Goal: Information Seeking & Learning: Learn about a topic

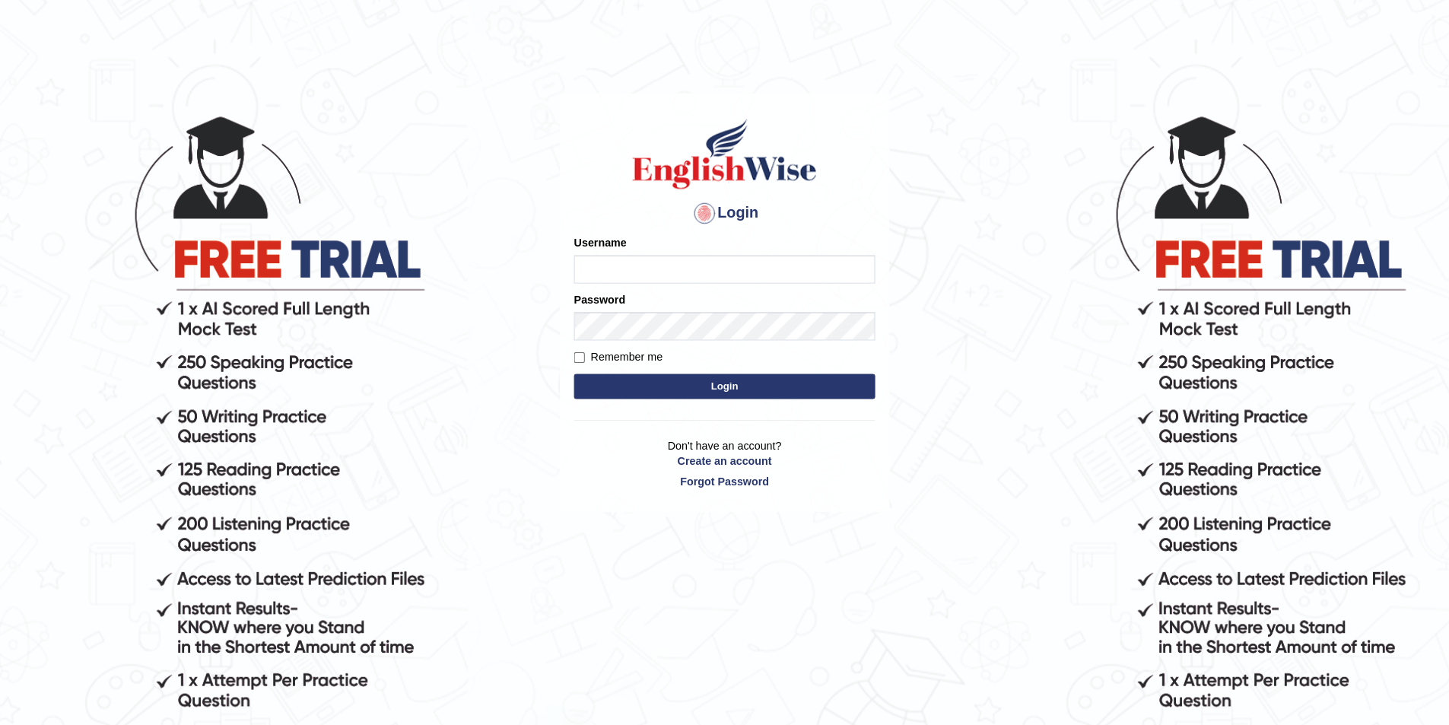
scroll to position [29, 0]
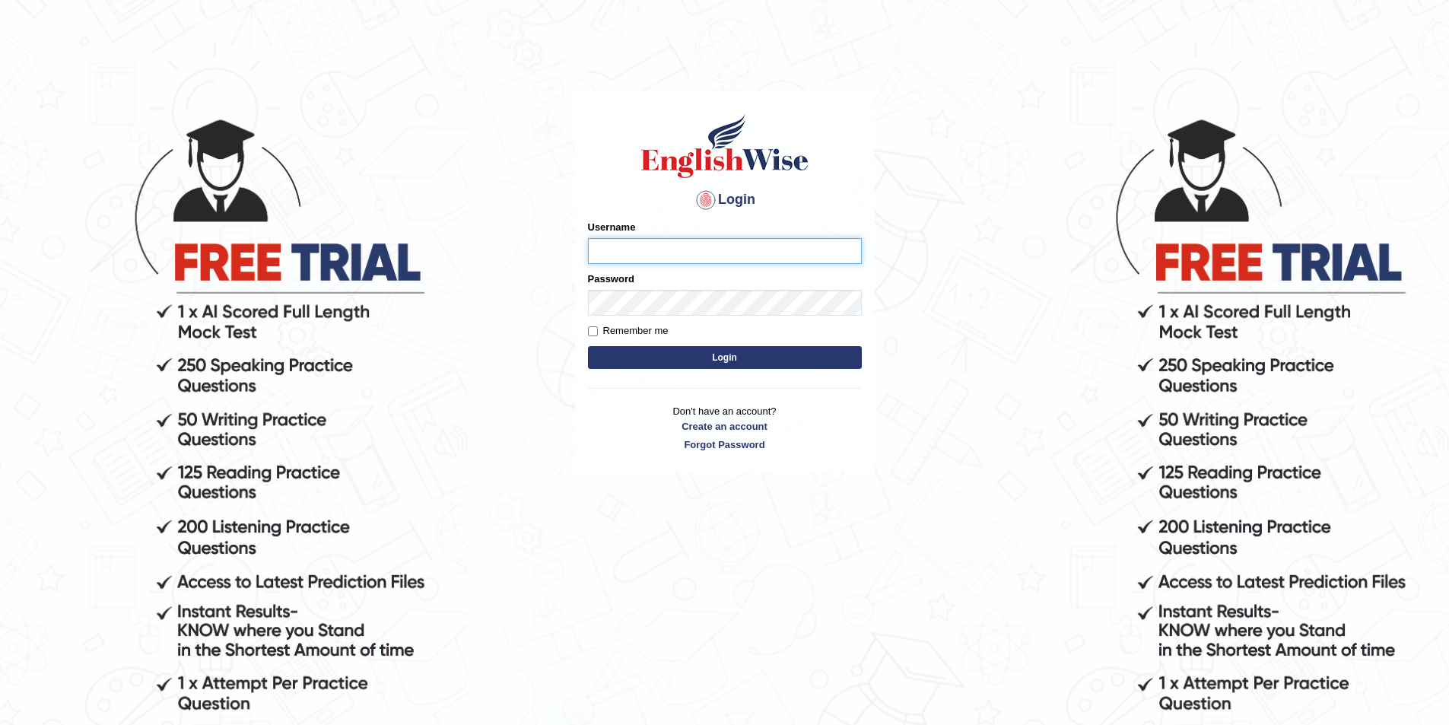
click at [701, 260] on input "Username" at bounding box center [725, 251] width 274 height 26
type input "filipimg"
click at [588, 346] on button "Login" at bounding box center [725, 357] width 274 height 23
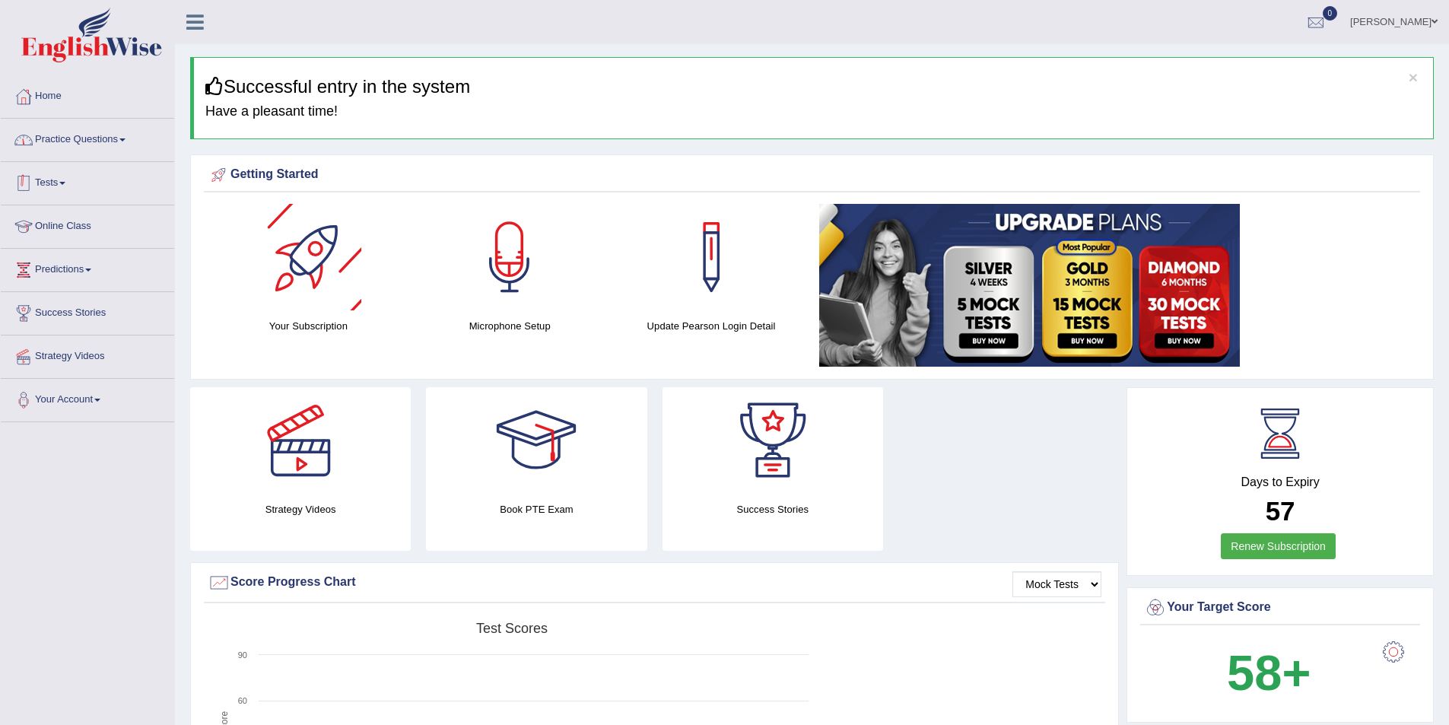
click at [61, 137] on link "Practice Questions" at bounding box center [87, 138] width 173 height 38
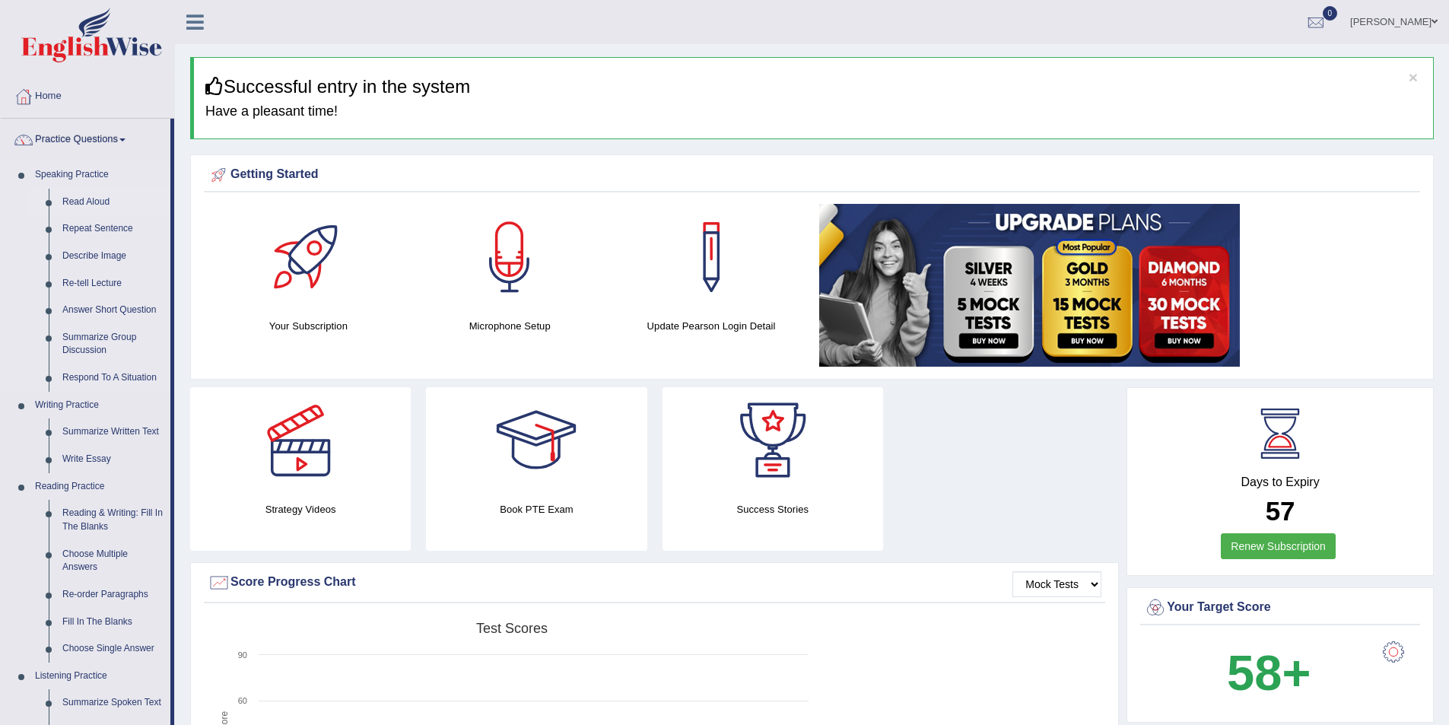
click at [90, 198] on link "Read Aloud" at bounding box center [113, 202] width 115 height 27
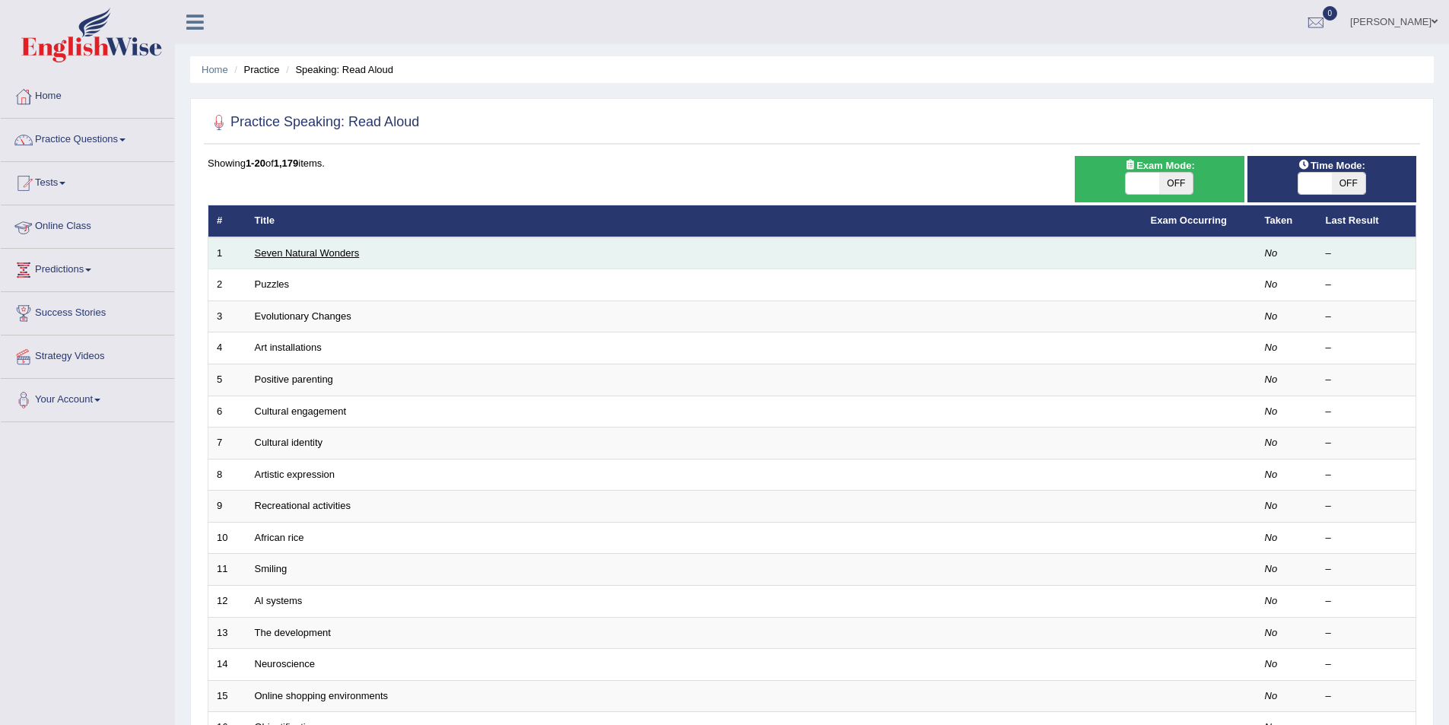
click at [351, 256] on link "Seven Natural Wonders" at bounding box center [307, 252] width 105 height 11
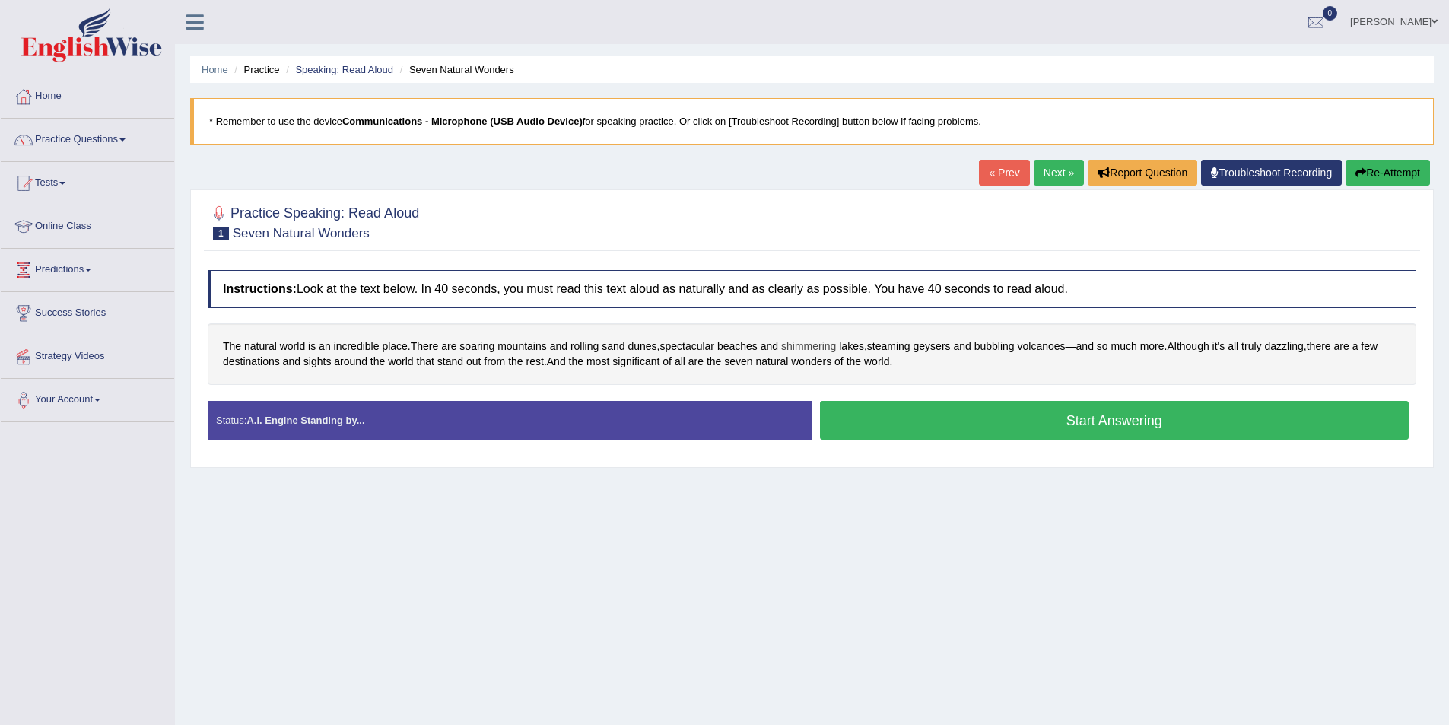
click at [813, 348] on span "shimmering" at bounding box center [808, 346] width 55 height 16
click at [799, 227] on icon at bounding box center [795, 223] width 11 height 9
click at [899, 320] on div "Instructions: Look at the text below. In 40 seconds, you must read this text al…" at bounding box center [812, 360] width 1216 height 197
click at [896, 345] on span "steaming" at bounding box center [888, 346] width 43 height 16
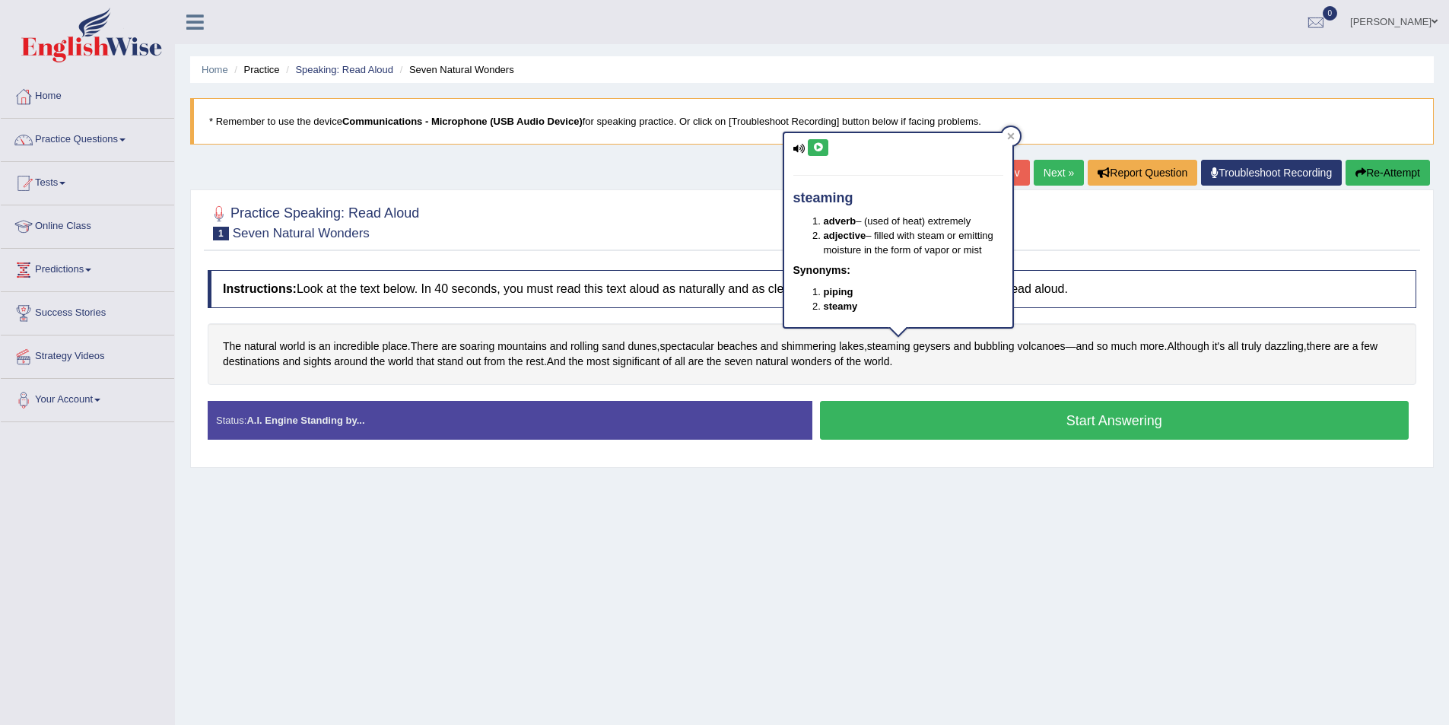
click at [825, 149] on button at bounding box center [818, 147] width 21 height 17
click at [942, 351] on span "geysers" at bounding box center [931, 346] width 37 height 16
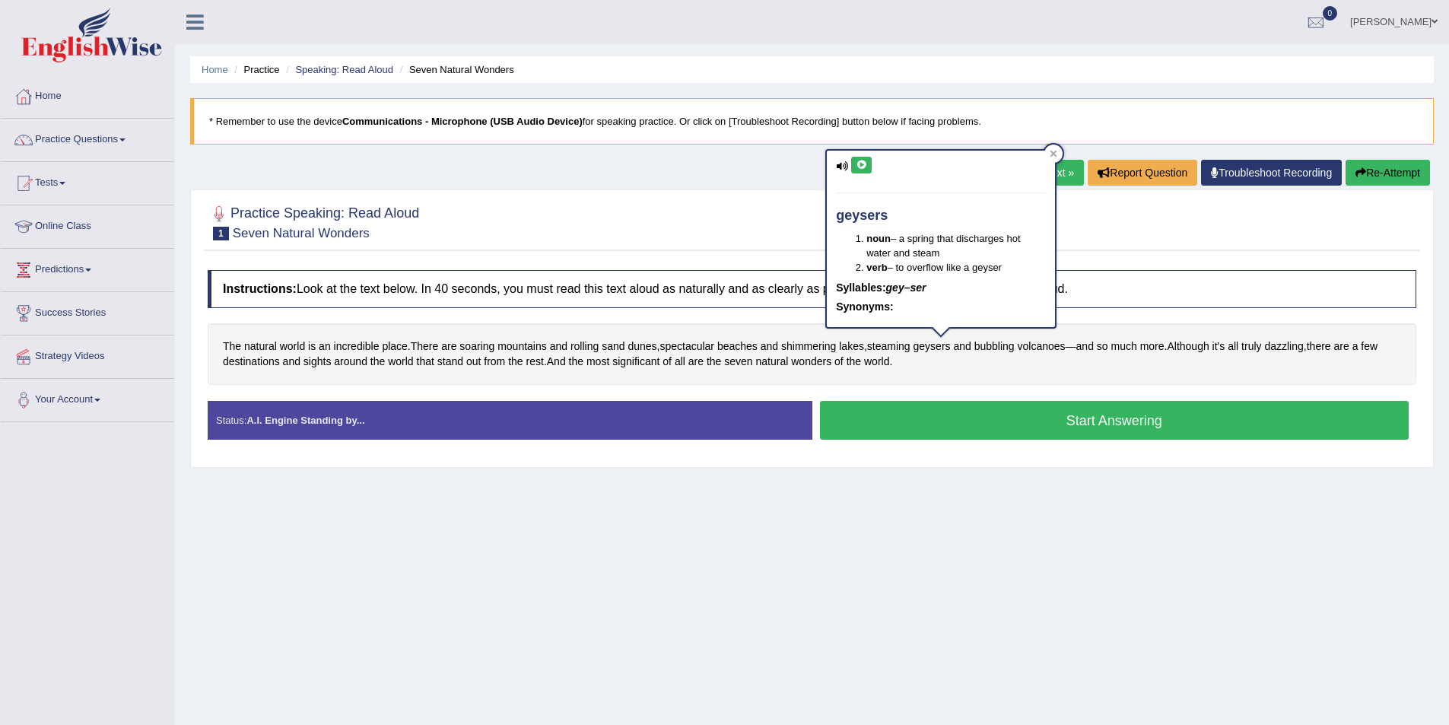
click at [863, 170] on button at bounding box center [861, 165] width 21 height 17
click at [1055, 388] on div "Instructions: Look at the text below. In 40 seconds, you must read this text al…" at bounding box center [812, 360] width 1216 height 197
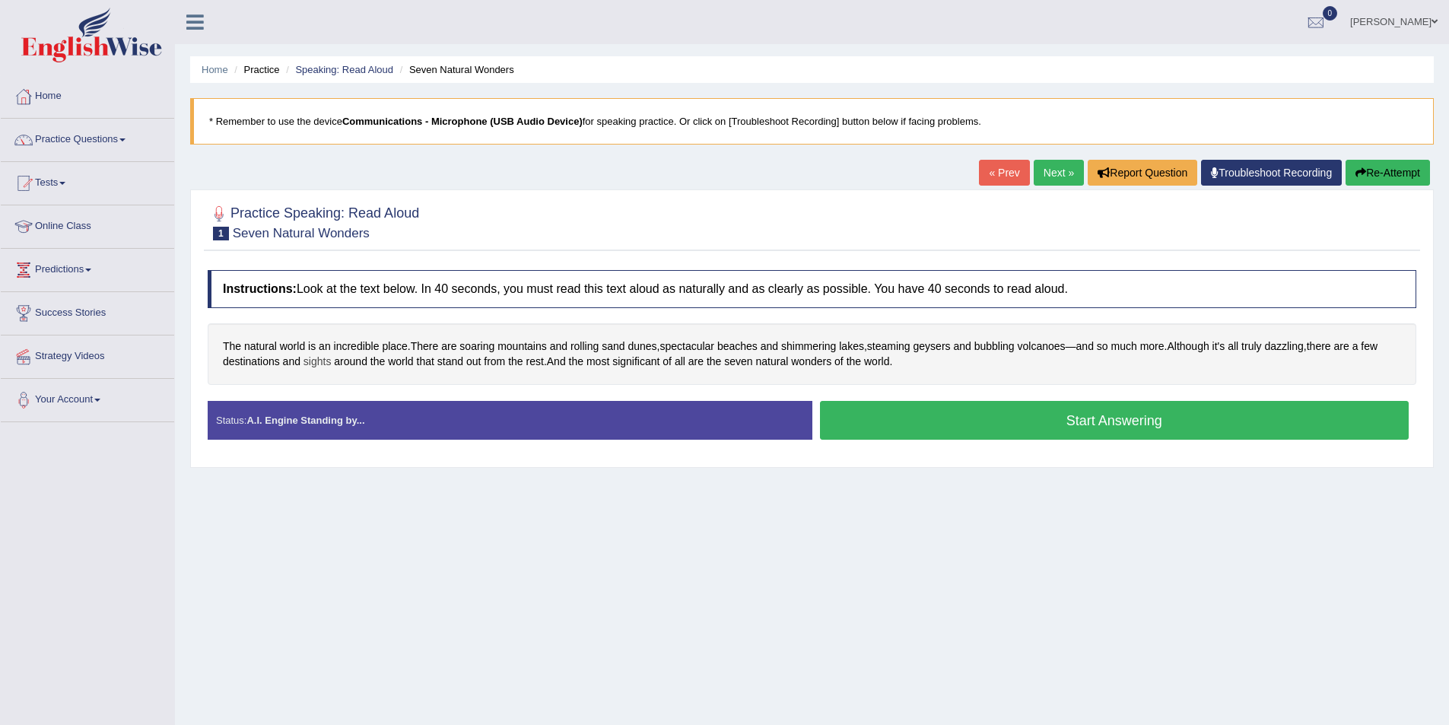
click at [321, 364] on span "sights" at bounding box center [317, 362] width 28 height 16
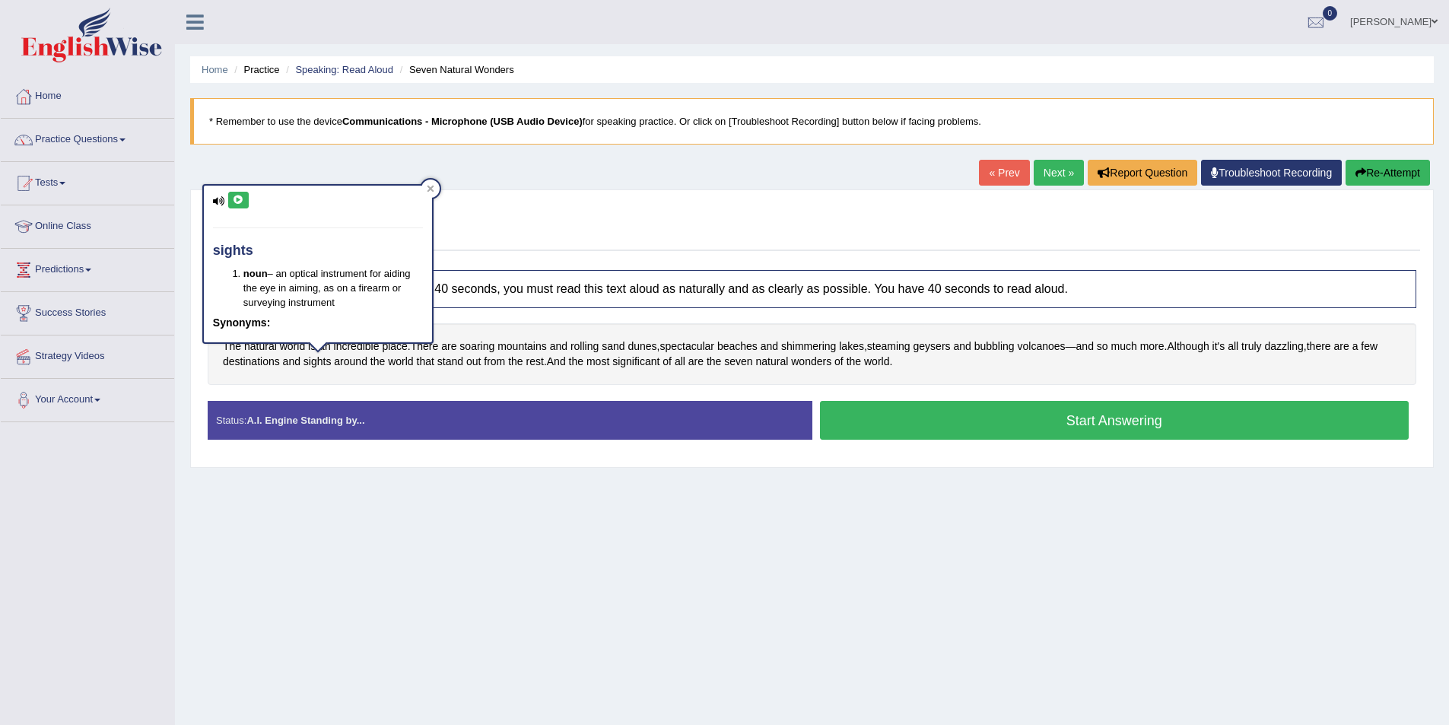
click at [239, 203] on icon at bounding box center [238, 199] width 11 height 9
click at [596, 476] on div "Home Practice Speaking: Read Aloud Seven Natural Wonders * Remember to use the …" at bounding box center [812, 380] width 1274 height 761
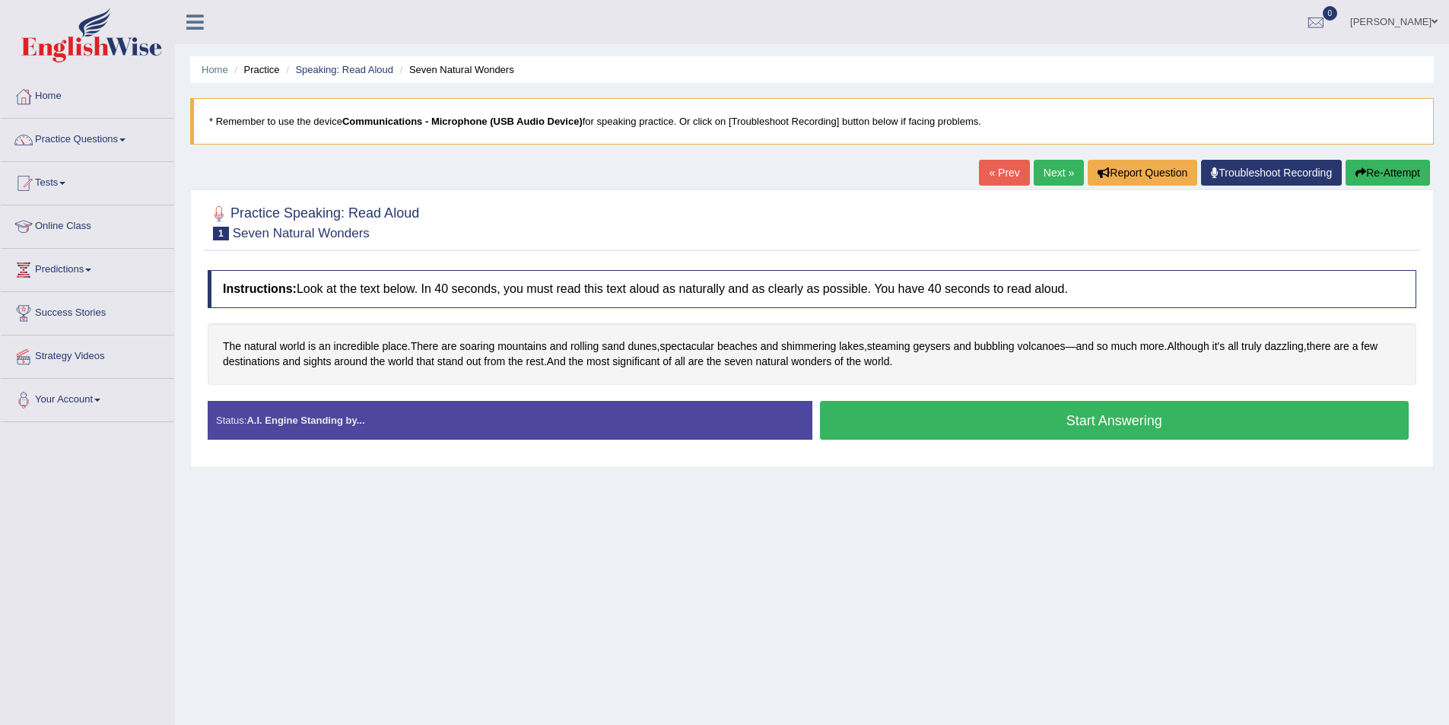
click at [972, 428] on button "Start Answering" at bounding box center [1114, 420] width 589 height 39
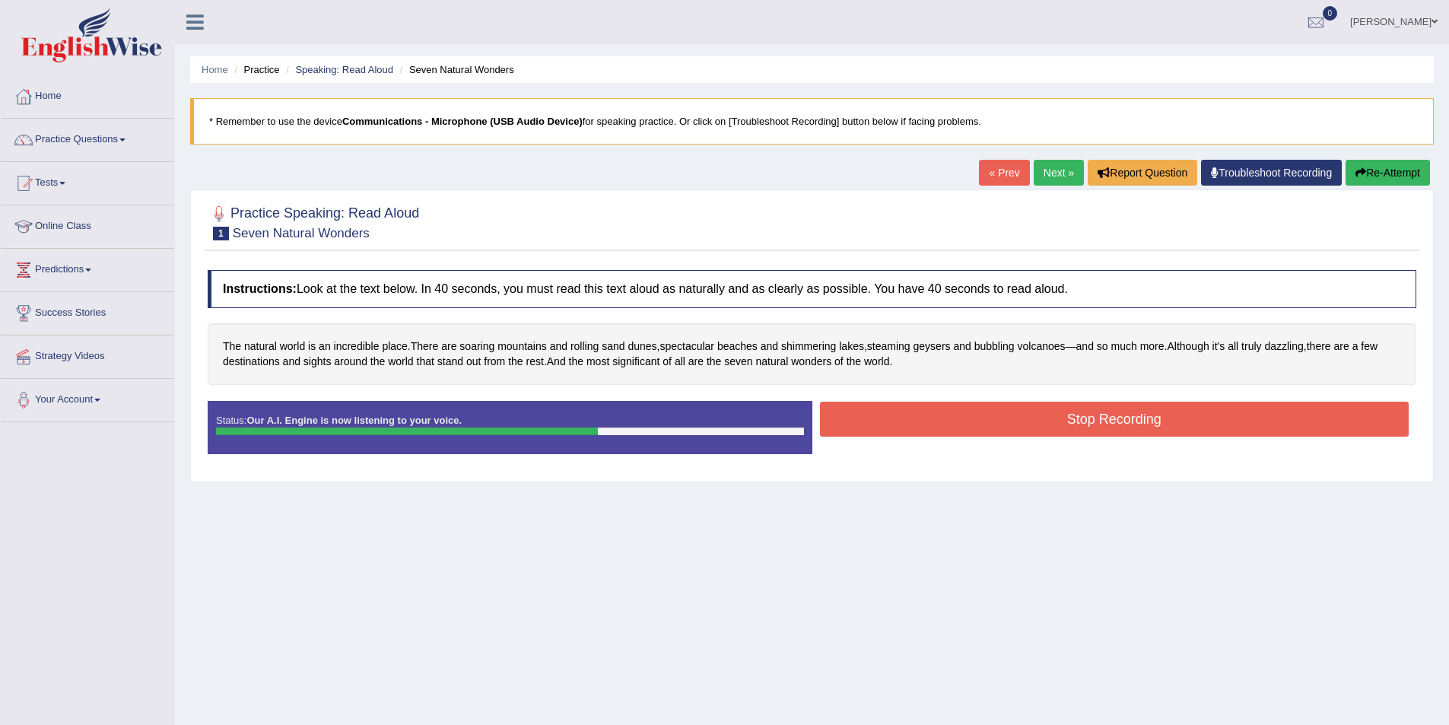
click at [923, 427] on button "Stop Recording" at bounding box center [1114, 419] width 589 height 35
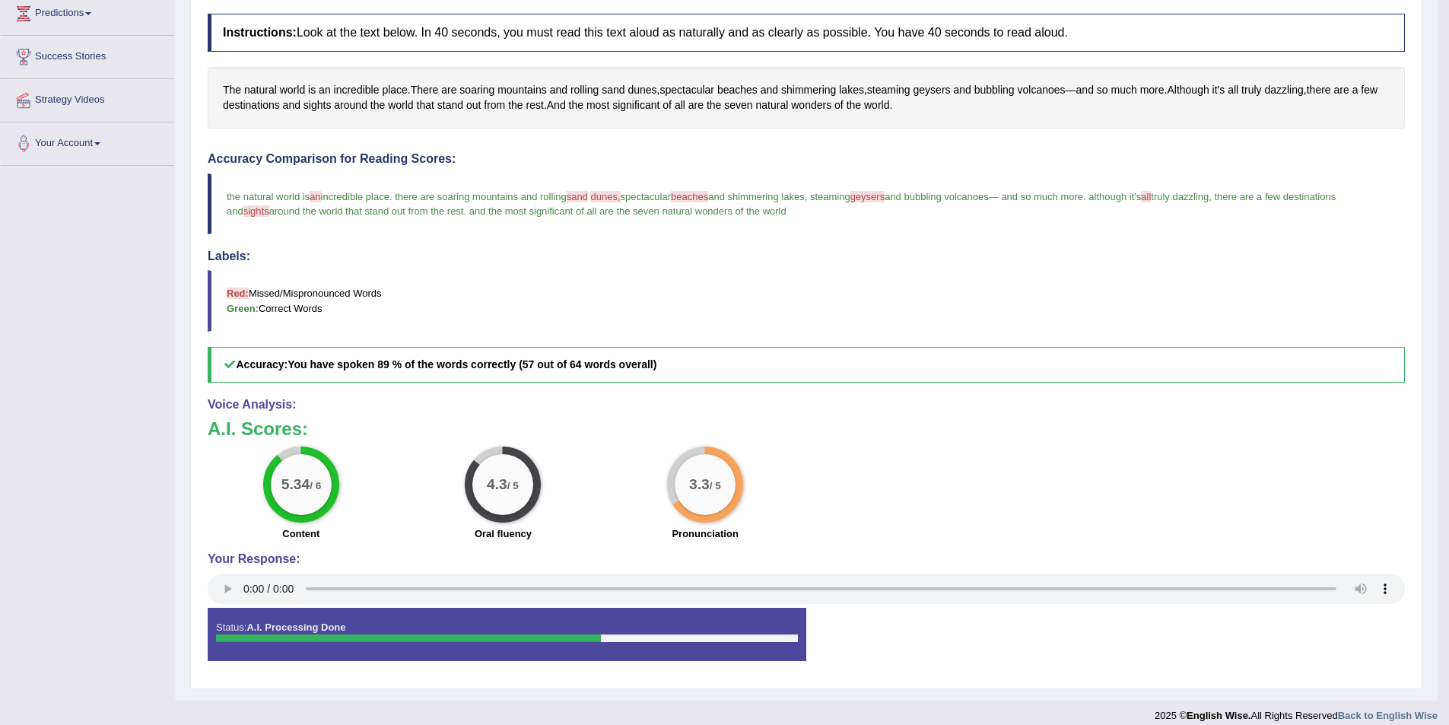
scroll to position [270, 0]
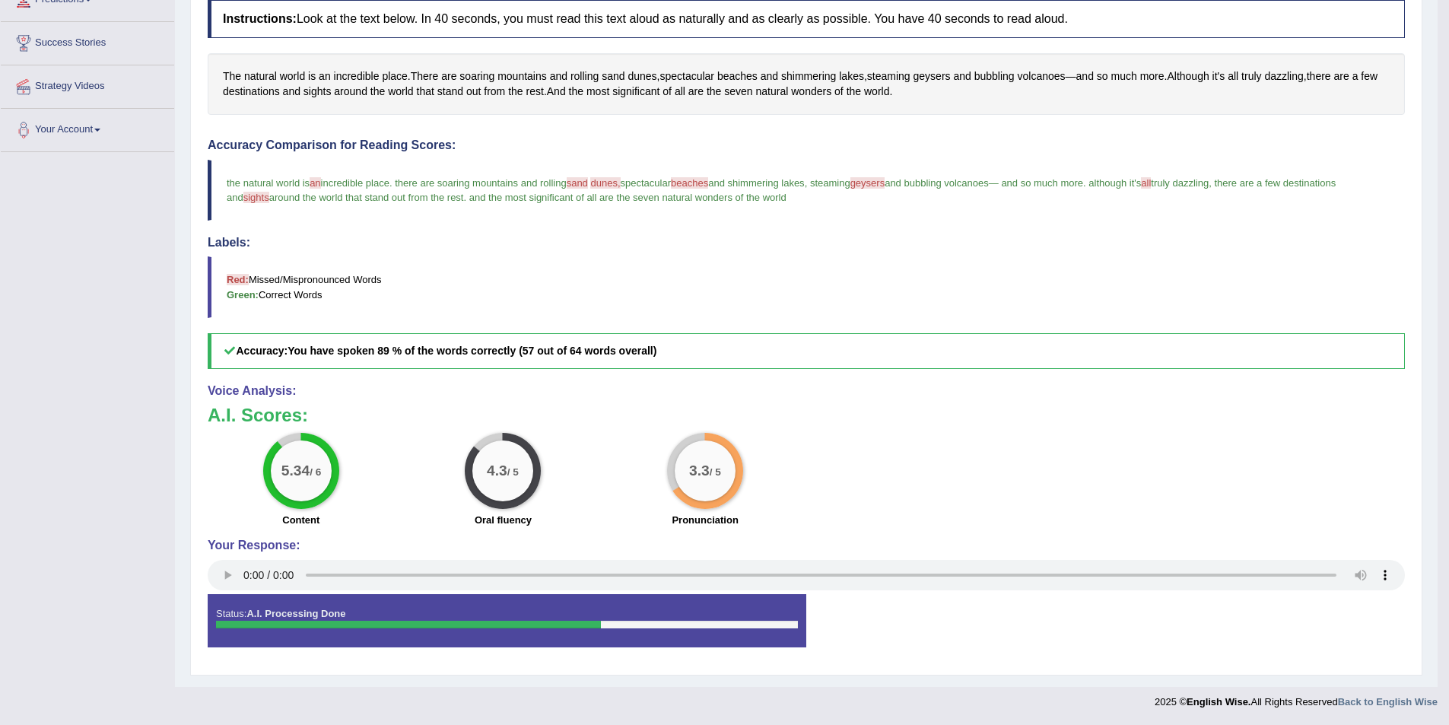
click at [567, 484] on div "4.3 / 5 Oral fluency" at bounding box center [503, 482] width 202 height 98
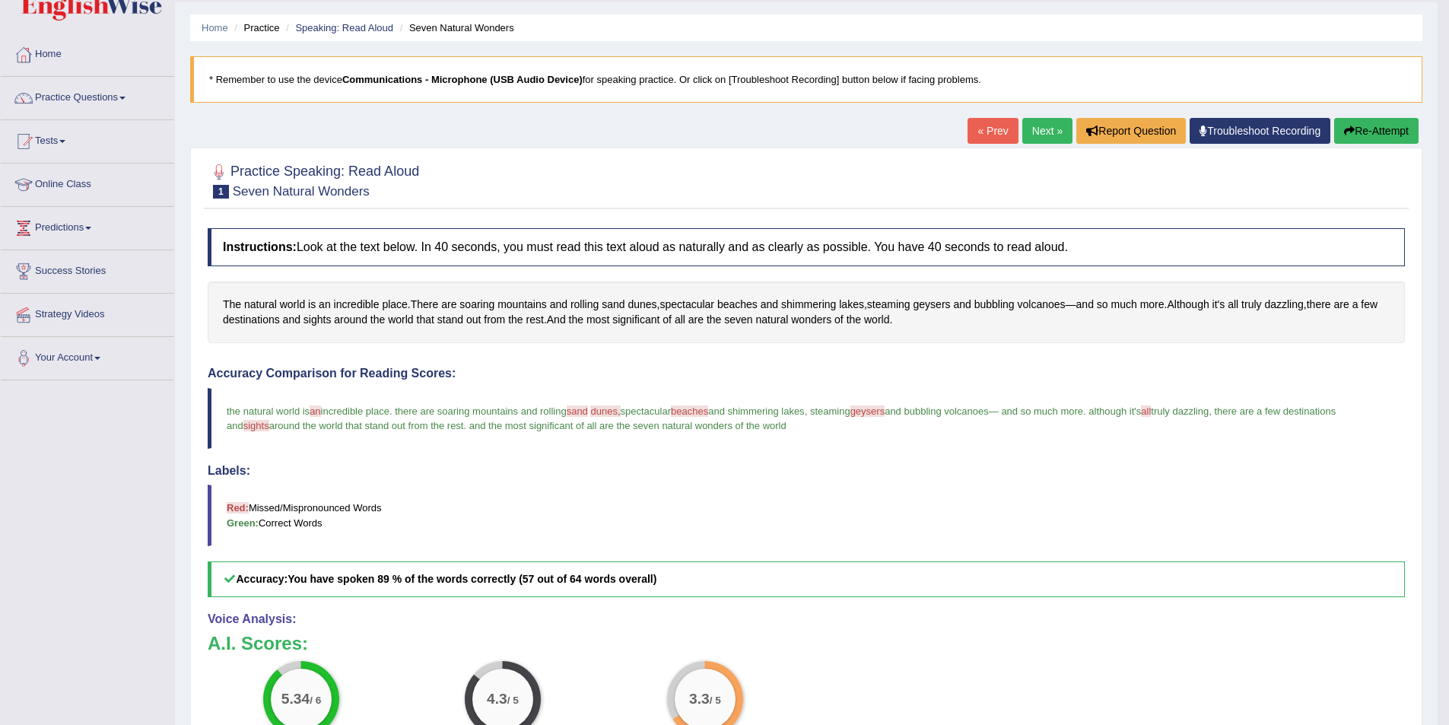
scroll to position [118, 0]
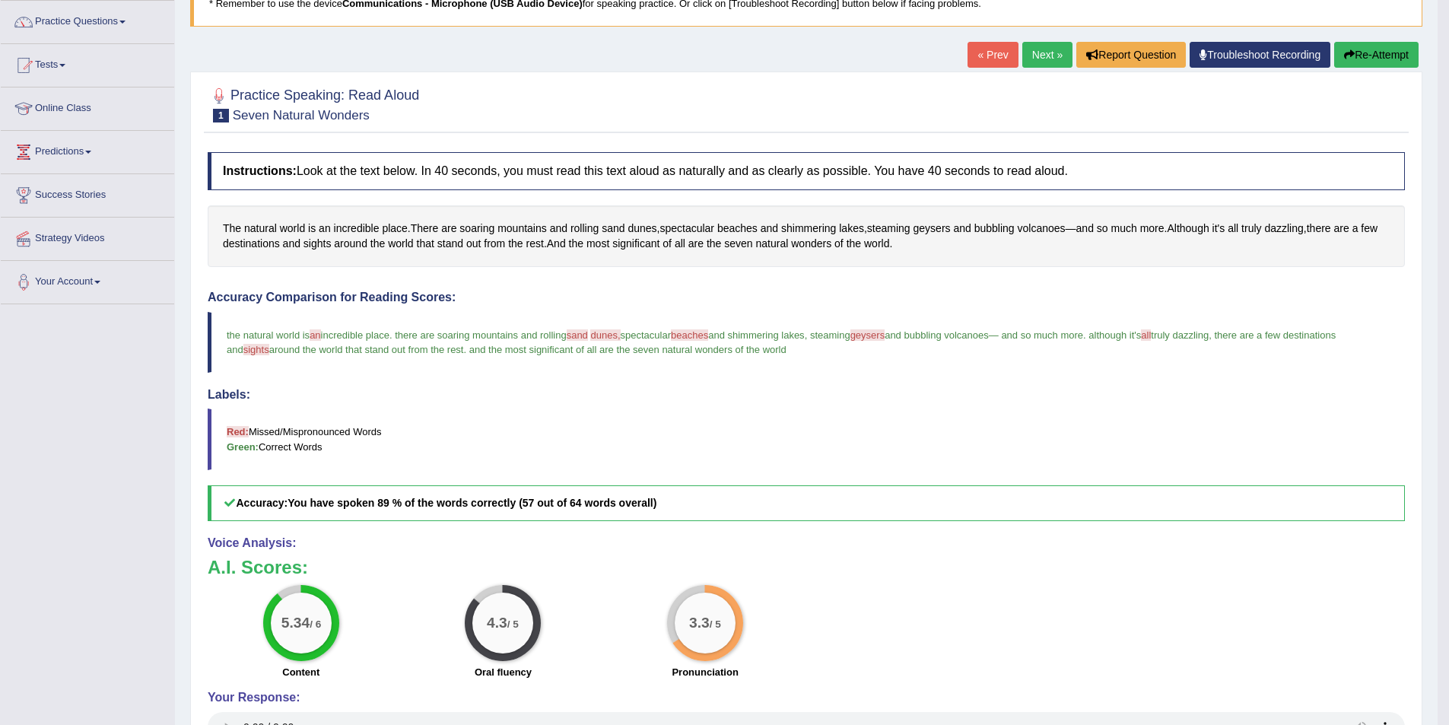
click at [885, 337] on span "geysers" at bounding box center [867, 334] width 35 height 11
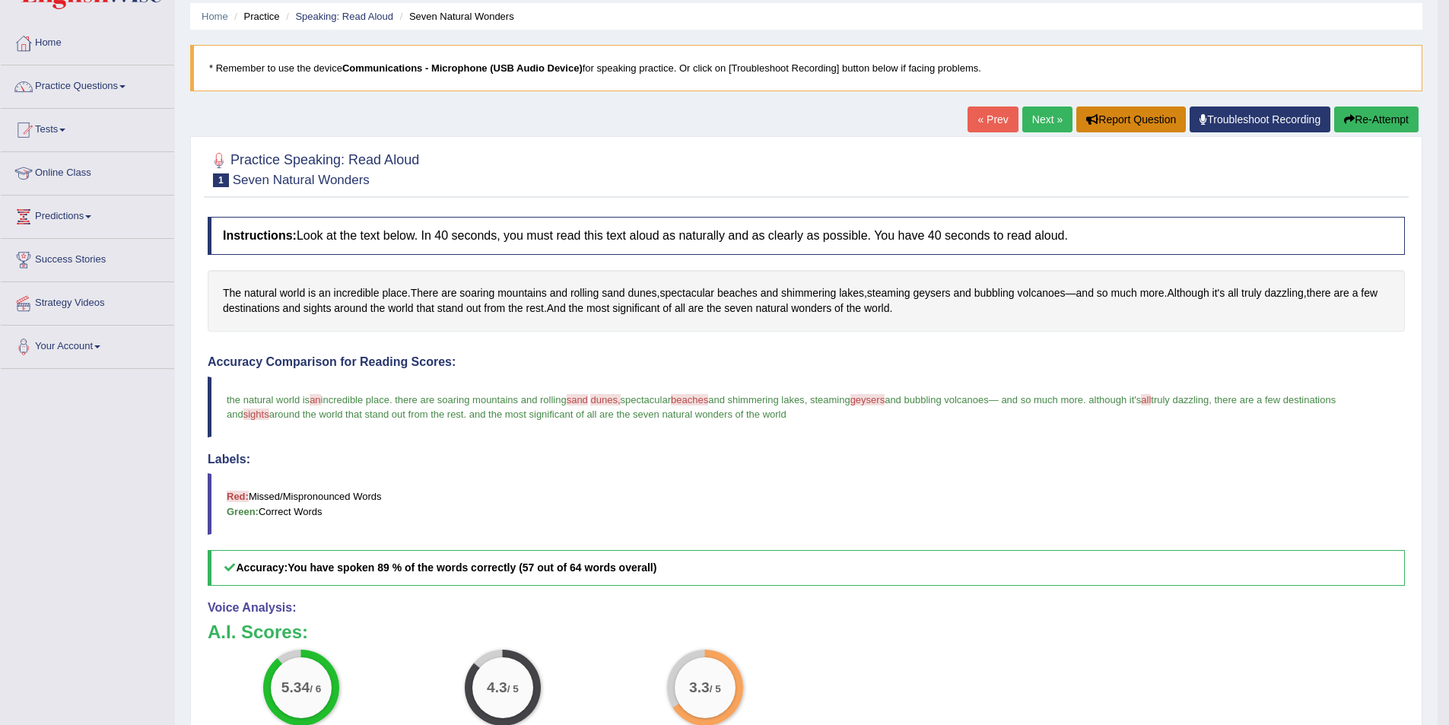
scroll to position [0, 0]
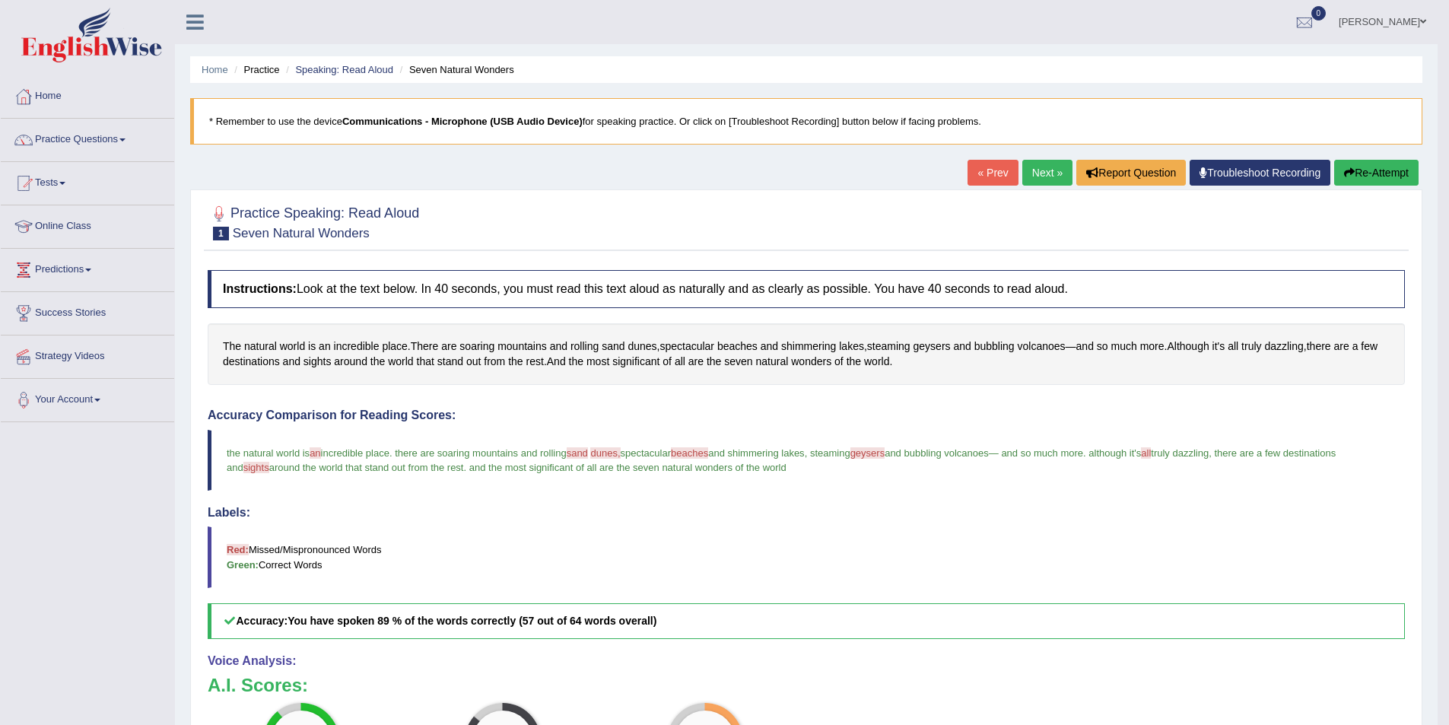
click at [1043, 172] on link "Next »" at bounding box center [1047, 173] width 50 height 26
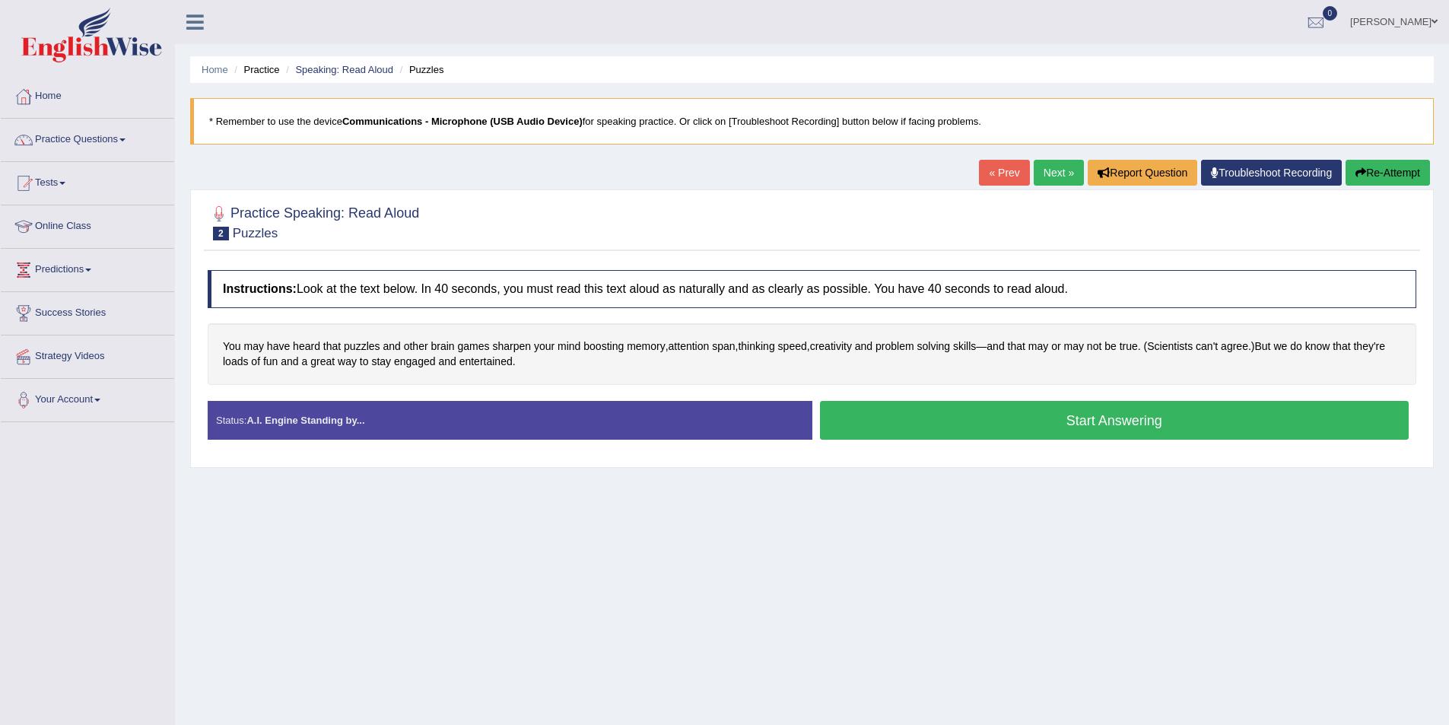
click at [932, 425] on button "Start Answering" at bounding box center [1114, 420] width 589 height 39
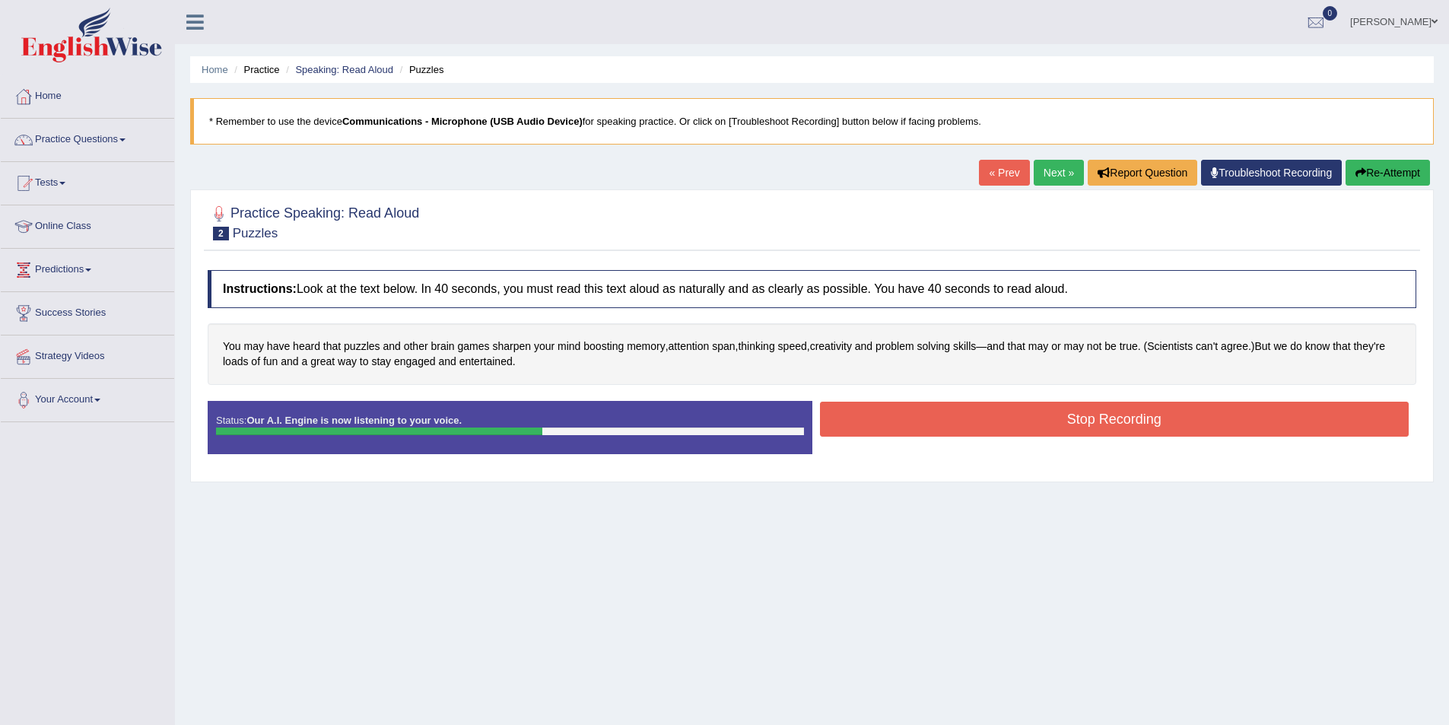
click at [1178, 408] on button "Stop Recording" at bounding box center [1114, 419] width 589 height 35
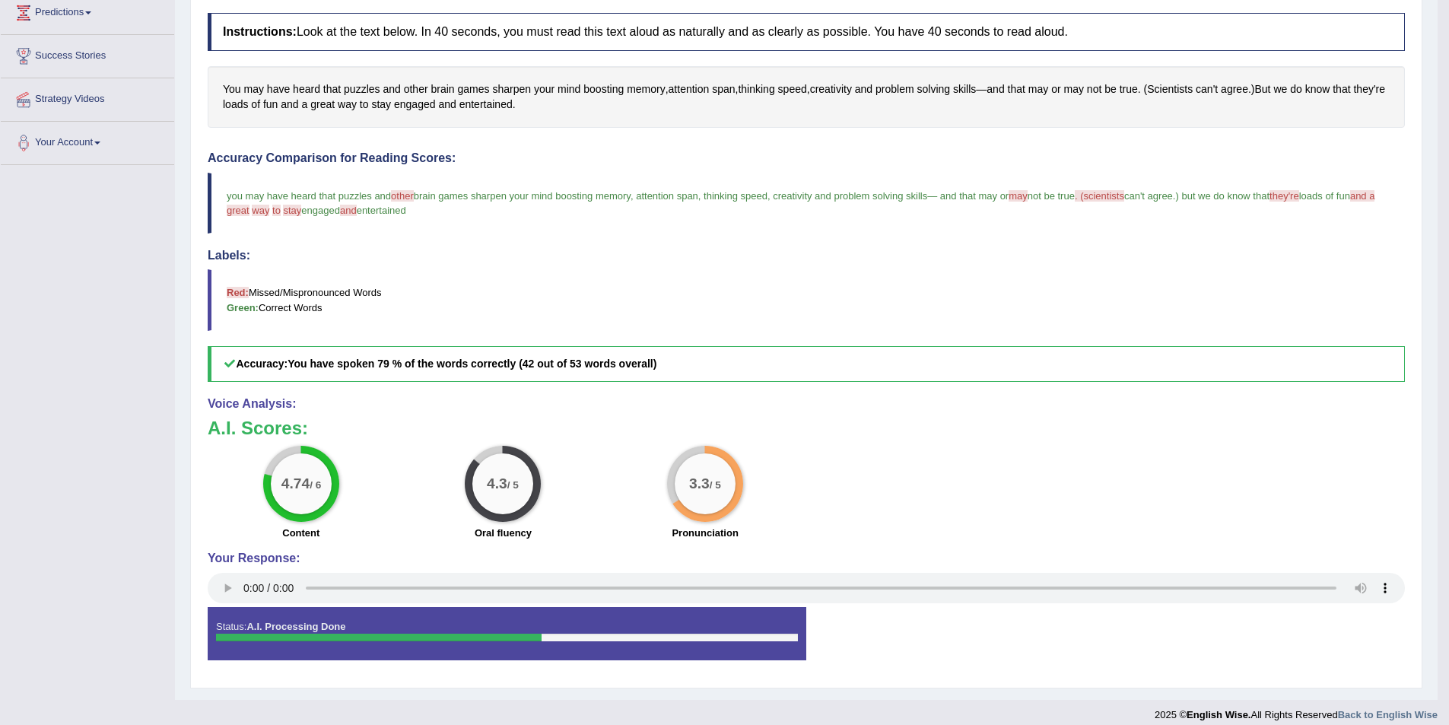
scroll to position [270, 0]
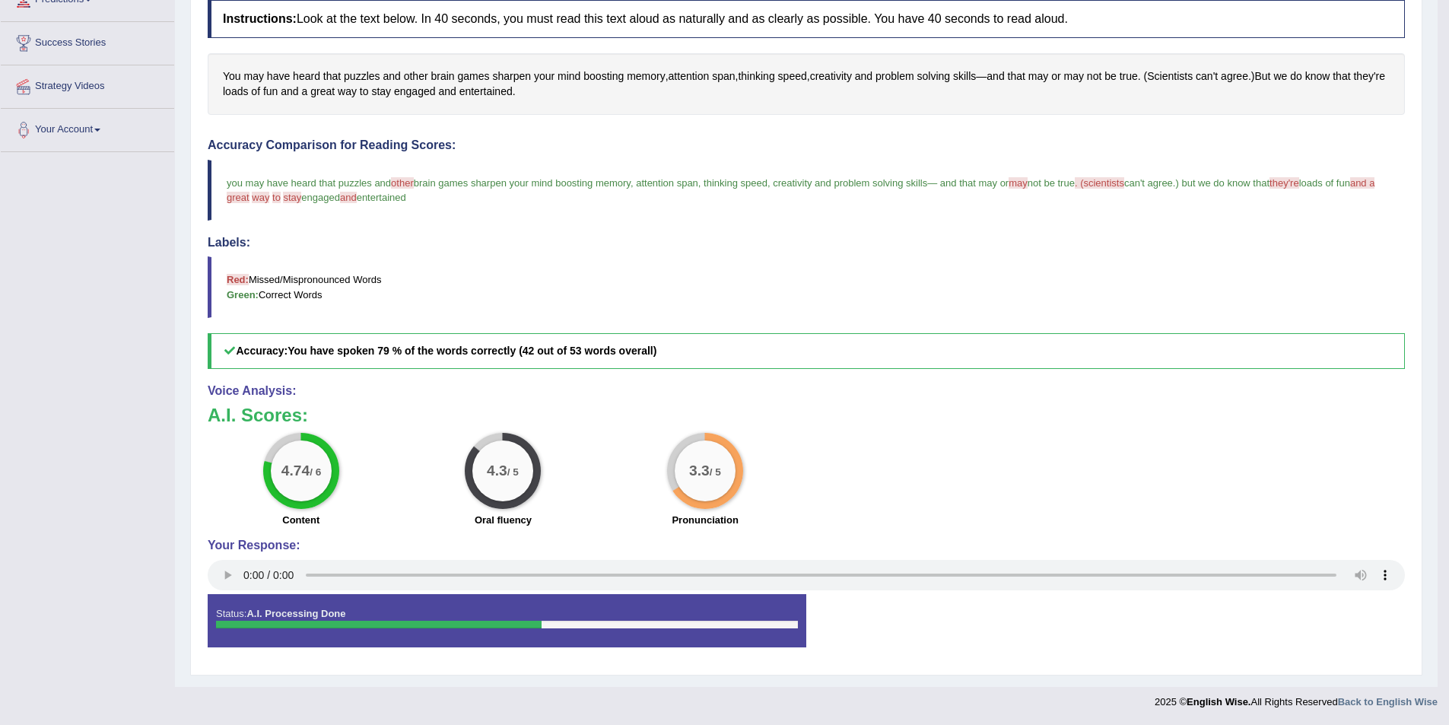
click at [528, 613] on div "Status: A.I. Processing Done" at bounding box center [507, 620] width 599 height 53
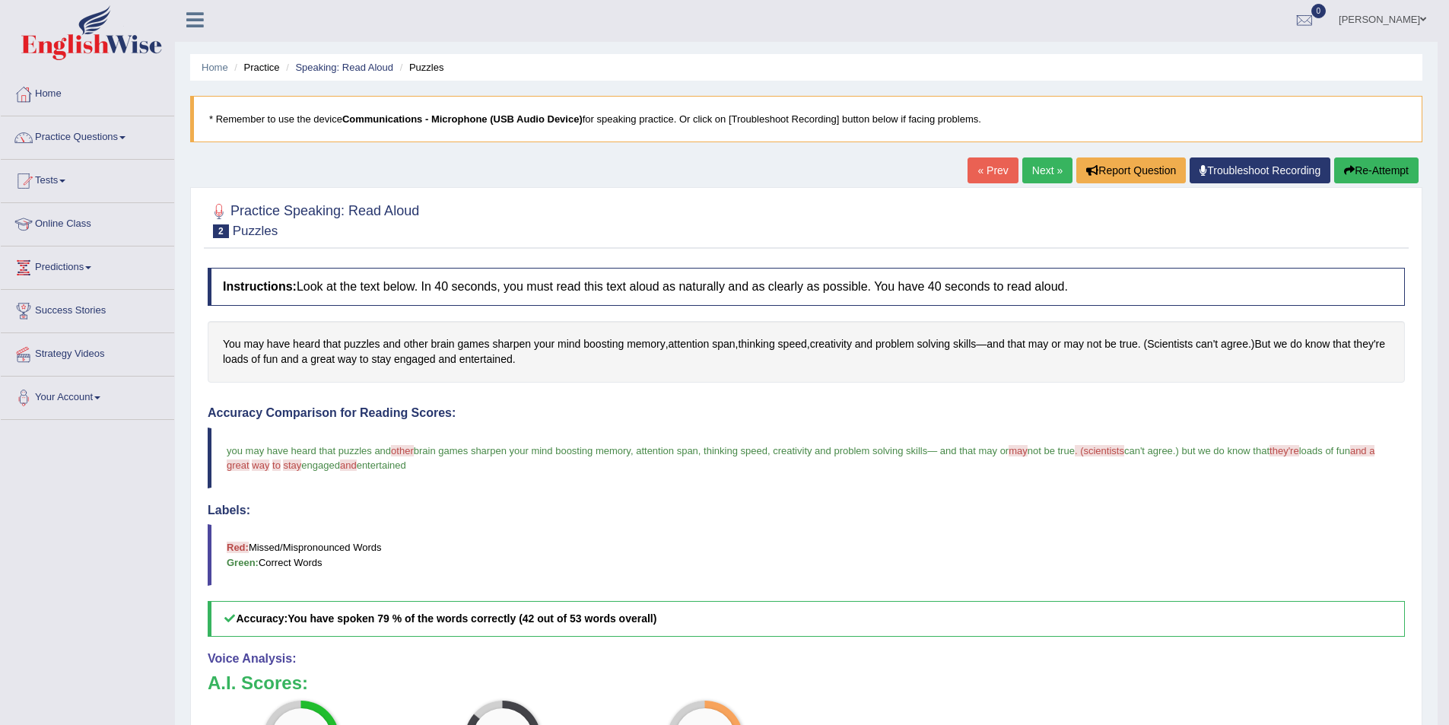
scroll to position [0, 0]
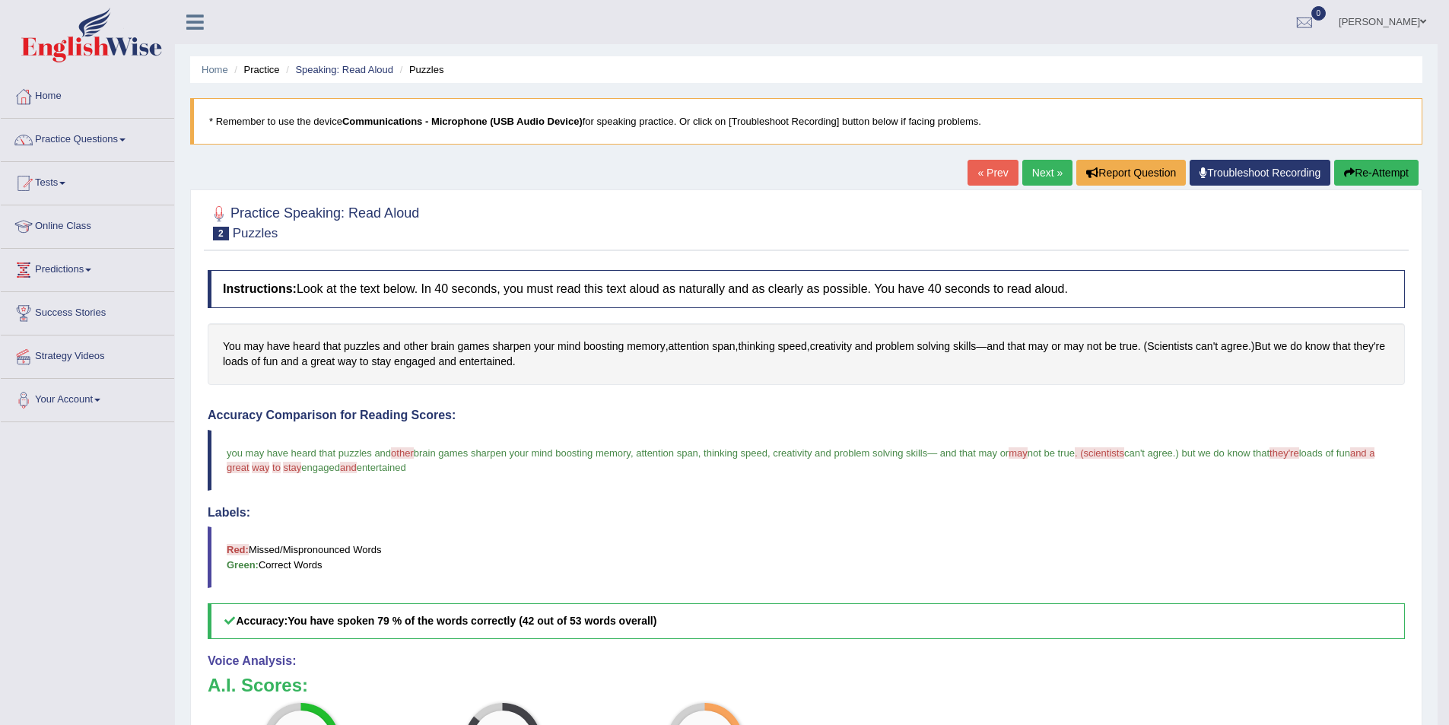
click at [1040, 180] on link "Next »" at bounding box center [1047, 173] width 50 height 26
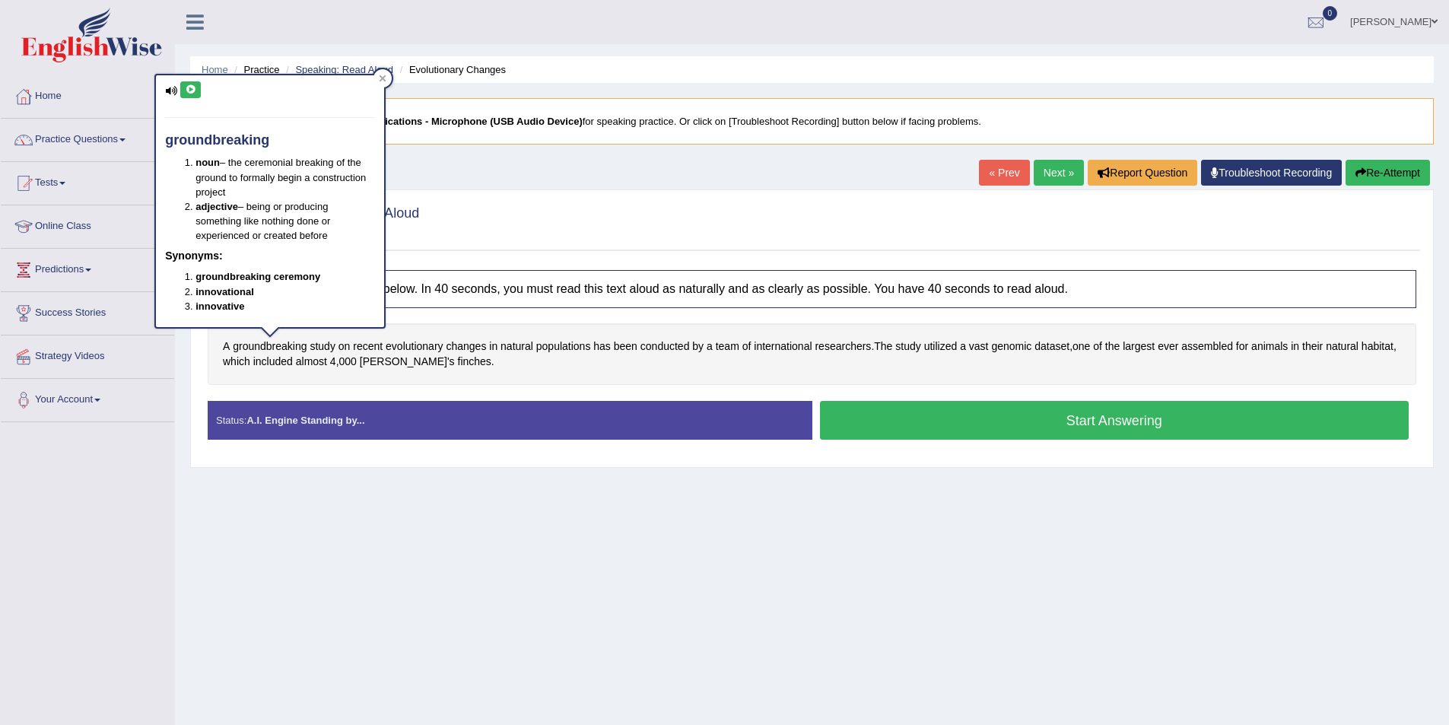
click at [441, 325] on div "A groundbreaking study on recent evolutionary changes in natural populations ha…" at bounding box center [812, 354] width 1209 height 62
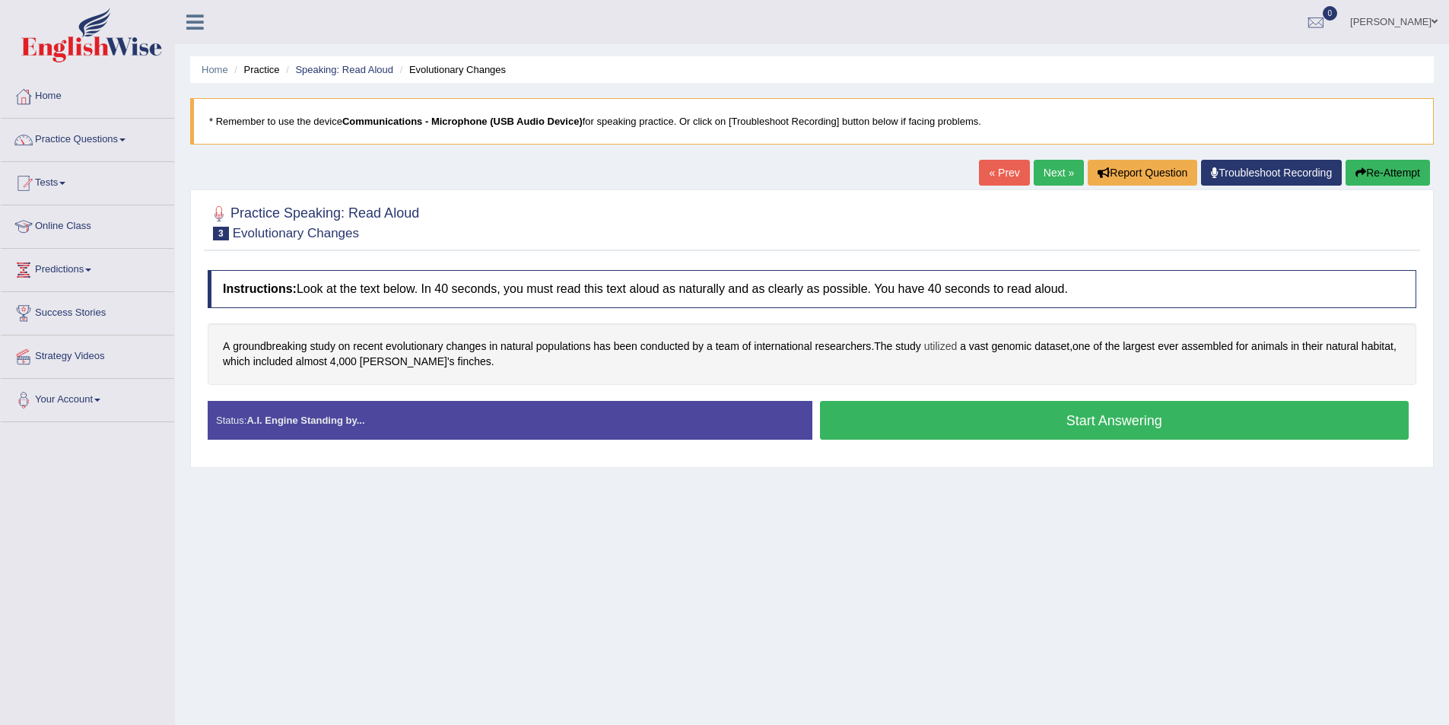
click at [948, 349] on span "utilized" at bounding box center [940, 346] width 33 height 16
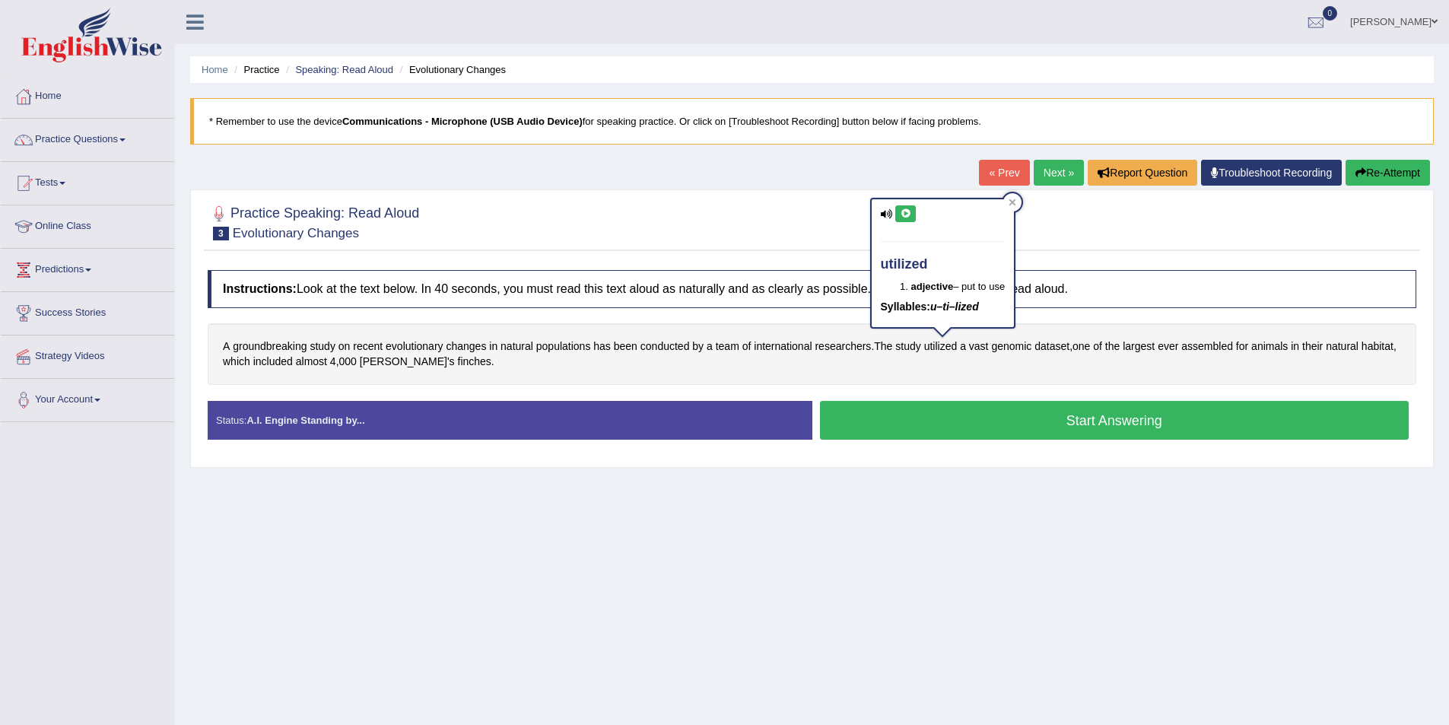
click at [907, 213] on icon at bounding box center [905, 213] width 11 height 9
click at [904, 218] on icon at bounding box center [905, 213] width 11 height 9
click at [1021, 350] on span "genomic" at bounding box center [1011, 346] width 40 height 16
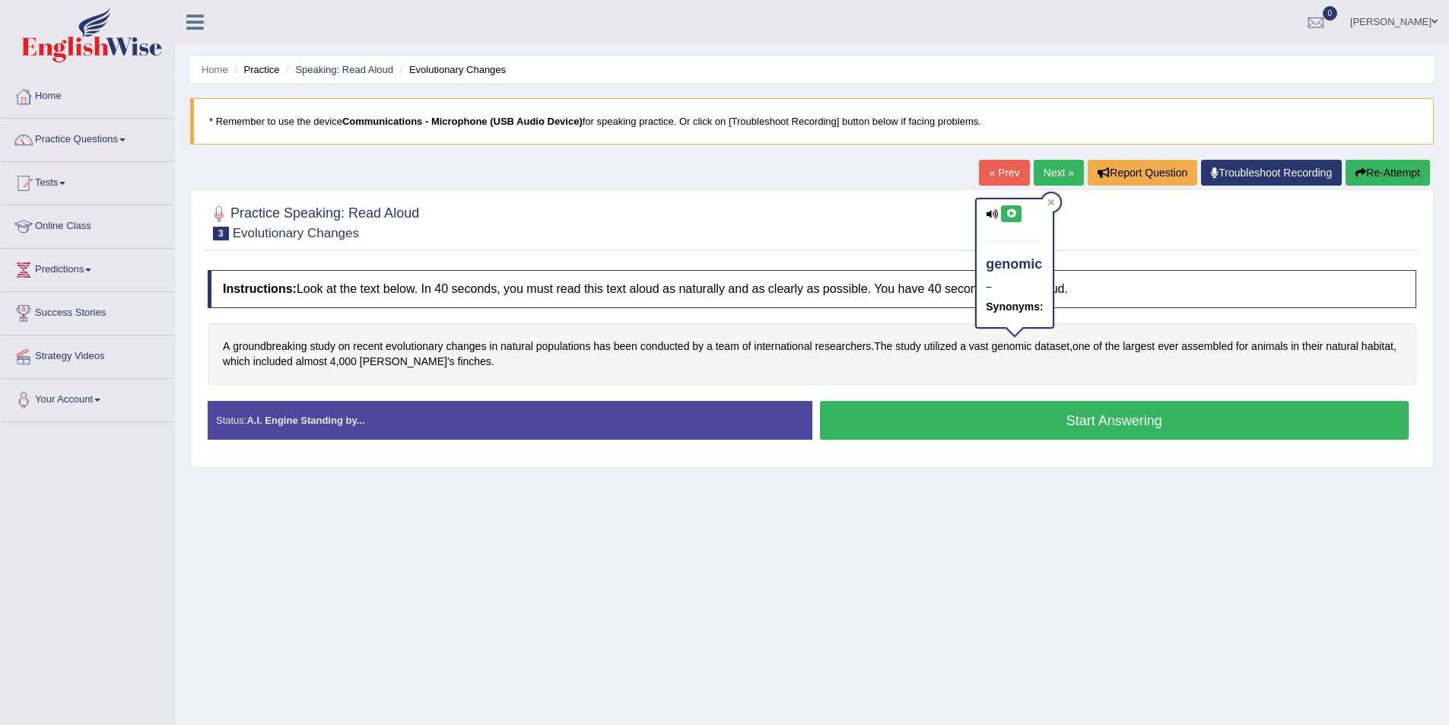
click at [1012, 219] on button at bounding box center [1011, 213] width 21 height 17
click at [1126, 313] on div "Instructions: Look at the text below. In 40 seconds, you must read this text al…" at bounding box center [812, 360] width 1216 height 197
click at [1209, 348] on span "assembled" at bounding box center [1207, 346] width 52 height 16
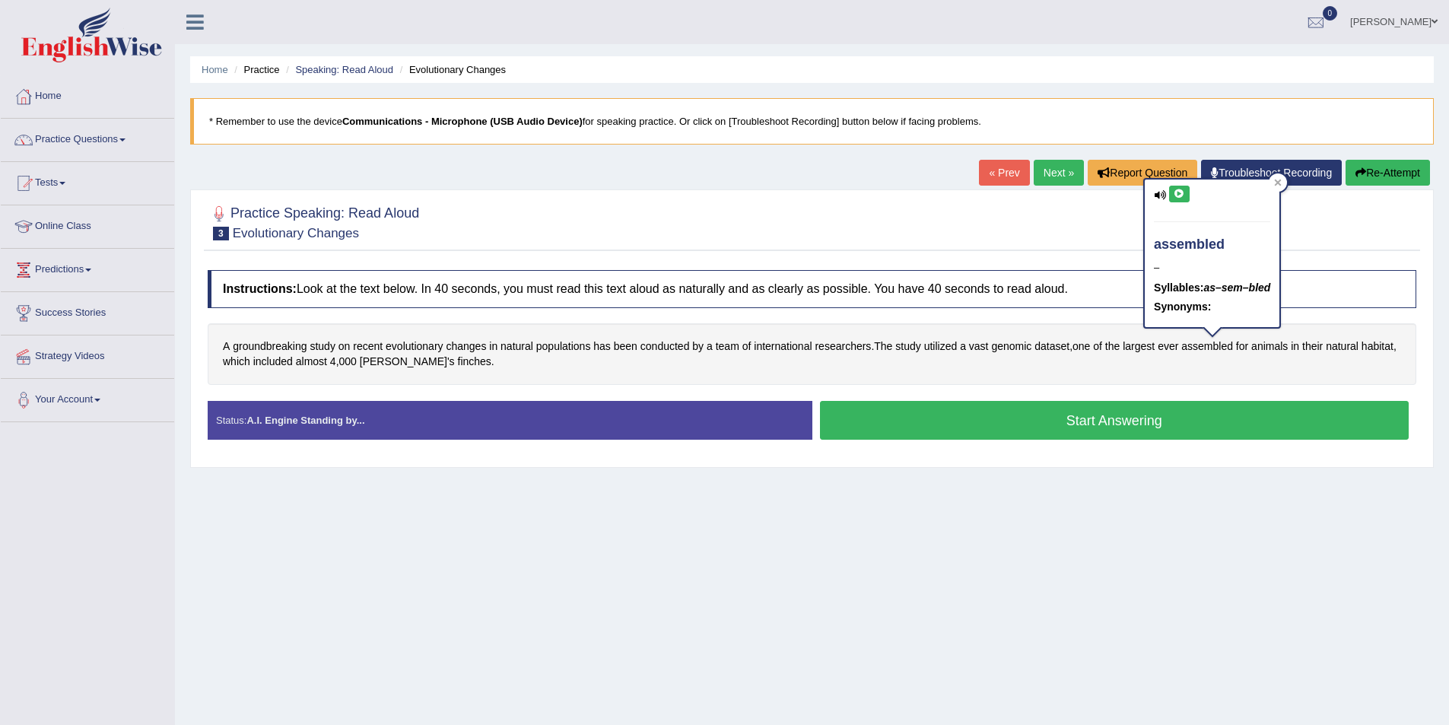
click at [1180, 189] on icon at bounding box center [1179, 193] width 11 height 9
click at [996, 430] on button "Start Answering" at bounding box center [1114, 420] width 589 height 39
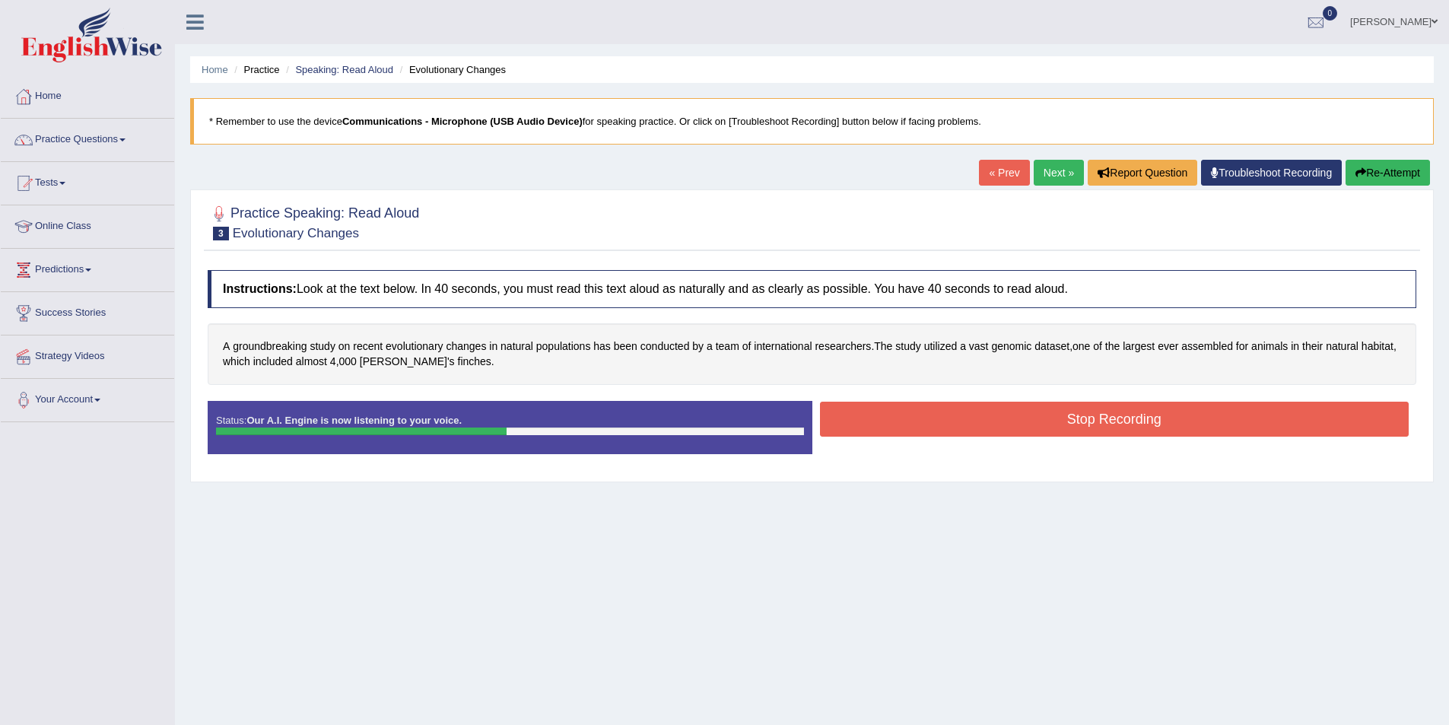
click at [990, 427] on button "Stop Recording" at bounding box center [1114, 419] width 589 height 35
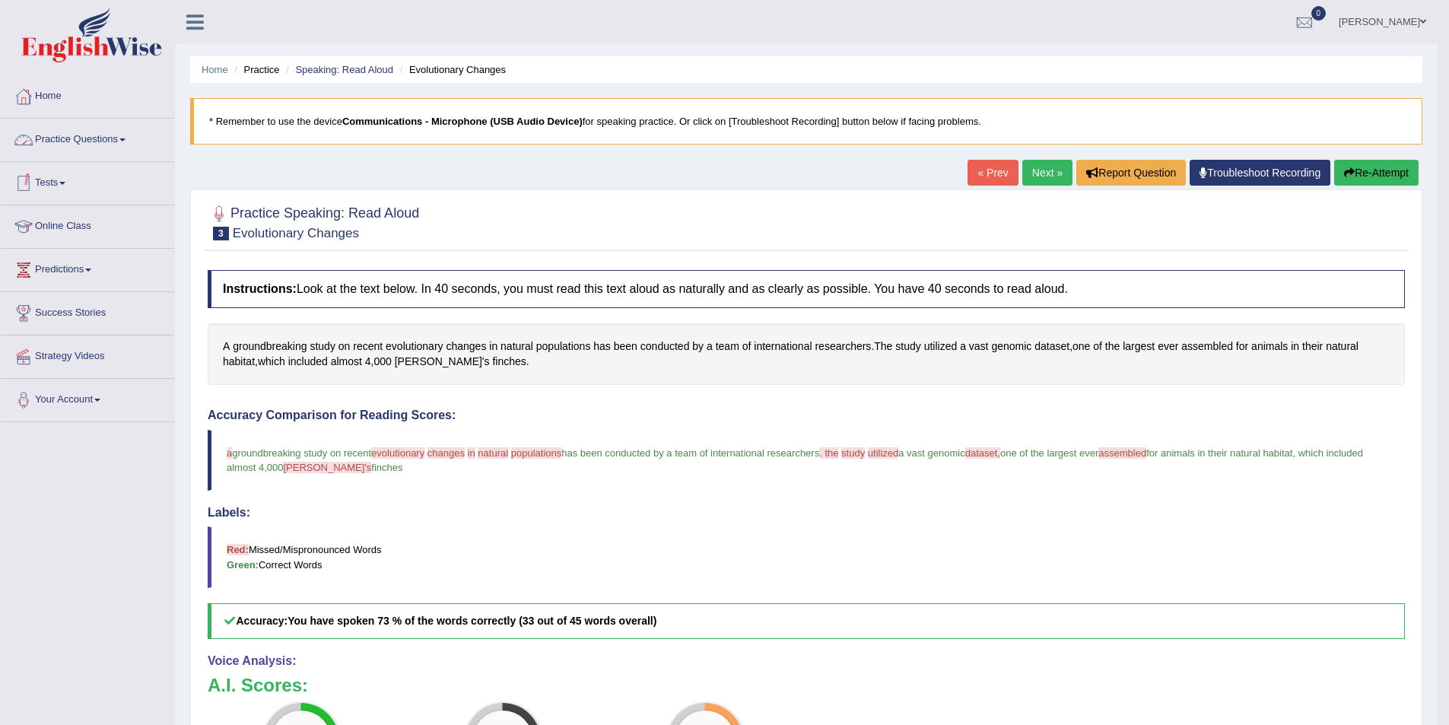
click at [63, 142] on link "Practice Questions" at bounding box center [87, 138] width 173 height 38
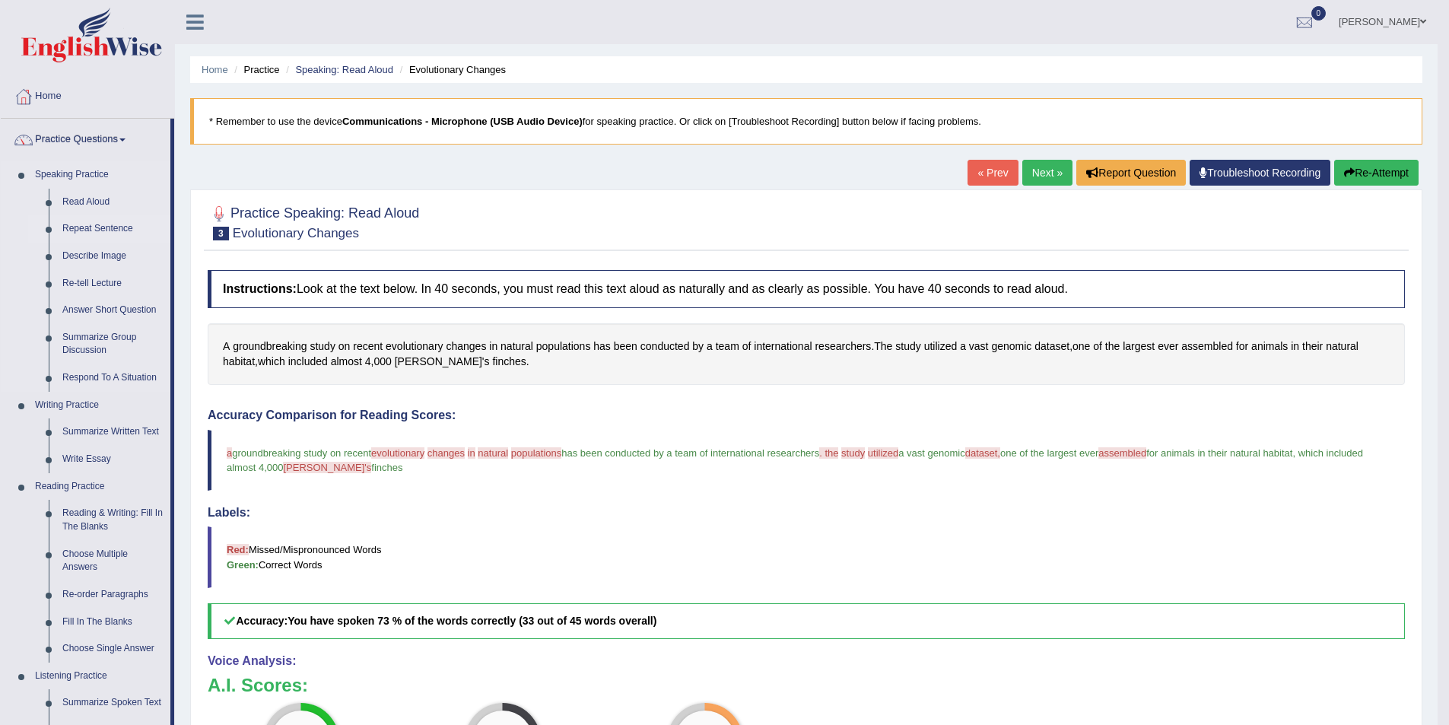
click at [90, 227] on link "Repeat Sentence" at bounding box center [113, 228] width 115 height 27
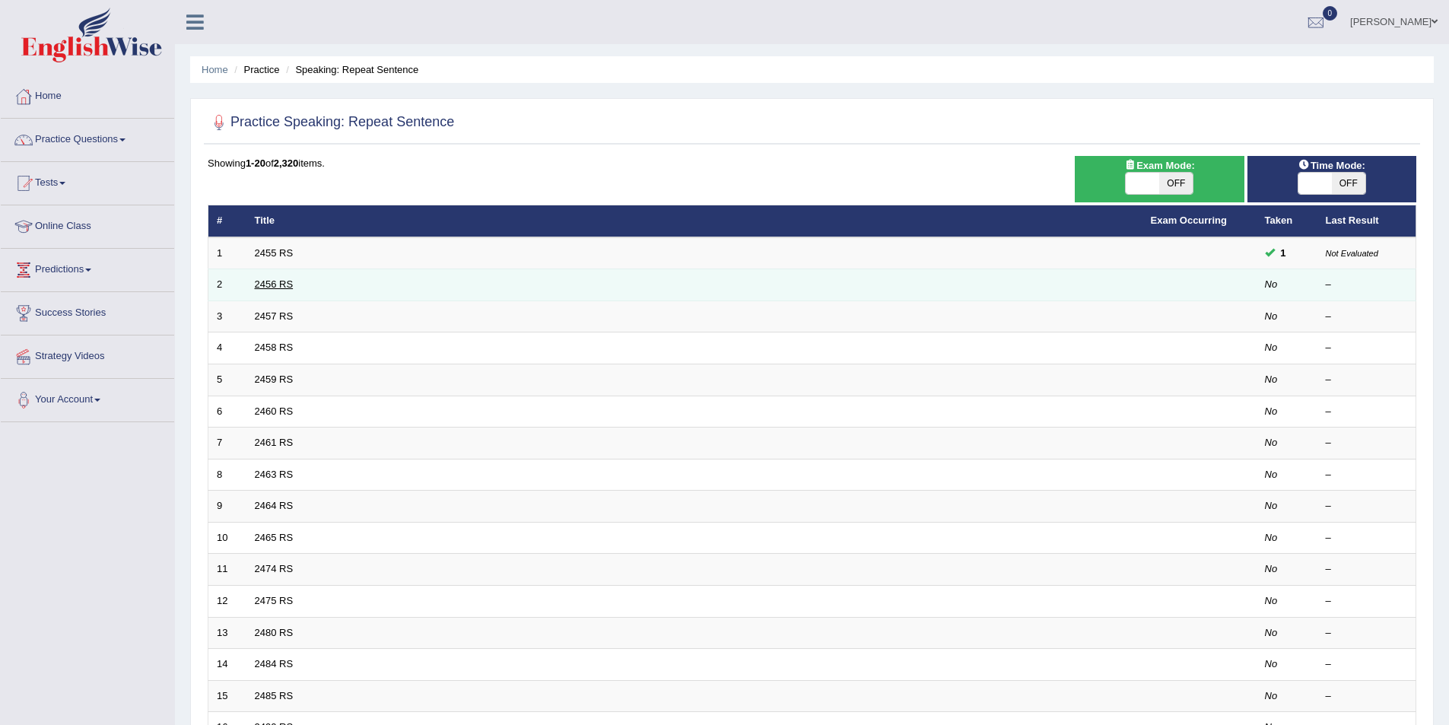
click at [275, 281] on link "2456 RS" at bounding box center [274, 283] width 39 height 11
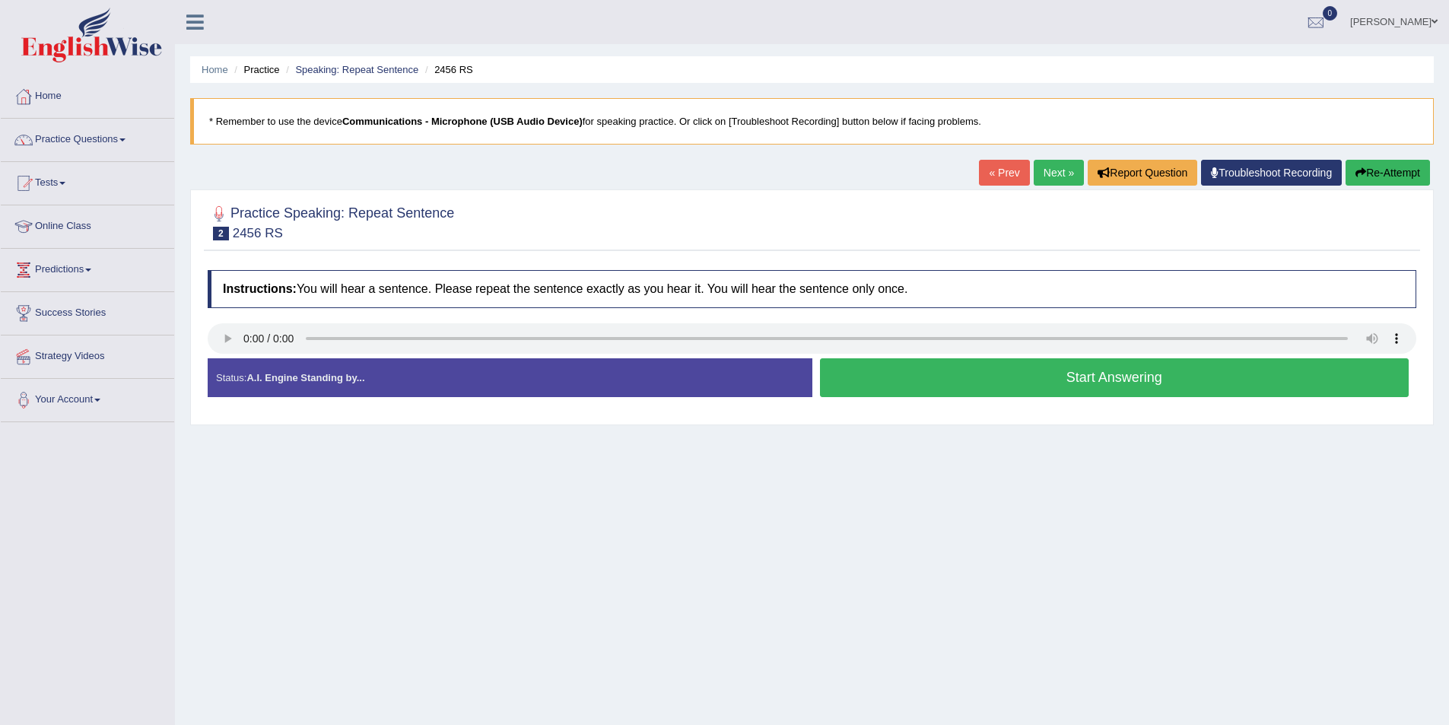
click at [988, 391] on button "Start Answering" at bounding box center [1114, 377] width 589 height 39
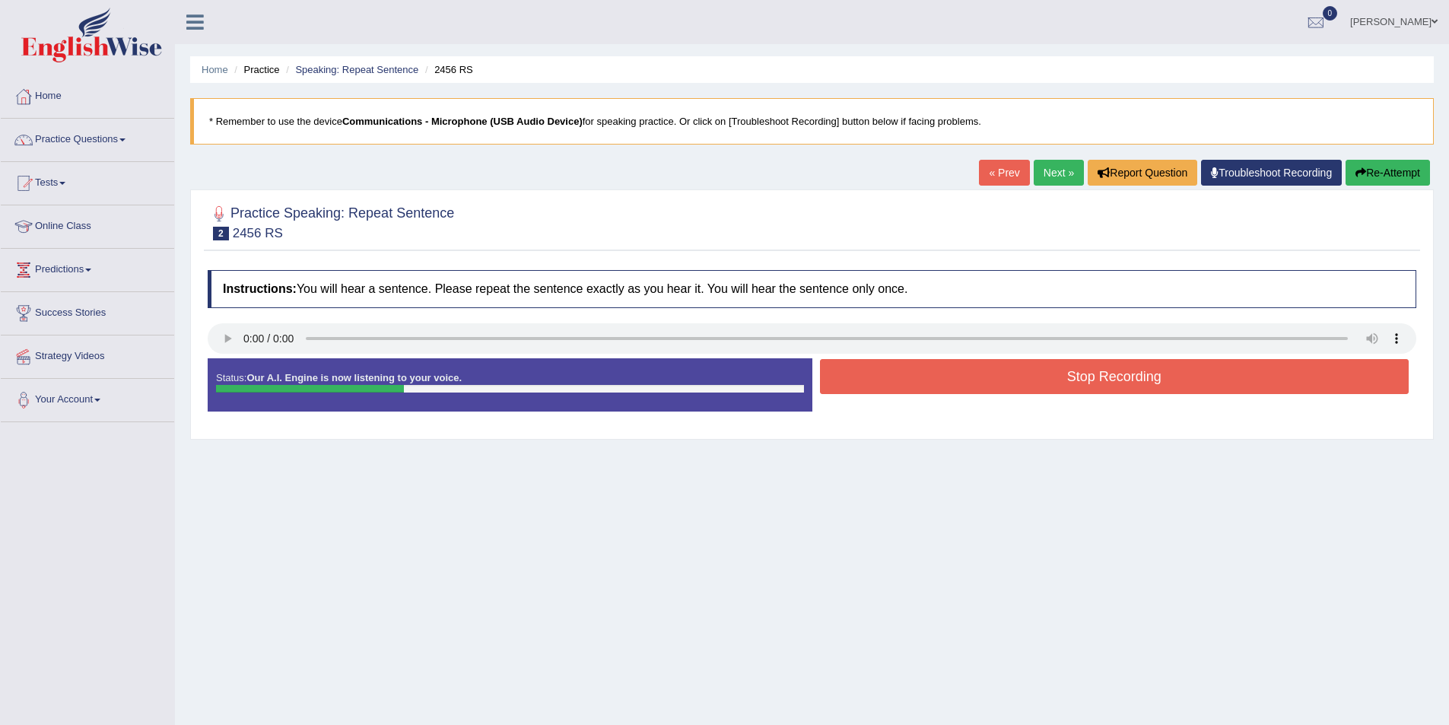
click at [988, 386] on button "Stop Recording" at bounding box center [1114, 376] width 589 height 35
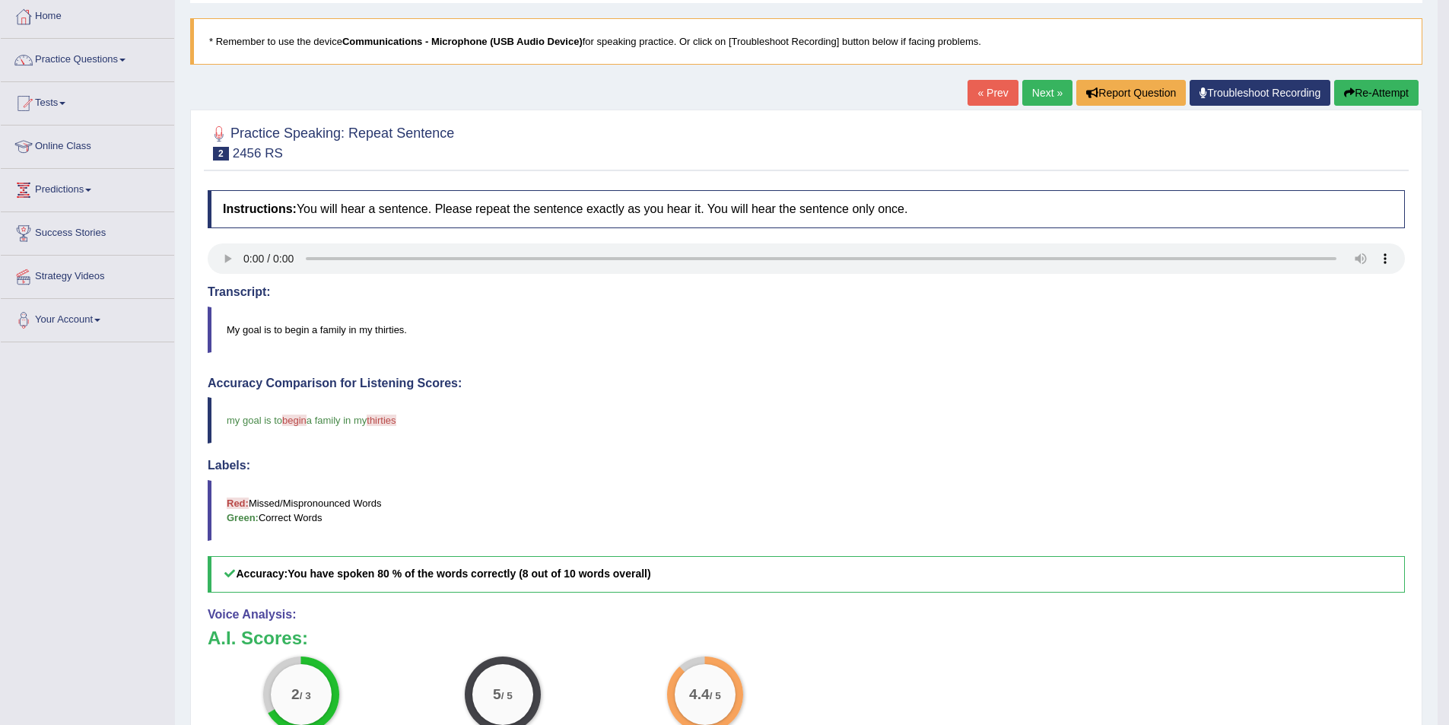
scroll to position [303, 0]
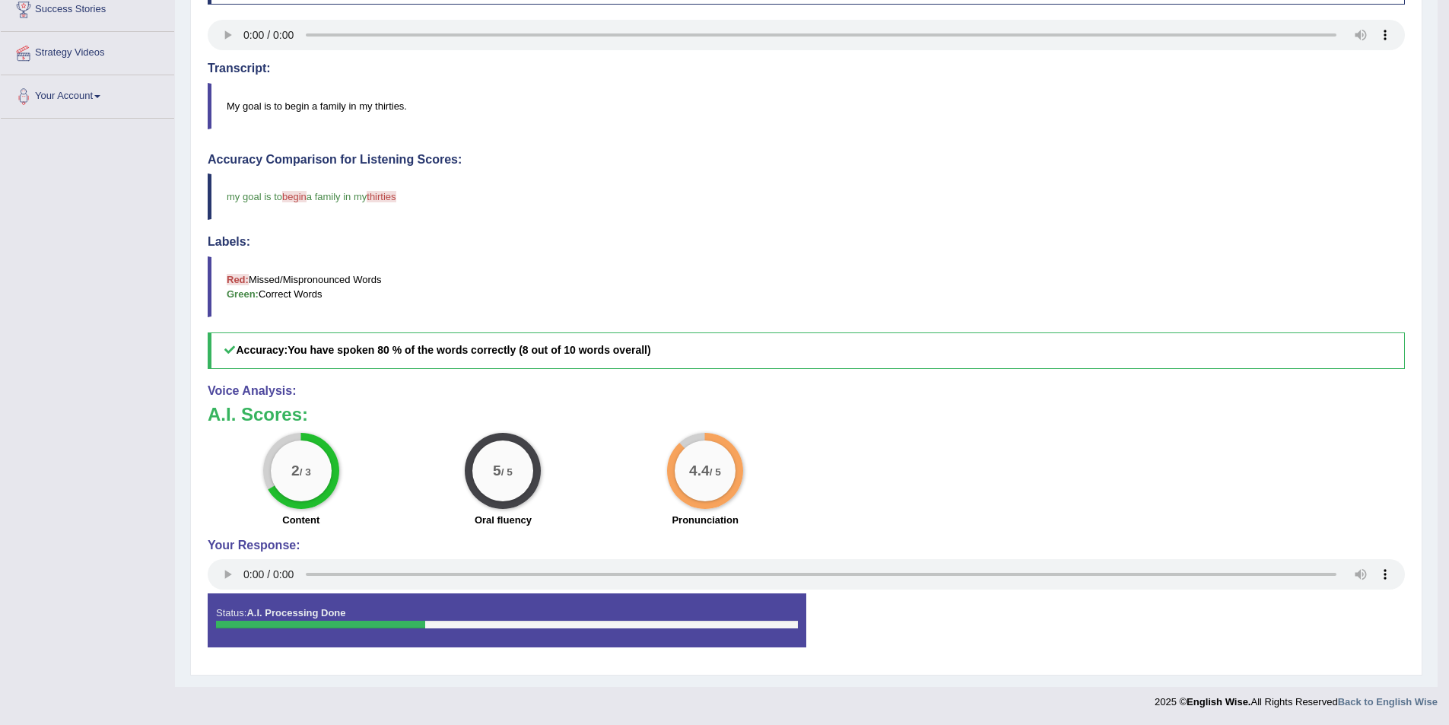
click at [390, 191] on span "thirties" at bounding box center [381, 196] width 29 height 11
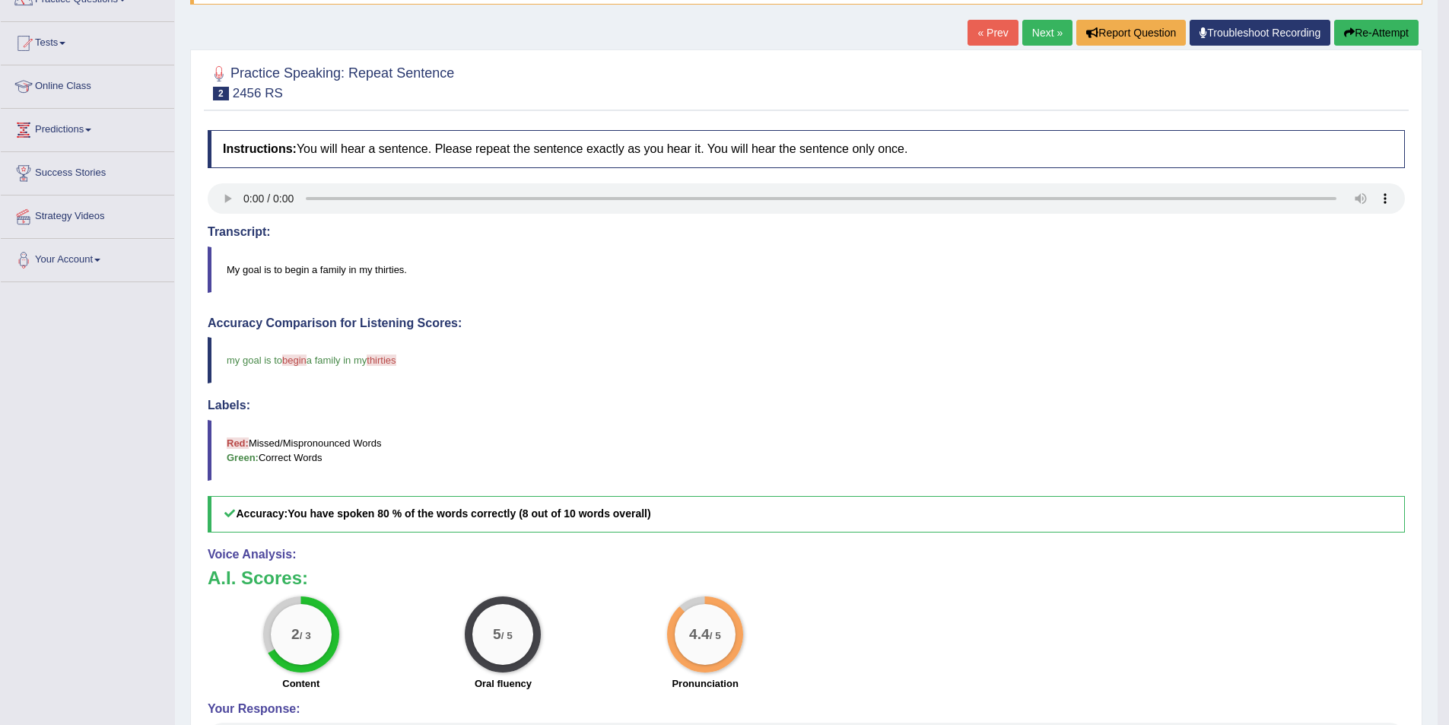
scroll to position [75, 0]
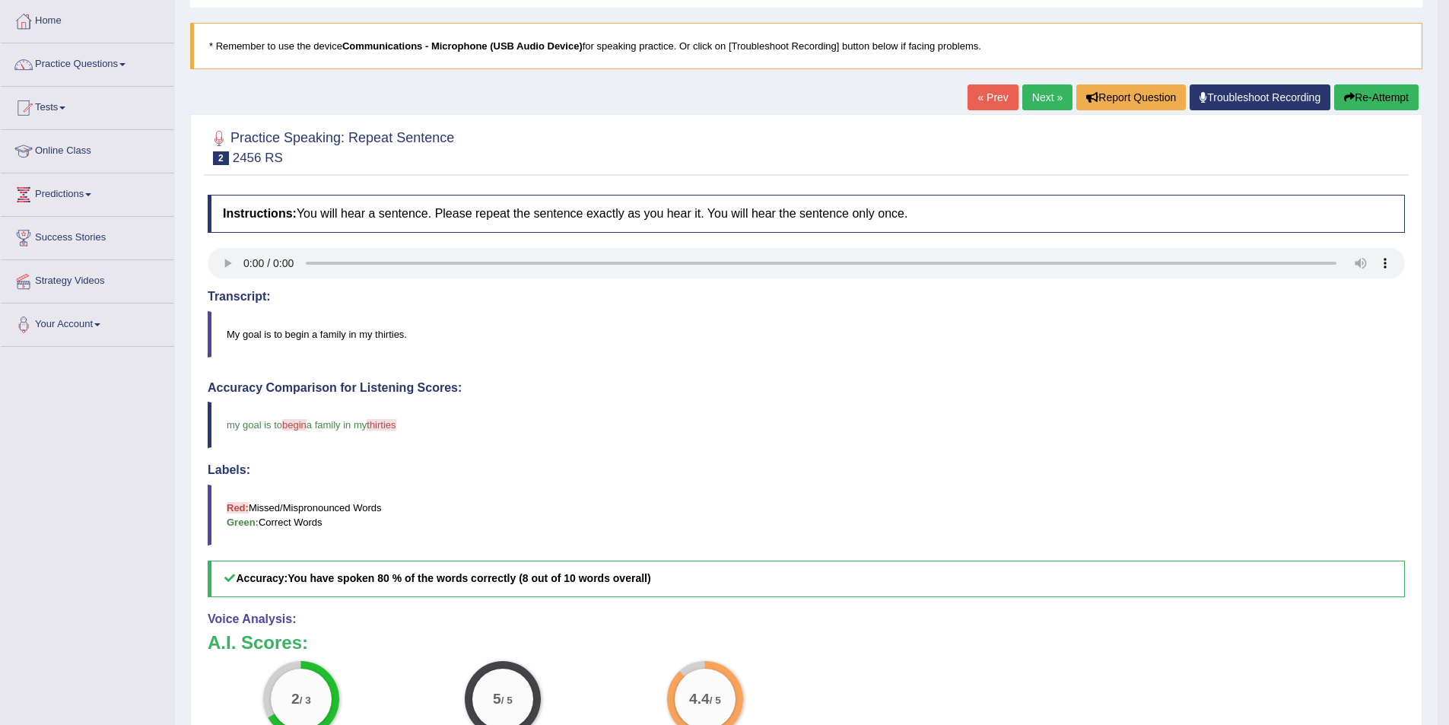
click at [1043, 98] on link "Next »" at bounding box center [1047, 97] width 50 height 26
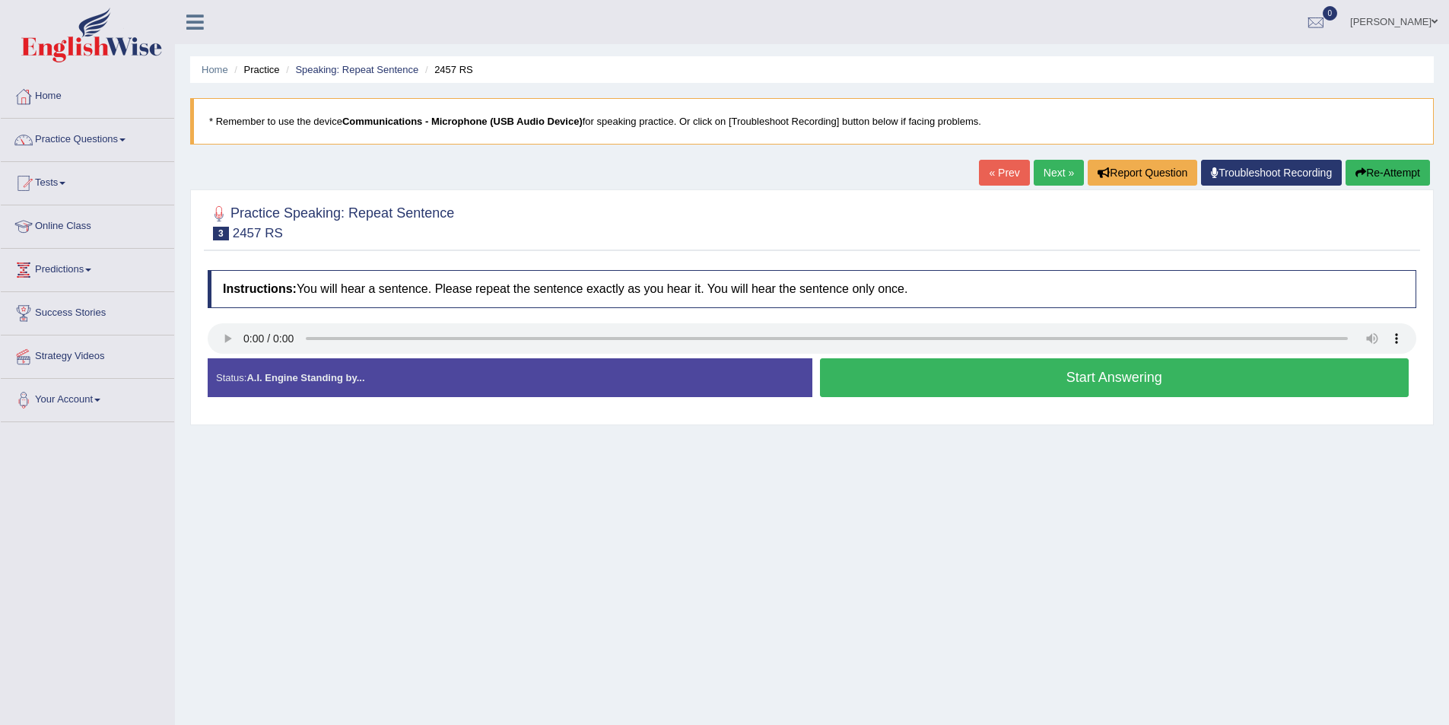
click at [875, 377] on button "Start Answering" at bounding box center [1114, 377] width 589 height 39
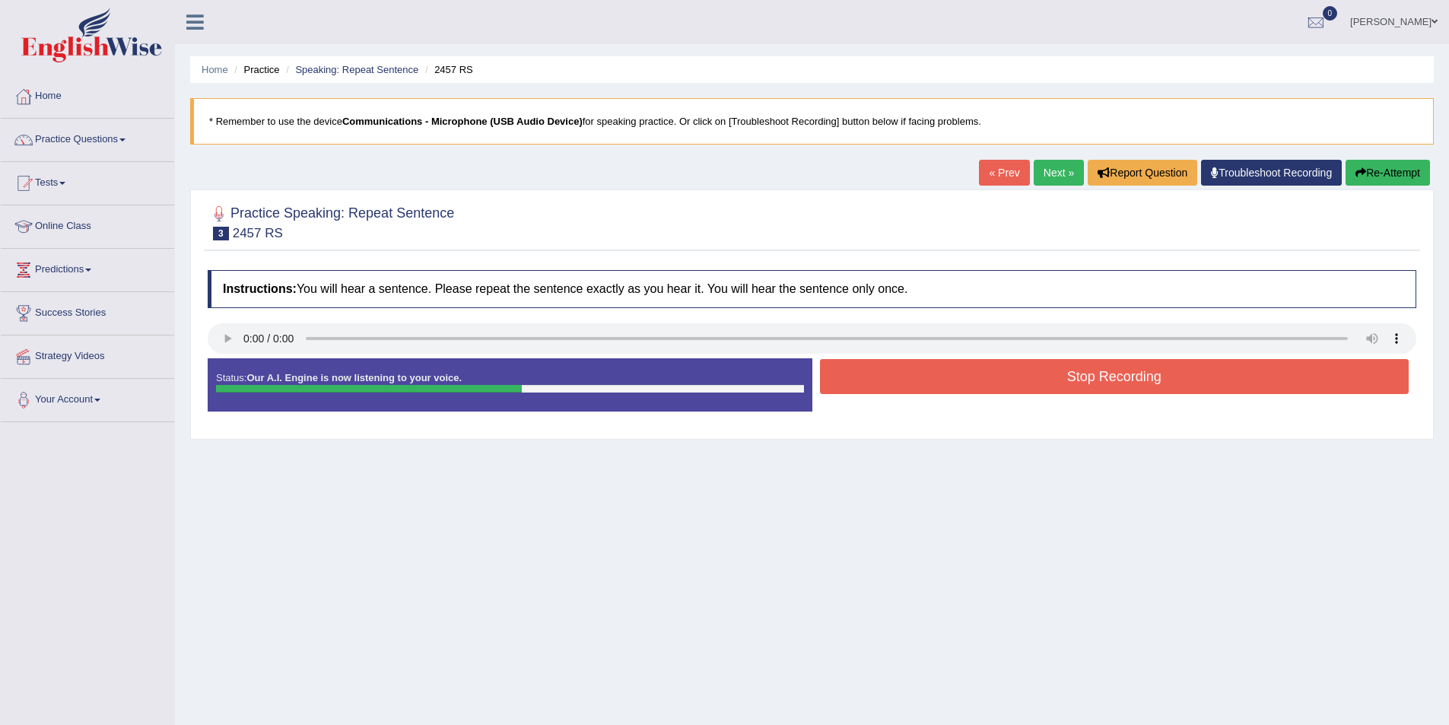
click at [908, 379] on button "Stop Recording" at bounding box center [1114, 376] width 589 height 35
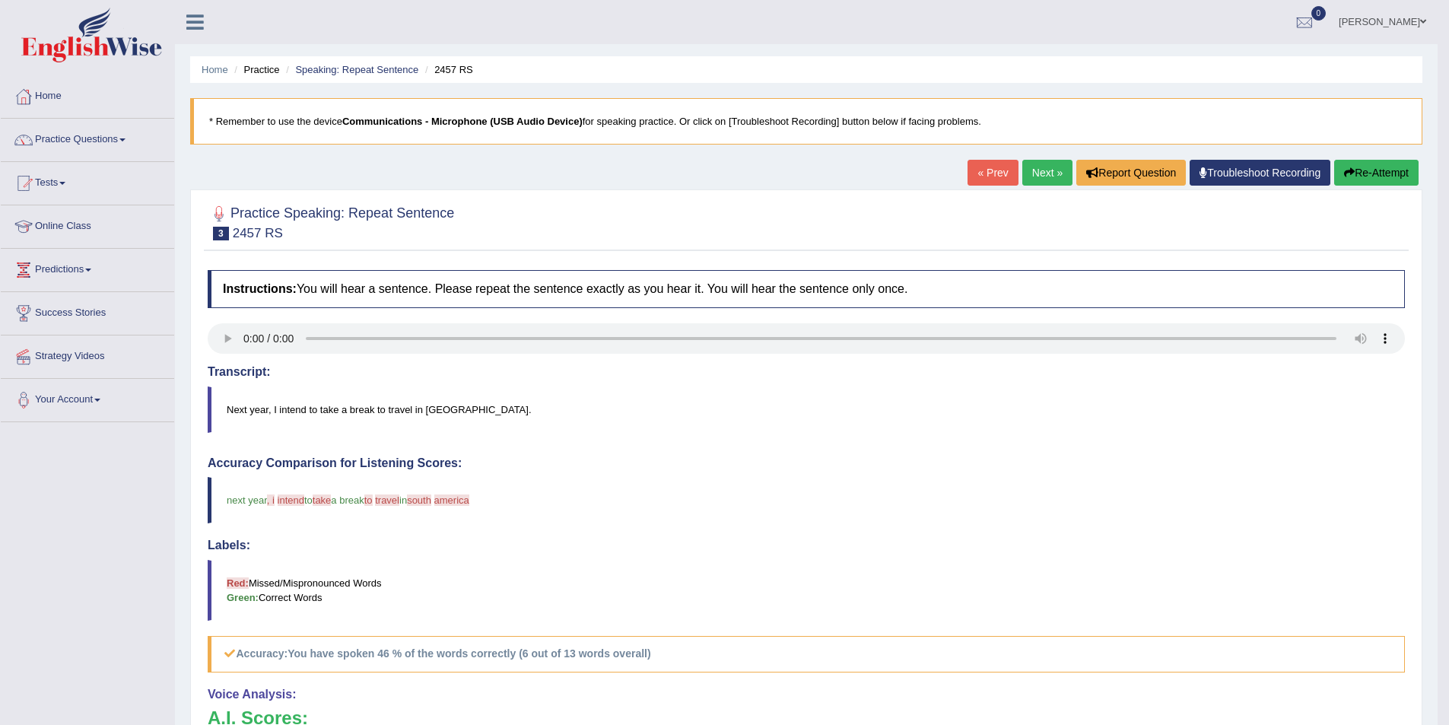
click at [1031, 177] on link "Next »" at bounding box center [1047, 173] width 50 height 26
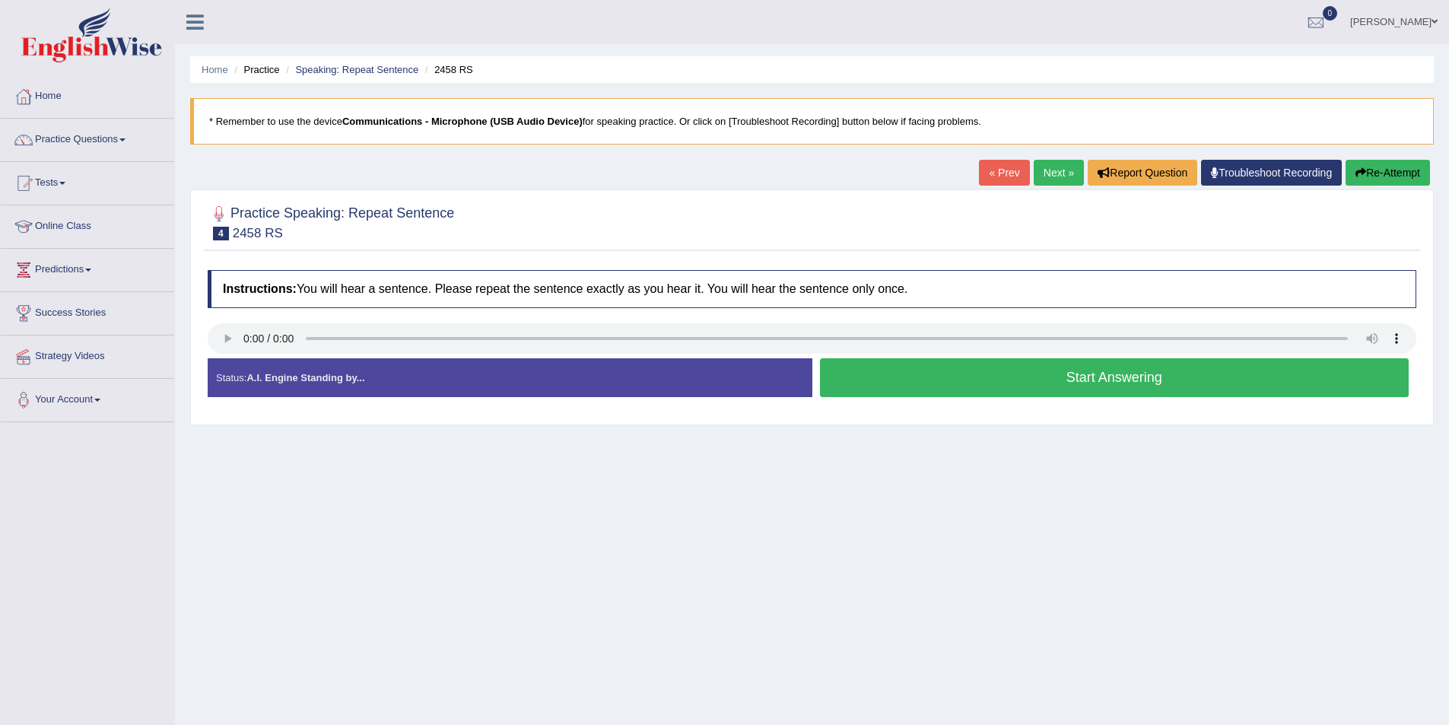
click at [911, 386] on button "Start Answering" at bounding box center [1114, 377] width 589 height 39
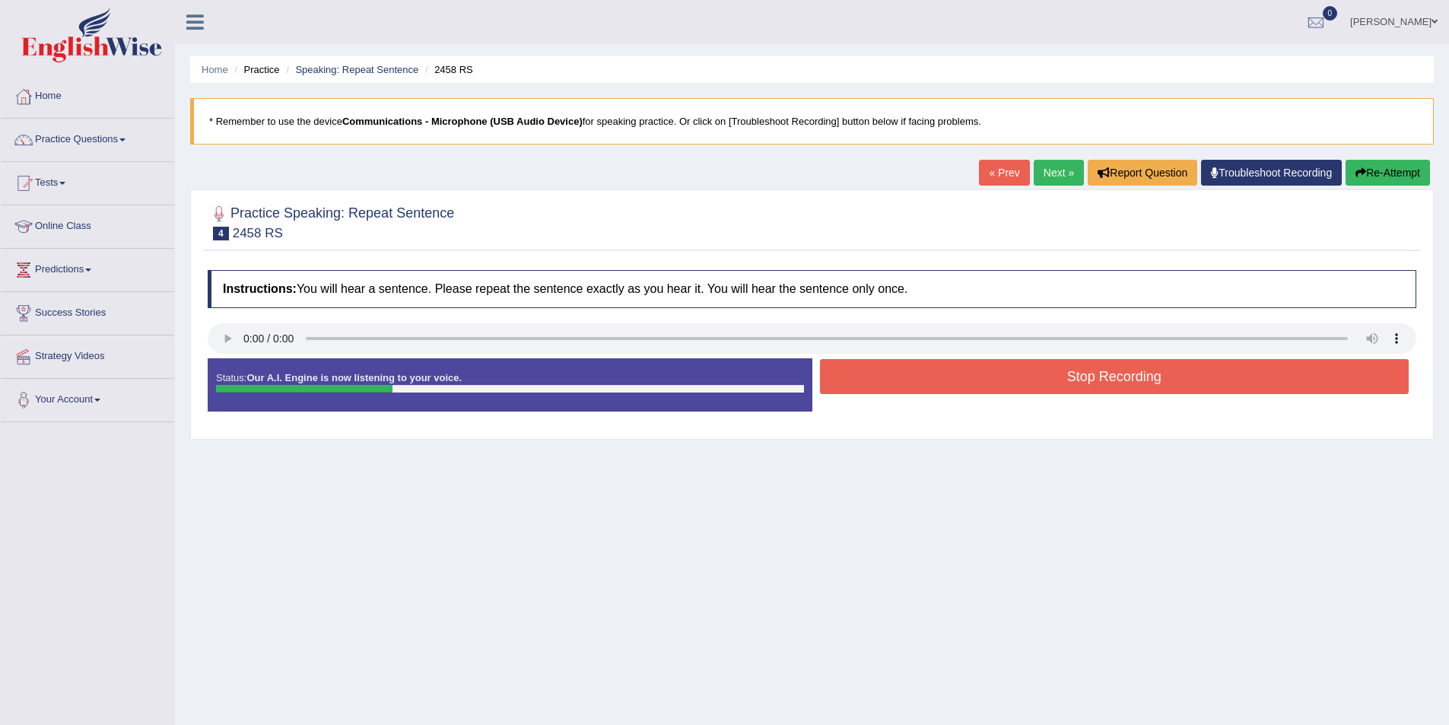
click at [911, 383] on button "Stop Recording" at bounding box center [1114, 376] width 589 height 35
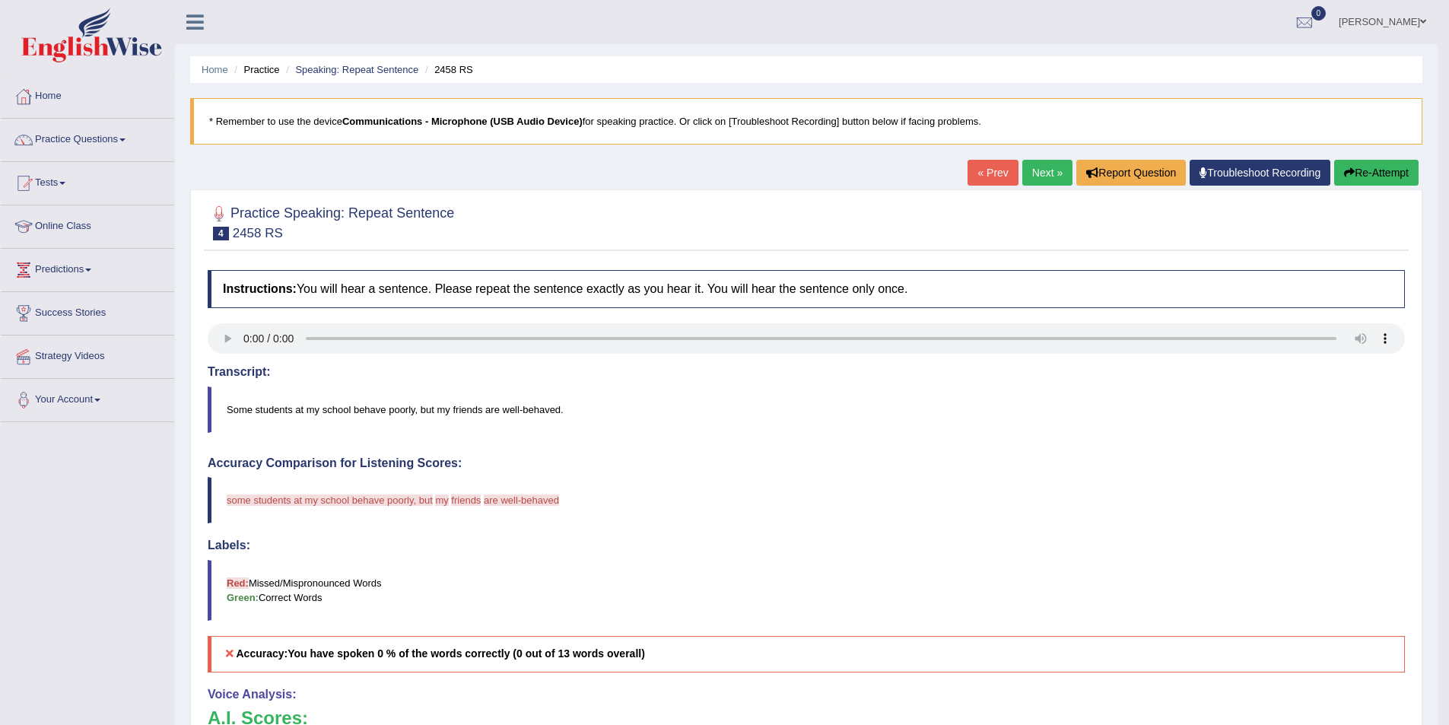
click at [1037, 178] on link "Next »" at bounding box center [1047, 173] width 50 height 26
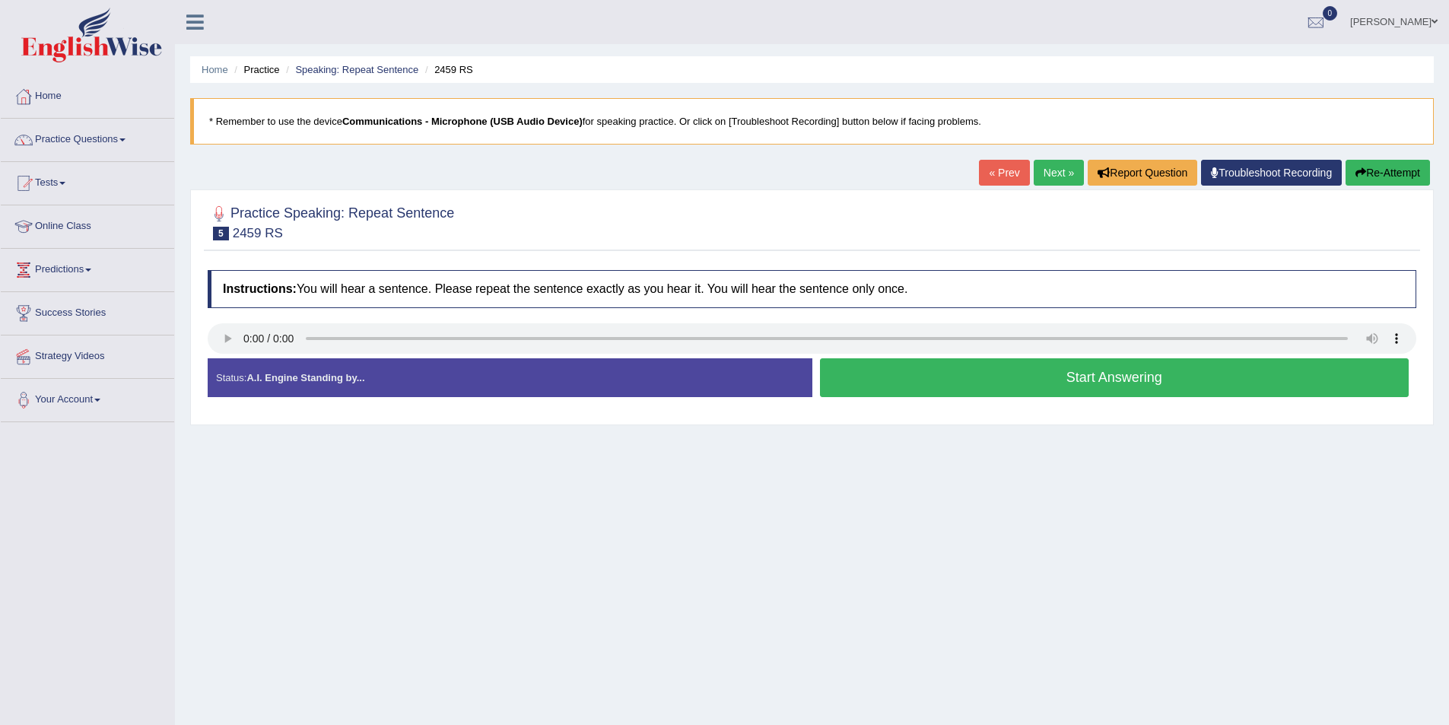
click at [934, 389] on button "Start Answering" at bounding box center [1114, 377] width 589 height 39
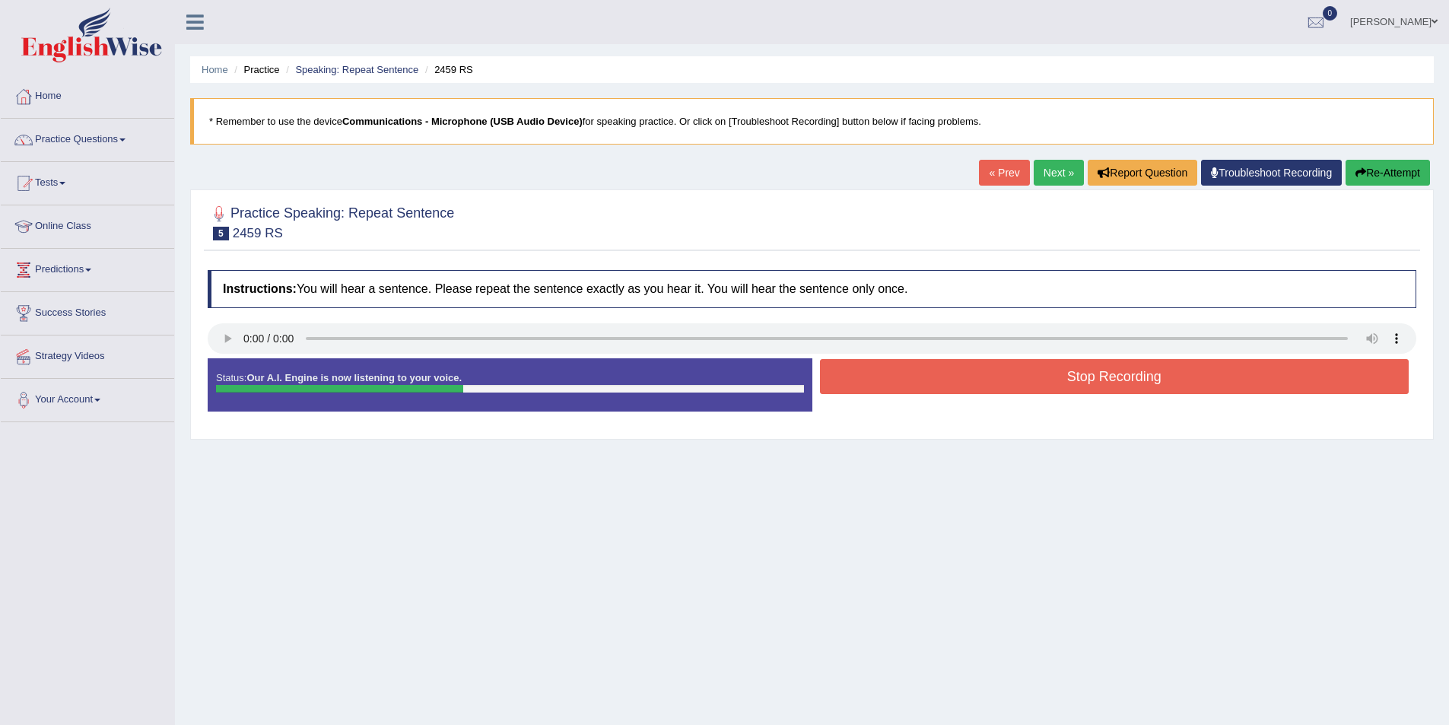
click at [934, 389] on button "Stop Recording" at bounding box center [1114, 376] width 589 height 35
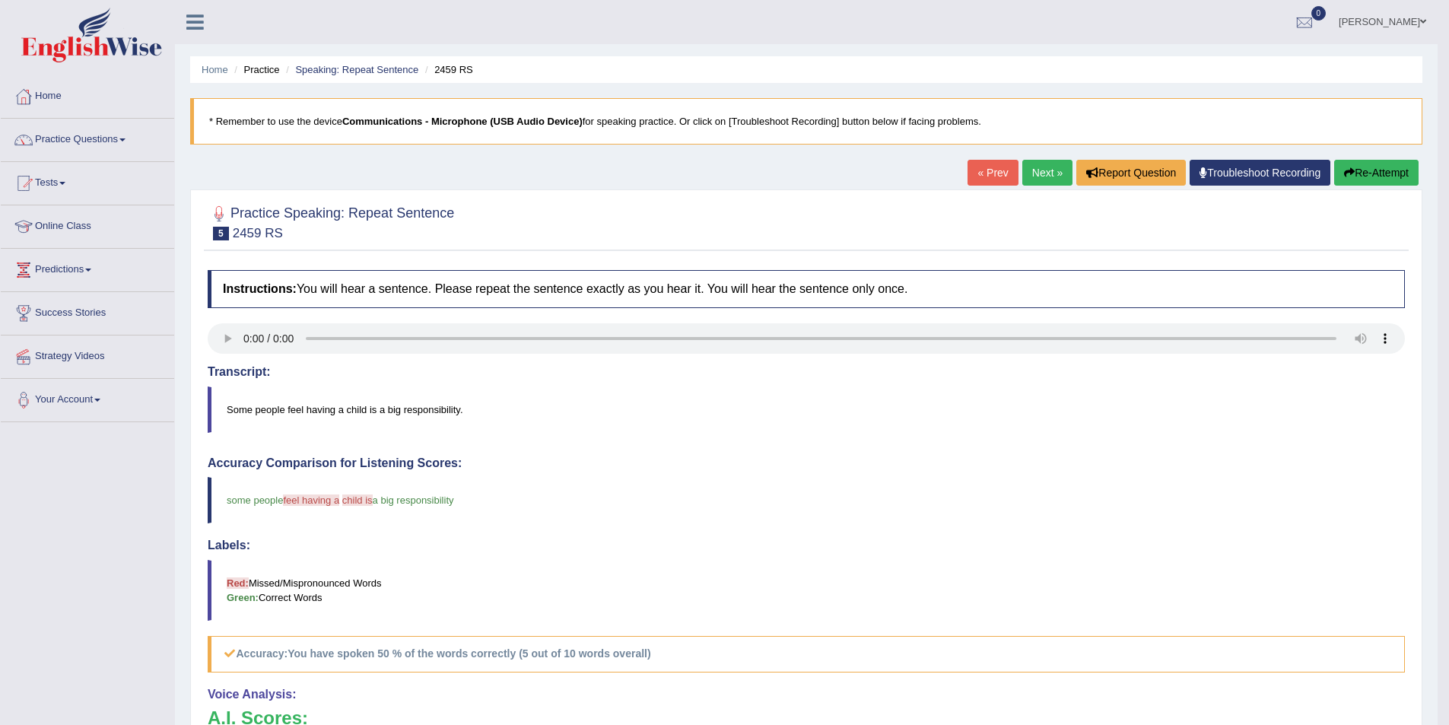
click at [1032, 179] on link "Next »" at bounding box center [1047, 173] width 50 height 26
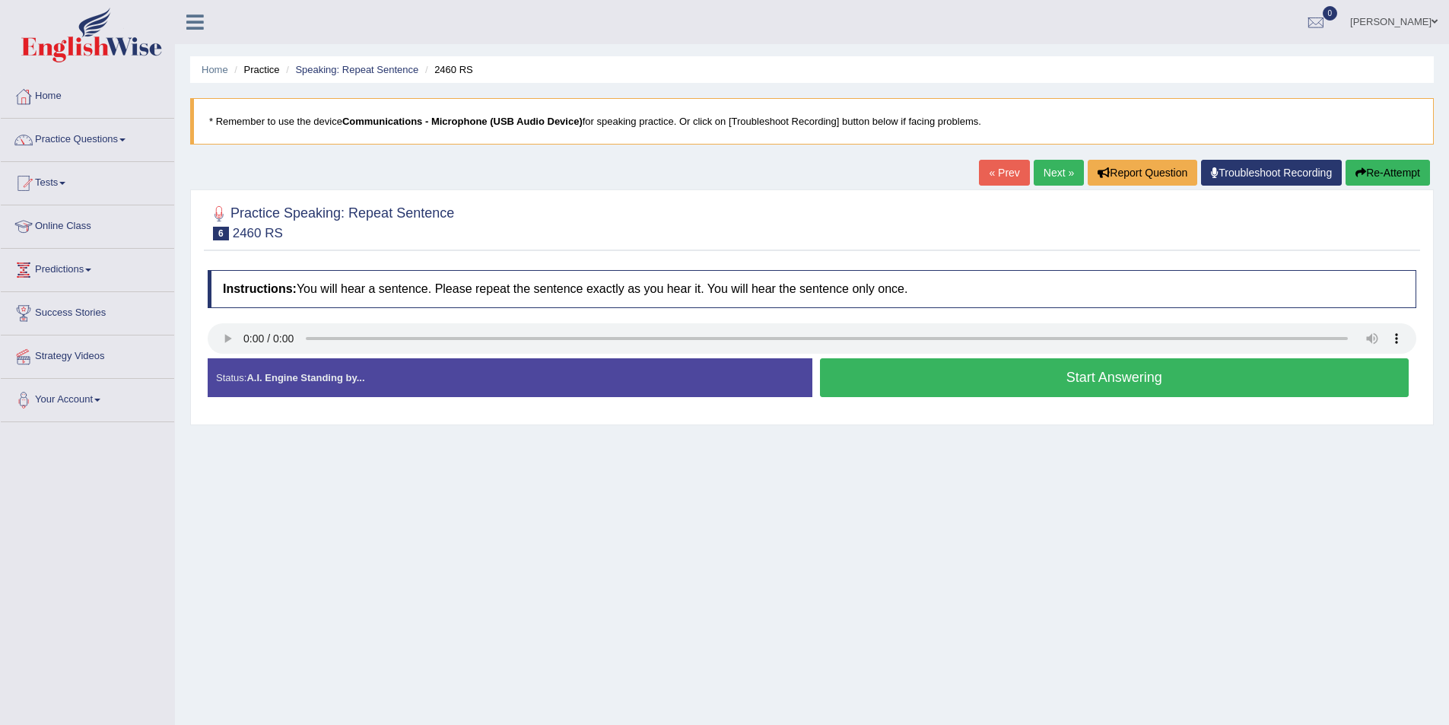
click at [920, 381] on button "Start Answering" at bounding box center [1114, 377] width 589 height 39
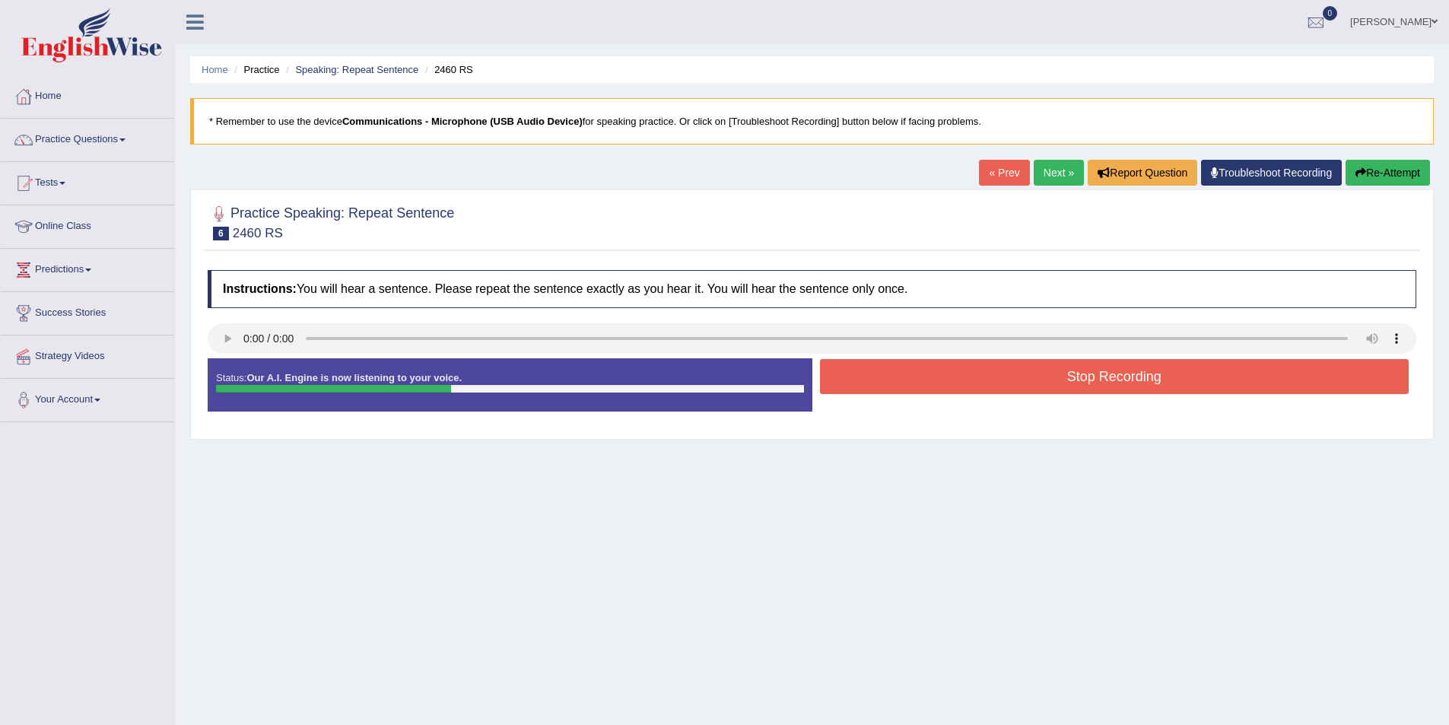
click at [920, 381] on button "Stop Recording" at bounding box center [1114, 376] width 589 height 35
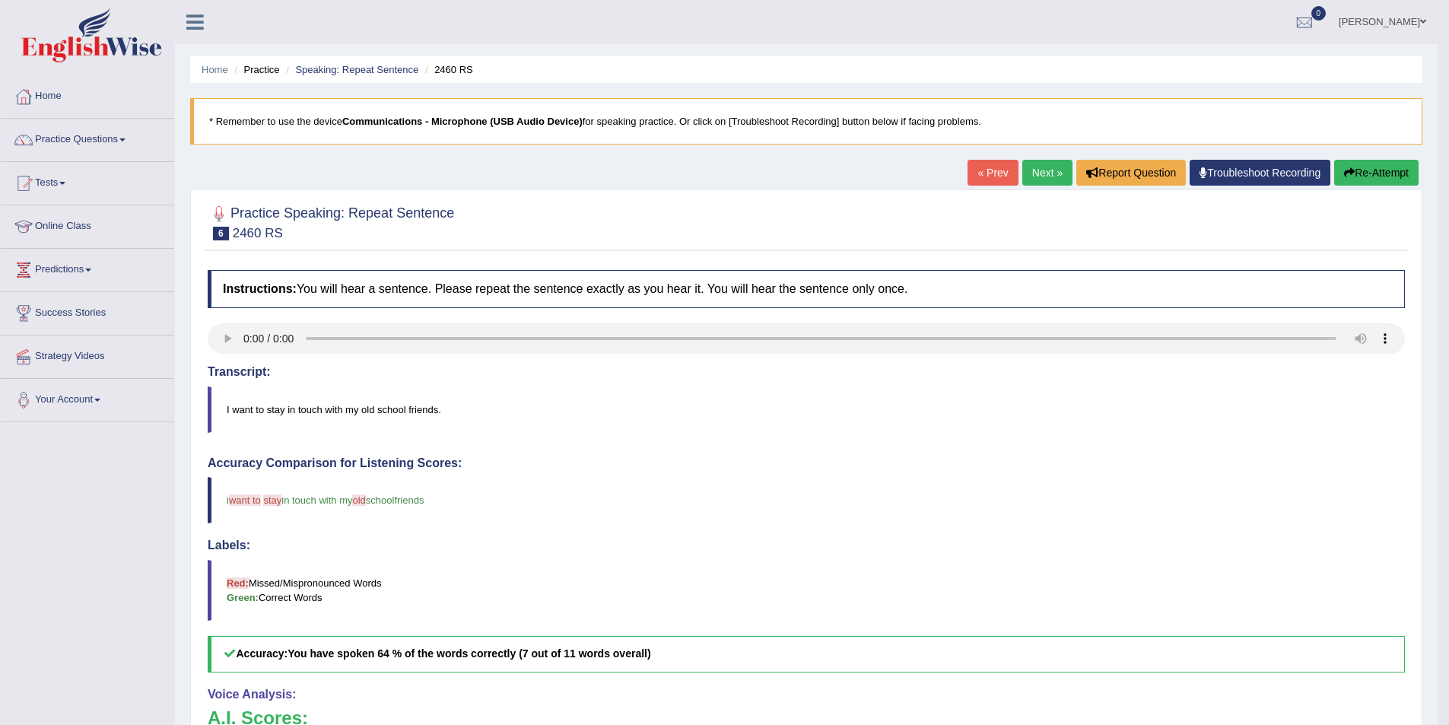
click at [1033, 172] on link "Next »" at bounding box center [1047, 173] width 50 height 26
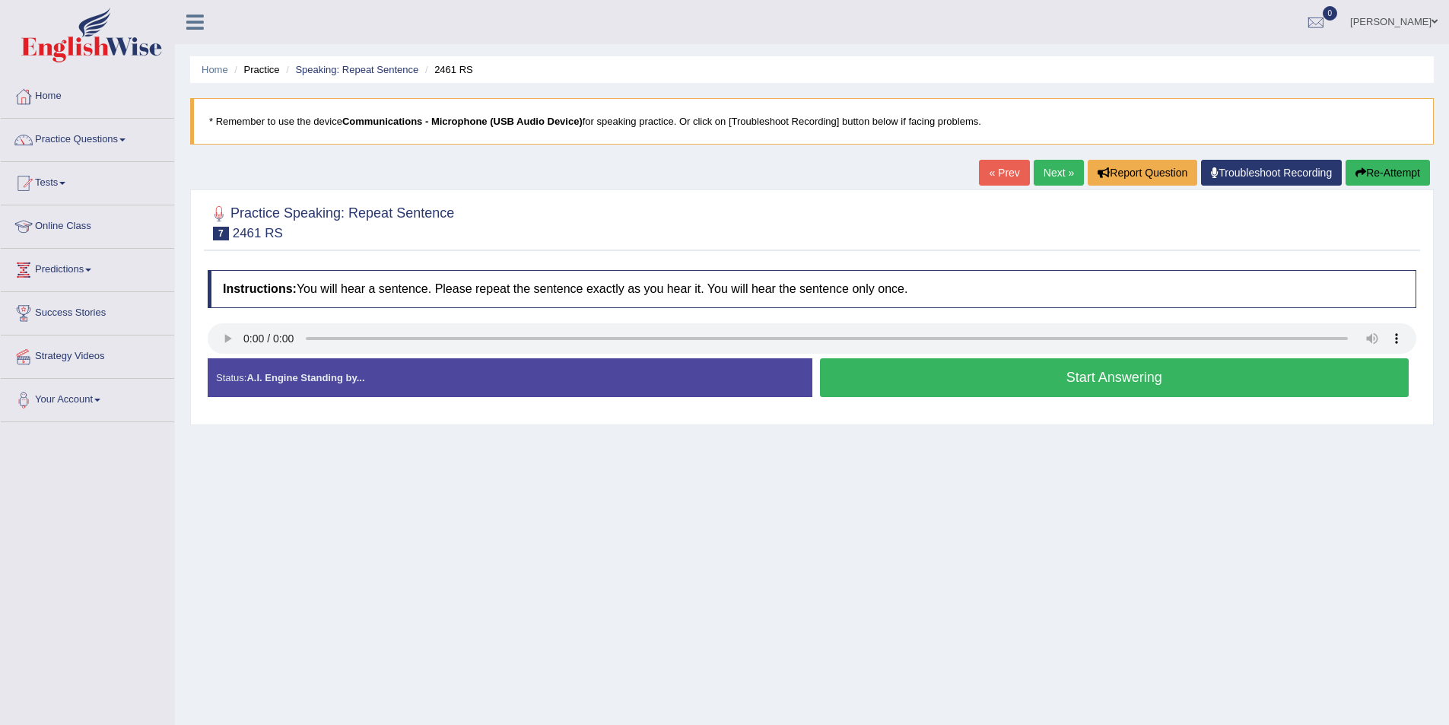
click at [898, 373] on button "Start Answering" at bounding box center [1114, 377] width 589 height 39
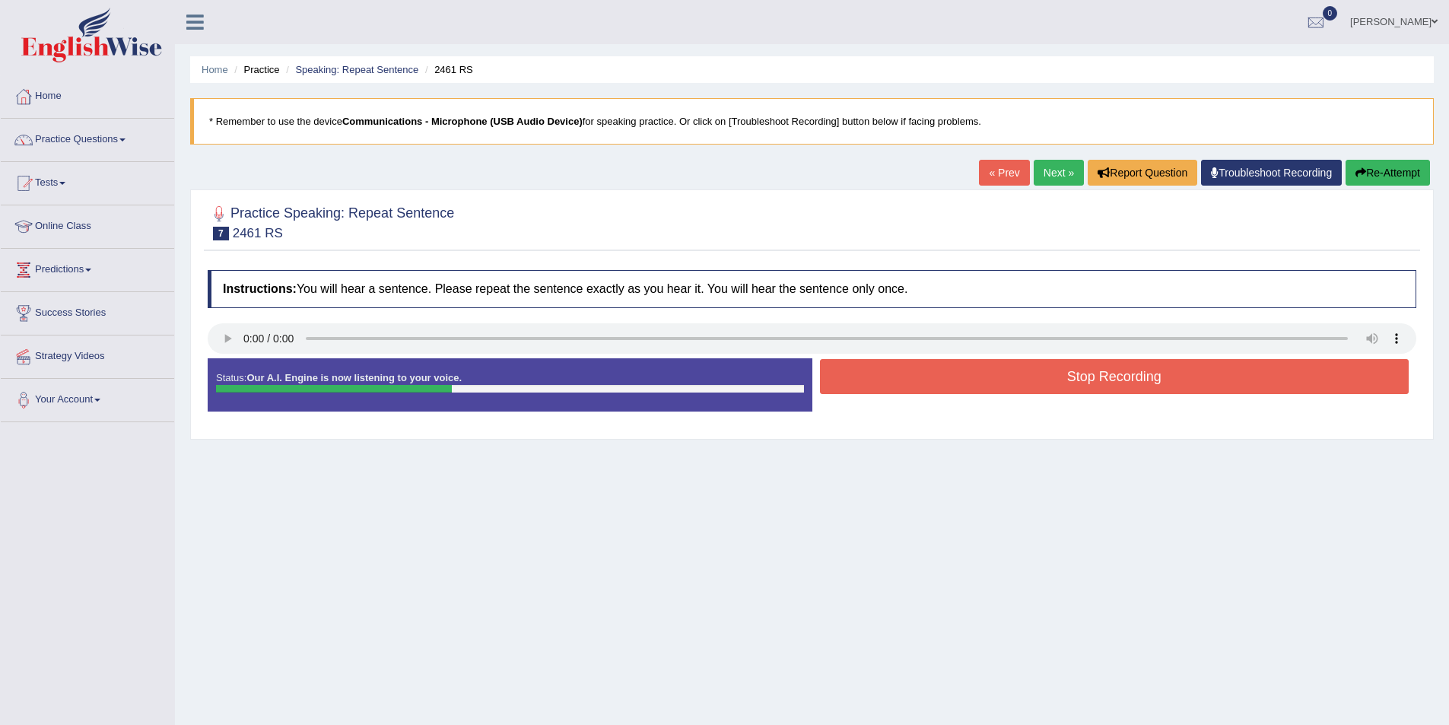
click at [850, 383] on button "Stop Recording" at bounding box center [1114, 376] width 589 height 35
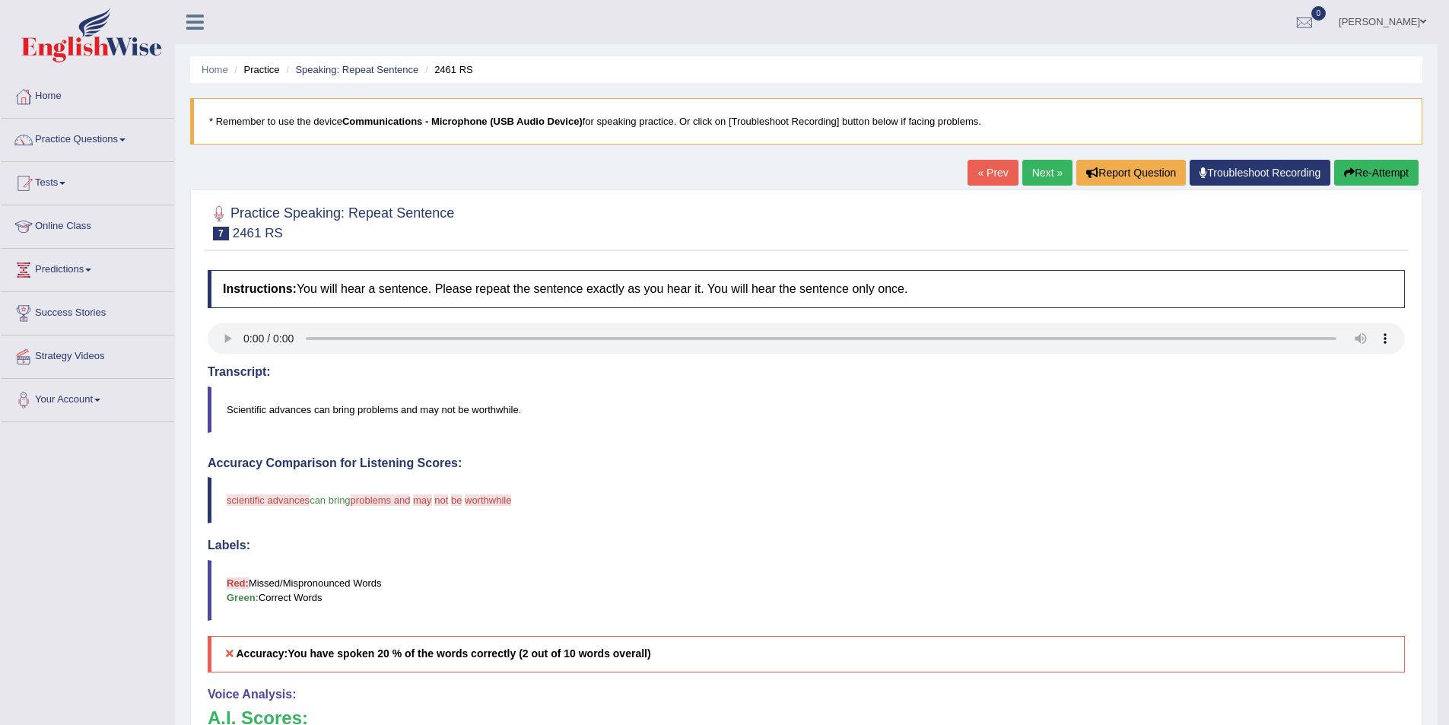
click at [1048, 170] on link "Next »" at bounding box center [1047, 173] width 50 height 26
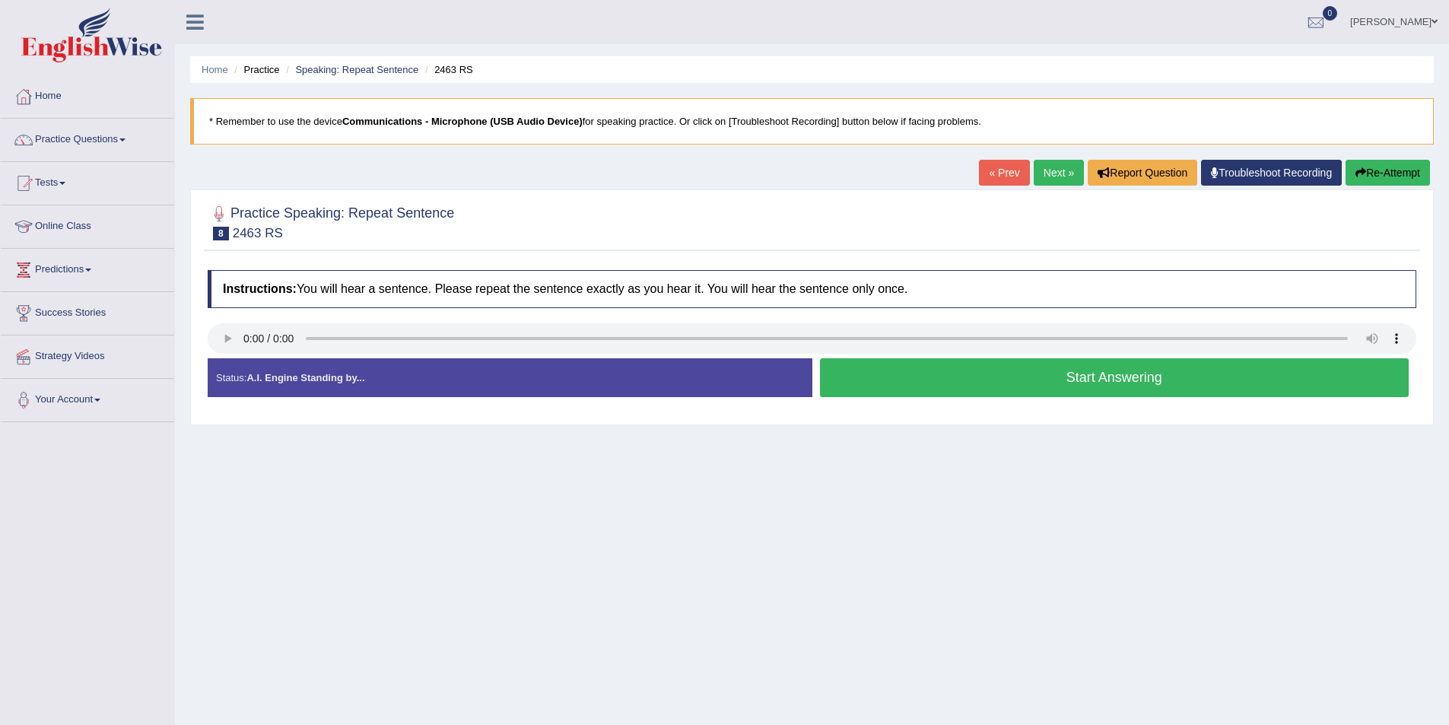
click at [912, 378] on button "Start Answering" at bounding box center [1114, 377] width 589 height 39
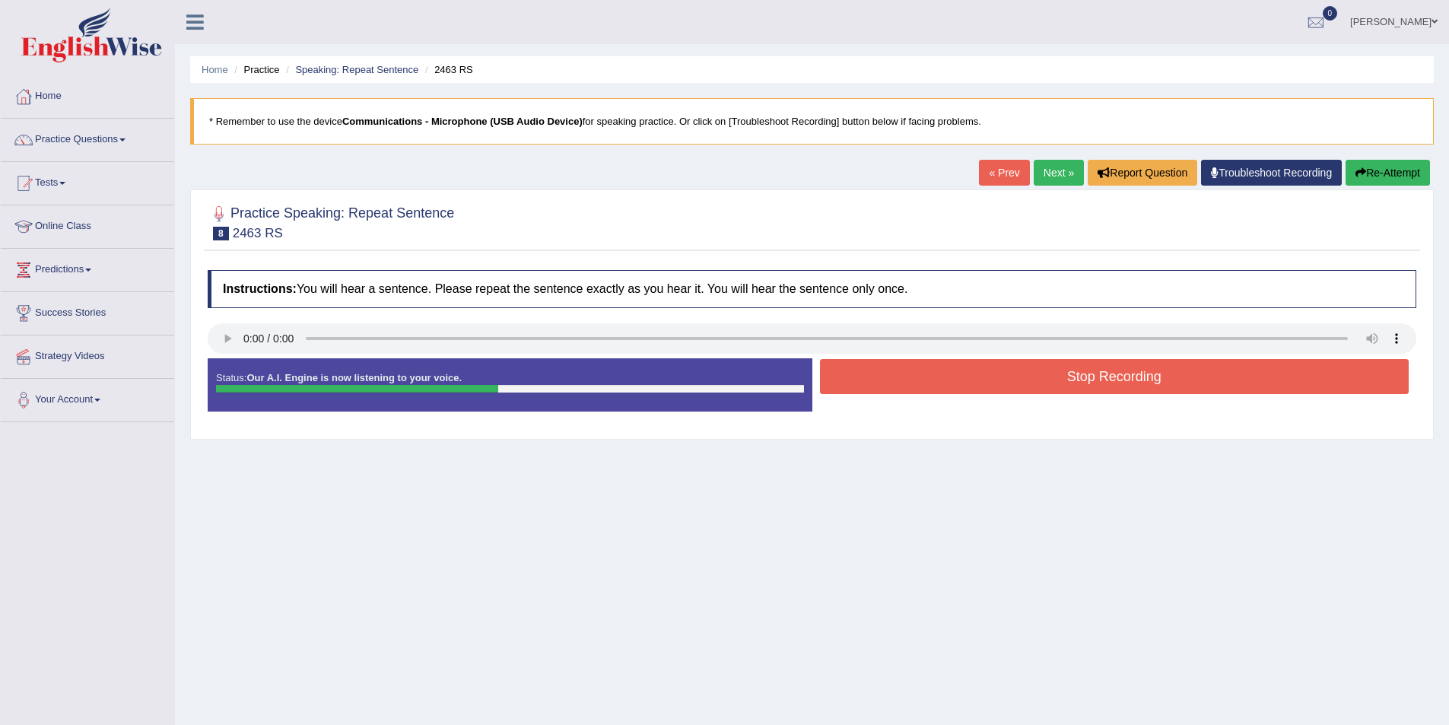
click at [930, 381] on button "Stop Recording" at bounding box center [1114, 376] width 589 height 35
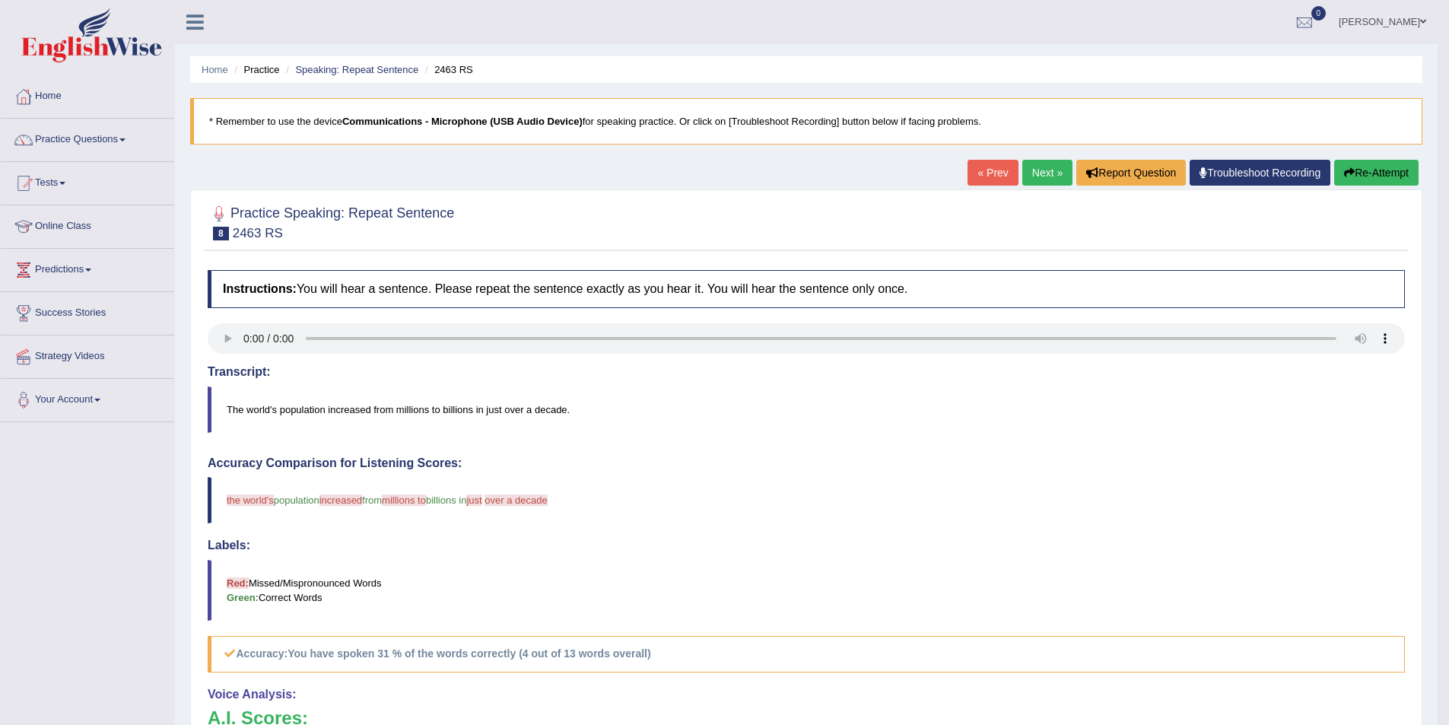
click at [1040, 180] on link "Next »" at bounding box center [1047, 173] width 50 height 26
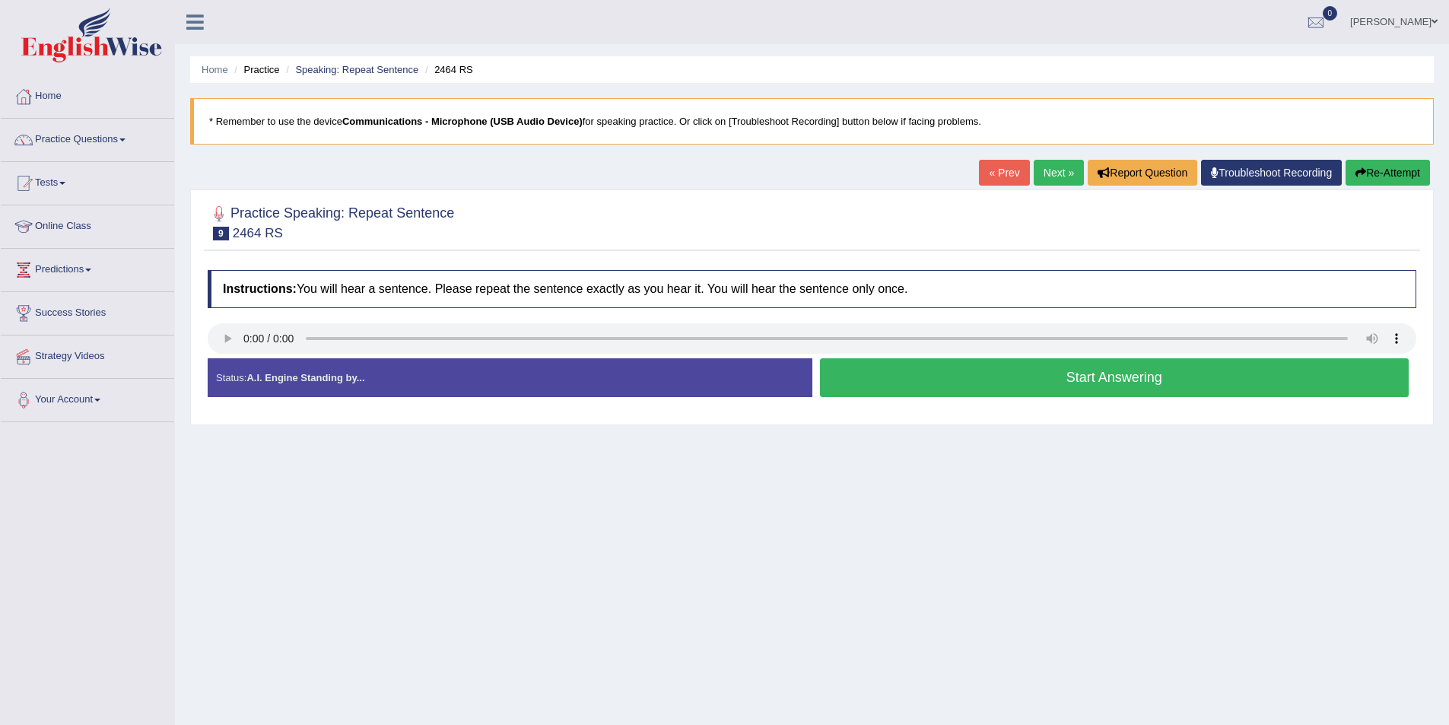
click at [878, 380] on button "Start Answering" at bounding box center [1114, 377] width 589 height 39
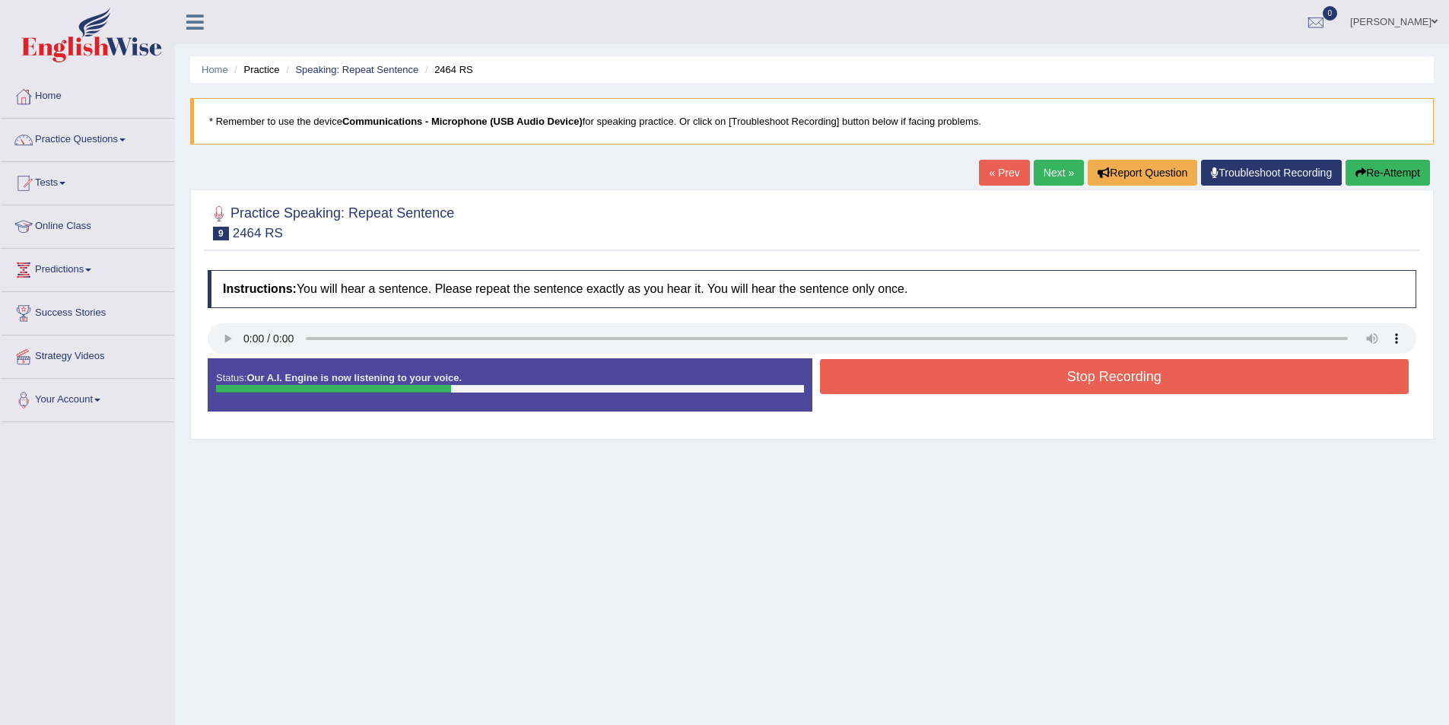
click at [878, 380] on button "Stop Recording" at bounding box center [1114, 376] width 589 height 35
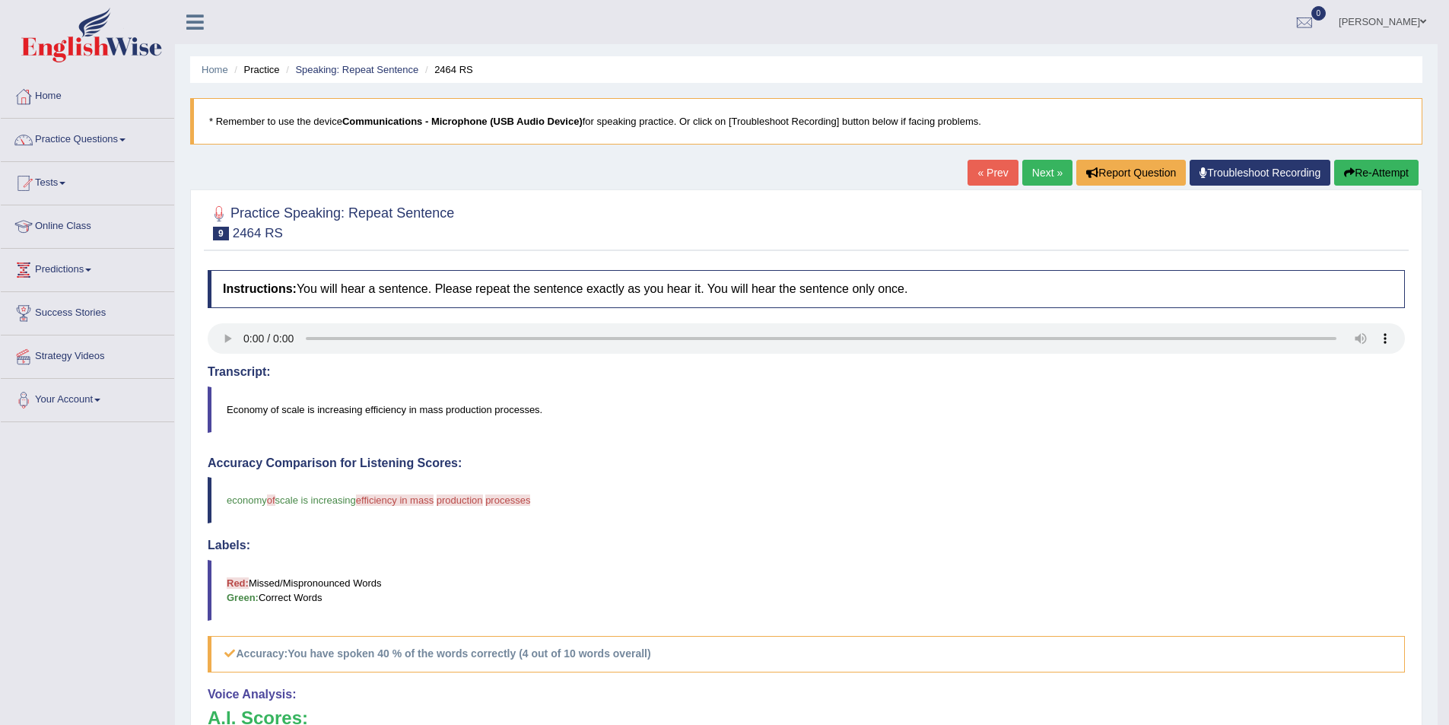
click at [1044, 174] on link "Next »" at bounding box center [1047, 173] width 50 height 26
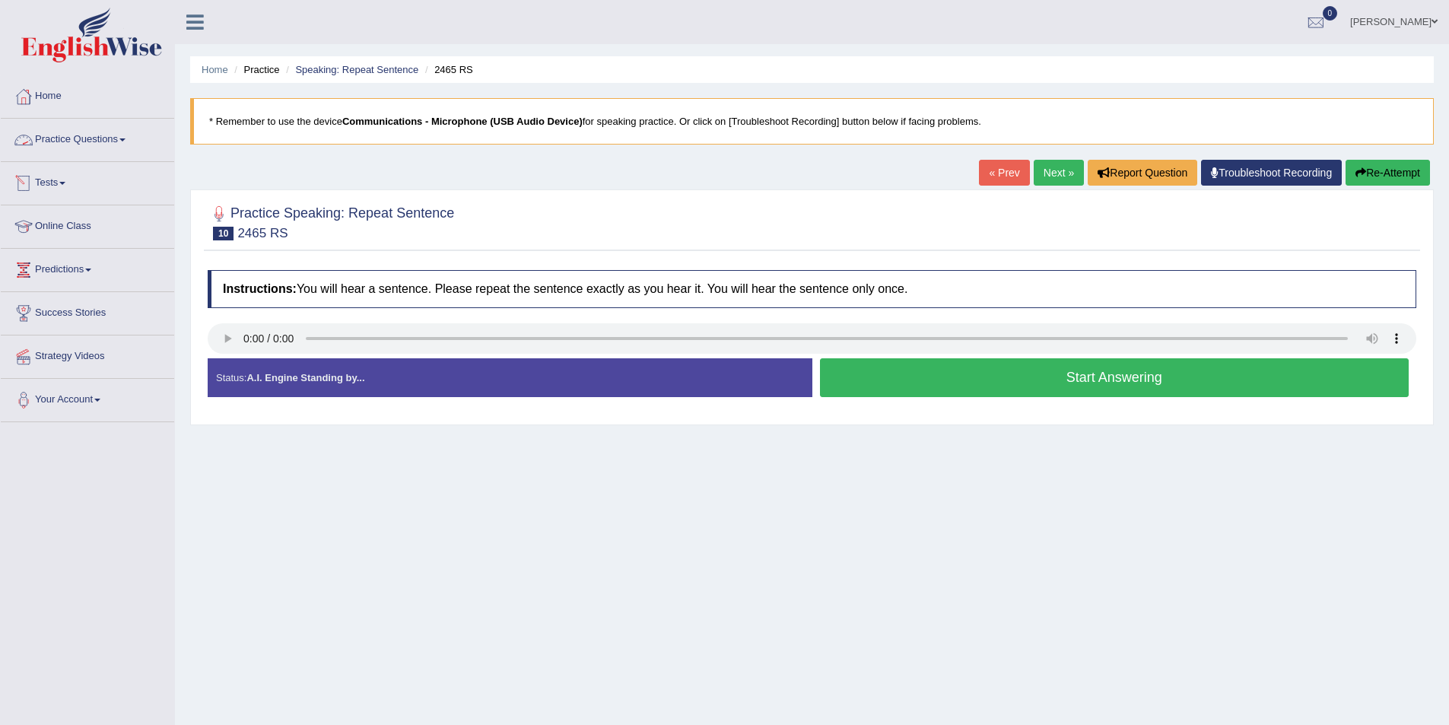
click at [86, 145] on link "Practice Questions" at bounding box center [87, 138] width 173 height 38
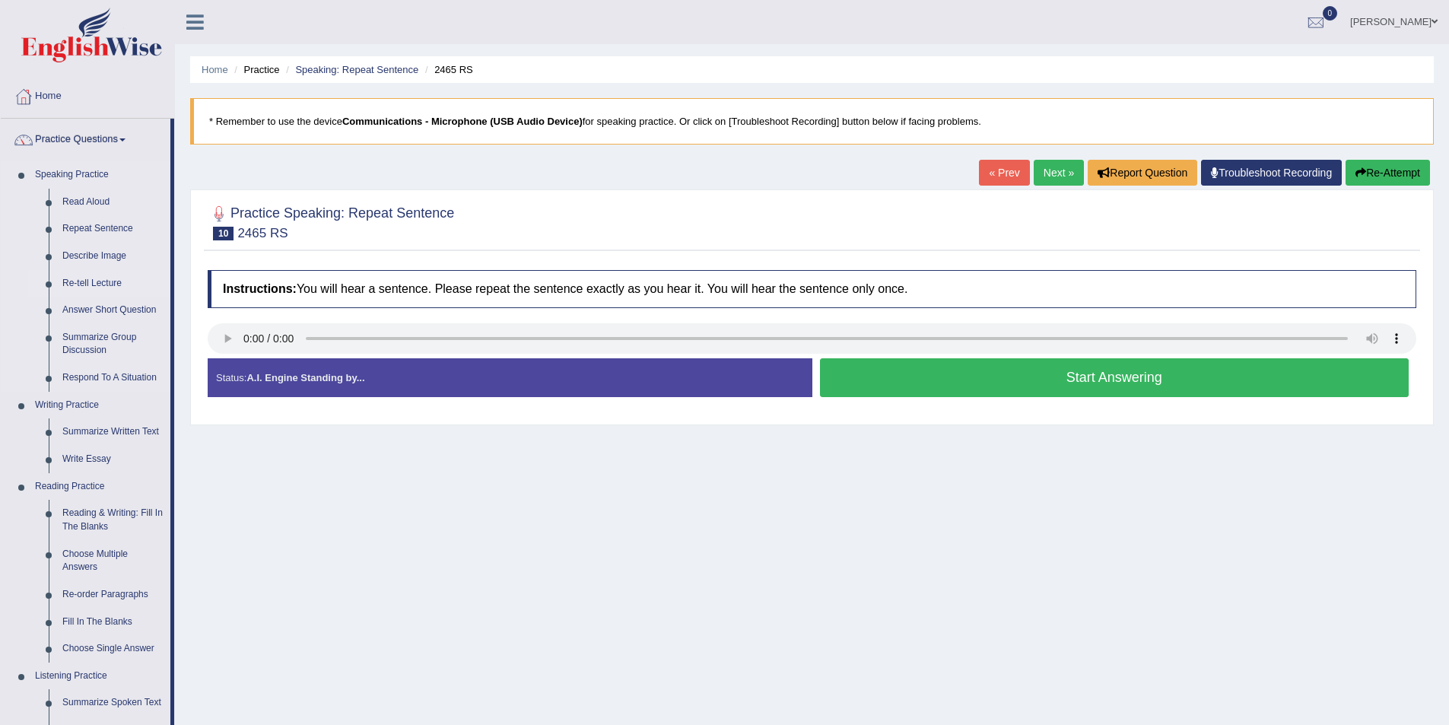
click at [97, 281] on link "Re-tell Lecture" at bounding box center [113, 283] width 115 height 27
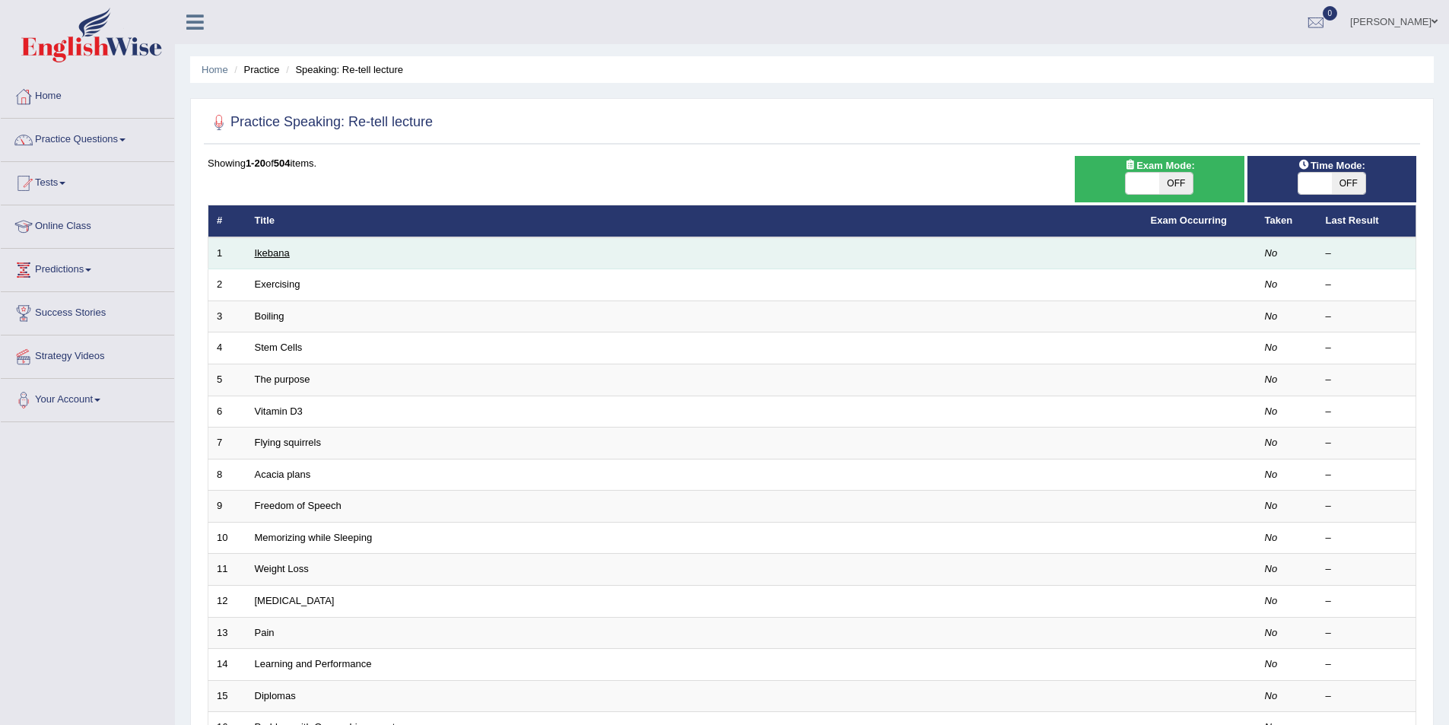
click at [279, 252] on link "Ikebana" at bounding box center [272, 252] width 35 height 11
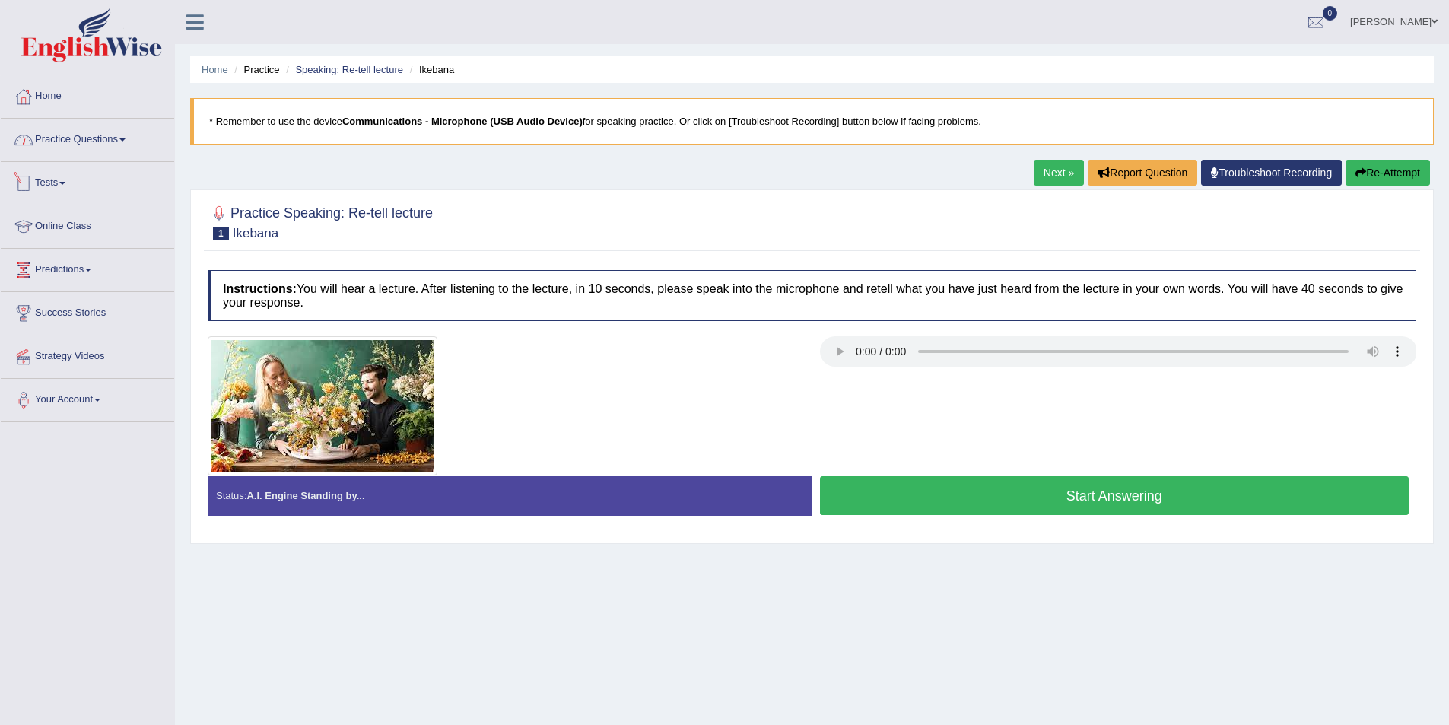
click at [95, 132] on link "Practice Questions" at bounding box center [87, 138] width 173 height 38
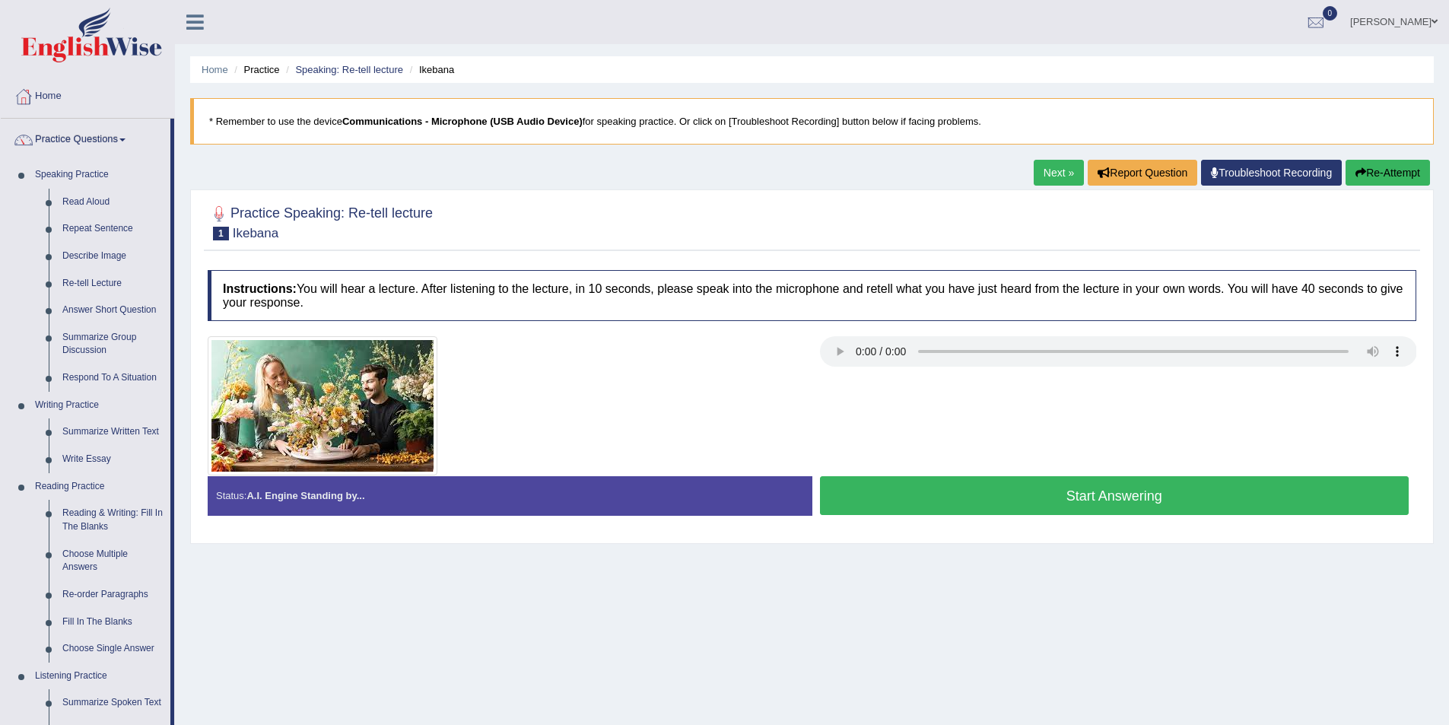
click at [913, 487] on button "Start Answering" at bounding box center [1114, 495] width 589 height 39
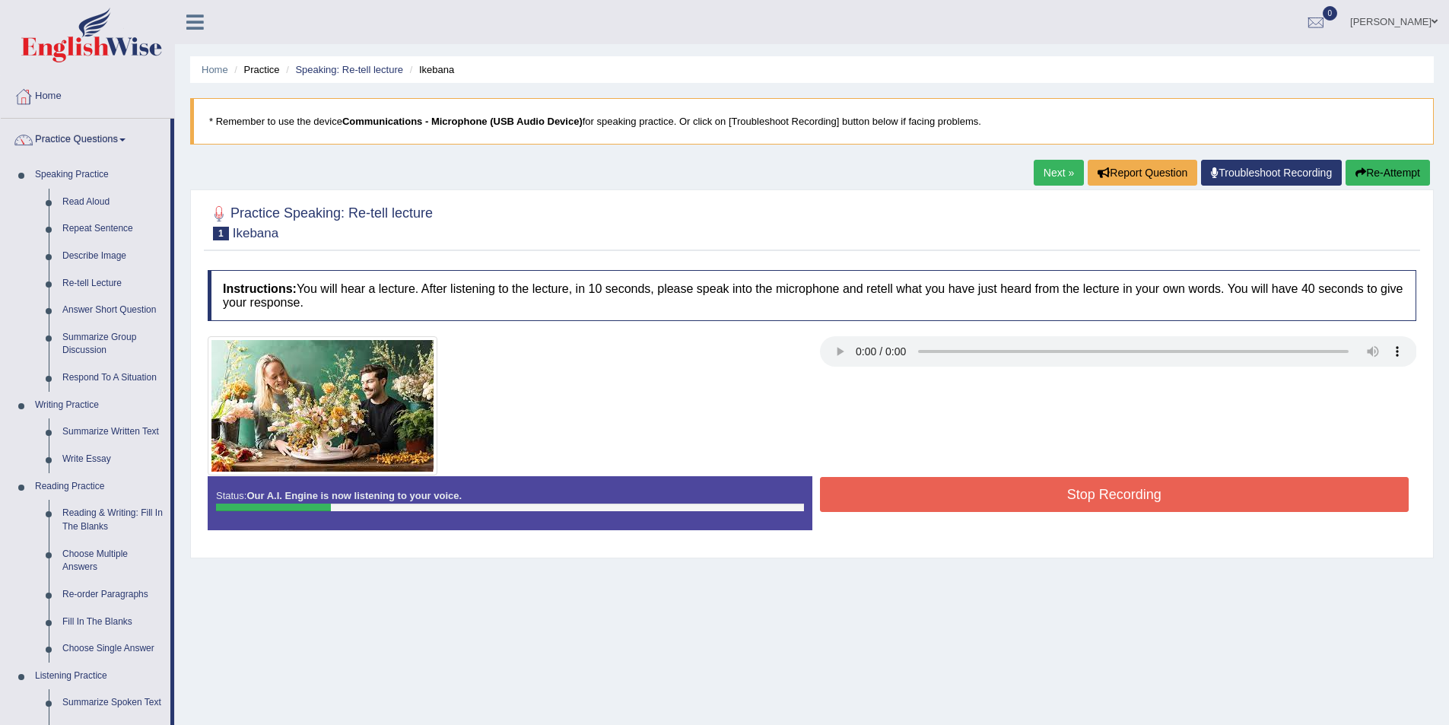
click at [914, 488] on button "Stop Recording" at bounding box center [1114, 494] width 589 height 35
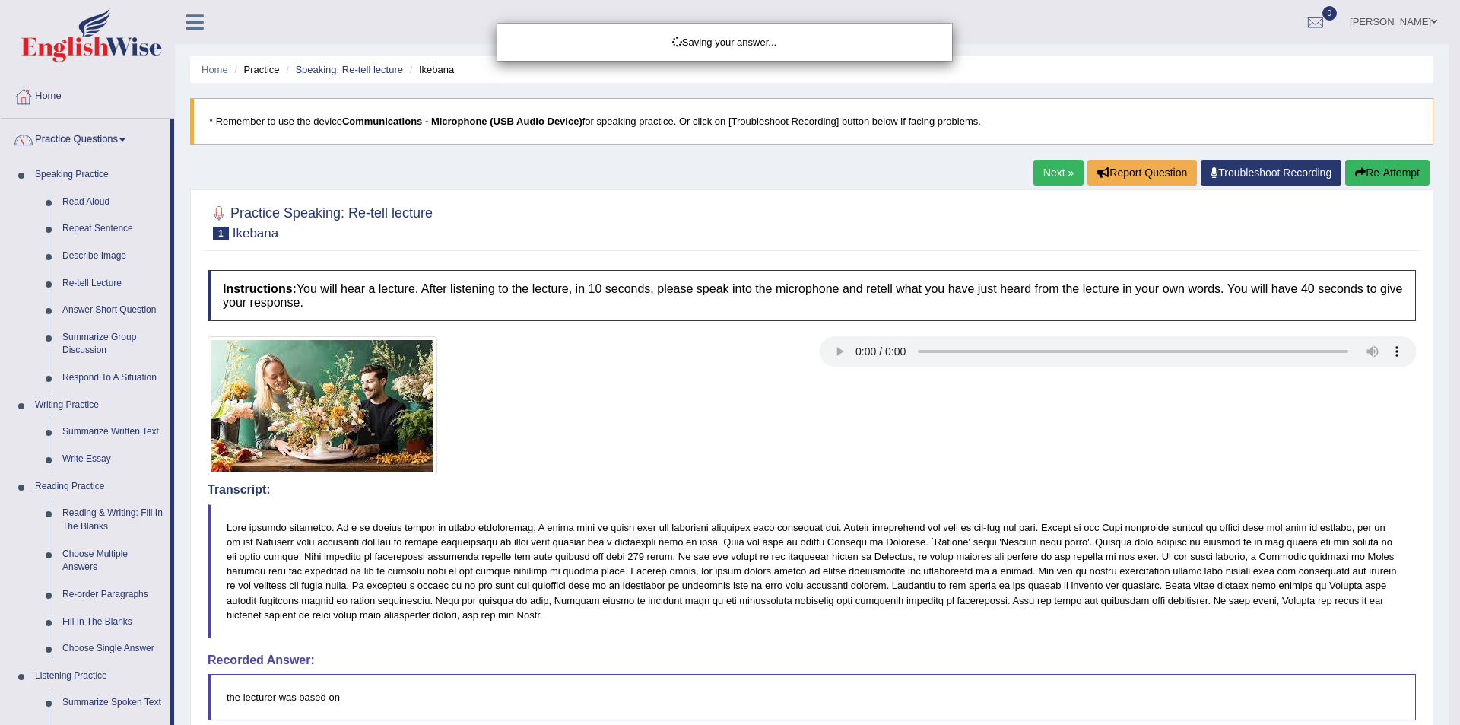
click at [1374, 179] on div "Saving your answer..." at bounding box center [730, 362] width 1460 height 725
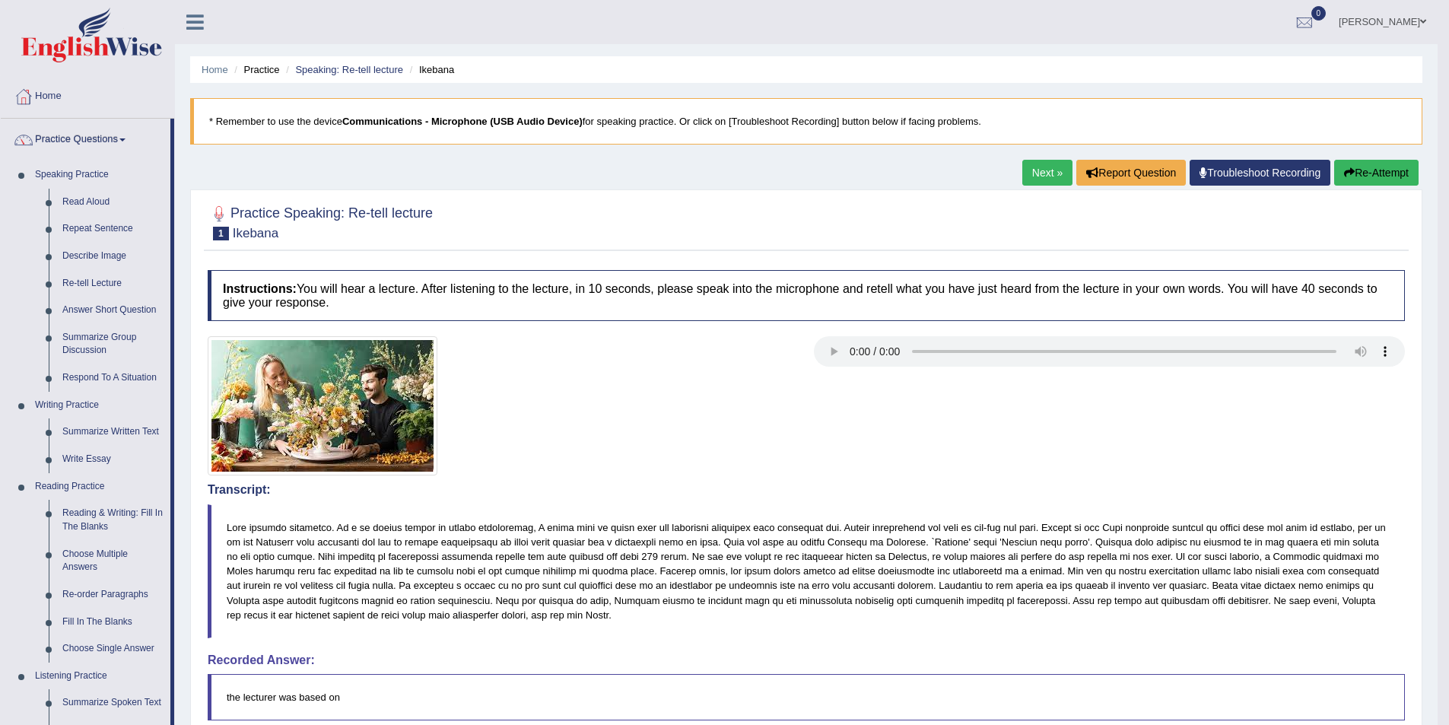
click at [1374, 179] on button "Re-Attempt" at bounding box center [1376, 173] width 84 height 26
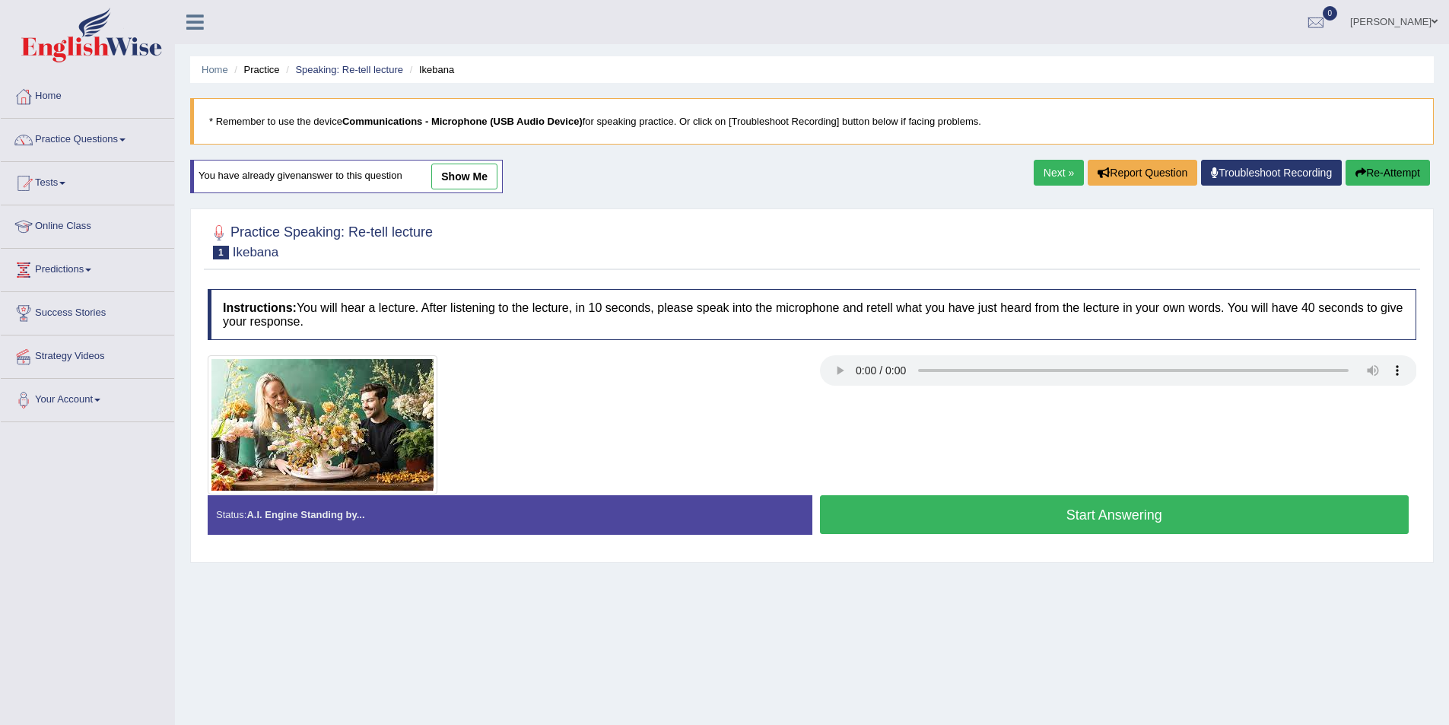
click at [952, 508] on button "Start Answering" at bounding box center [1114, 514] width 589 height 39
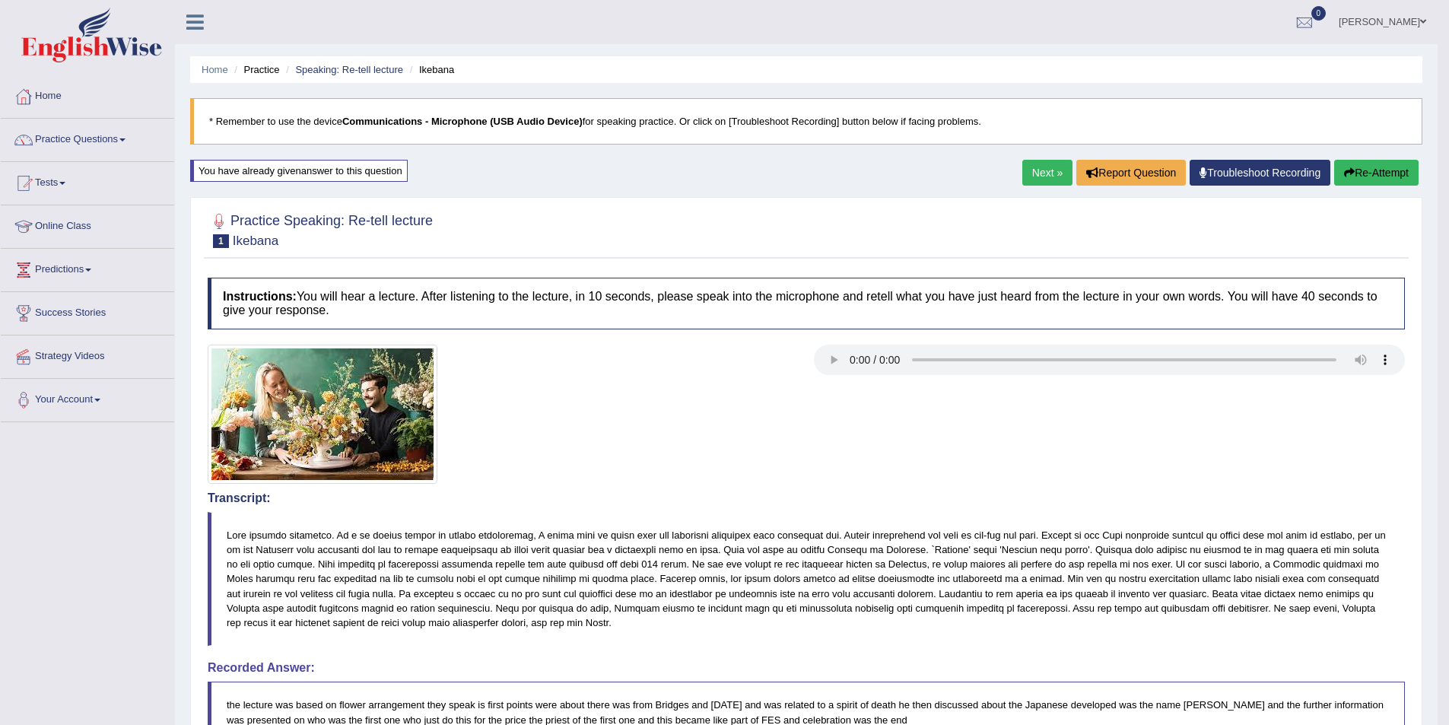
click at [1040, 178] on link "Next »" at bounding box center [1047, 173] width 50 height 26
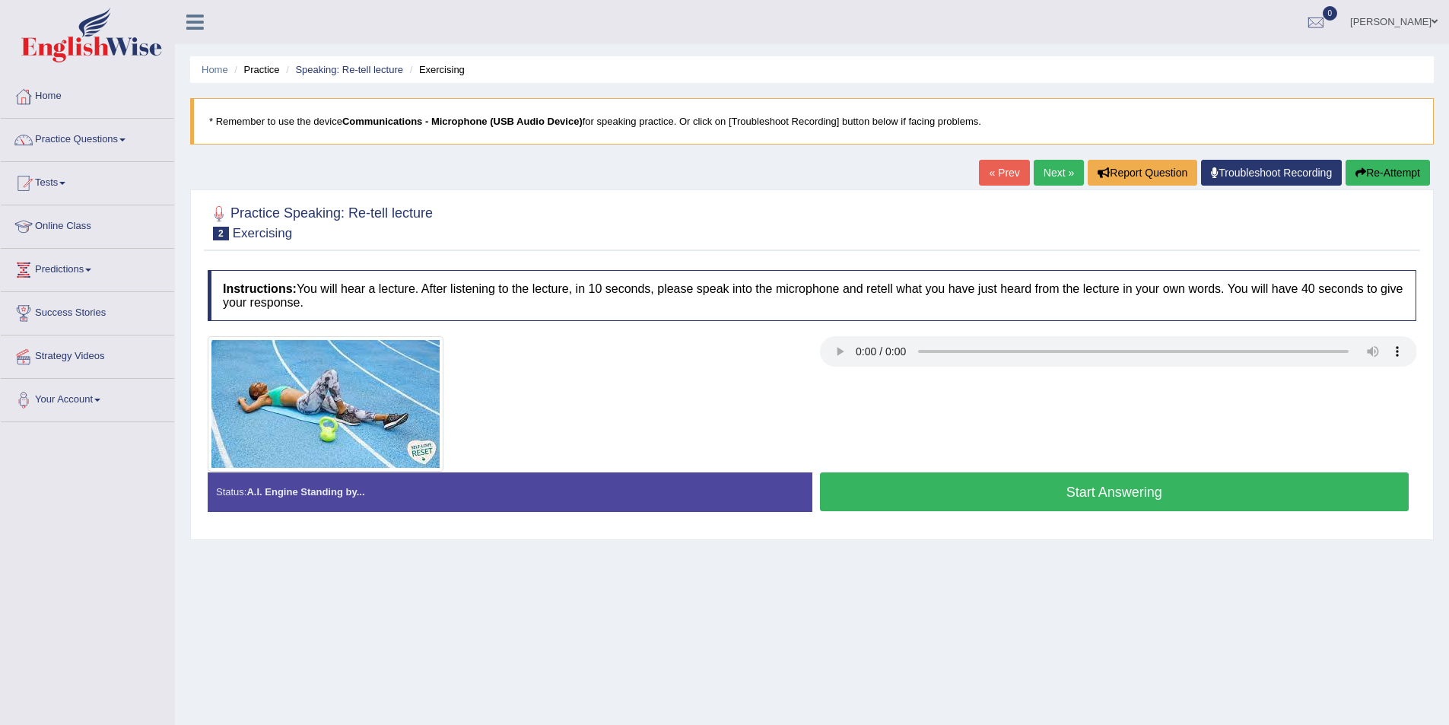
click at [887, 481] on button "Start Answering" at bounding box center [1114, 491] width 589 height 39
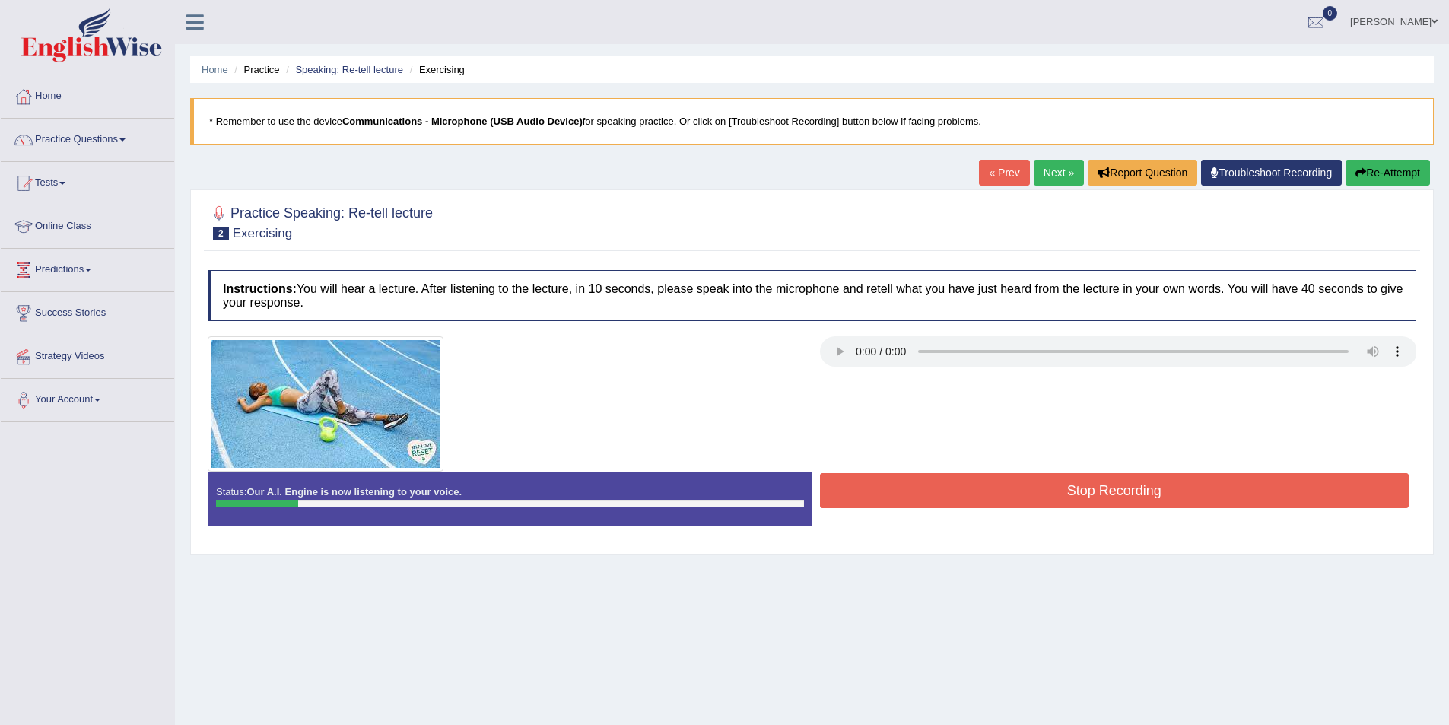
click at [889, 472] on div "Start Answering" at bounding box center [1114, 472] width 605 height 1
click at [888, 481] on button "Stop Recording" at bounding box center [1114, 490] width 589 height 35
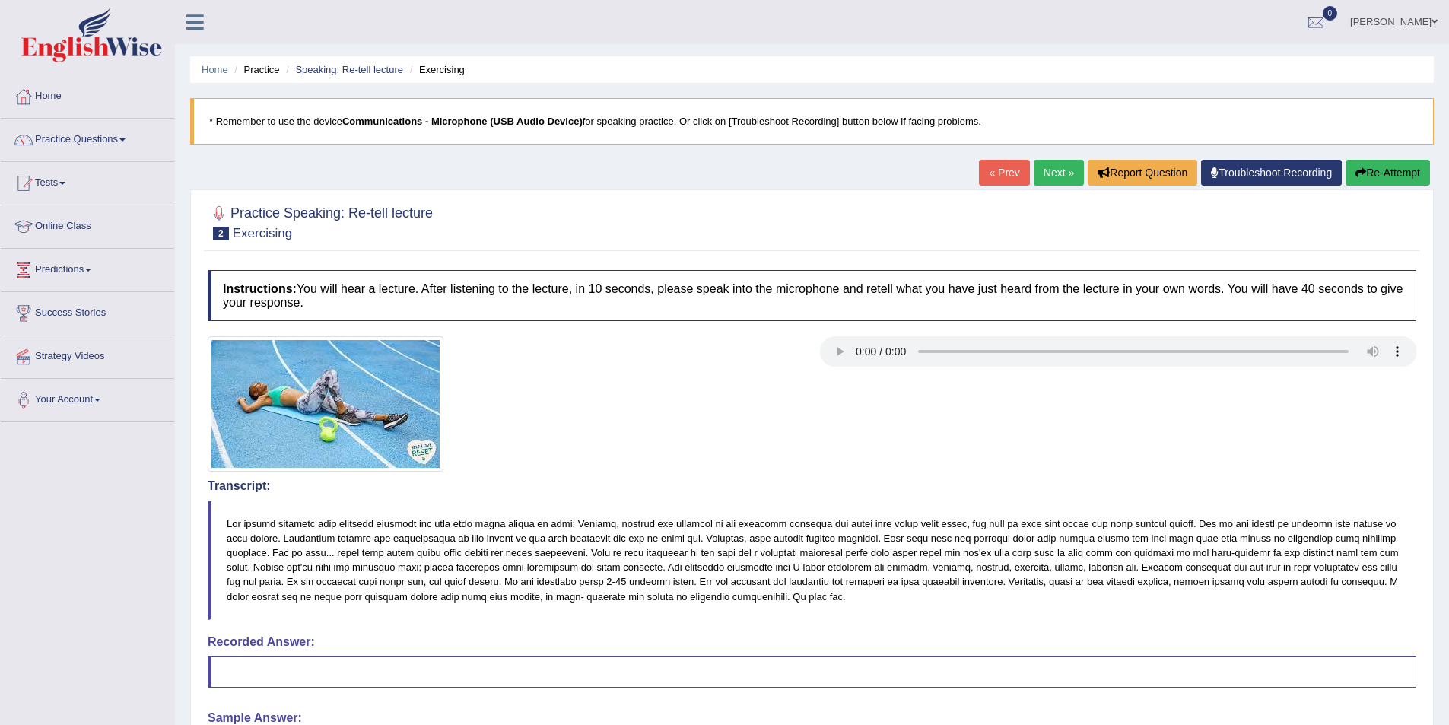
click at [1373, 173] on button "Re-Attempt" at bounding box center [1387, 173] width 84 height 26
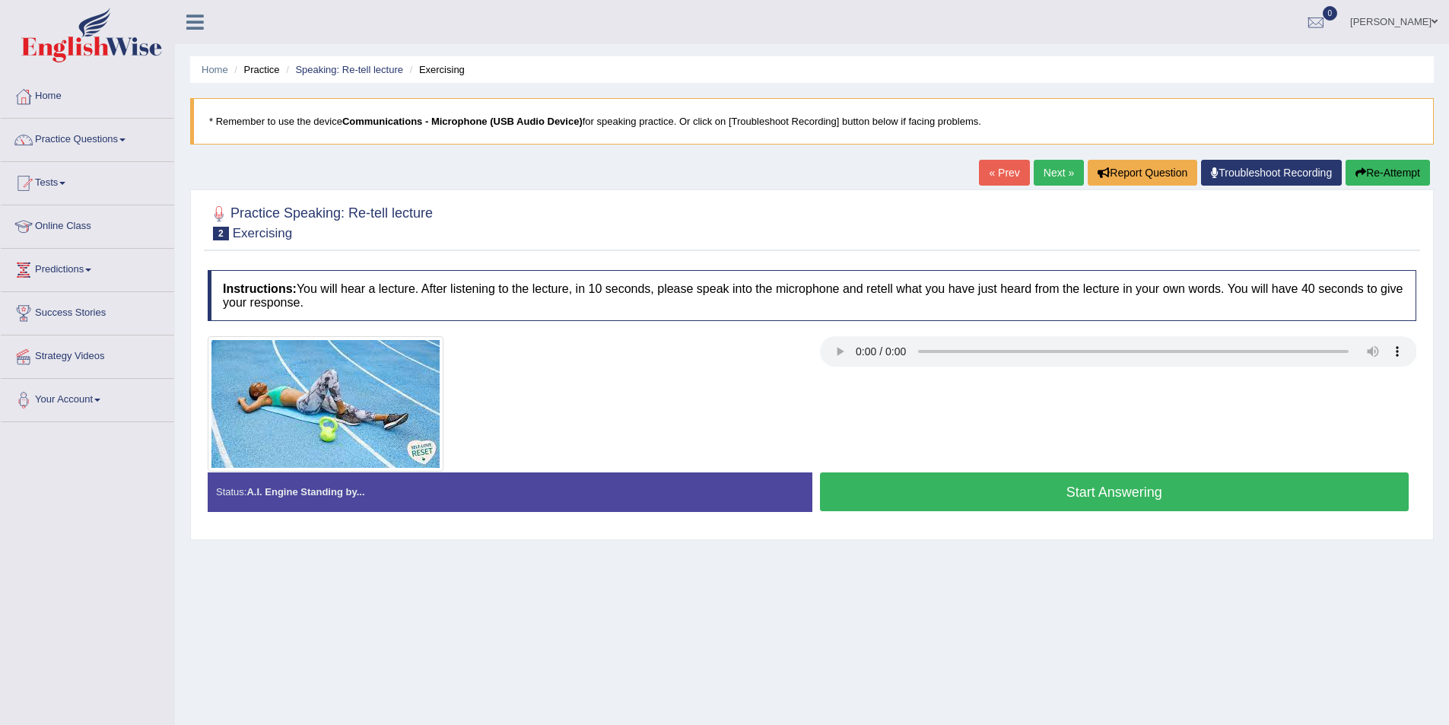
click at [893, 491] on button "Start Answering" at bounding box center [1114, 491] width 589 height 39
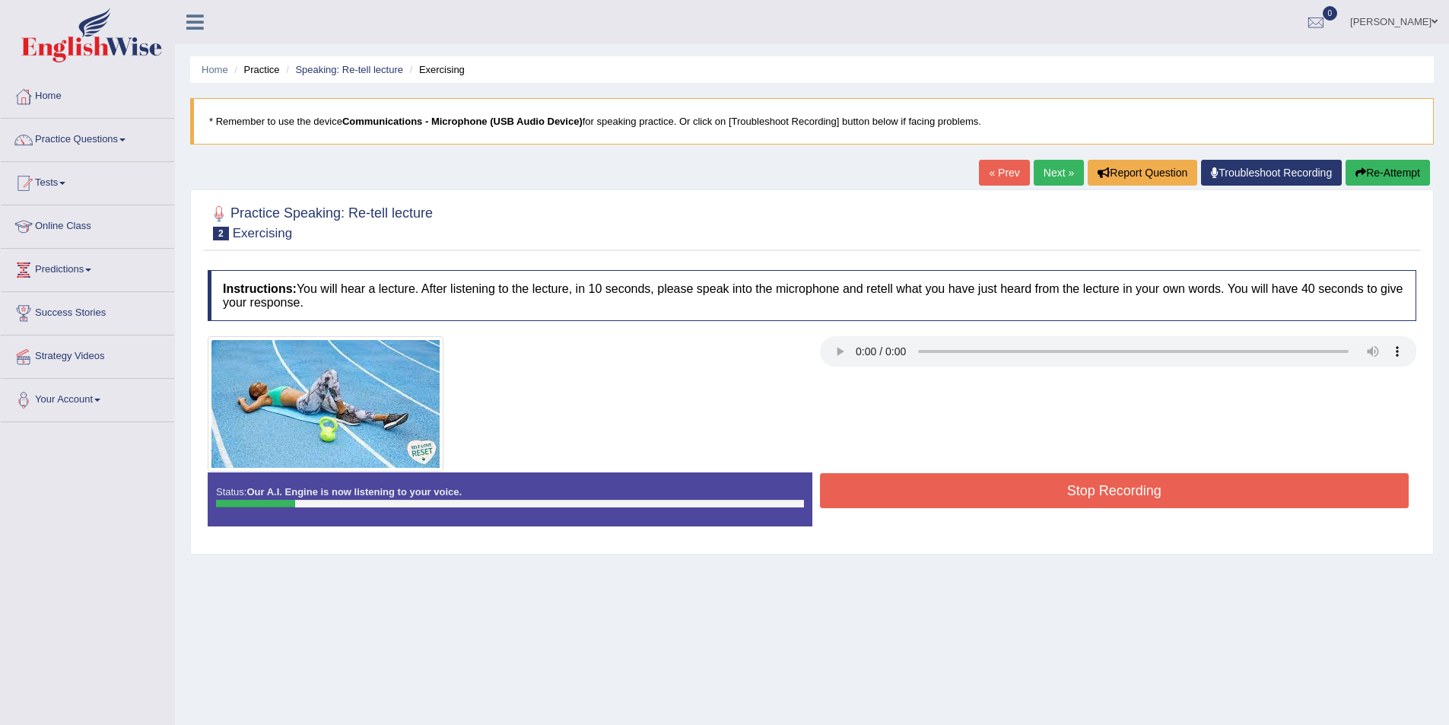
click at [1014, 486] on button "Stop Recording" at bounding box center [1114, 490] width 589 height 35
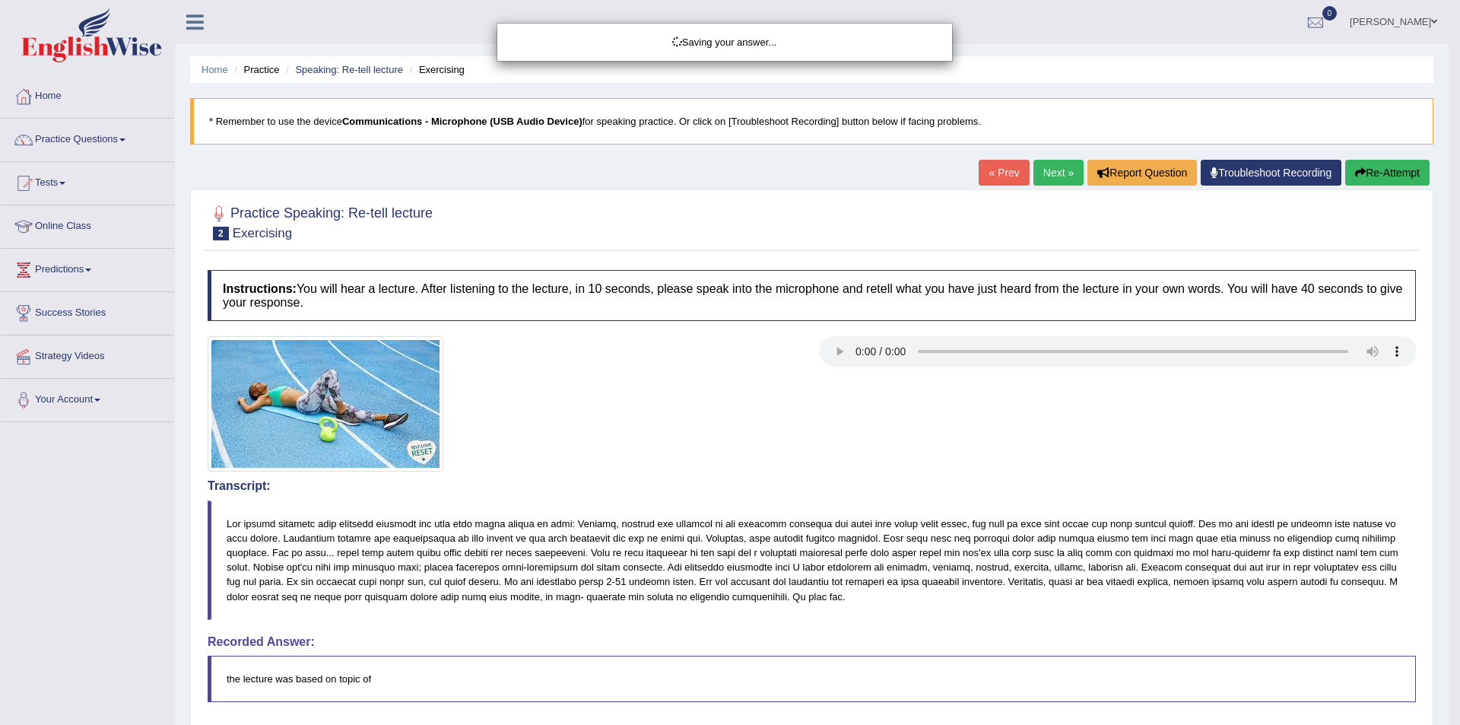
click at [1393, 173] on div "Saving your answer..." at bounding box center [730, 362] width 1460 height 725
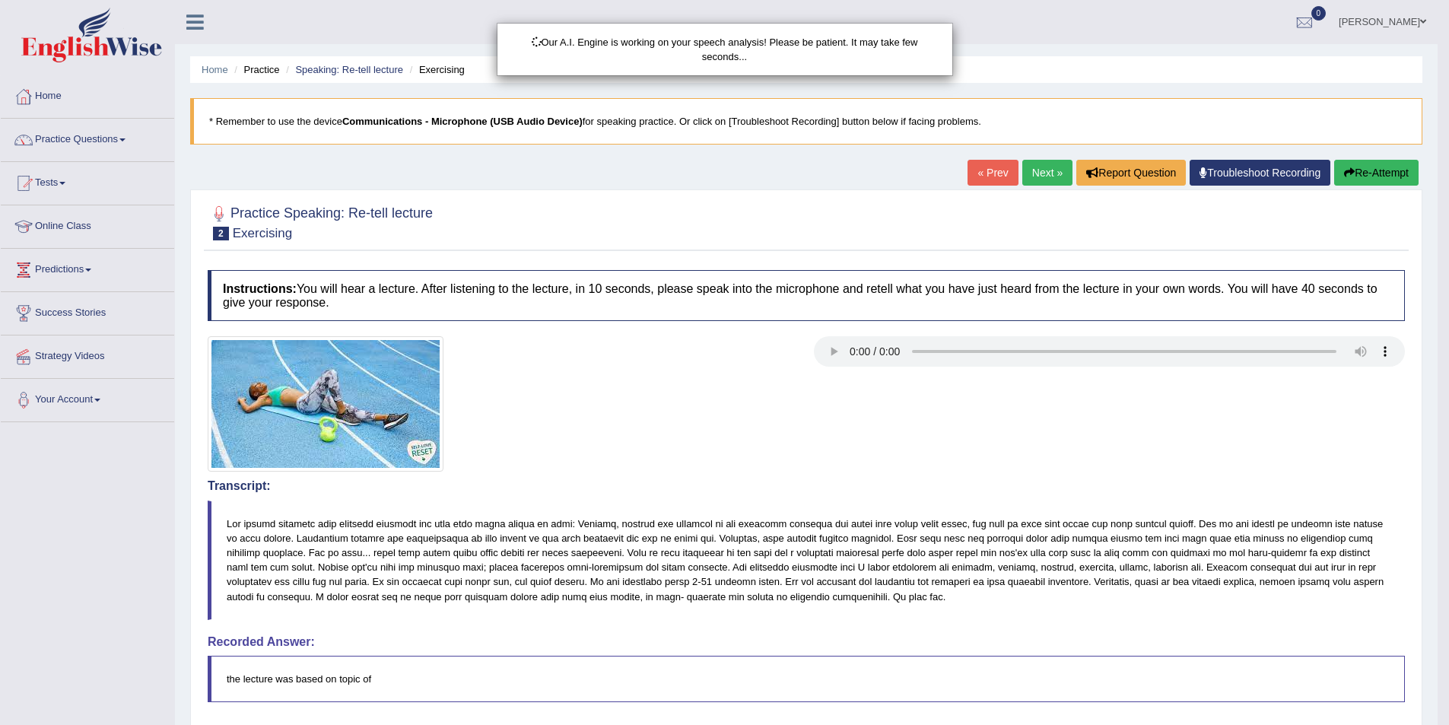
click at [1401, 172] on div "Our A.I. Engine is working on your speech analysis! Please be patient. It may t…" at bounding box center [724, 362] width 1449 height 725
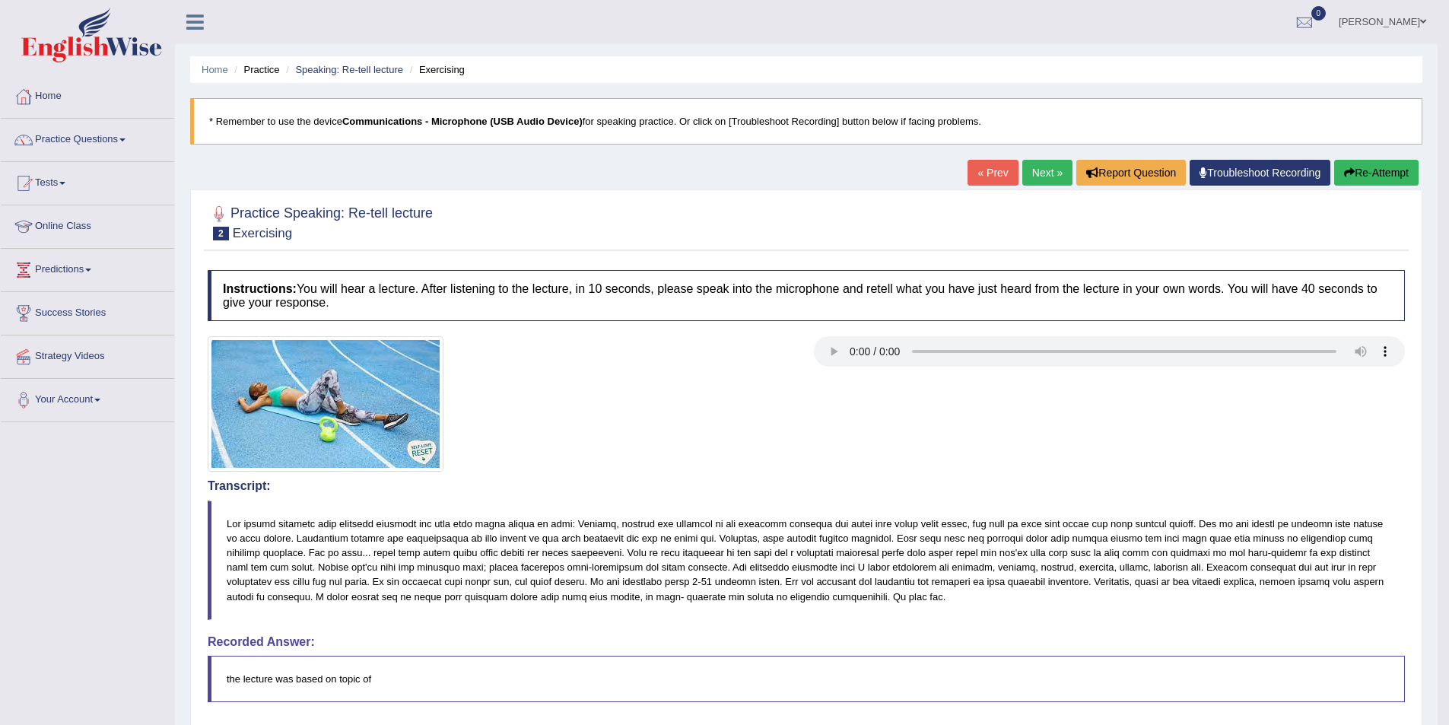
click at [1392, 172] on button "Re-Attempt" at bounding box center [1376, 173] width 84 height 26
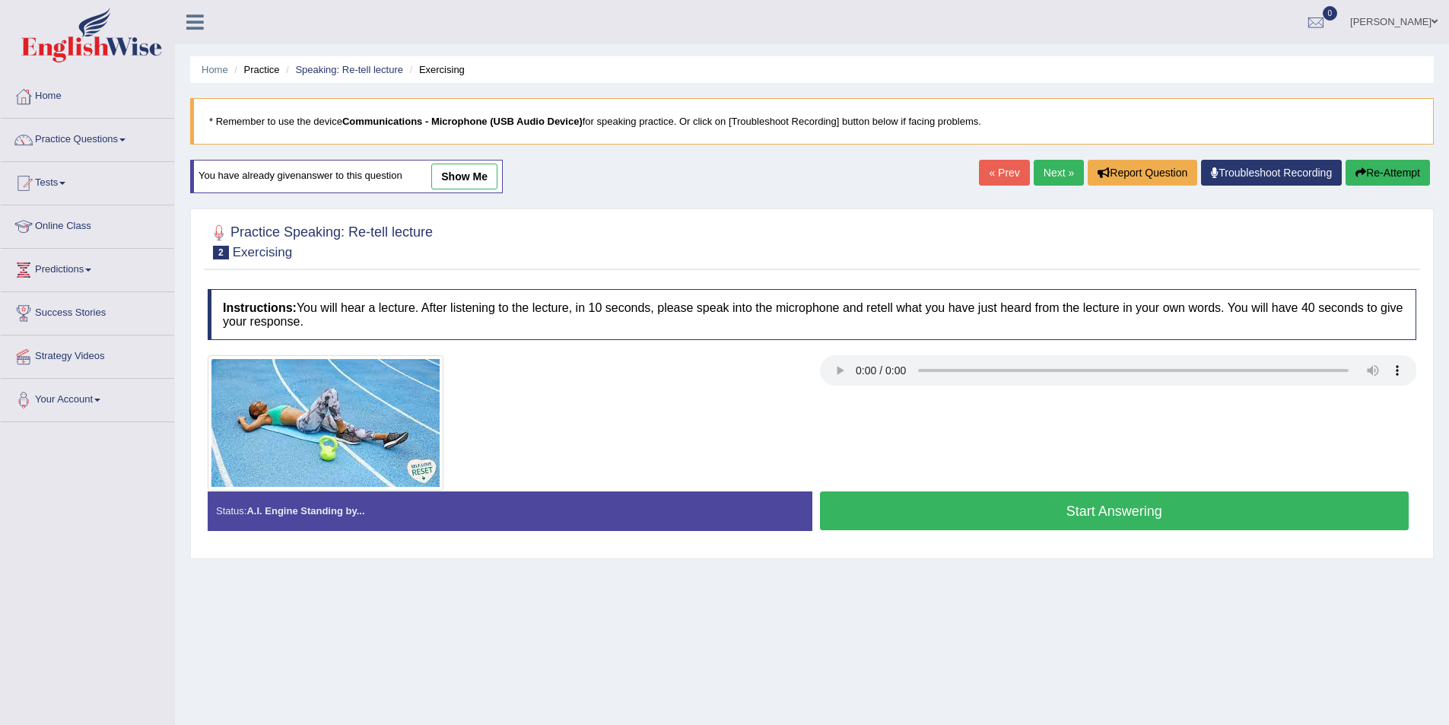
click at [907, 504] on button "Start Answering" at bounding box center [1114, 510] width 589 height 39
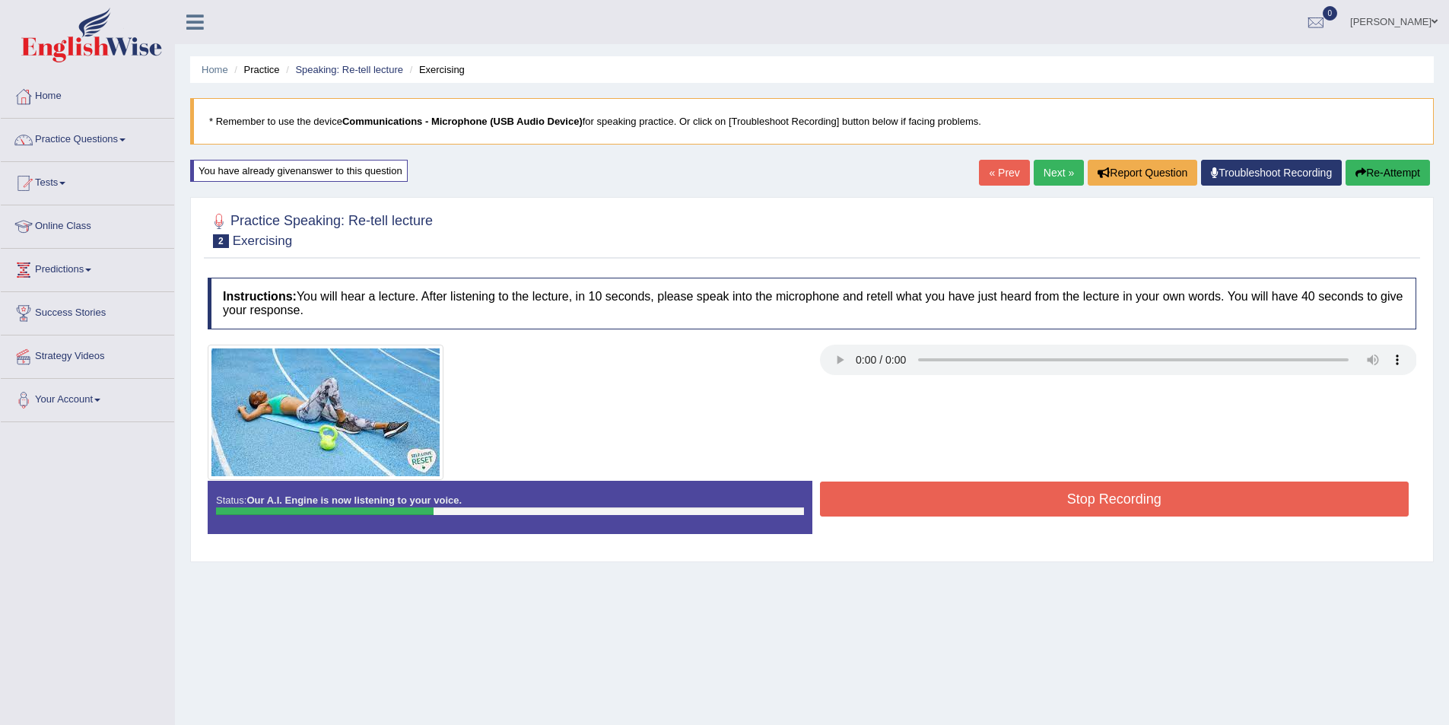
click at [955, 491] on button "Stop Recording" at bounding box center [1114, 498] width 589 height 35
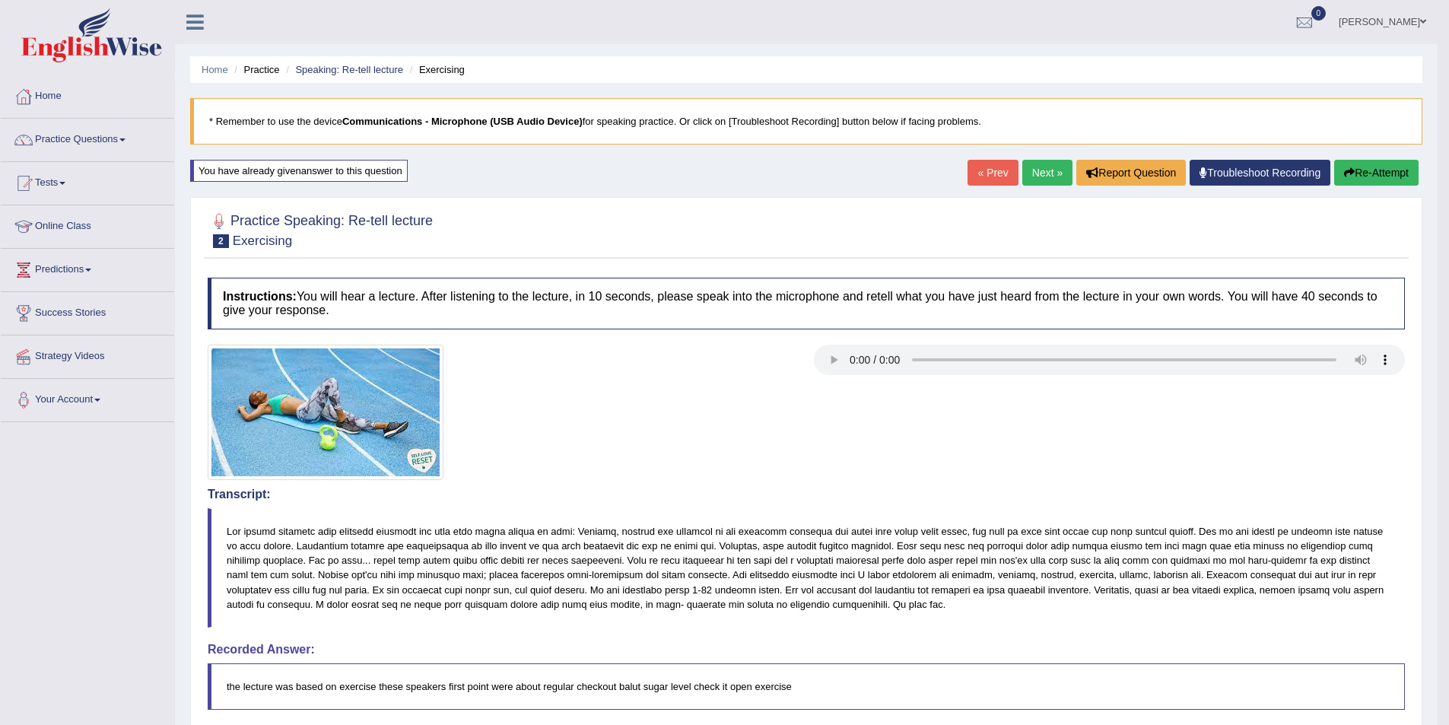
click at [1370, 164] on button "Re-Attempt" at bounding box center [1376, 173] width 84 height 26
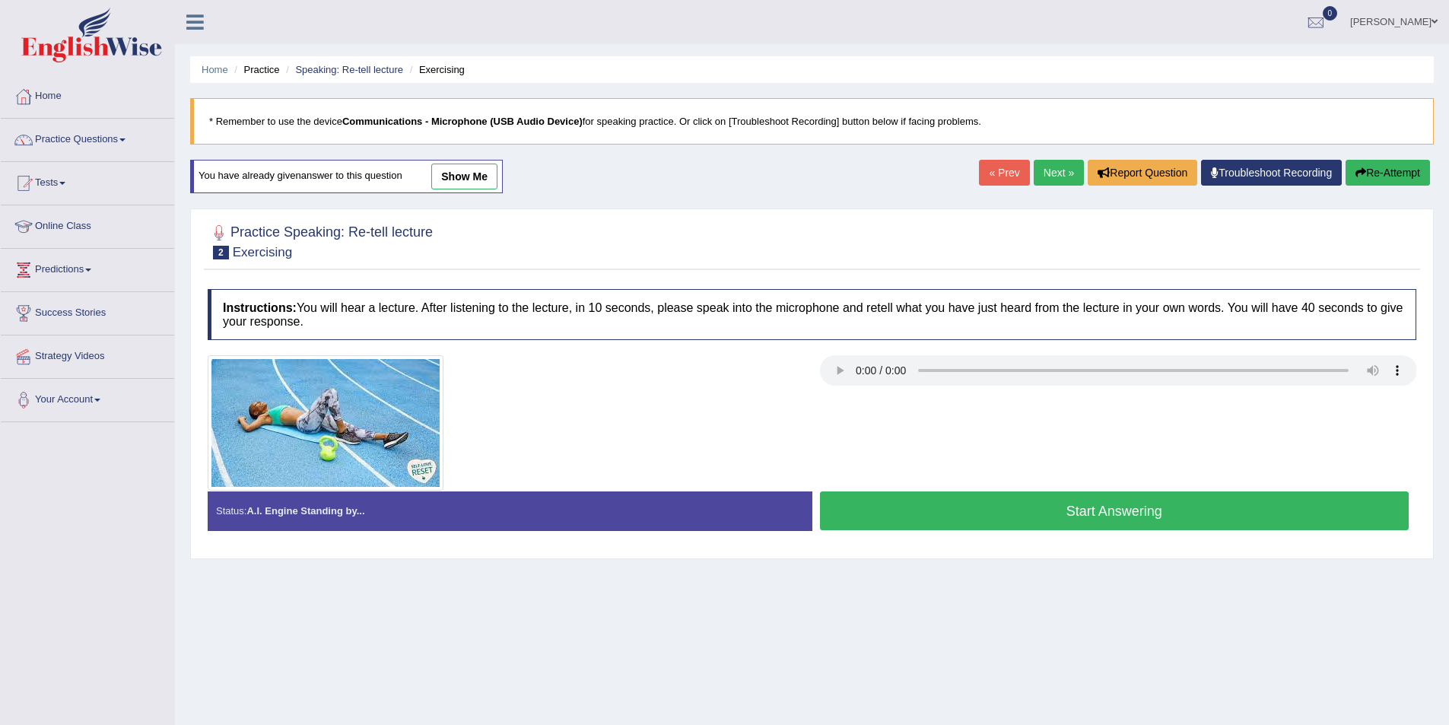
click at [947, 515] on button "Start Answering" at bounding box center [1114, 510] width 589 height 39
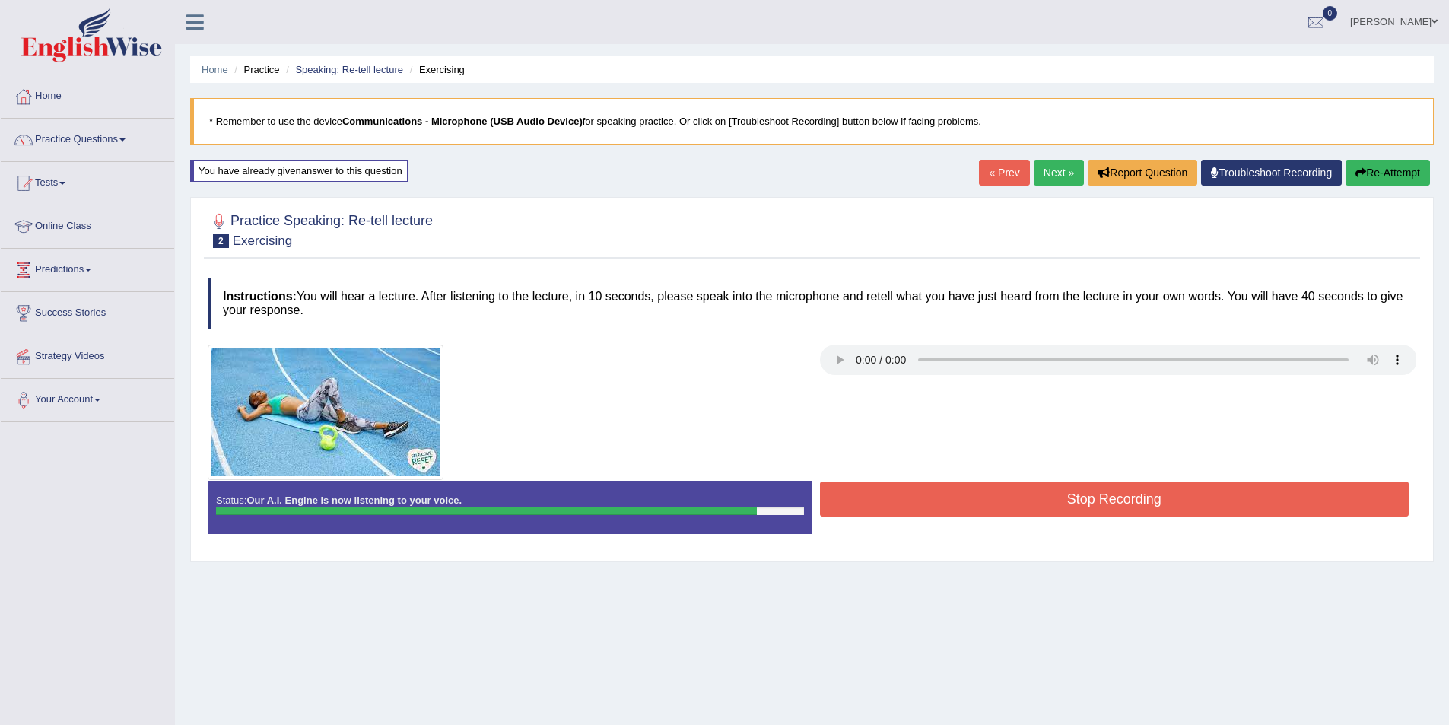
click at [983, 491] on button "Stop Recording" at bounding box center [1114, 498] width 589 height 35
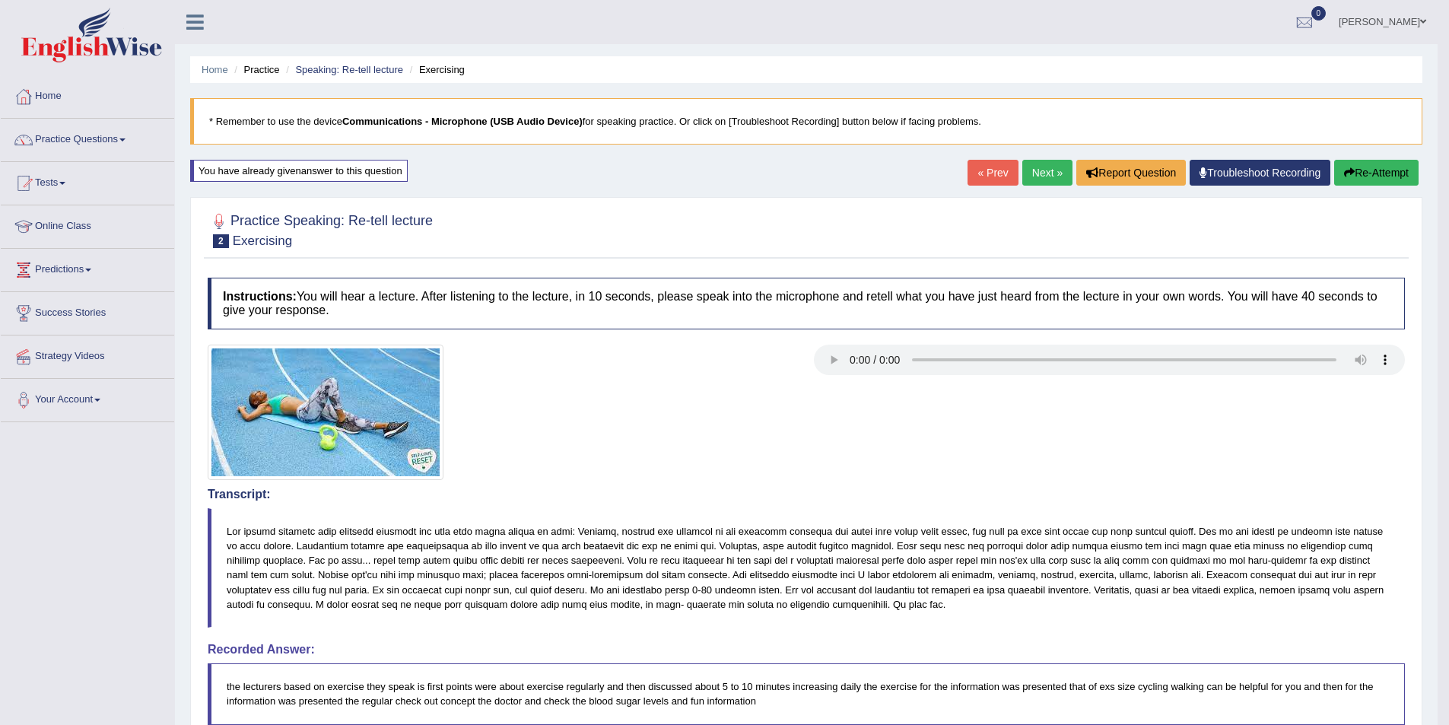
click at [1041, 173] on link "Next »" at bounding box center [1047, 173] width 50 height 26
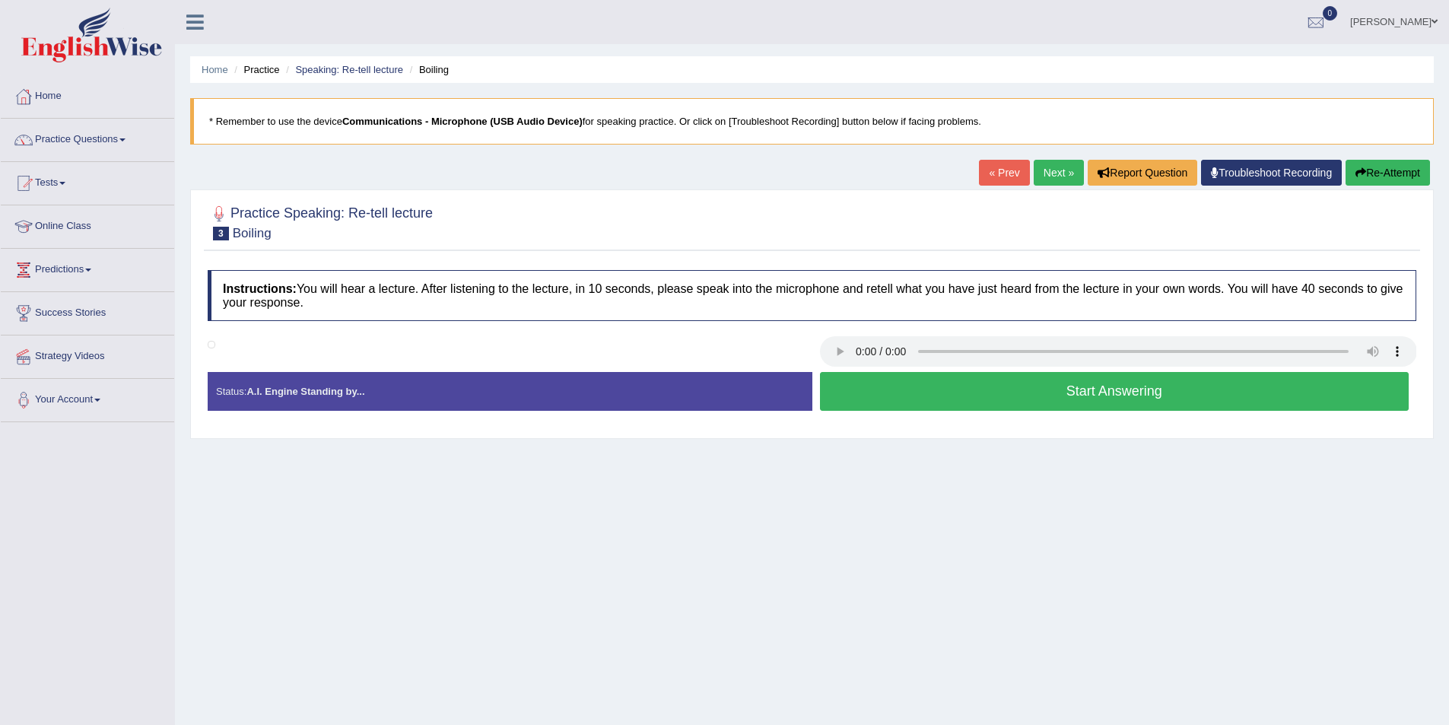
click at [899, 396] on button "Start Answering" at bounding box center [1114, 391] width 589 height 39
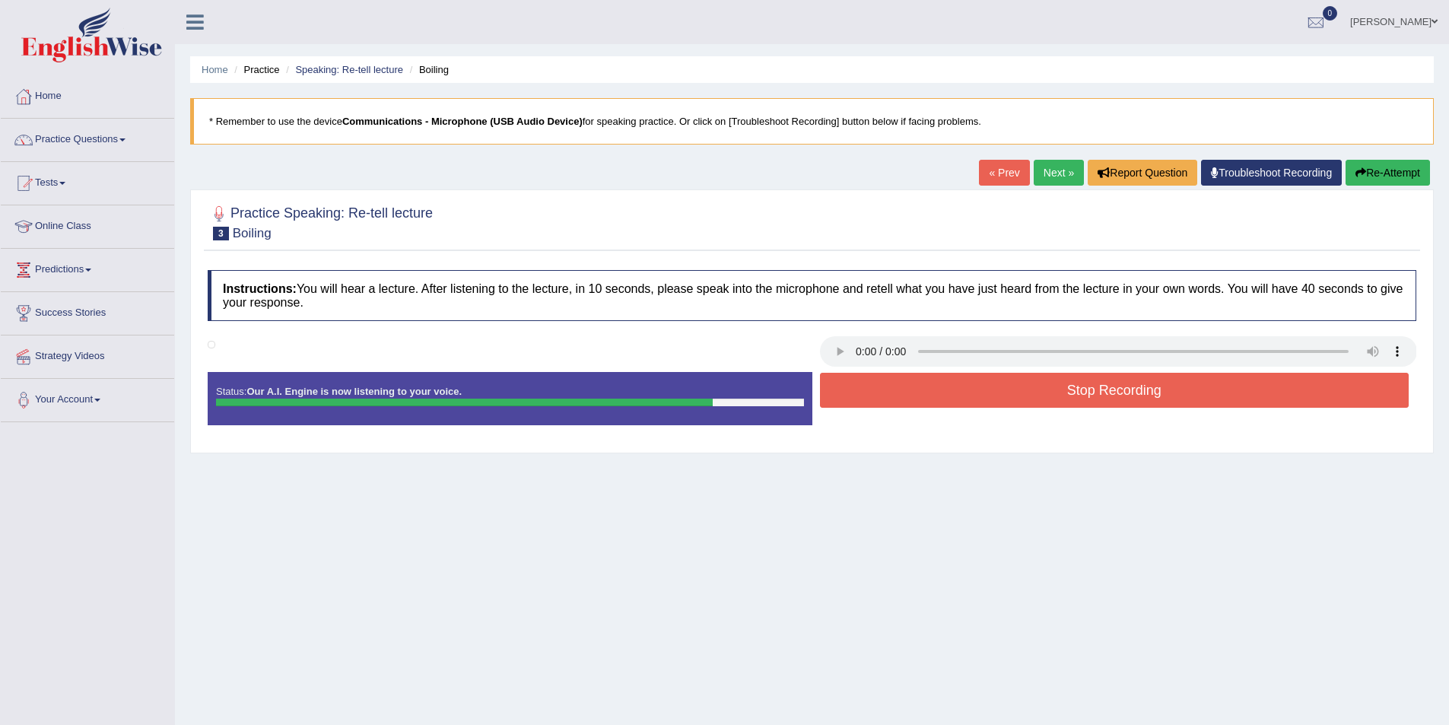
click at [1003, 388] on button "Stop Recording" at bounding box center [1114, 390] width 589 height 35
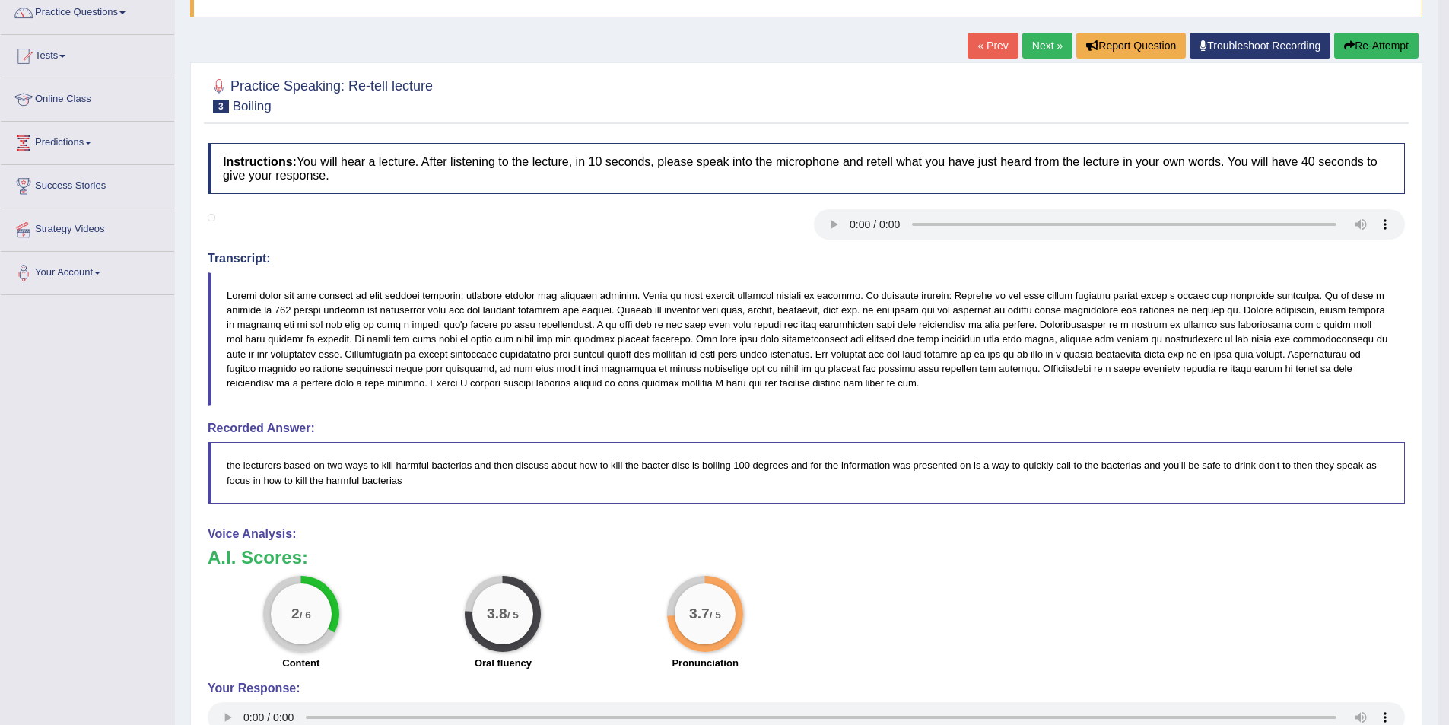
scroll to position [76, 0]
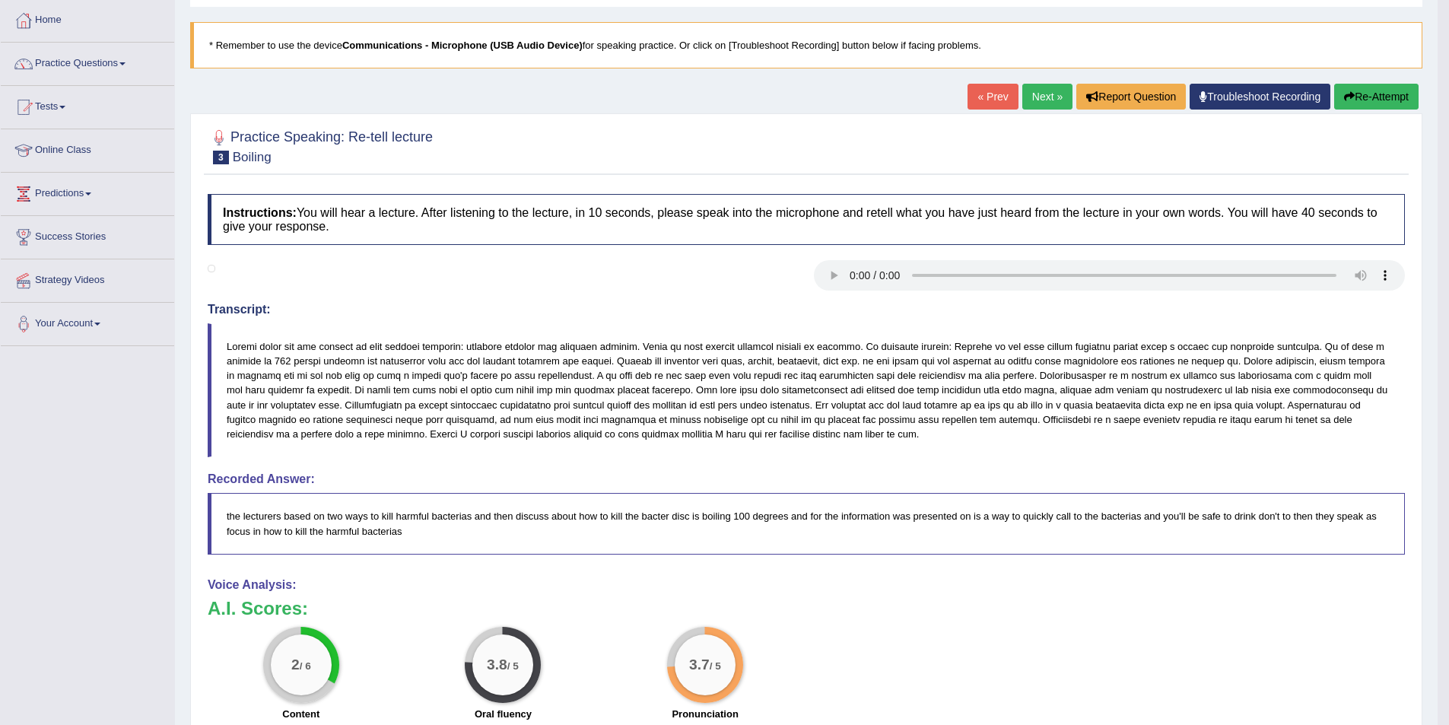
click at [1044, 97] on link "Next »" at bounding box center [1047, 97] width 50 height 26
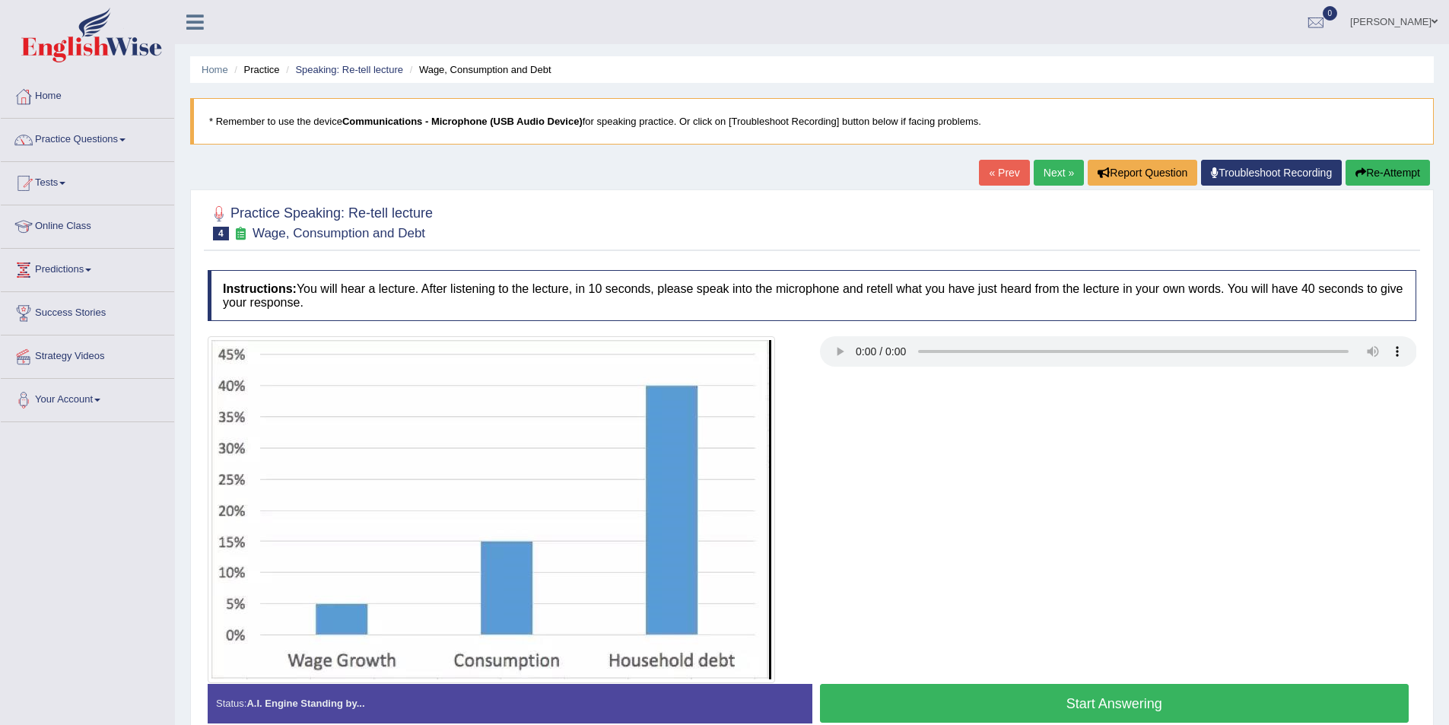
click at [919, 697] on button "Start Answering" at bounding box center [1114, 703] width 589 height 39
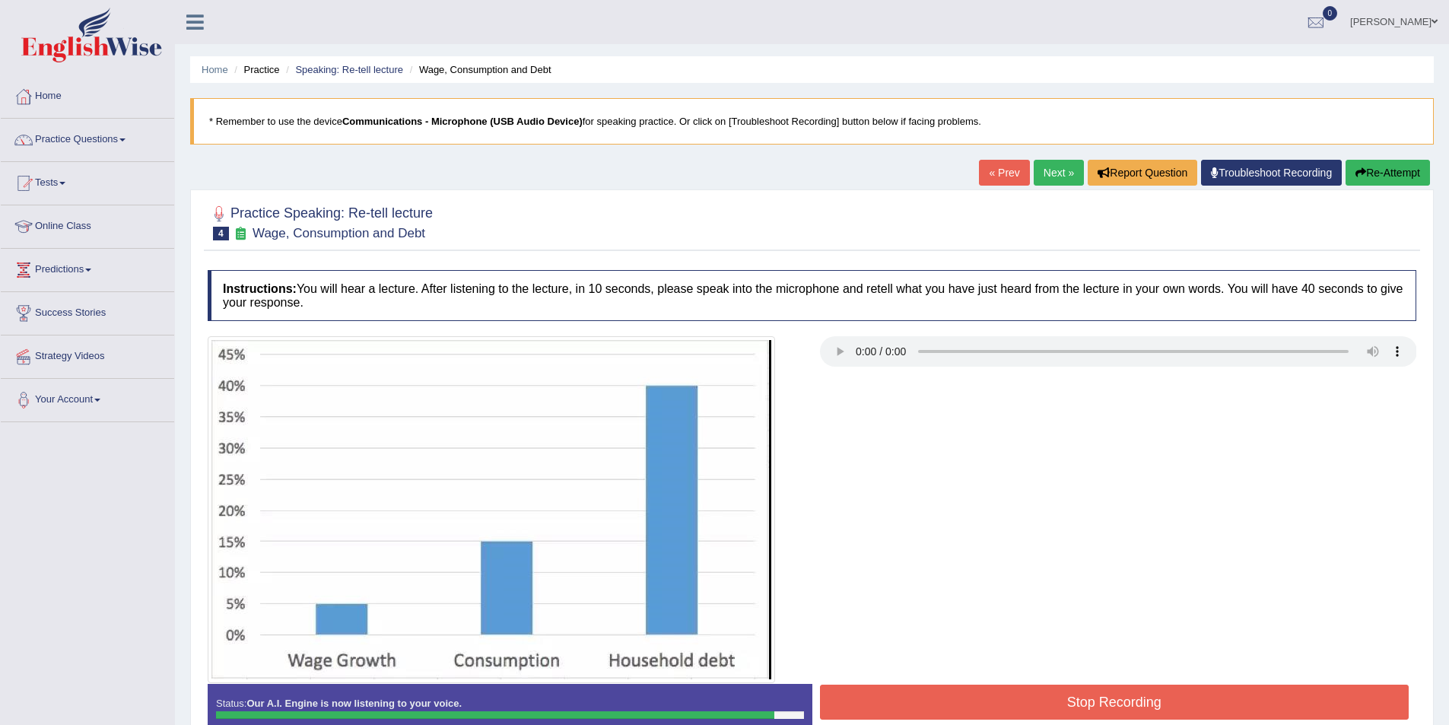
click at [984, 691] on button "Stop Recording" at bounding box center [1114, 702] width 589 height 35
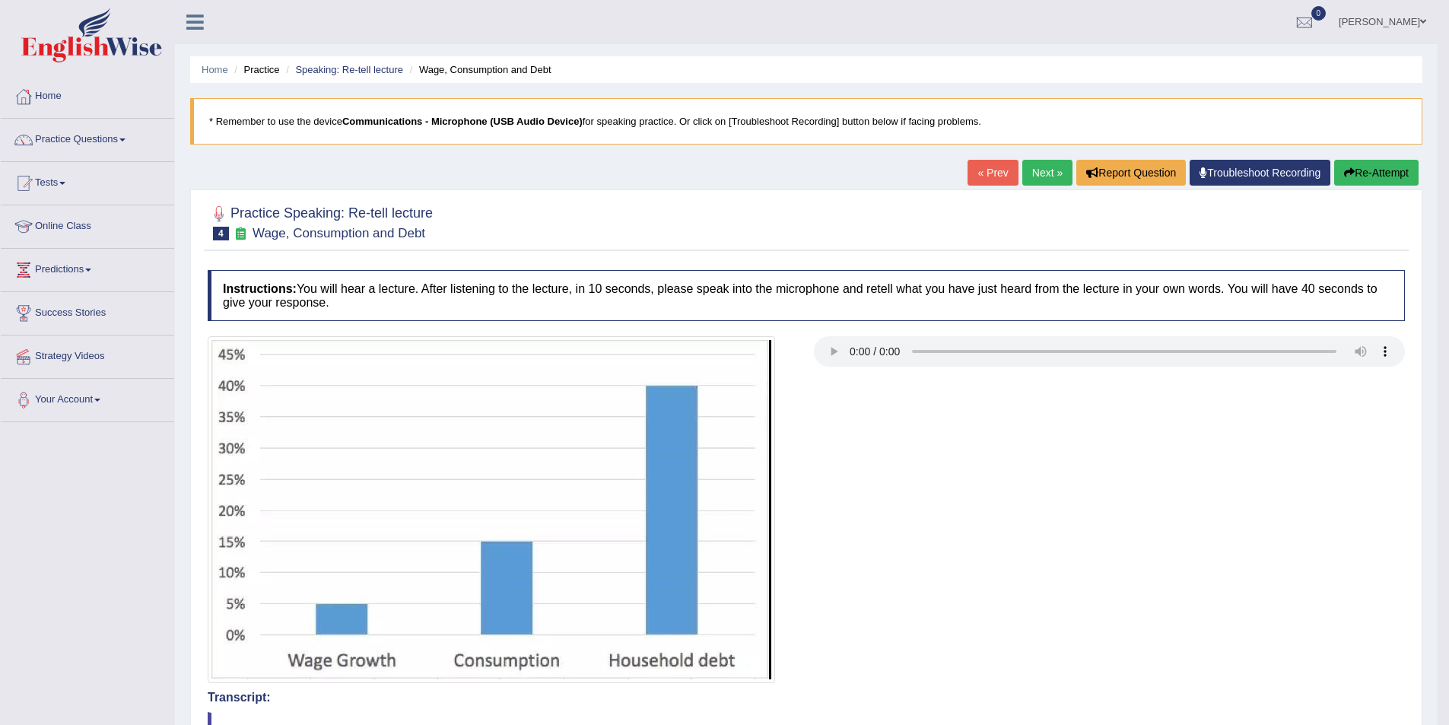
click at [1045, 171] on link "Next »" at bounding box center [1047, 173] width 50 height 26
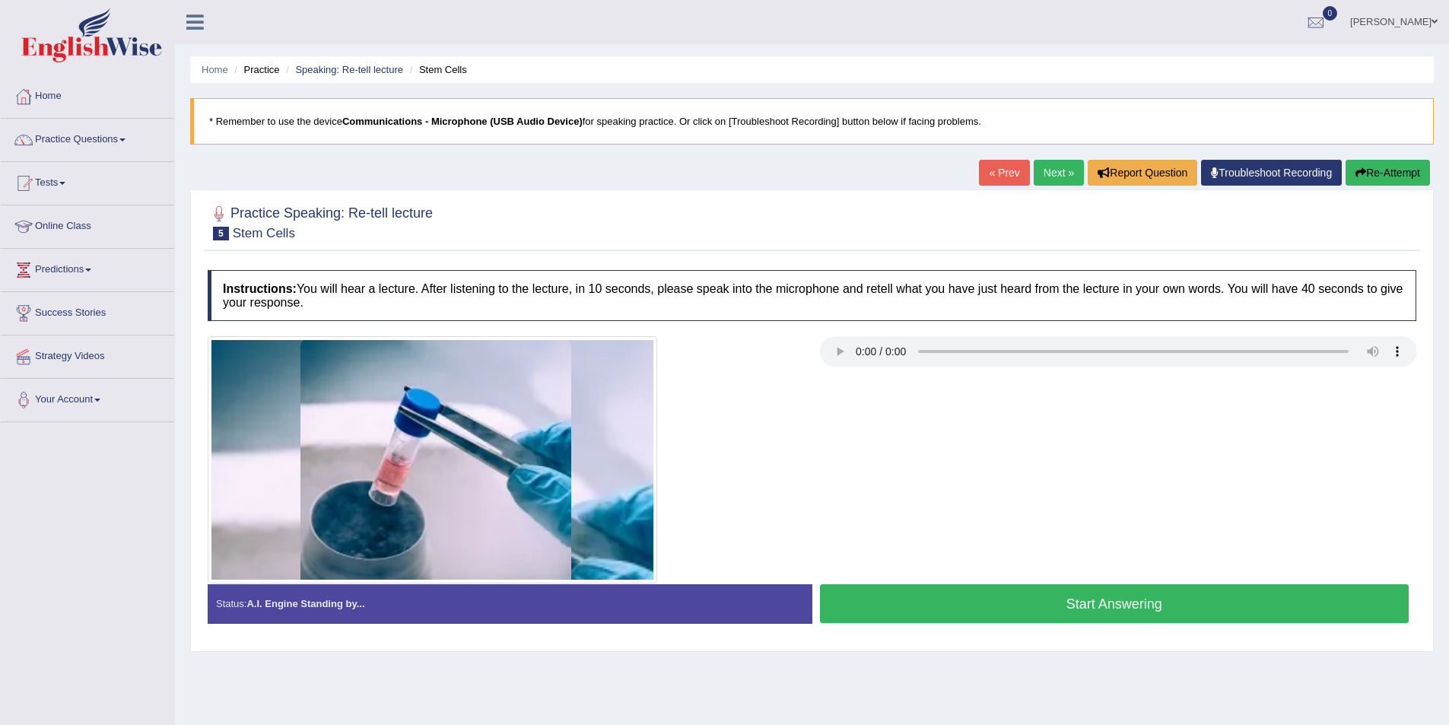
click at [1044, 171] on link "Next »" at bounding box center [1059, 173] width 50 height 26
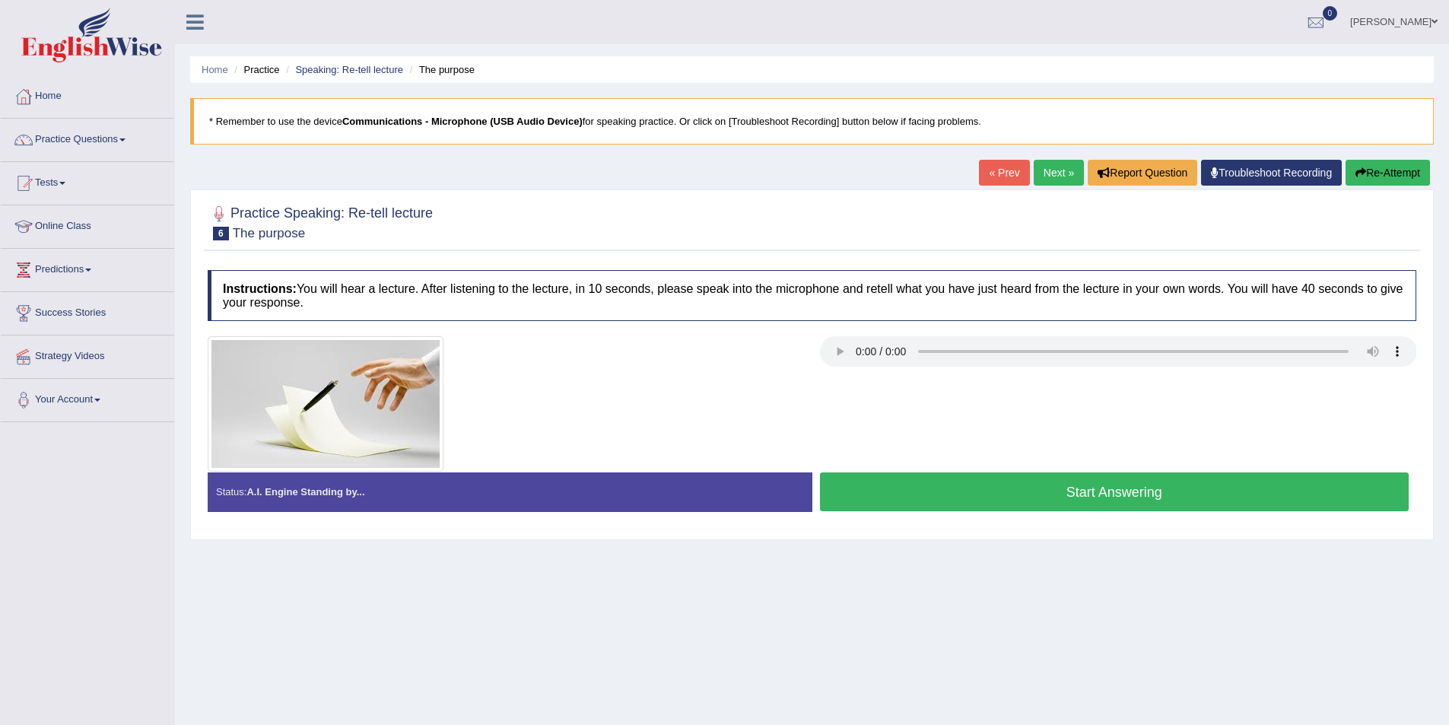
click at [946, 503] on button "Start Answering" at bounding box center [1114, 491] width 589 height 39
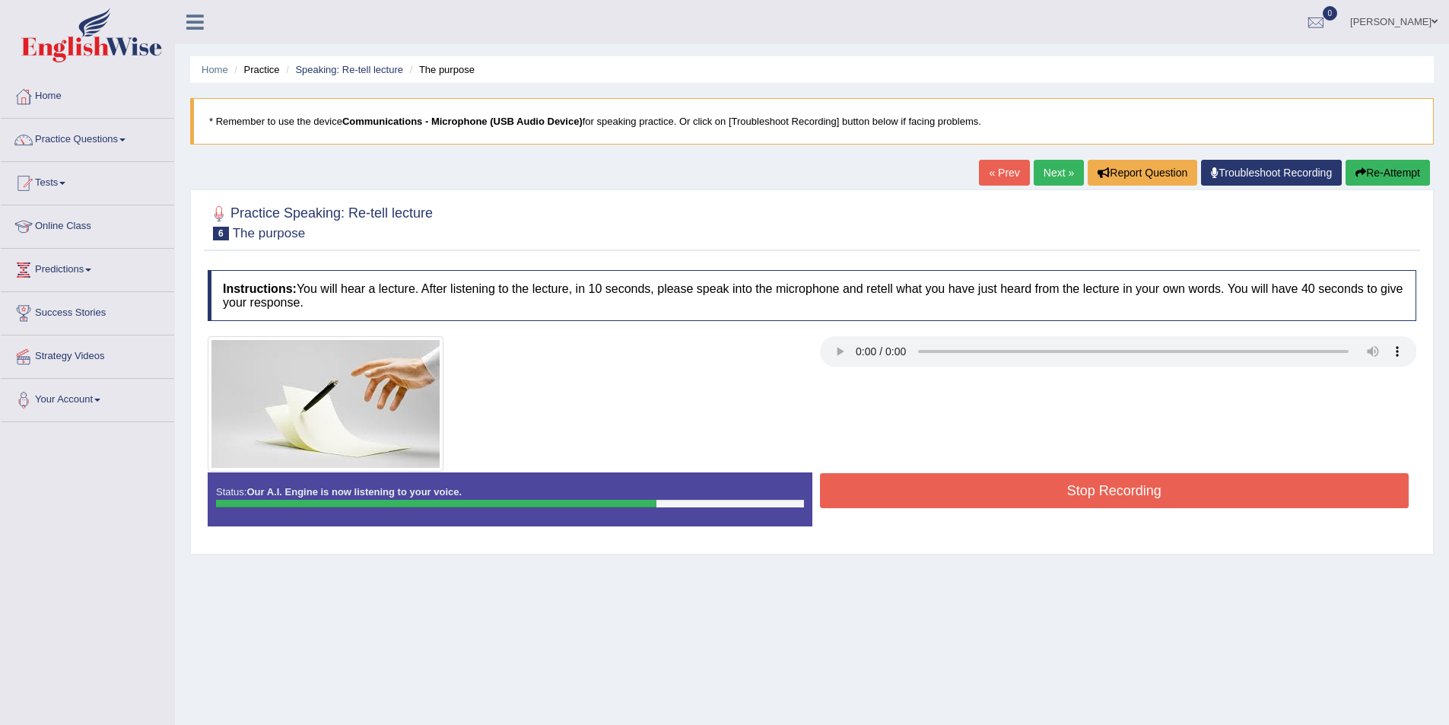
click at [946, 503] on button "Stop Recording" at bounding box center [1114, 490] width 589 height 35
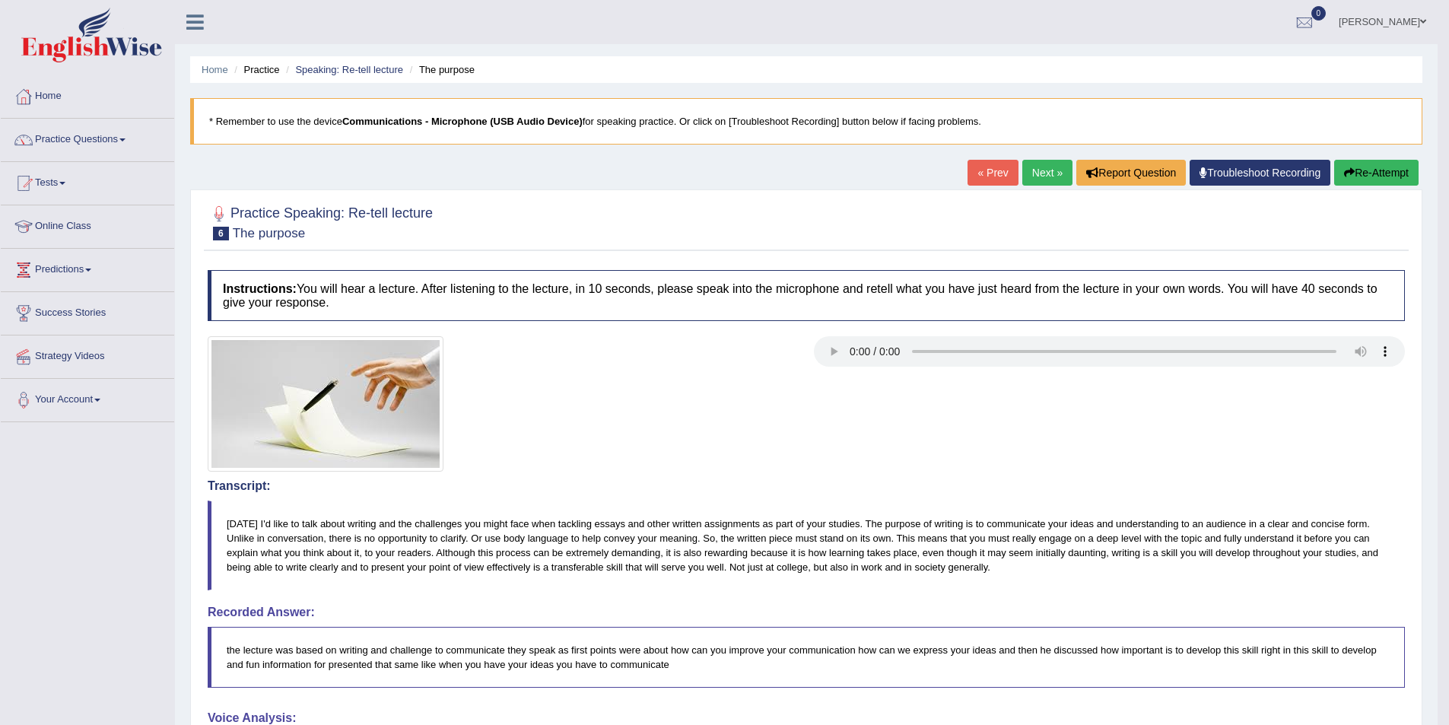
click at [1031, 169] on link "Next »" at bounding box center [1047, 173] width 50 height 26
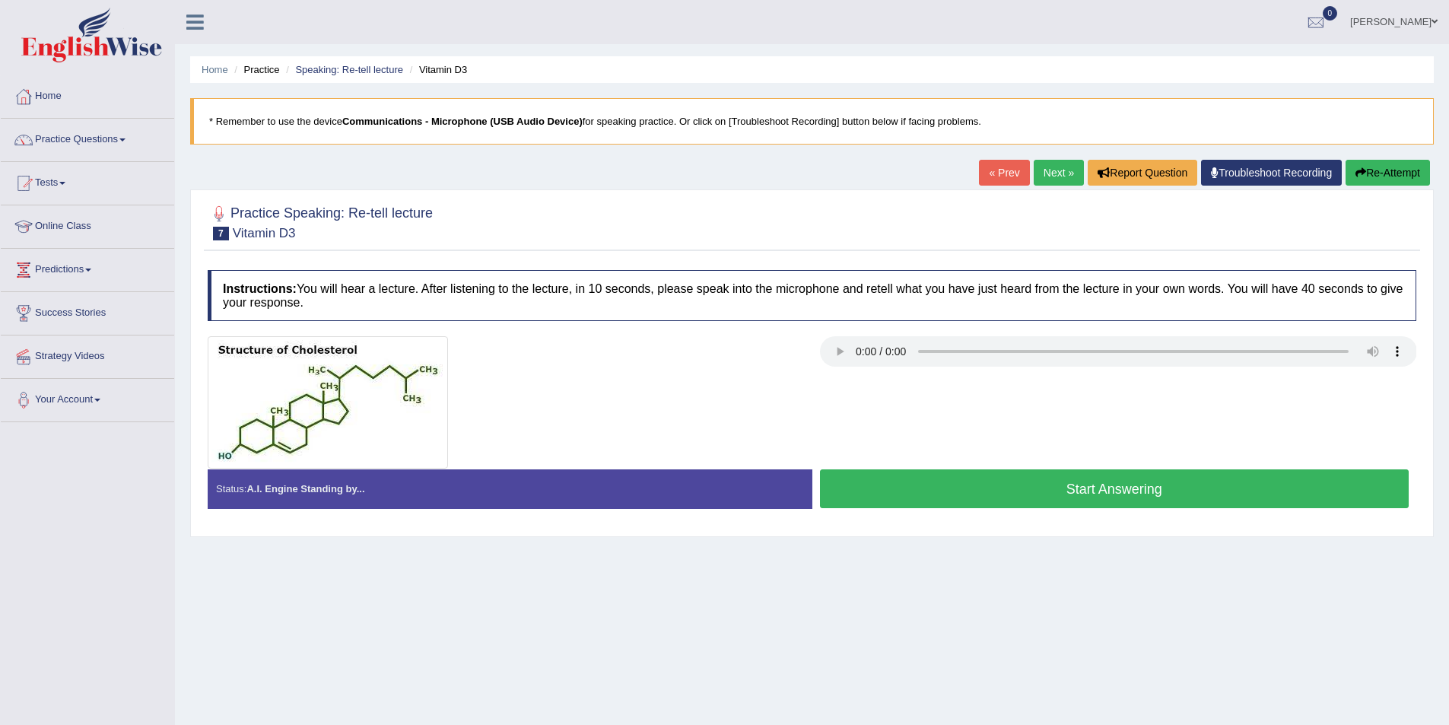
click at [897, 489] on button "Start Answering" at bounding box center [1114, 488] width 589 height 39
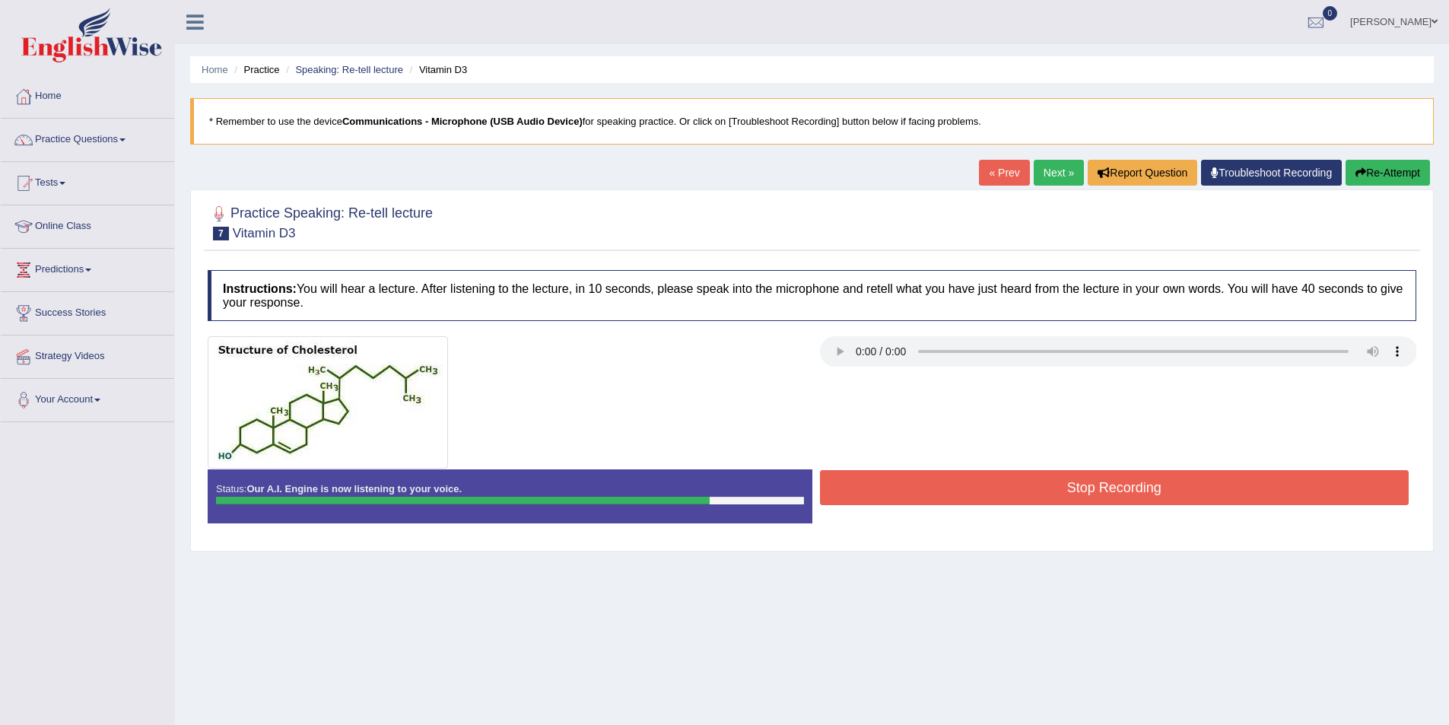
click at [890, 486] on button "Stop Recording" at bounding box center [1114, 487] width 589 height 35
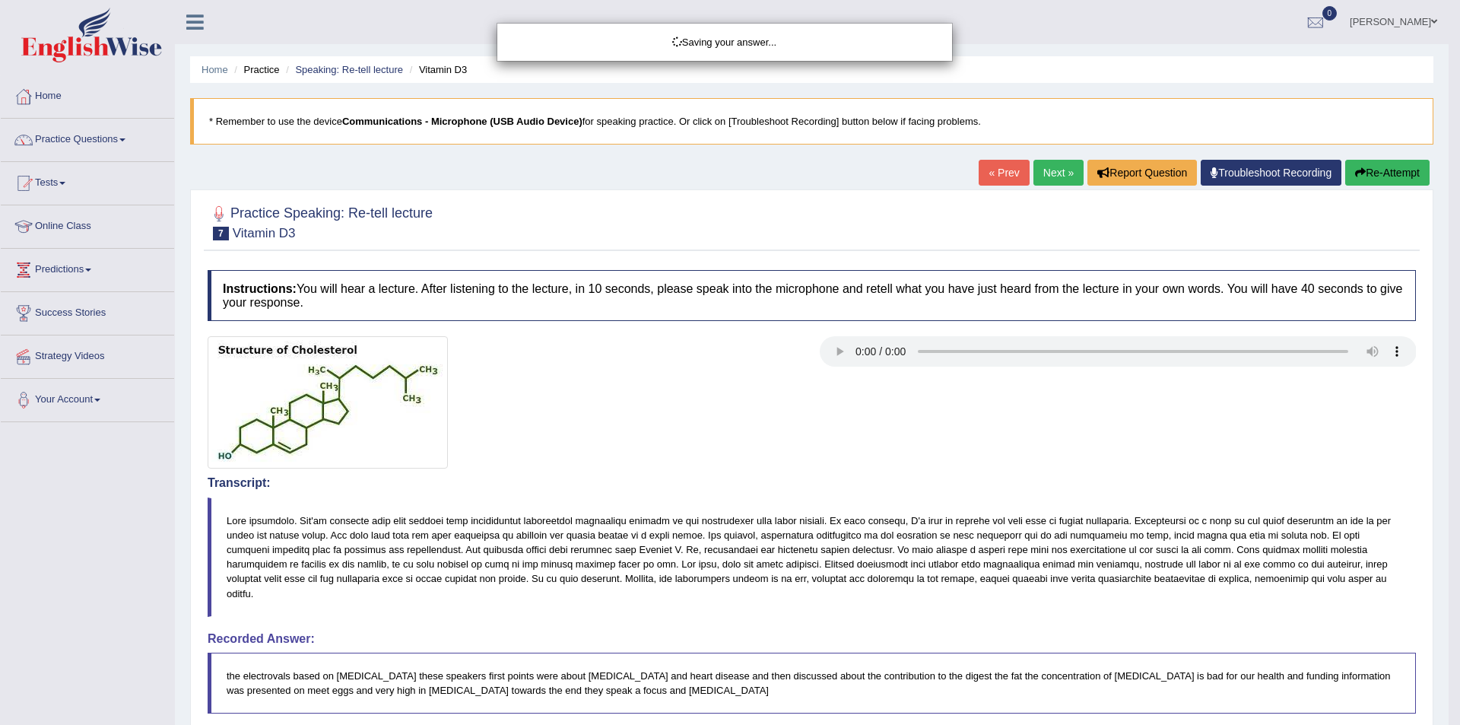
click at [855, 596] on div "Saving your answer..." at bounding box center [730, 362] width 1460 height 725
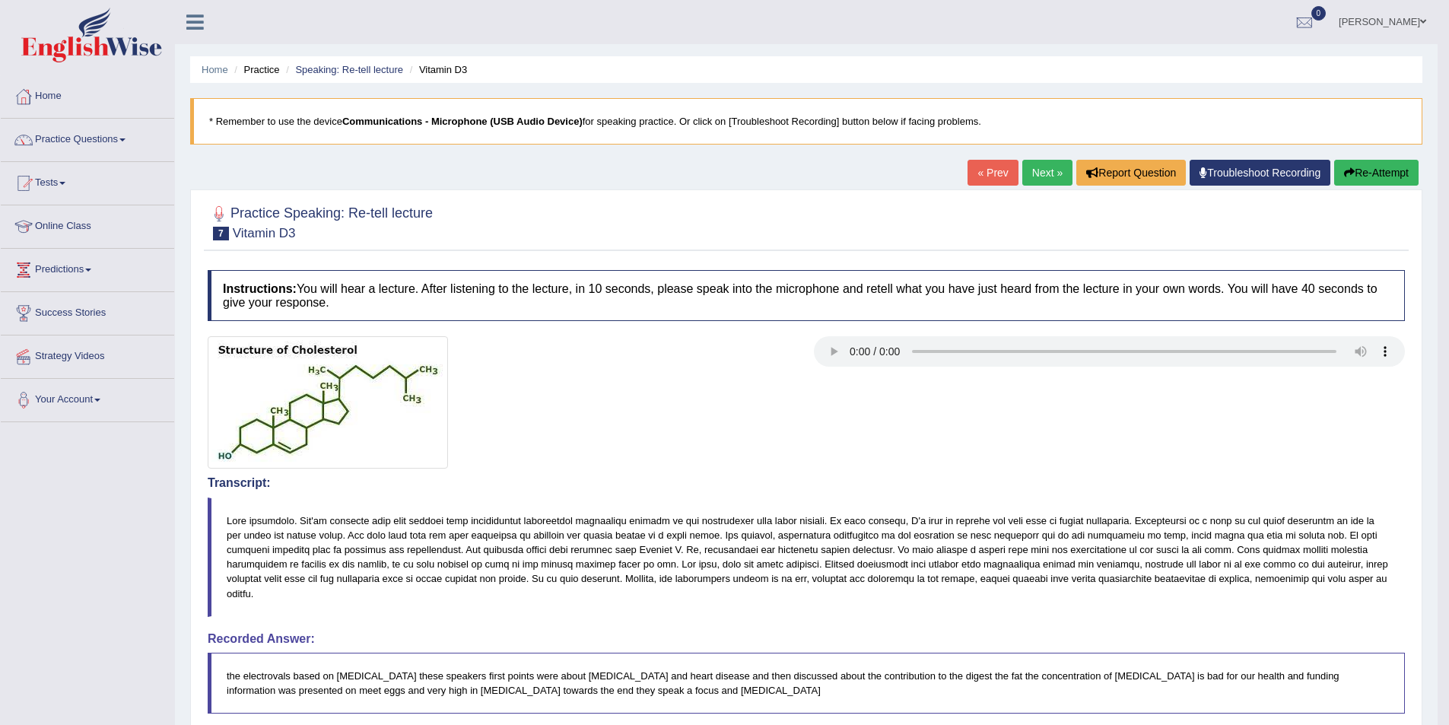
click at [1038, 177] on link "Next »" at bounding box center [1047, 173] width 50 height 26
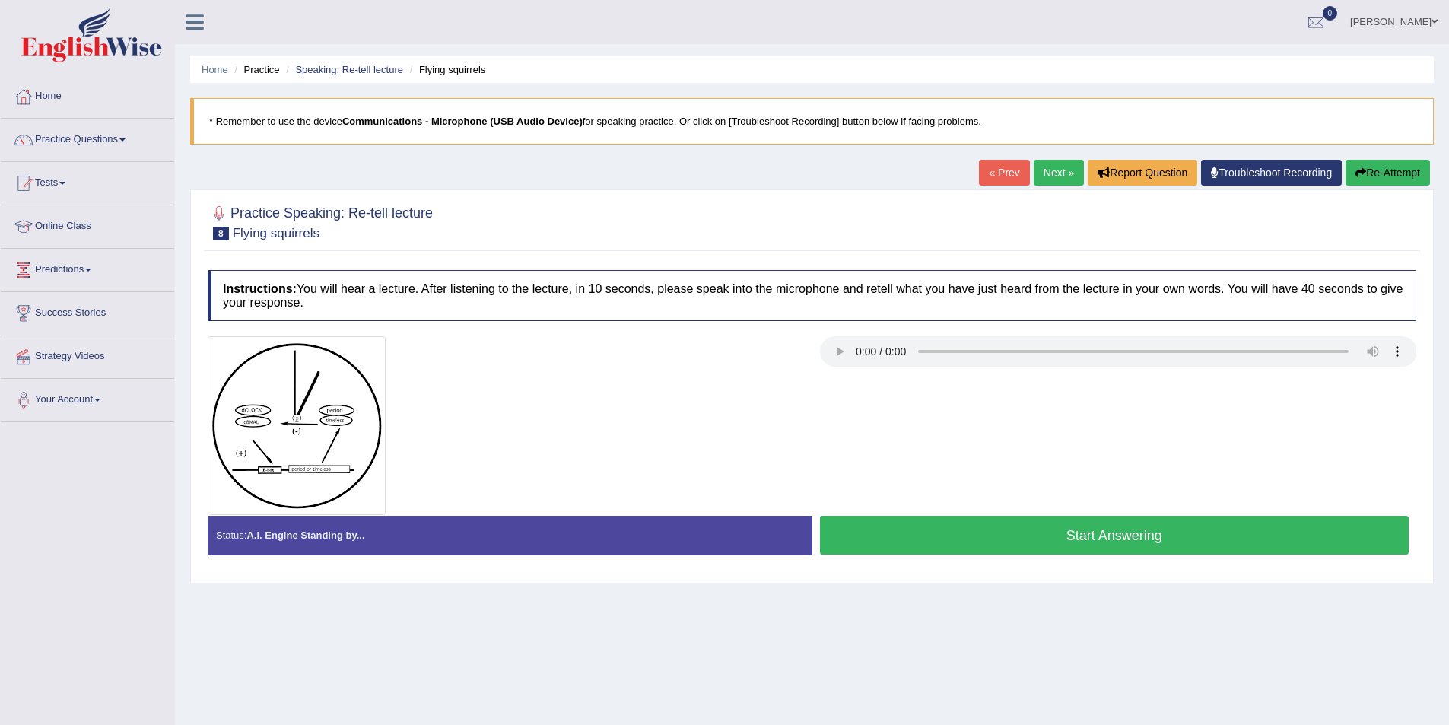
click at [1037, 170] on link "Next »" at bounding box center [1059, 173] width 50 height 26
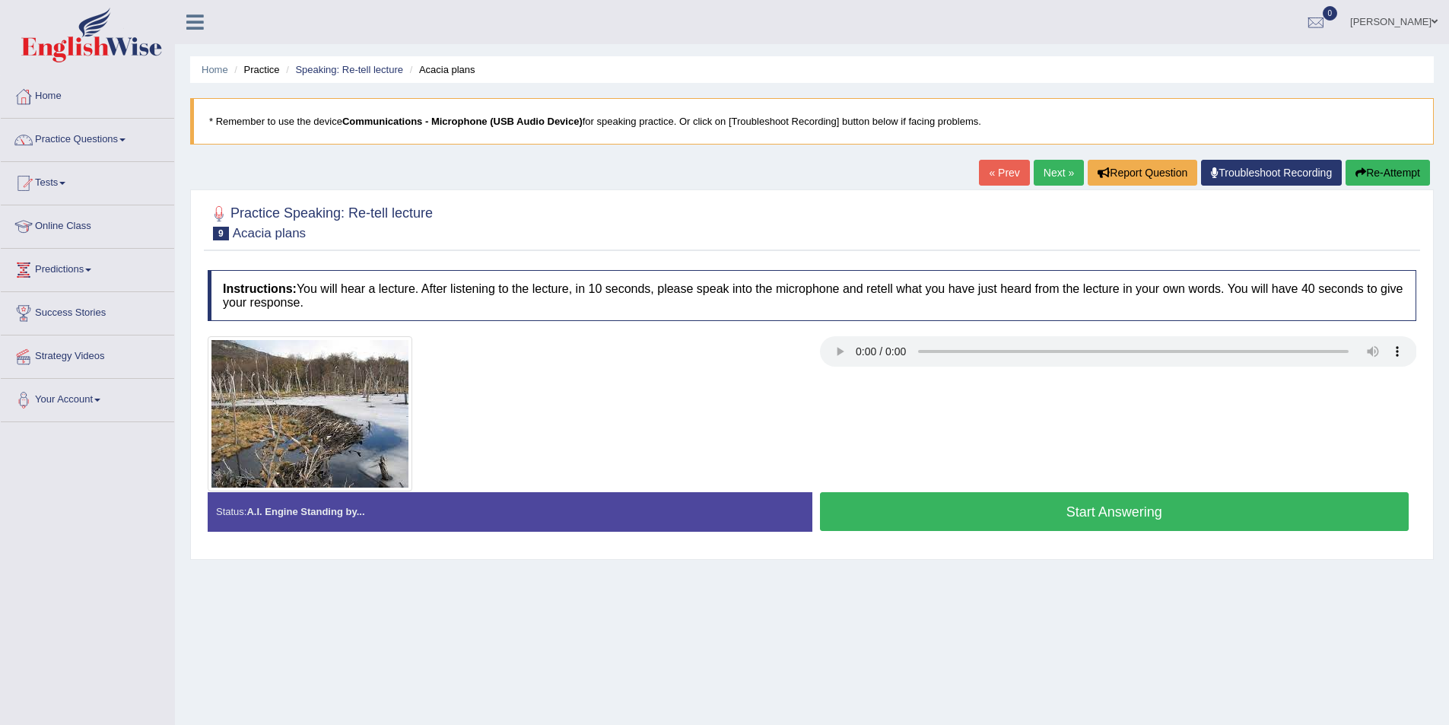
click at [1050, 176] on link "Next »" at bounding box center [1059, 173] width 50 height 26
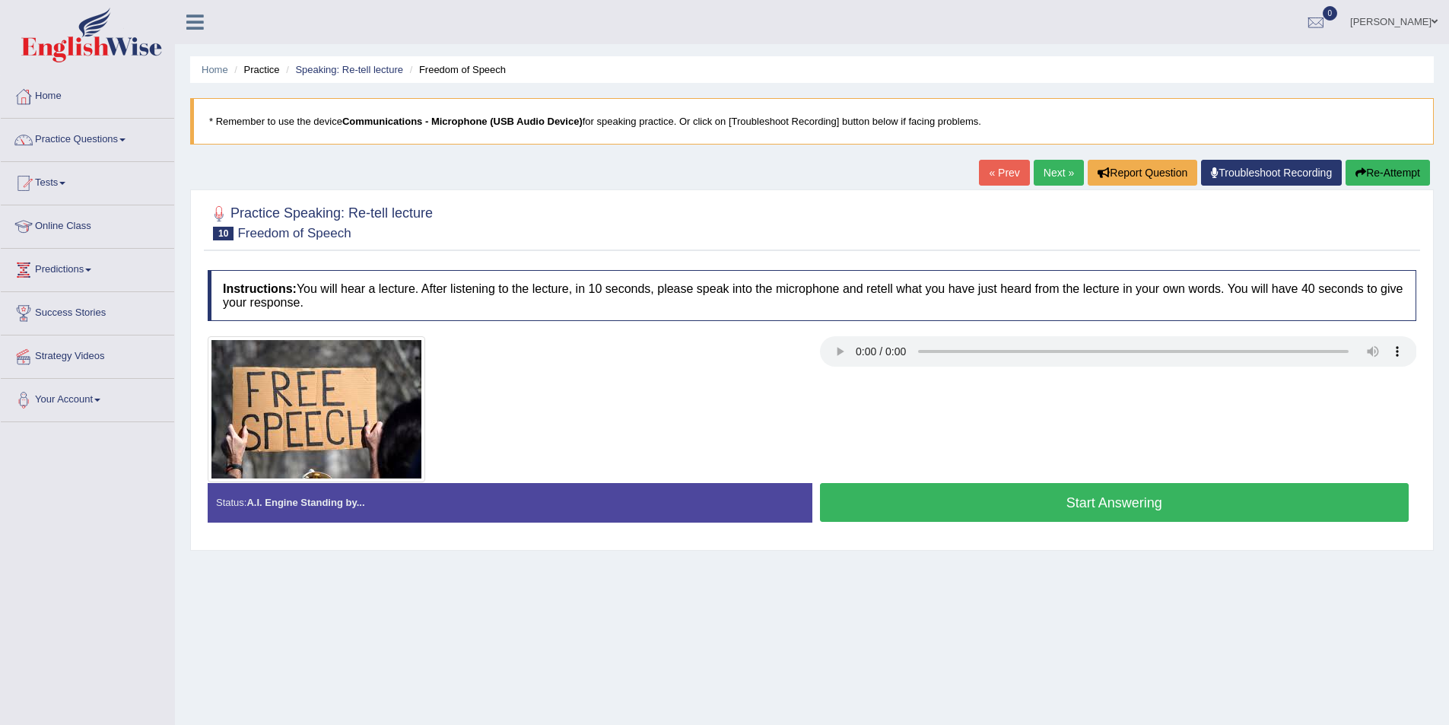
click at [850, 490] on button "Start Answering" at bounding box center [1114, 502] width 589 height 39
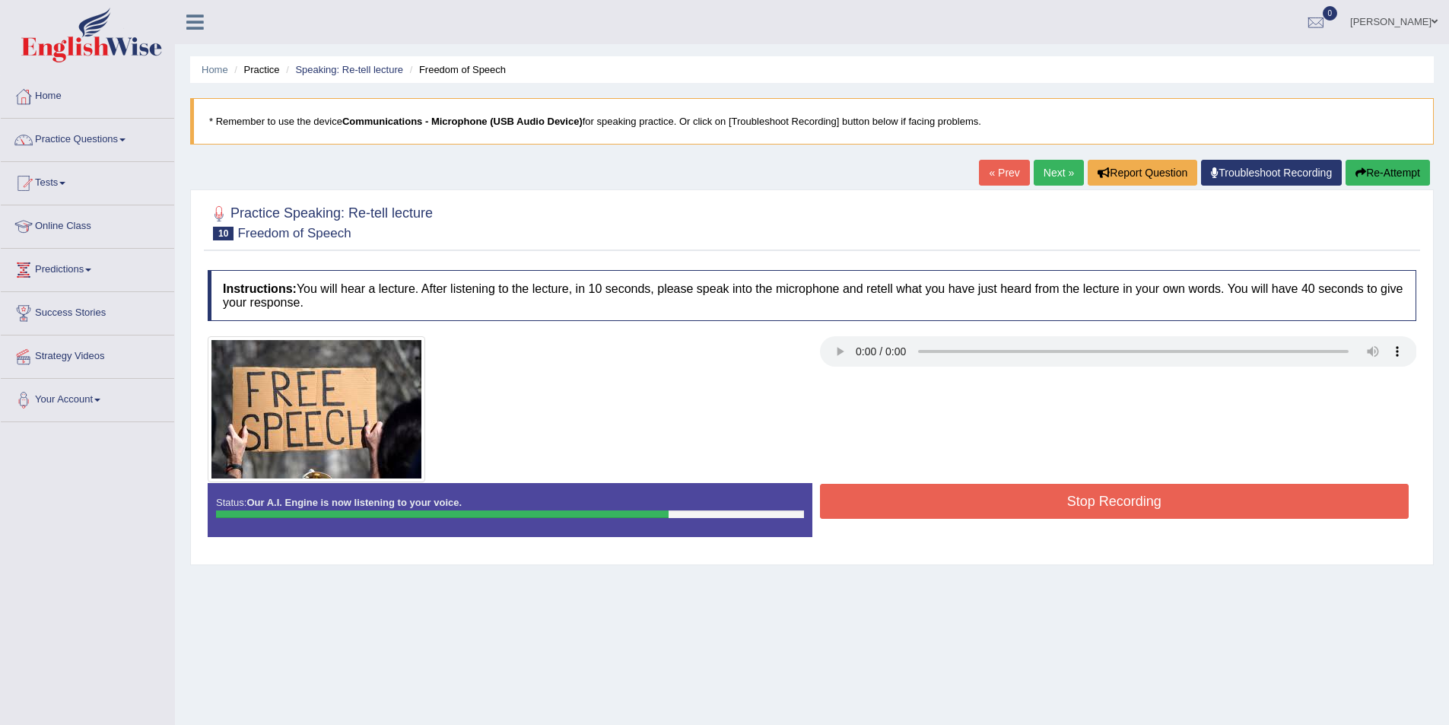
click at [899, 507] on button "Stop Recording" at bounding box center [1114, 501] width 589 height 35
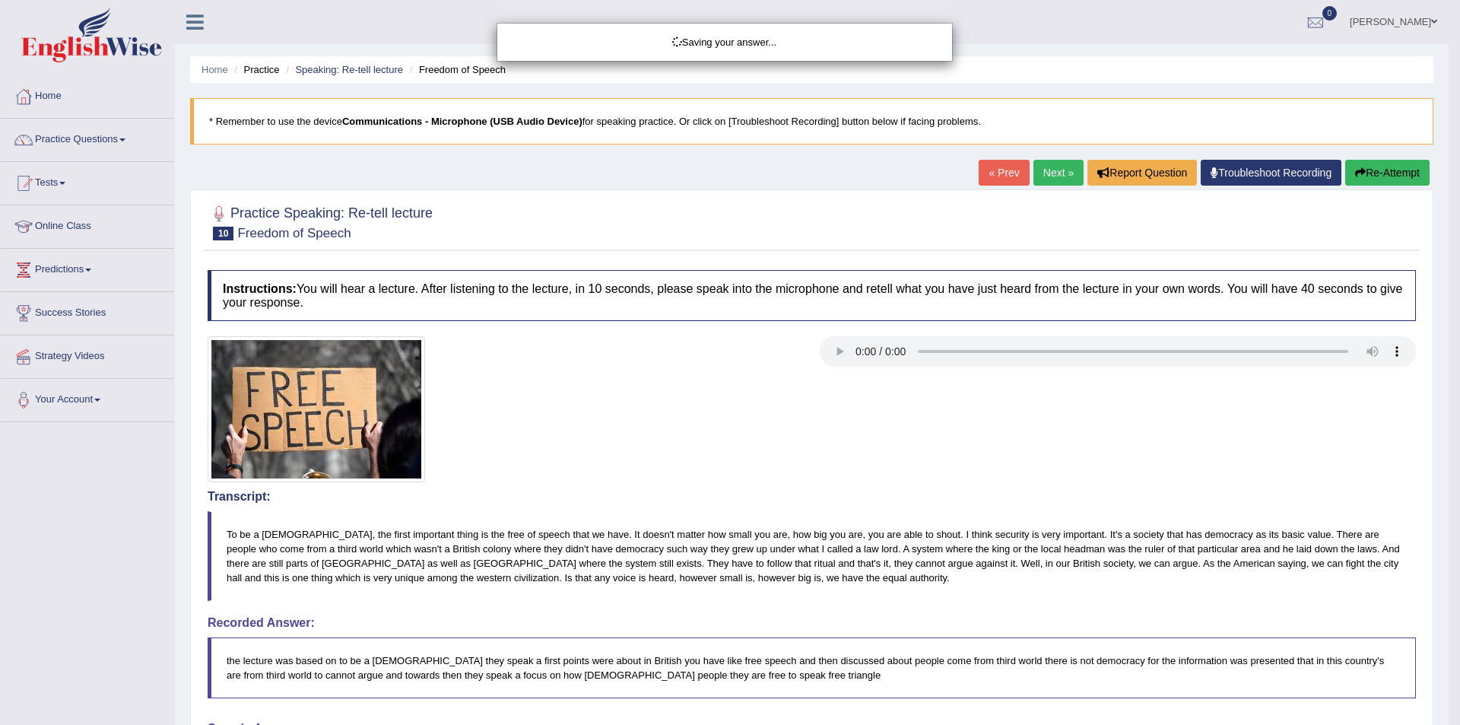
click at [839, 523] on div "Saving your answer..." at bounding box center [730, 362] width 1460 height 725
click at [866, 520] on div "Saving your answer..." at bounding box center [730, 362] width 1460 height 725
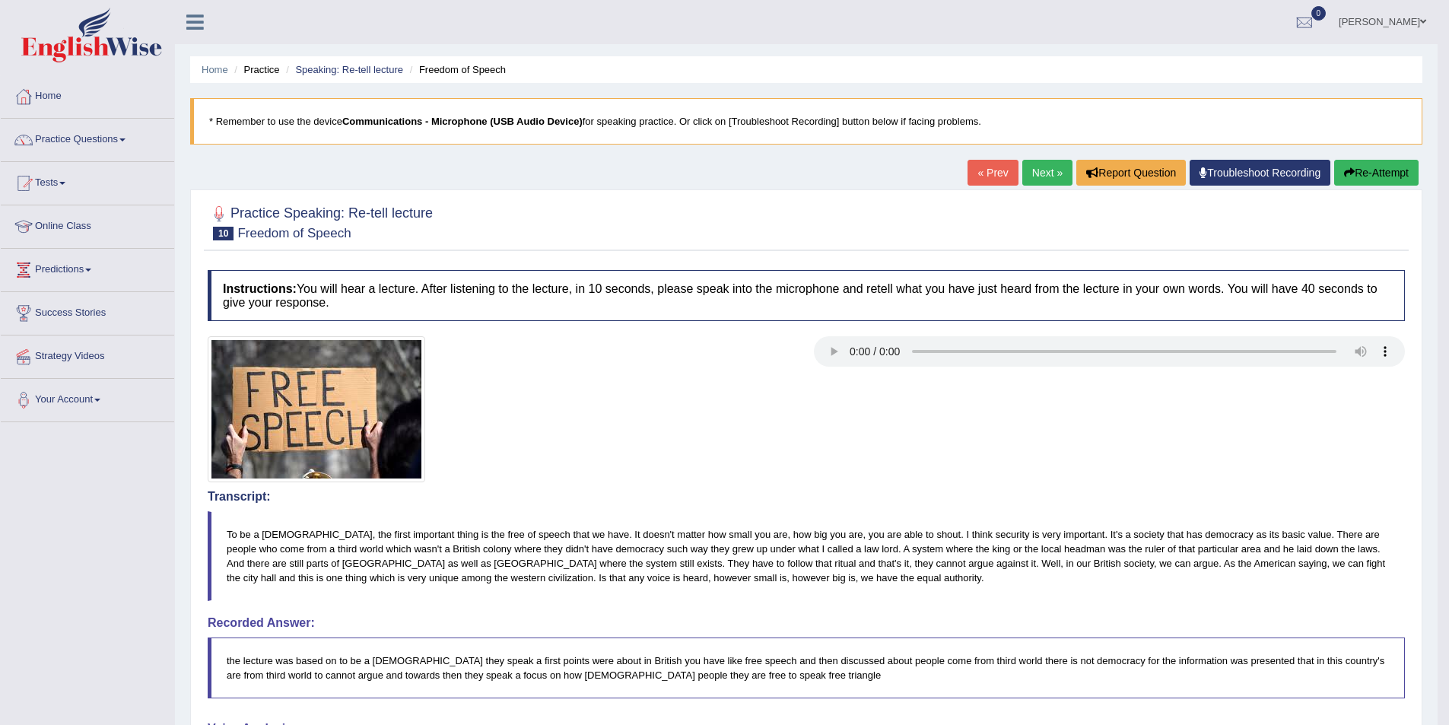
click at [1048, 177] on link "Next »" at bounding box center [1047, 173] width 50 height 26
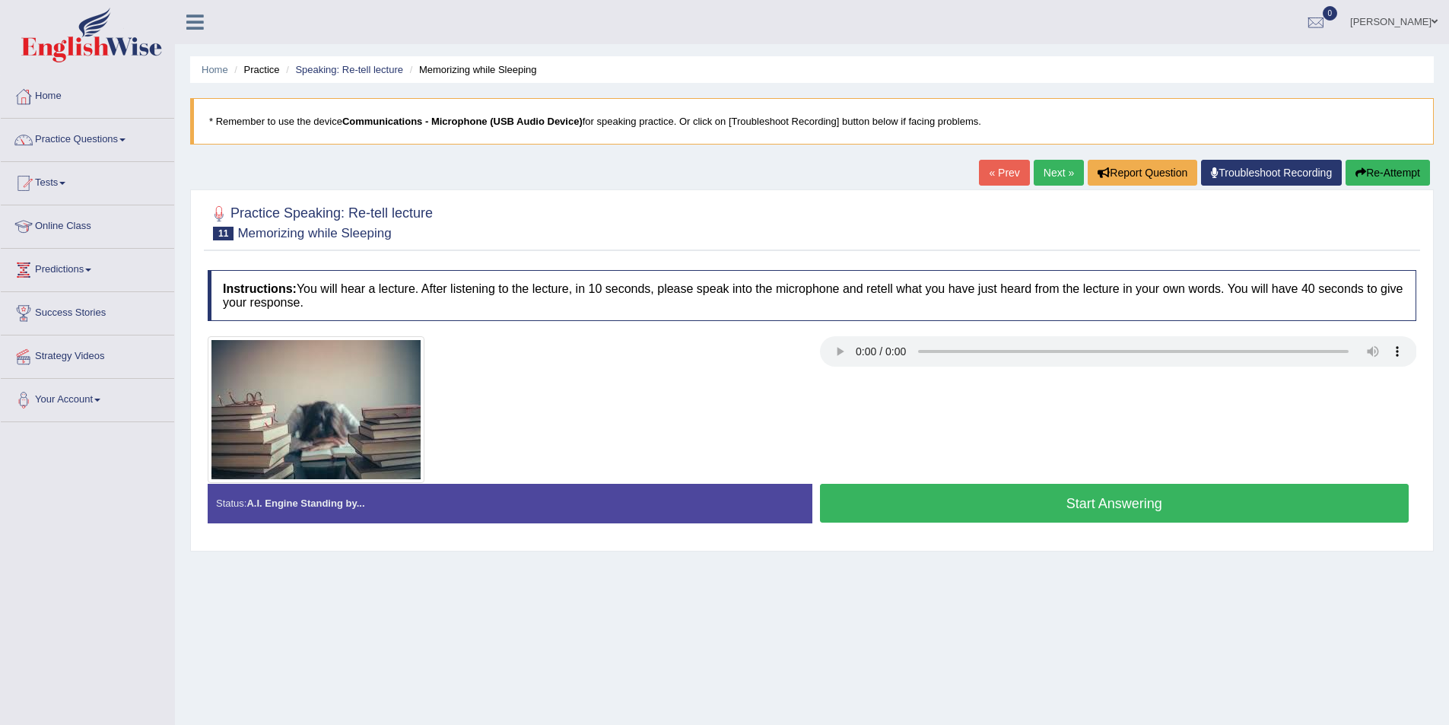
click at [1039, 177] on link "Next »" at bounding box center [1059, 173] width 50 height 26
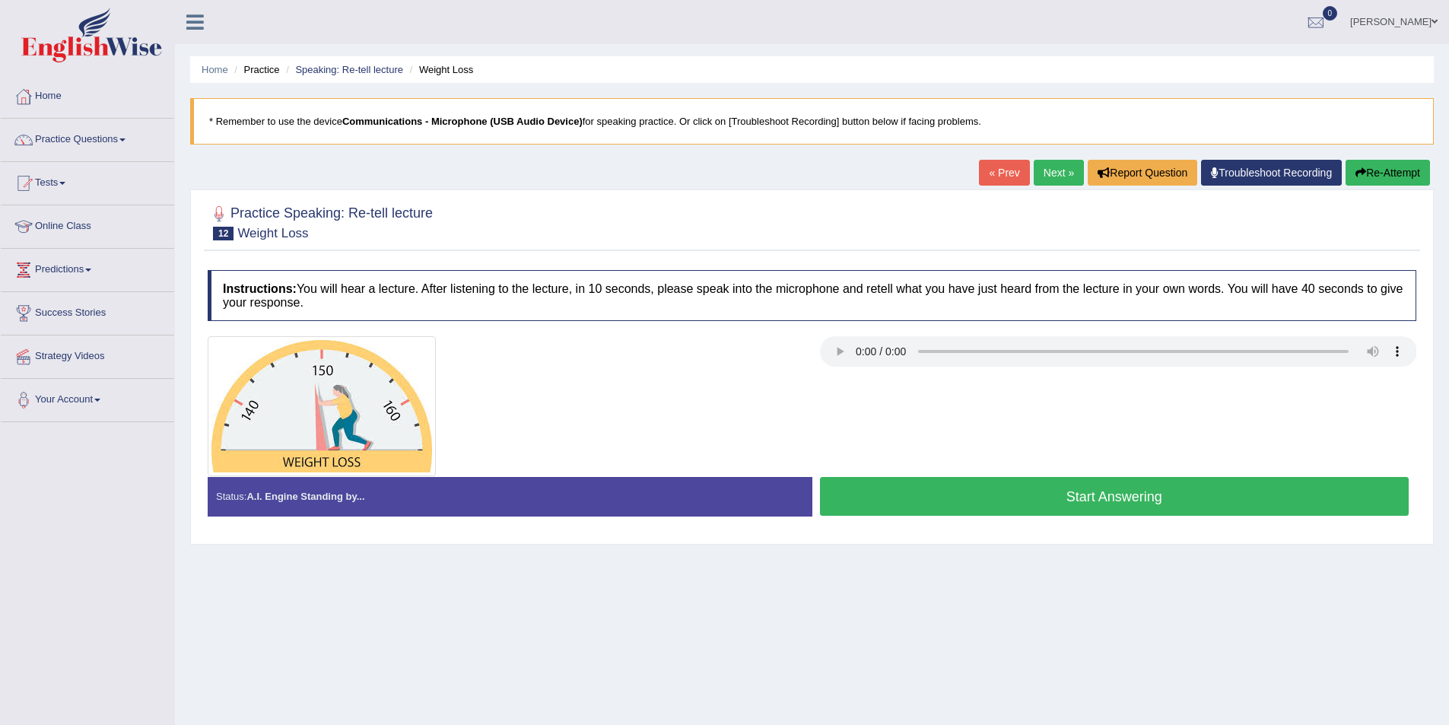
click at [1034, 170] on link "Next »" at bounding box center [1059, 173] width 50 height 26
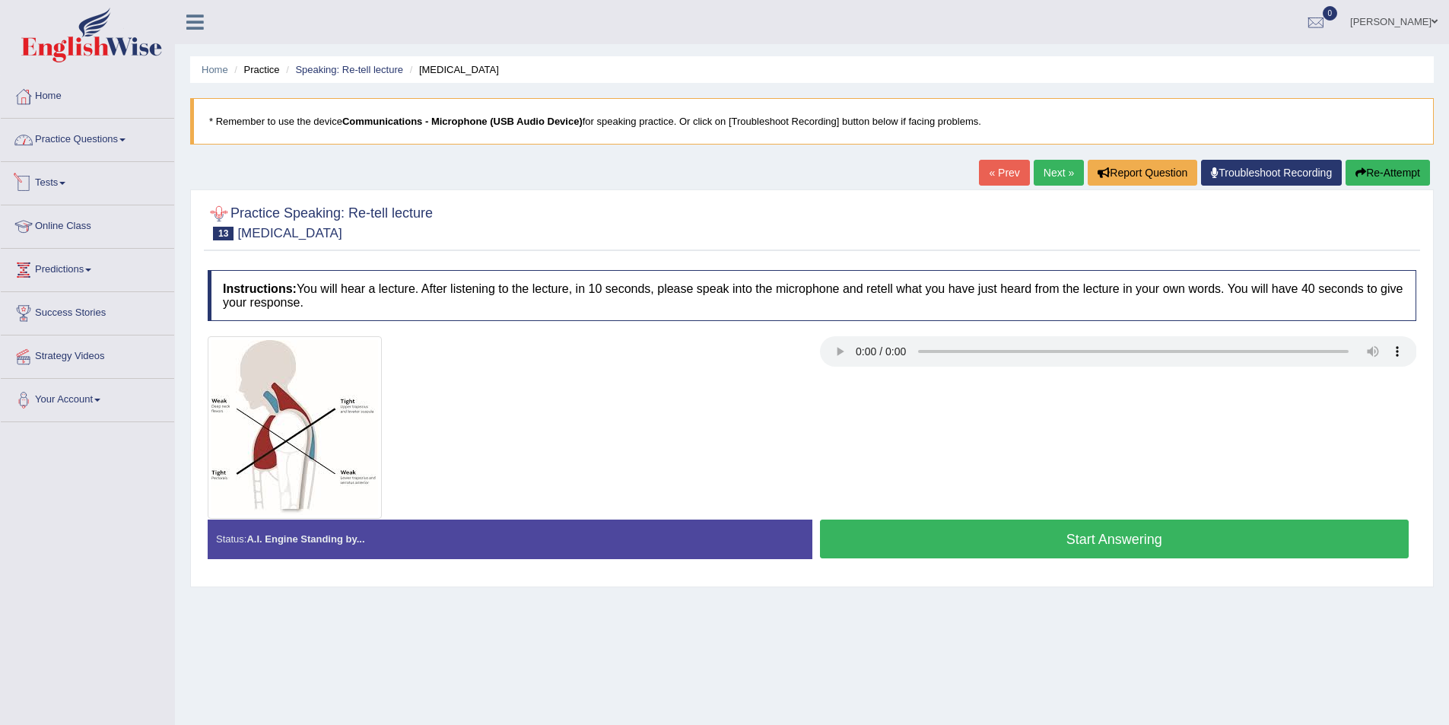
click at [80, 141] on link "Practice Questions" at bounding box center [87, 138] width 173 height 38
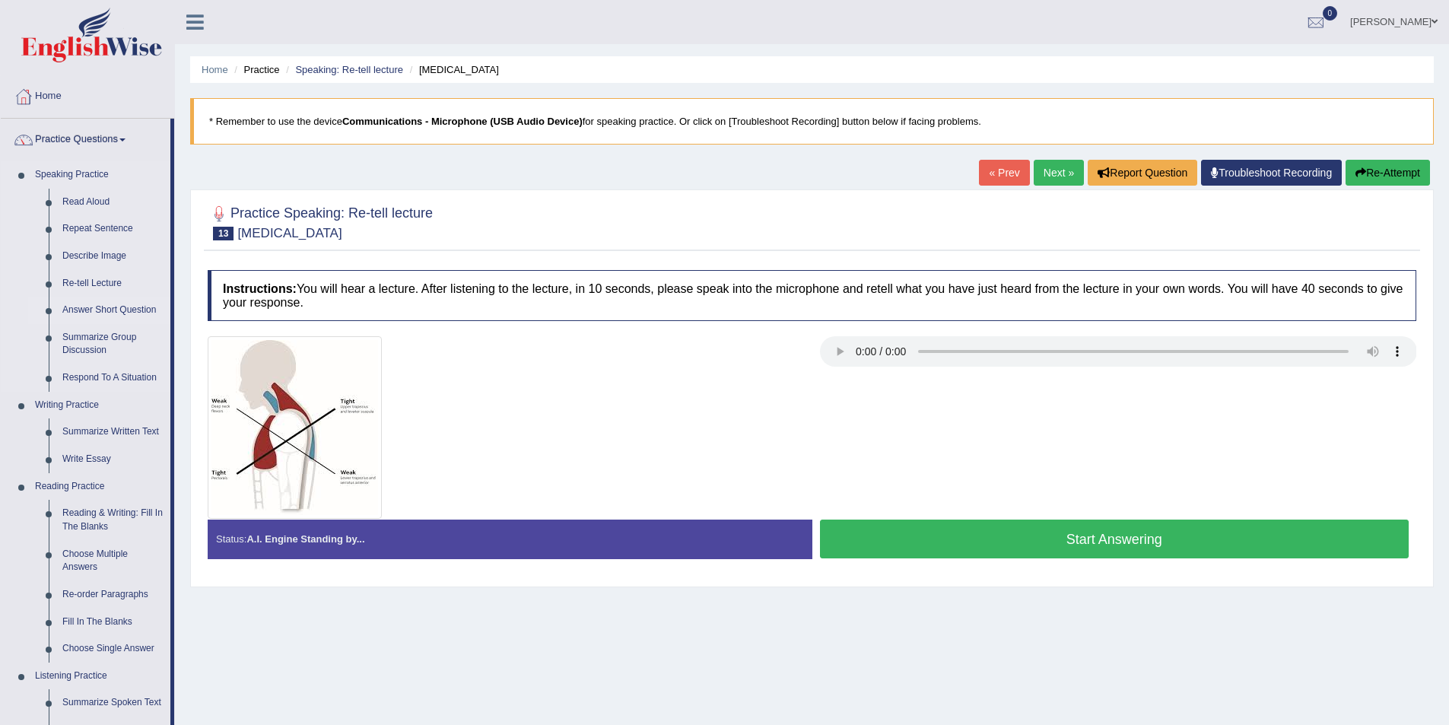
click at [107, 306] on link "Answer Short Question" at bounding box center [113, 310] width 115 height 27
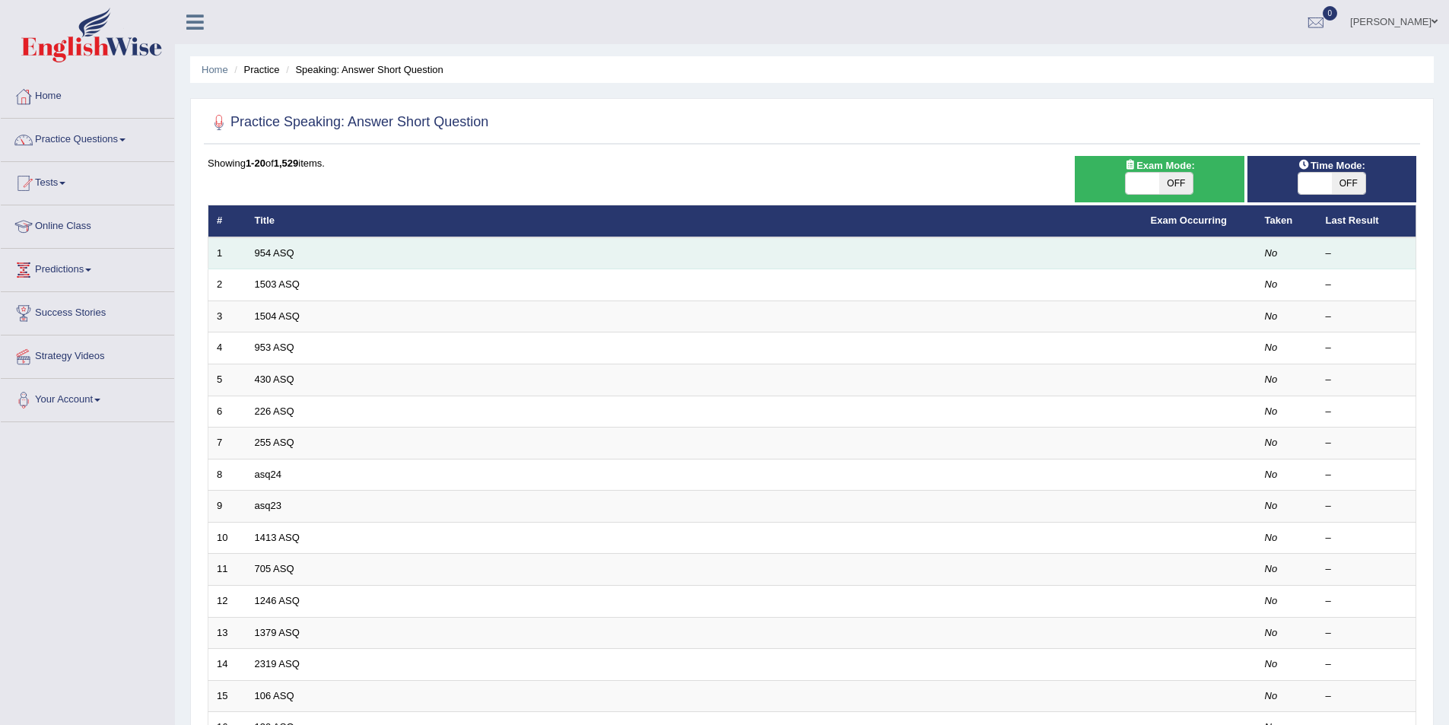
click at [281, 259] on td "954 ASQ" at bounding box center [694, 253] width 896 height 32
click at [280, 254] on link "954 ASQ" at bounding box center [275, 252] width 40 height 11
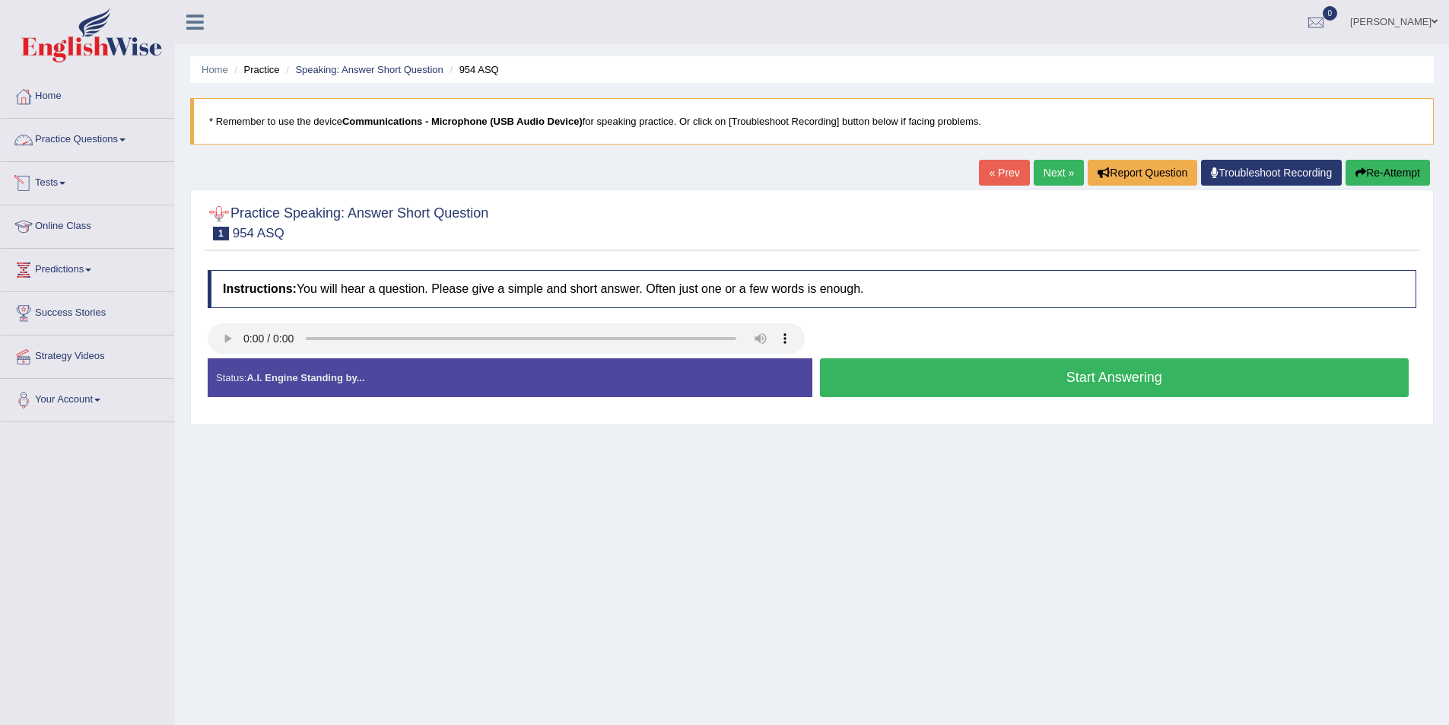
click at [113, 136] on link "Practice Questions" at bounding box center [87, 138] width 173 height 38
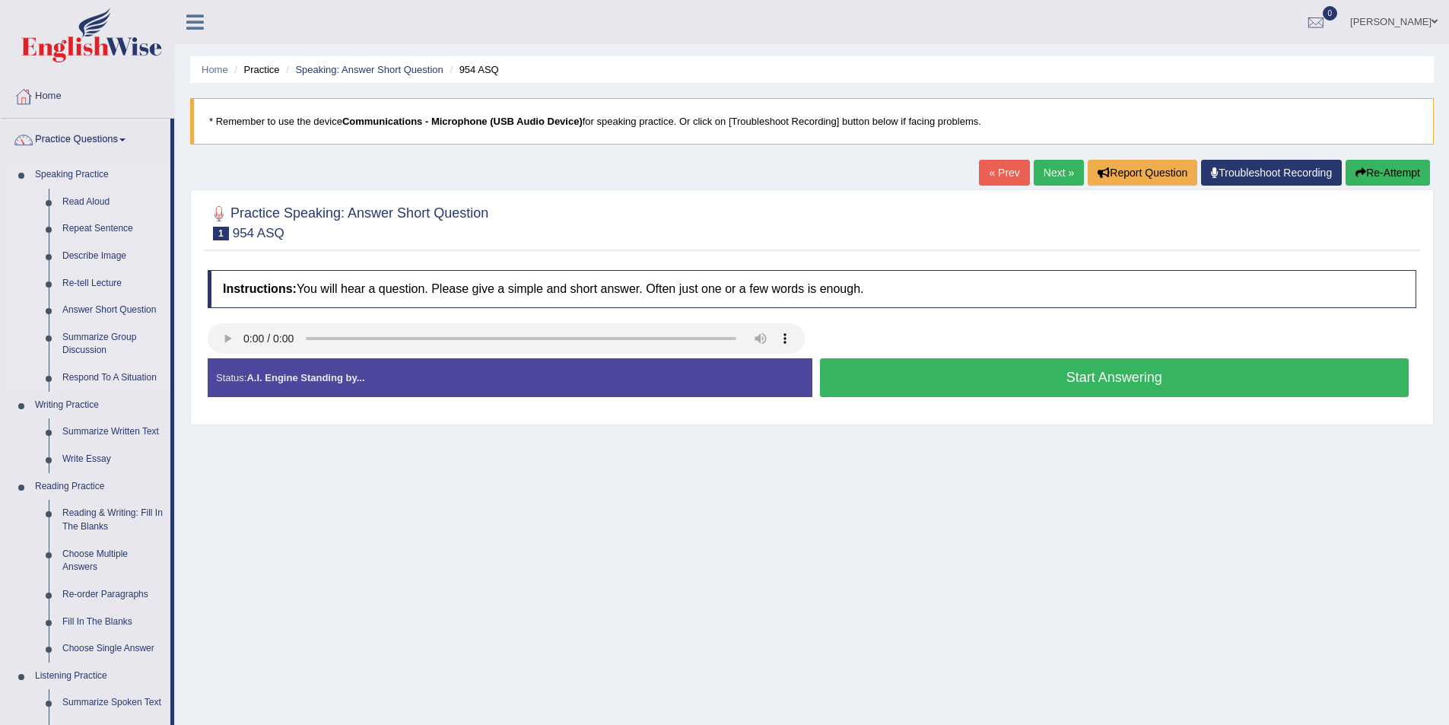
click at [101, 335] on link "Summarize Group Discussion" at bounding box center [113, 344] width 115 height 40
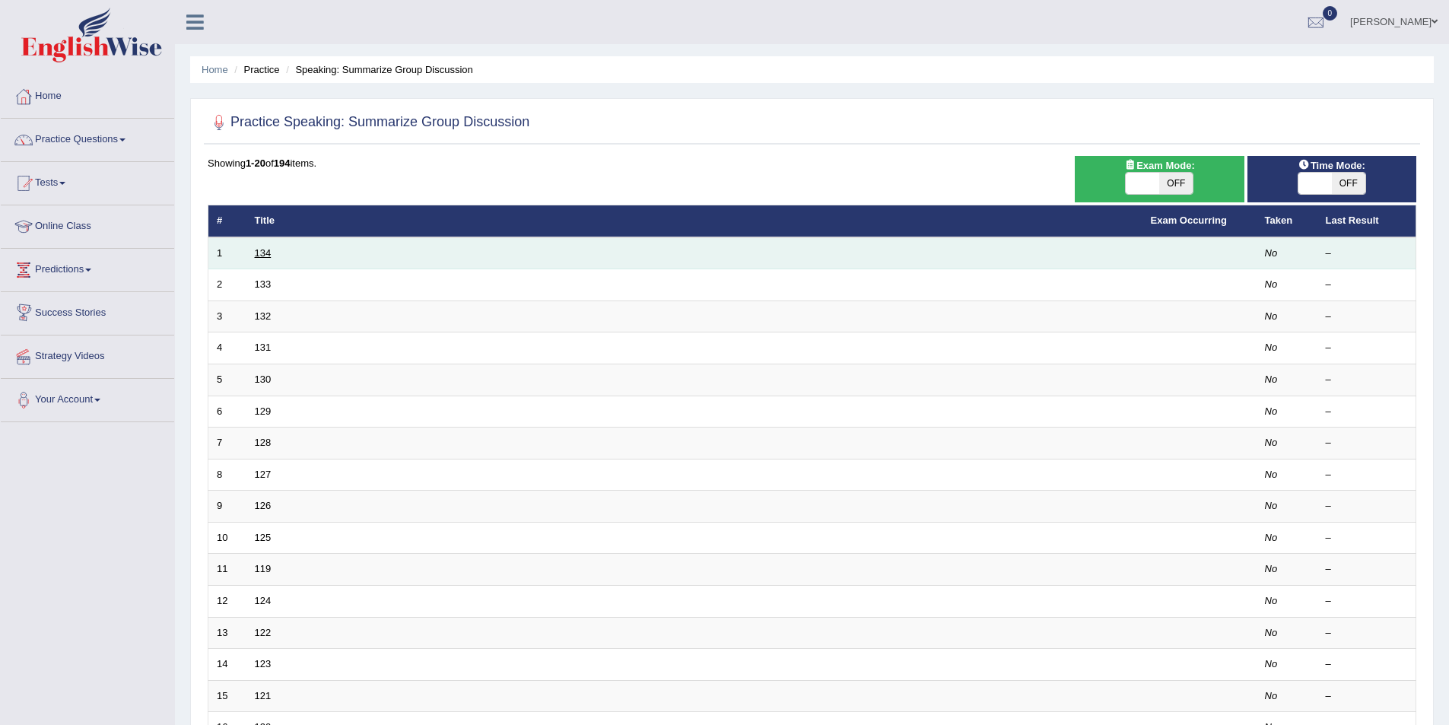
click at [268, 250] on link "134" at bounding box center [263, 252] width 17 height 11
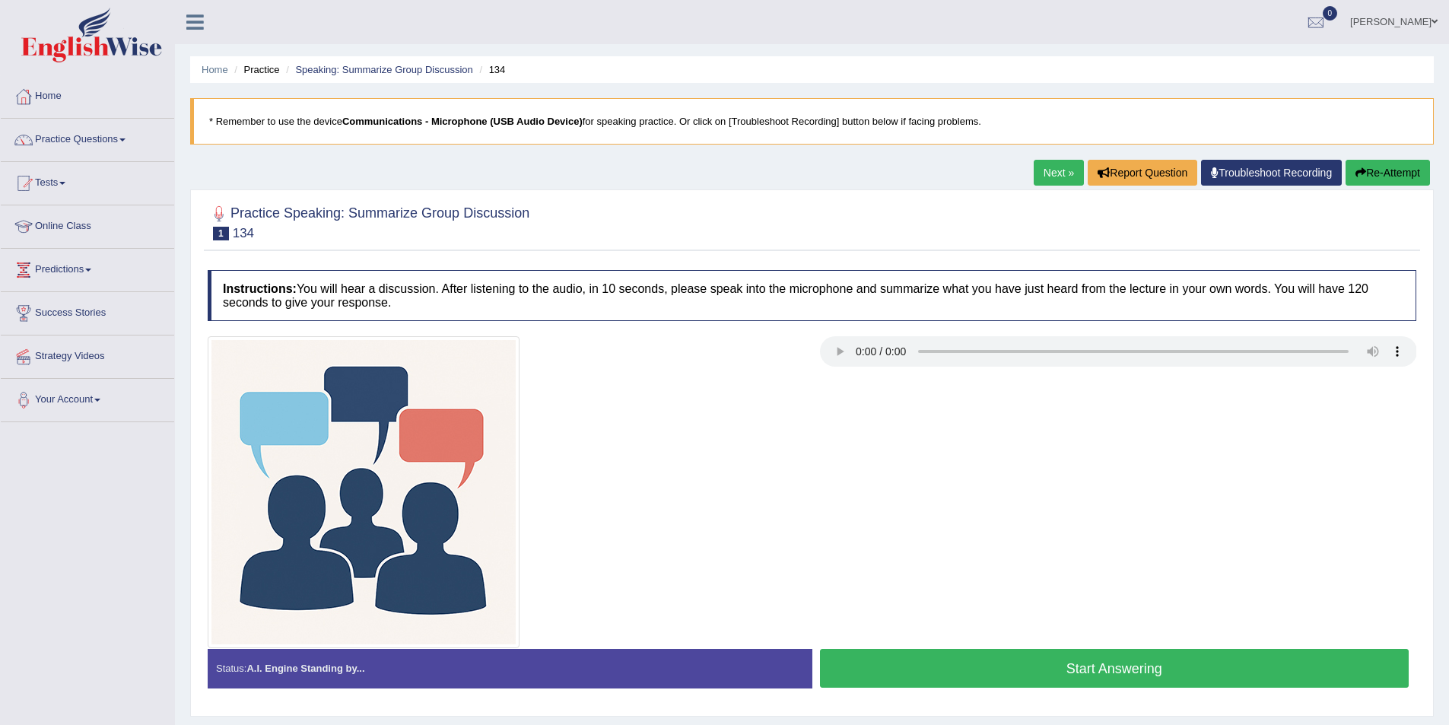
click at [940, 664] on button "Start Answering" at bounding box center [1114, 668] width 589 height 39
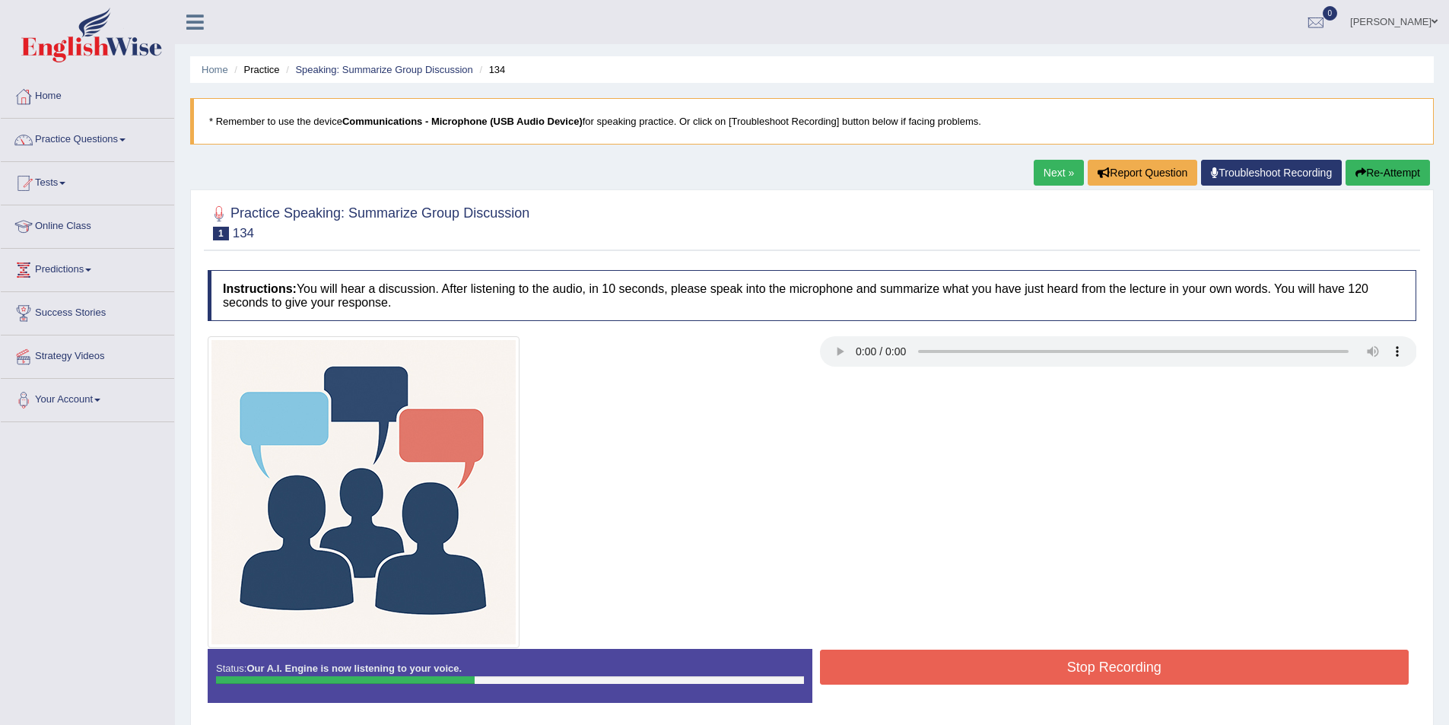
click at [970, 660] on button "Stop Recording" at bounding box center [1114, 667] width 589 height 35
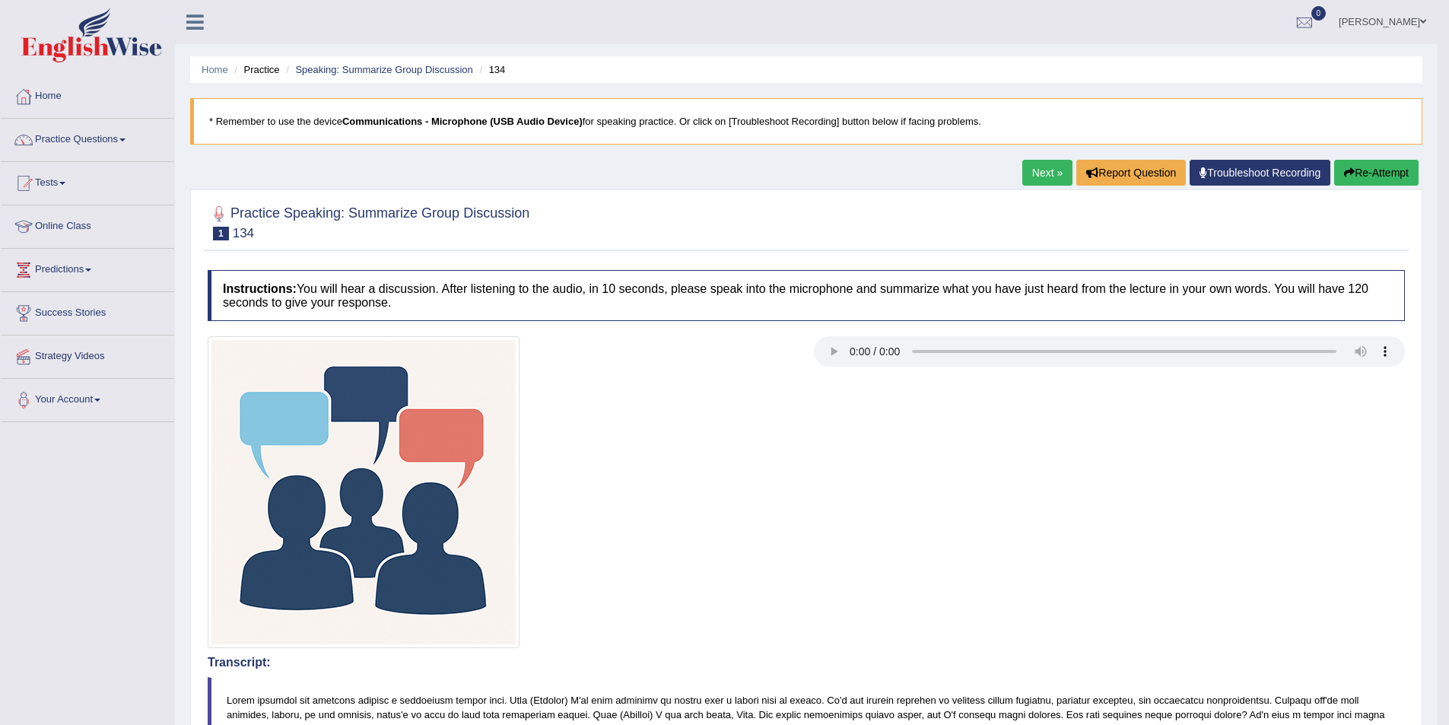
click at [1043, 176] on link "Next »" at bounding box center [1047, 173] width 50 height 26
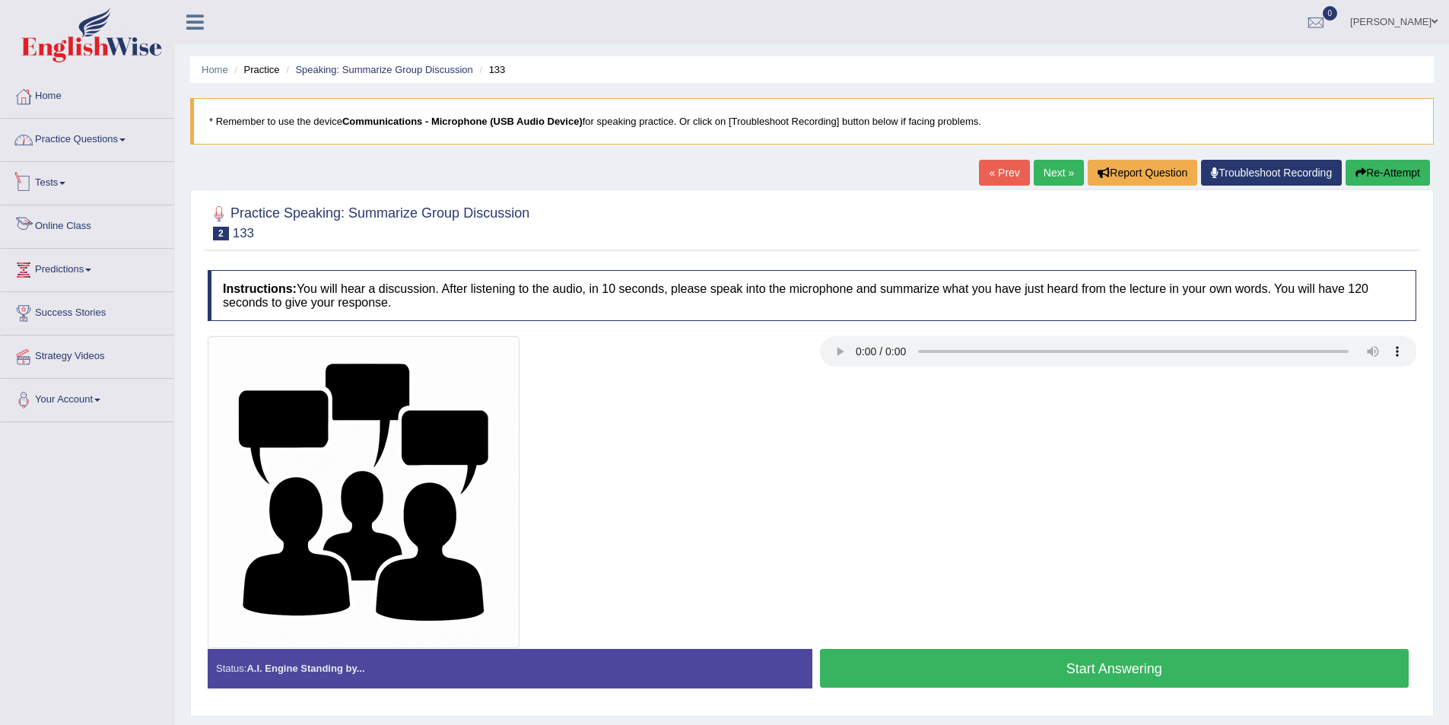
click at [78, 141] on link "Practice Questions" at bounding box center [87, 138] width 173 height 38
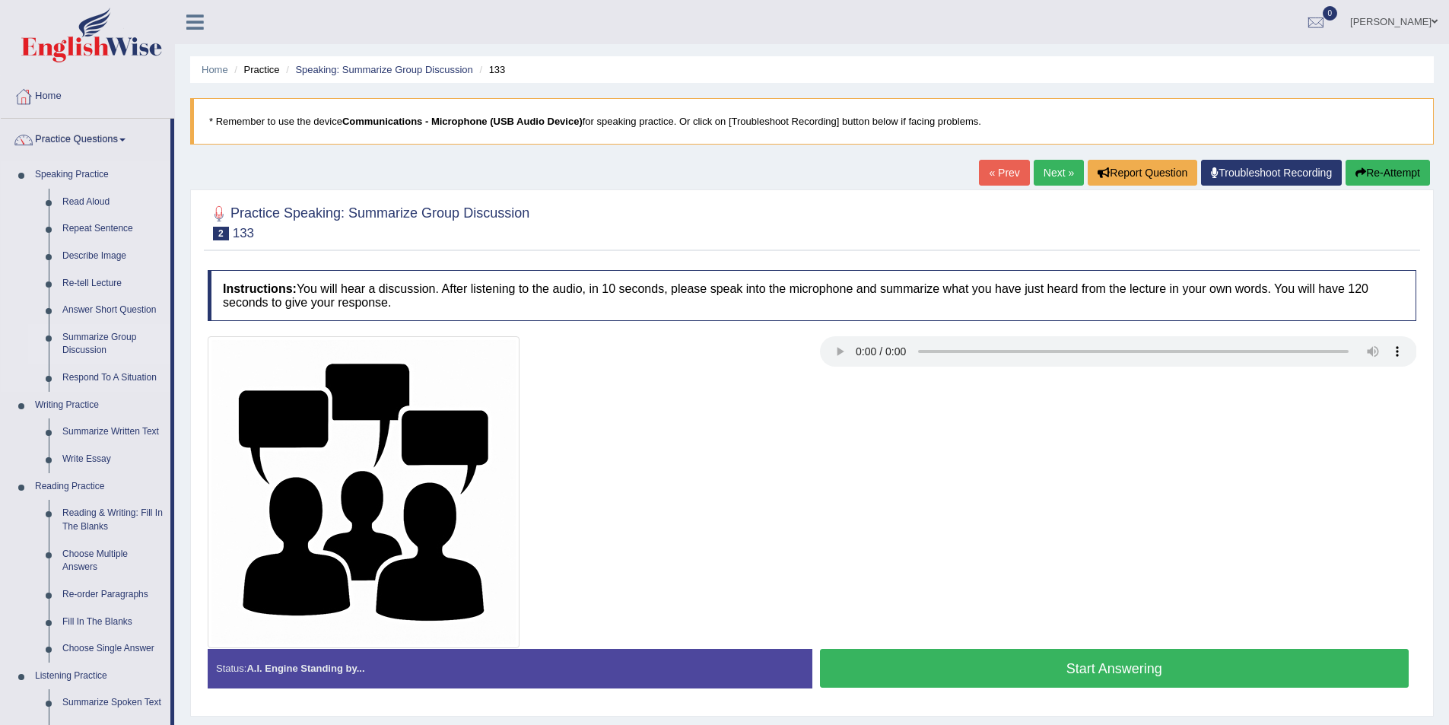
click at [96, 350] on link "Summarize Group Discussion" at bounding box center [113, 344] width 115 height 40
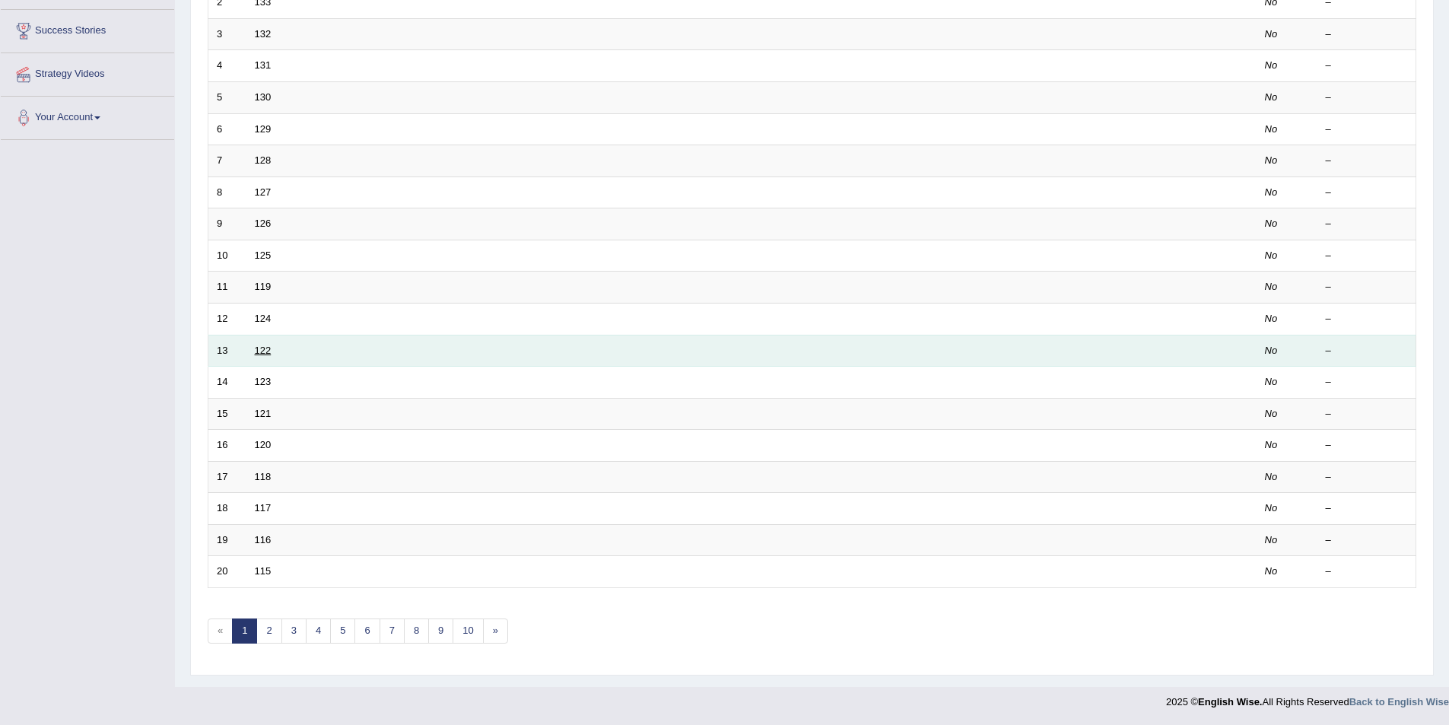
click at [269, 348] on link "122" at bounding box center [263, 350] width 17 height 11
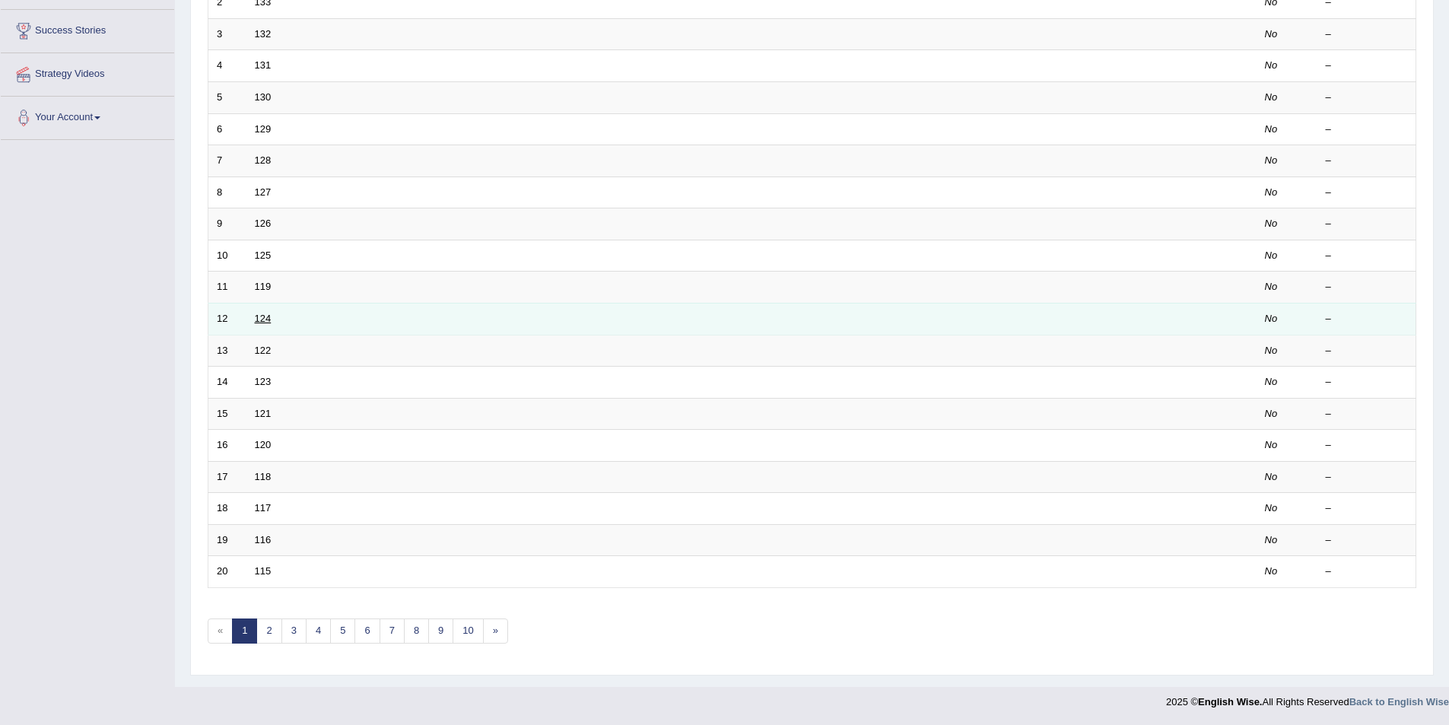
click at [271, 321] on link "124" at bounding box center [263, 318] width 17 height 11
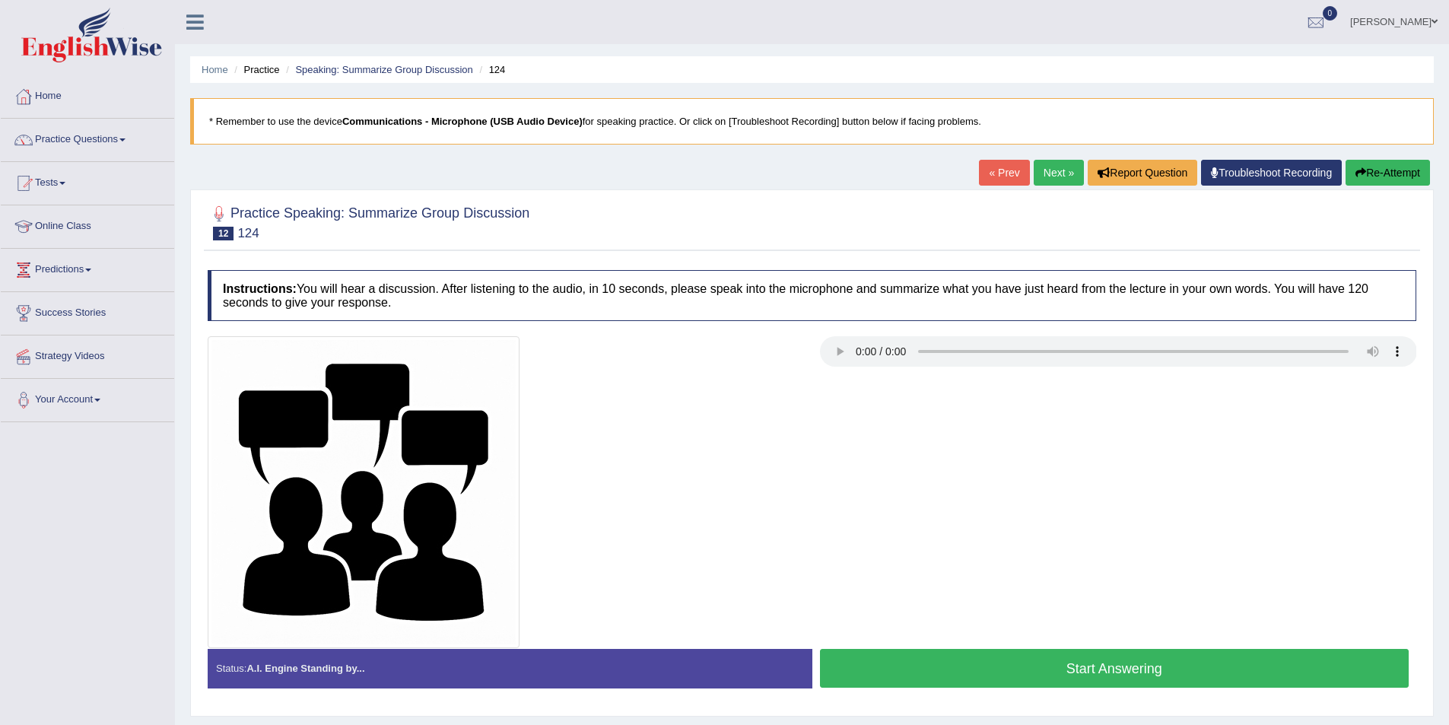
click at [936, 666] on button "Start Answering" at bounding box center [1114, 668] width 589 height 39
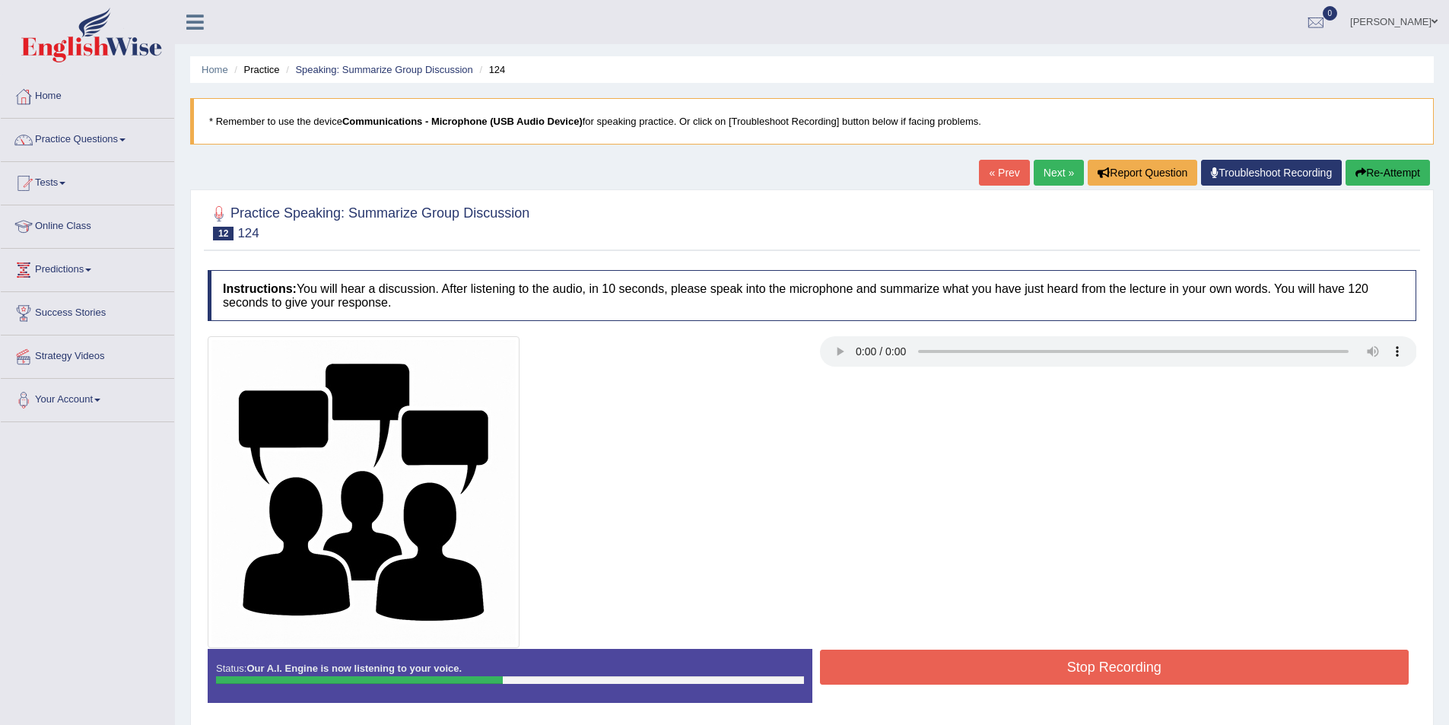
click at [945, 666] on button "Stop Recording" at bounding box center [1114, 667] width 589 height 35
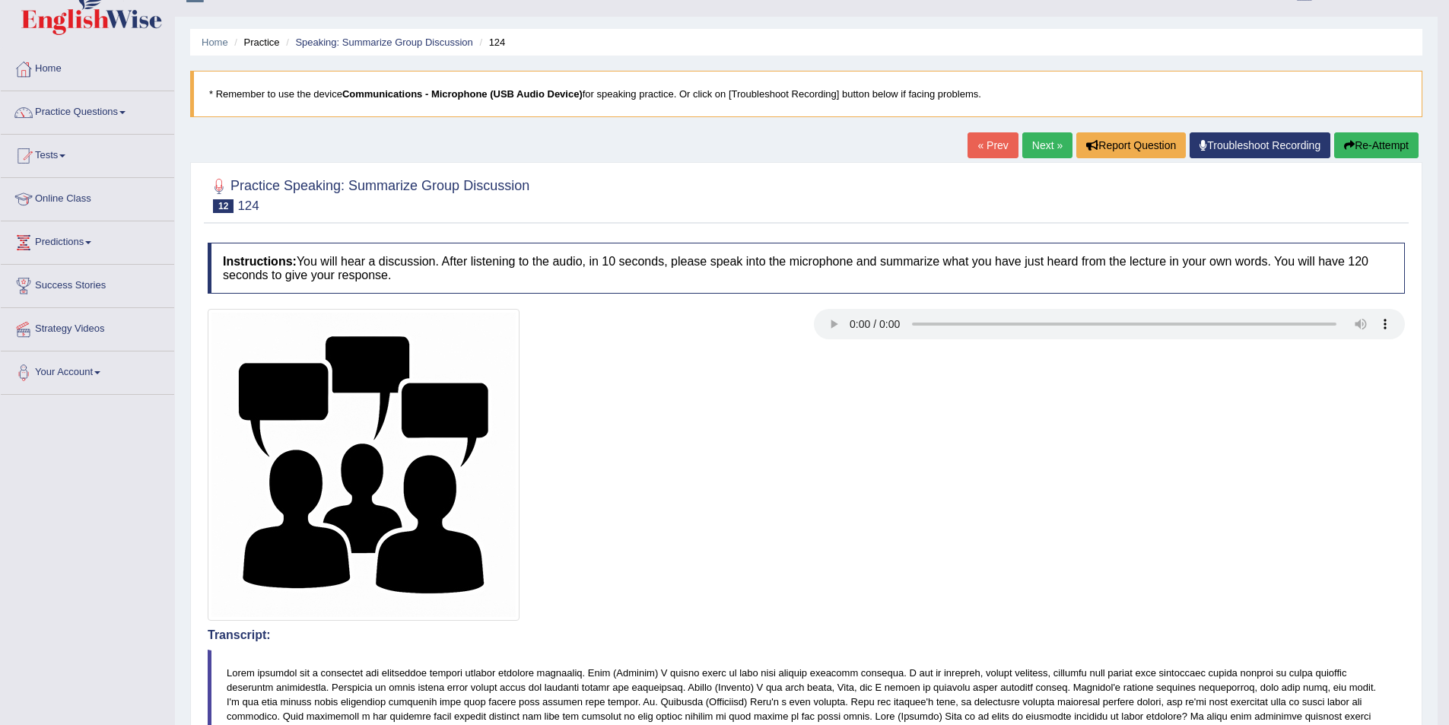
scroll to position [11, 0]
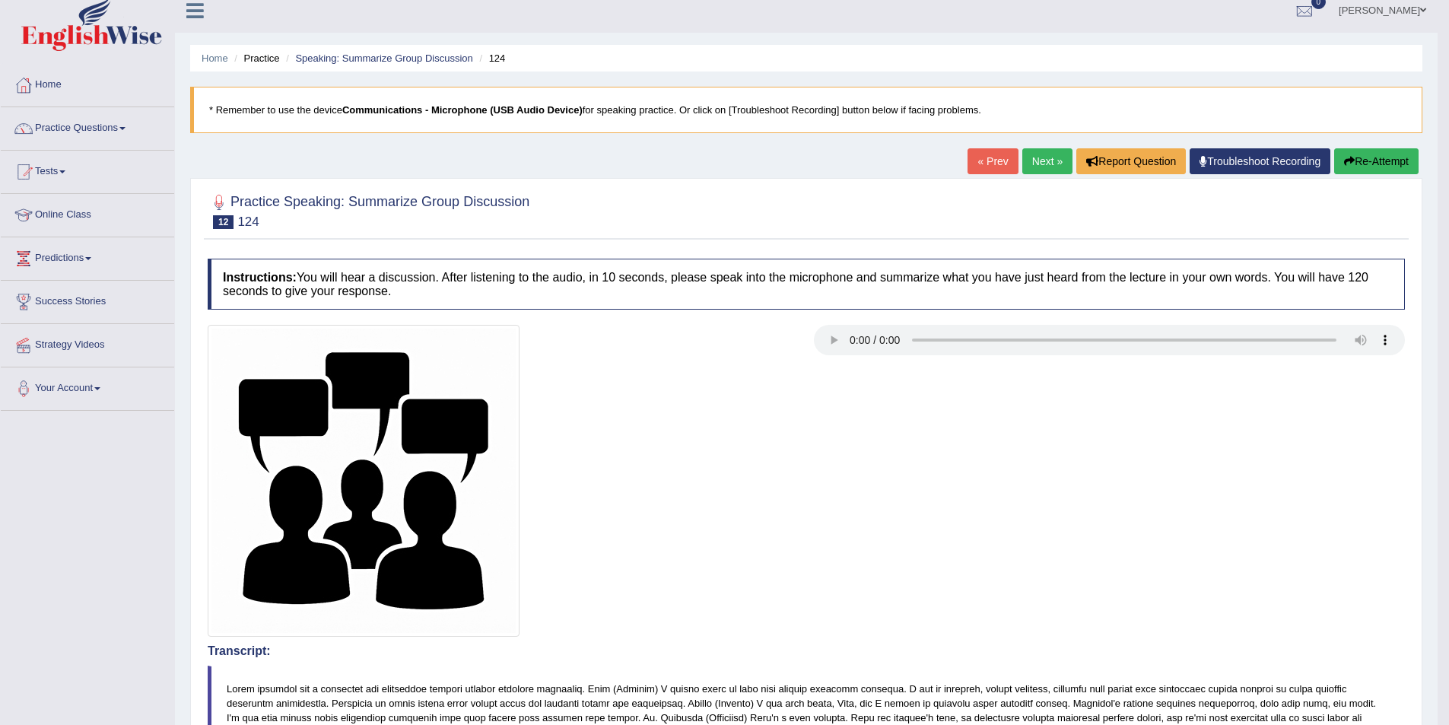
click at [1027, 167] on link "Next »" at bounding box center [1047, 161] width 50 height 26
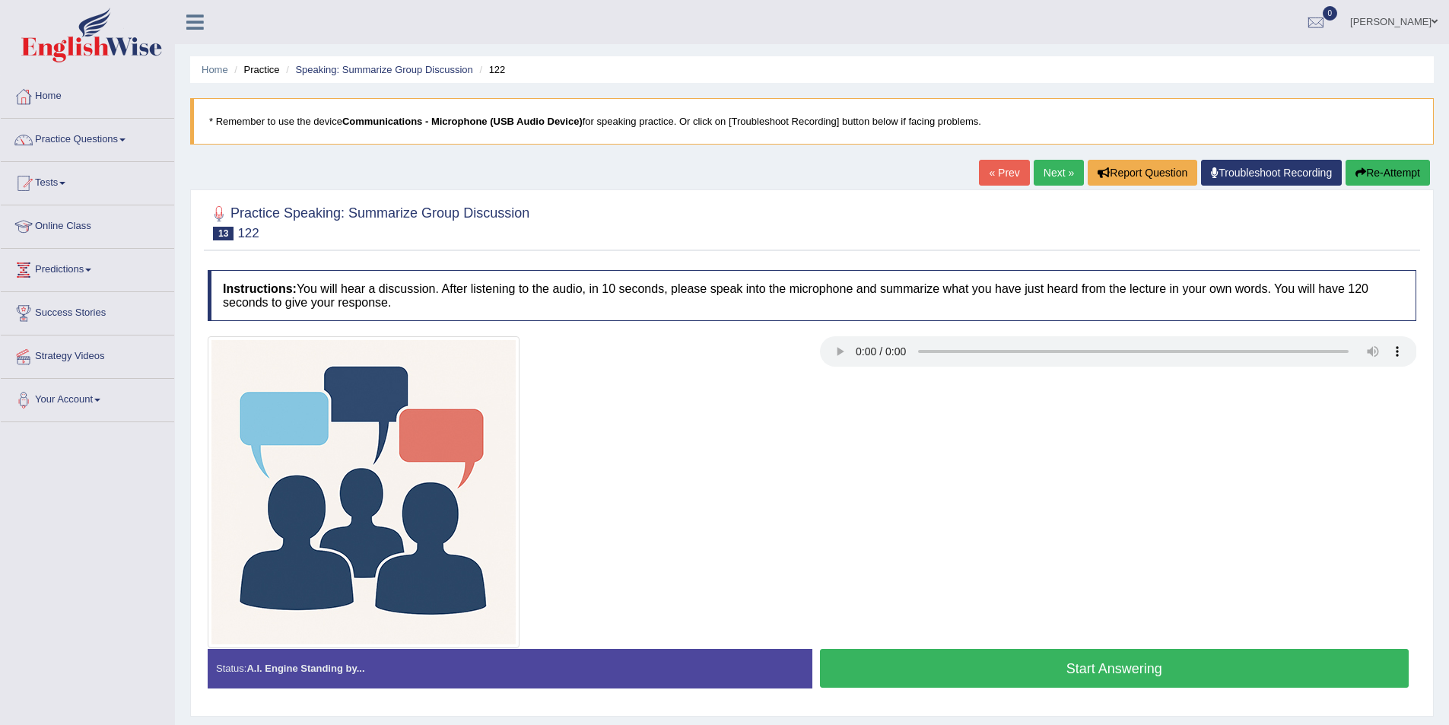
click at [890, 665] on button "Start Answering" at bounding box center [1114, 668] width 589 height 39
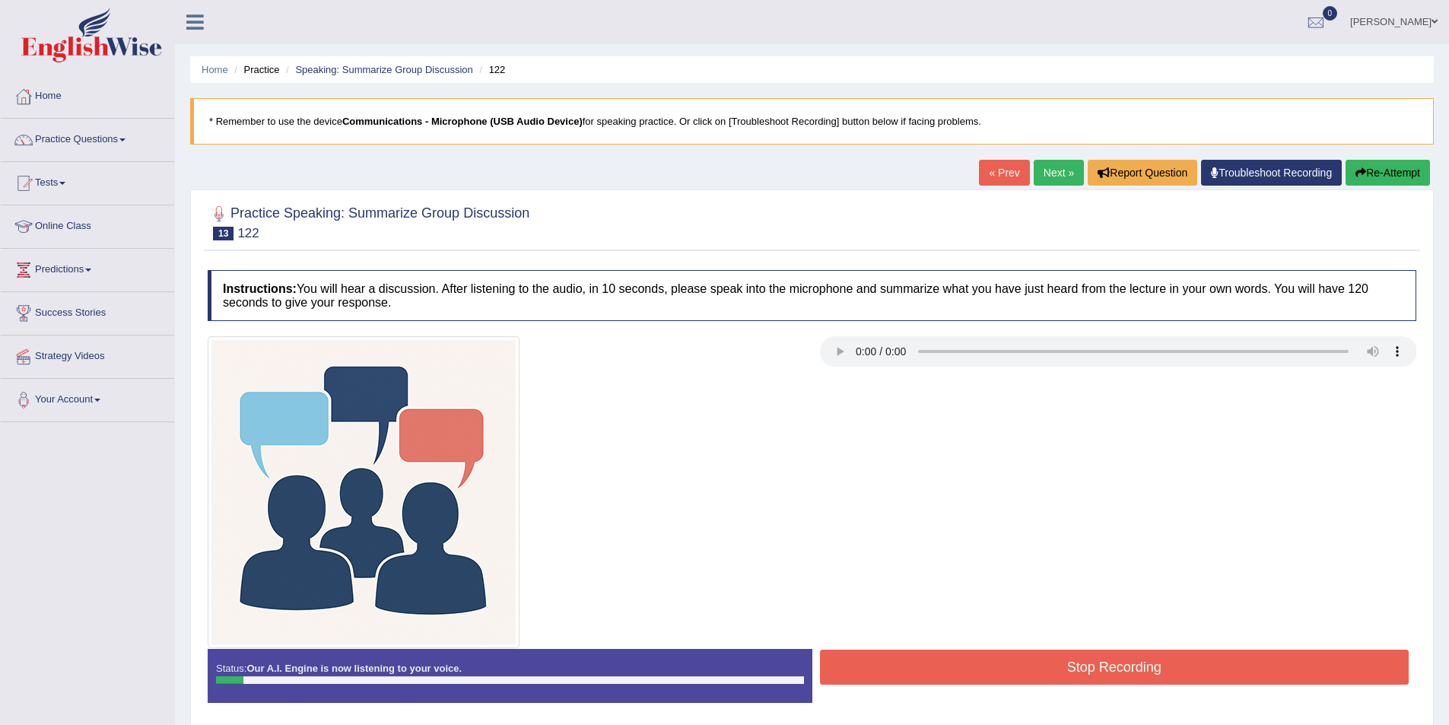
click at [885, 646] on div at bounding box center [812, 492] width 1224 height 312
click at [886, 659] on button "Stop Recording" at bounding box center [1114, 667] width 589 height 35
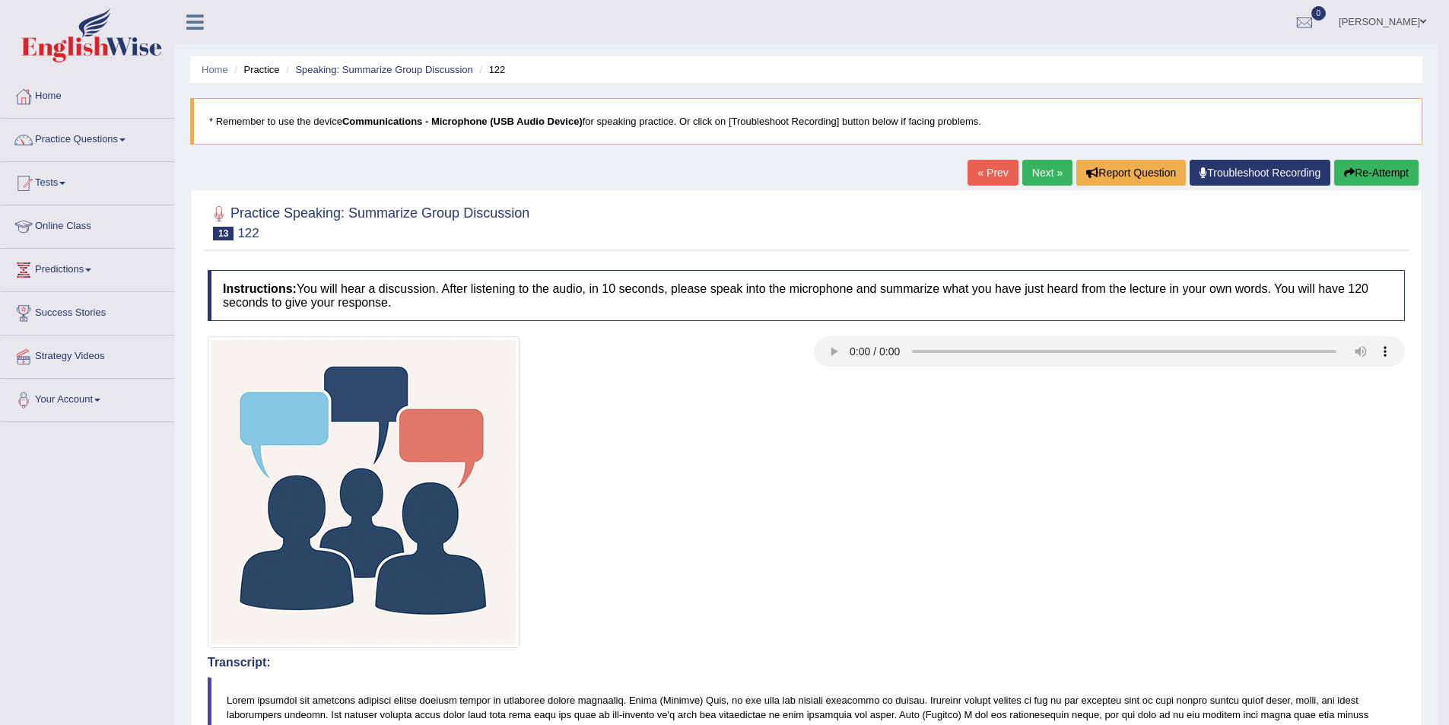
click at [1376, 173] on button "Re-Attempt" at bounding box center [1376, 173] width 84 height 26
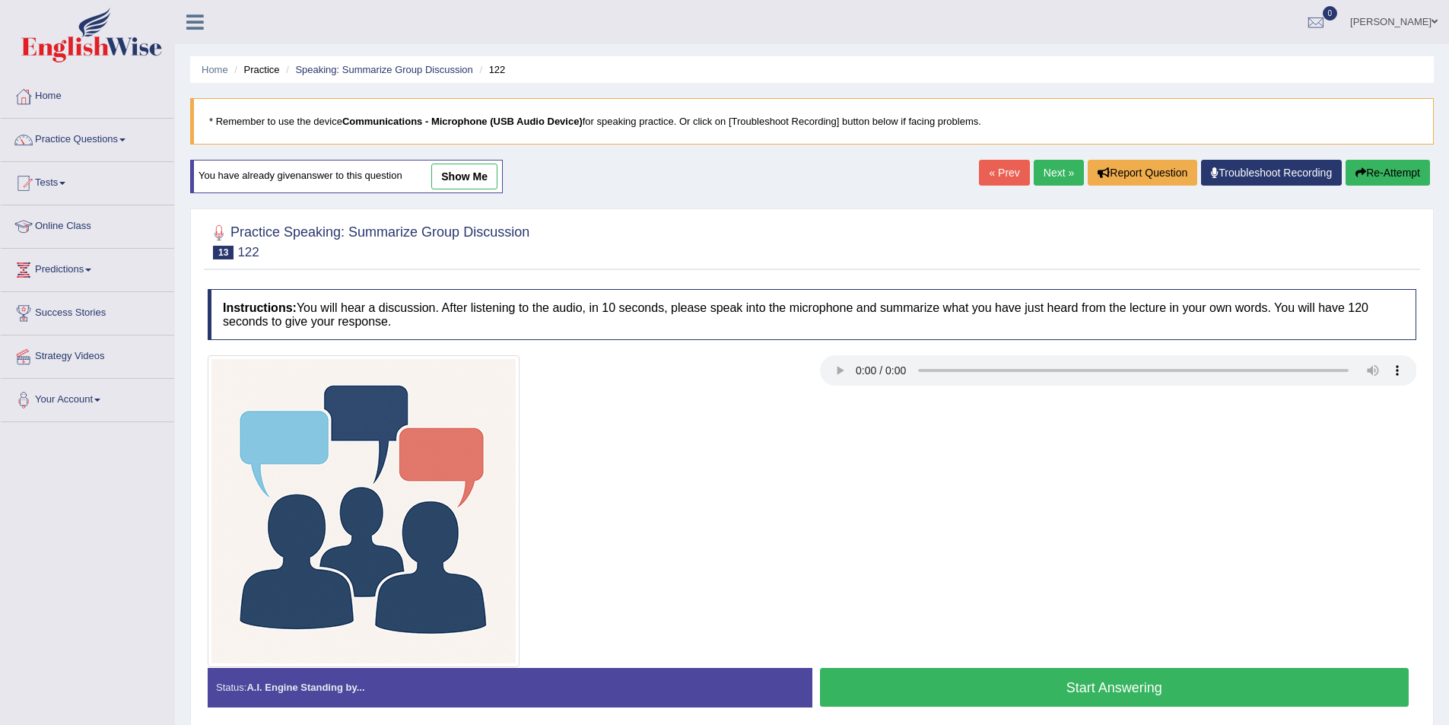
click at [957, 676] on button "Start Answering" at bounding box center [1114, 687] width 589 height 39
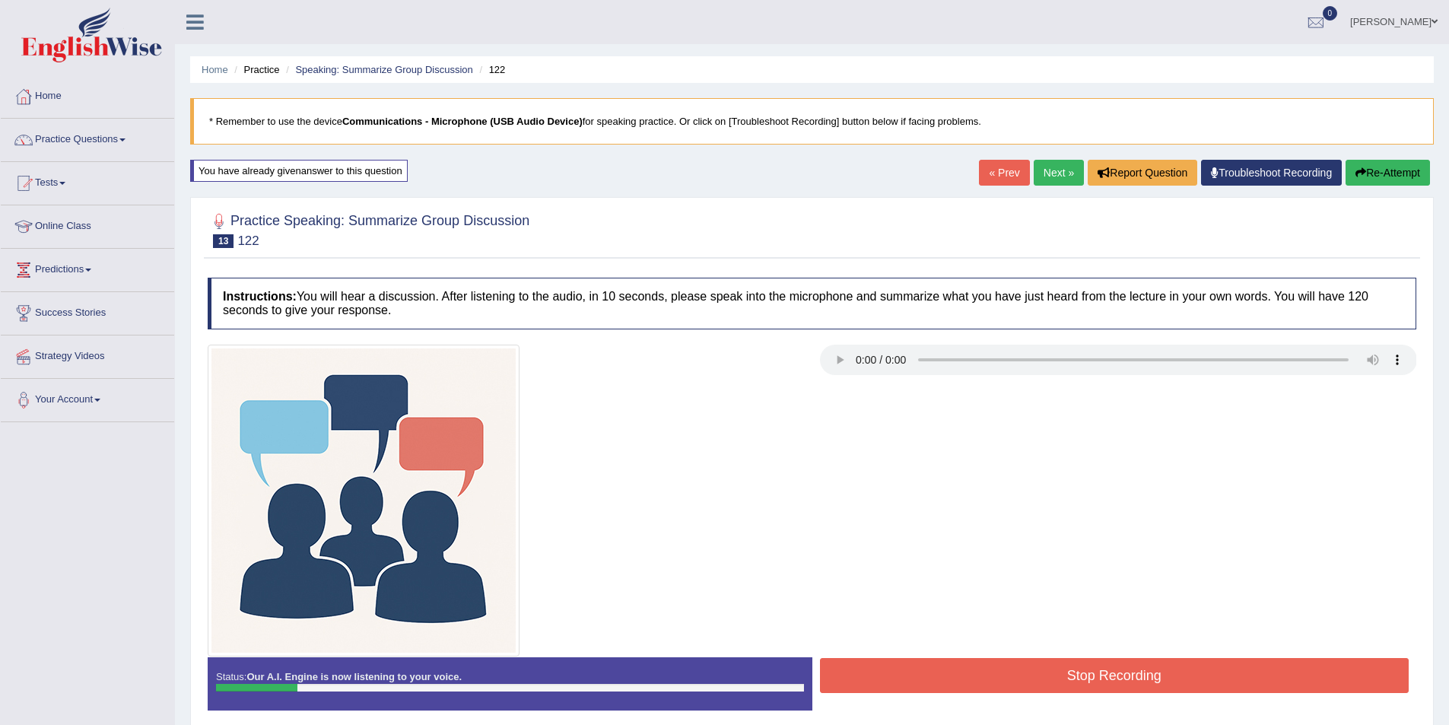
click at [1383, 172] on button "Re-Attempt" at bounding box center [1387, 173] width 84 height 26
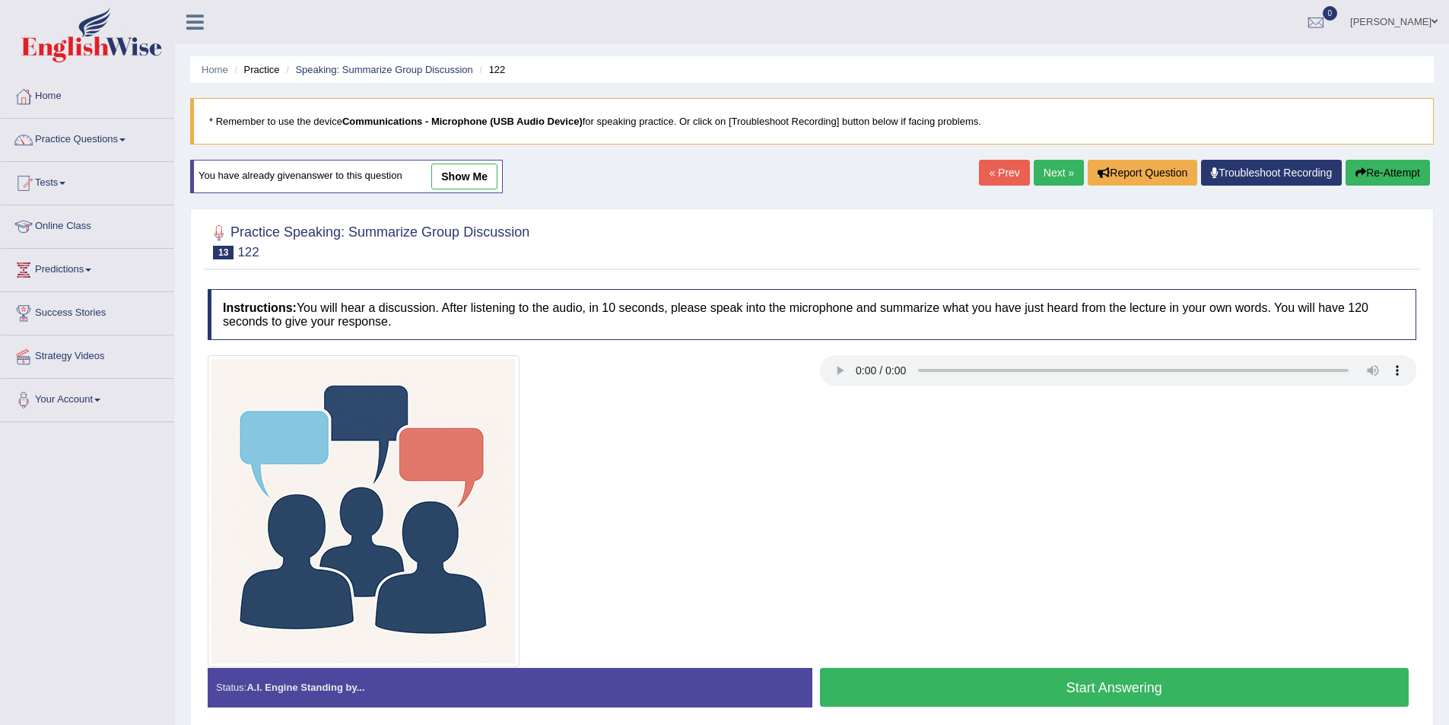
click at [999, 672] on button "Start Answering" at bounding box center [1114, 687] width 589 height 39
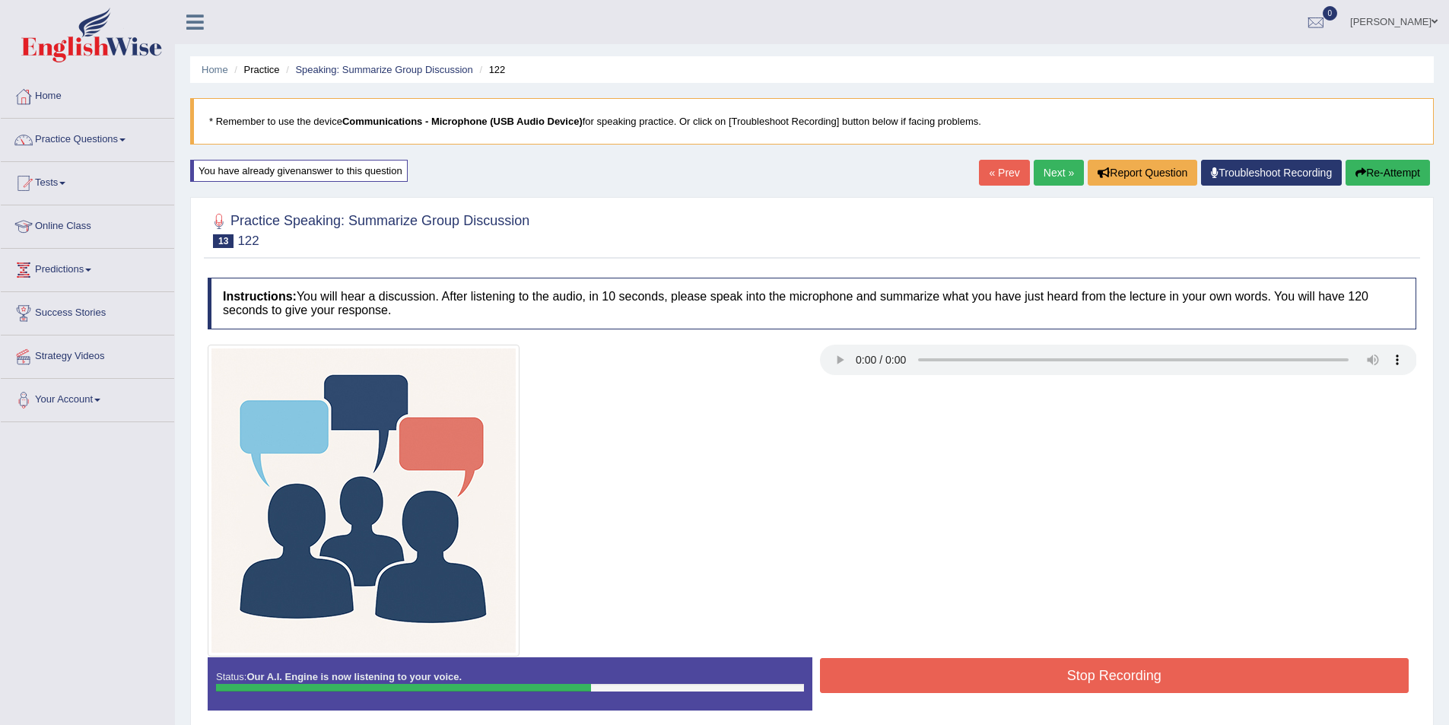
click at [958, 668] on button "Stop Recording" at bounding box center [1114, 675] width 589 height 35
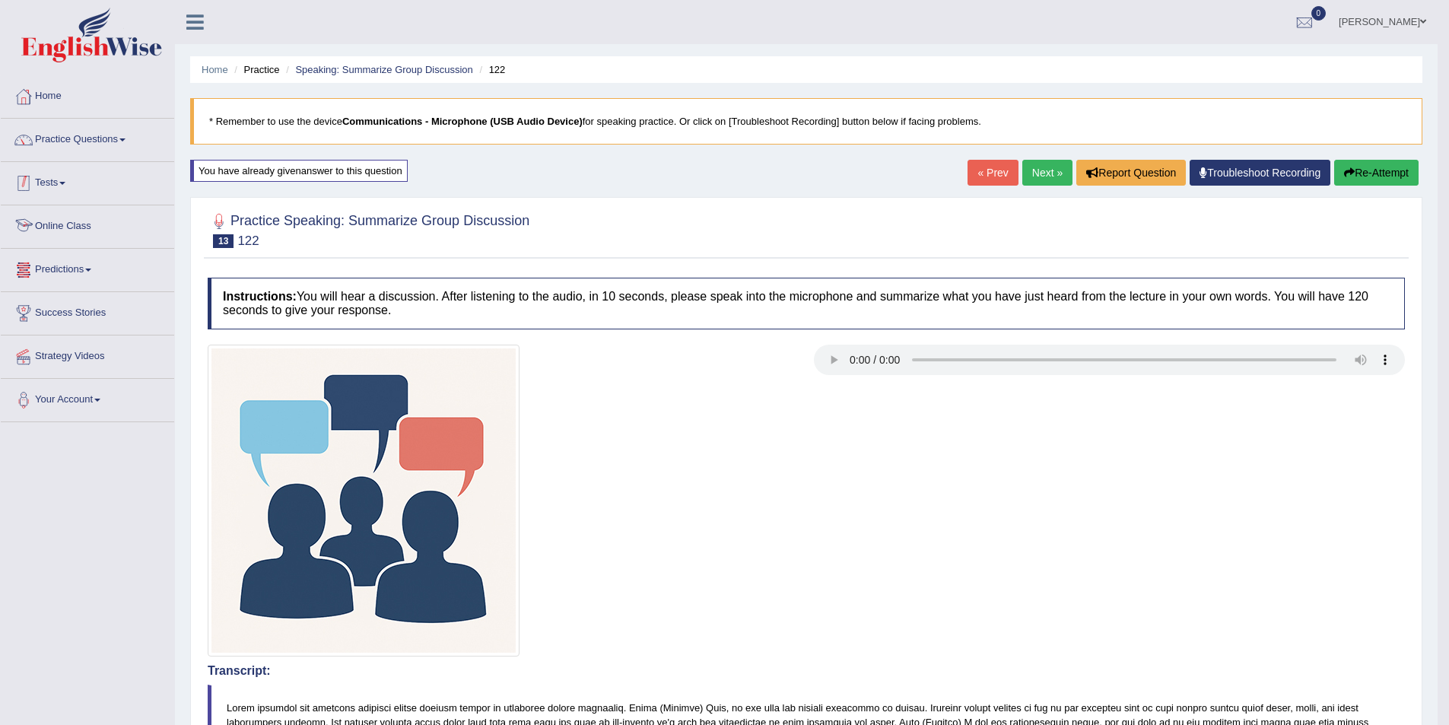
click at [104, 149] on link "Practice Questions" at bounding box center [87, 138] width 173 height 38
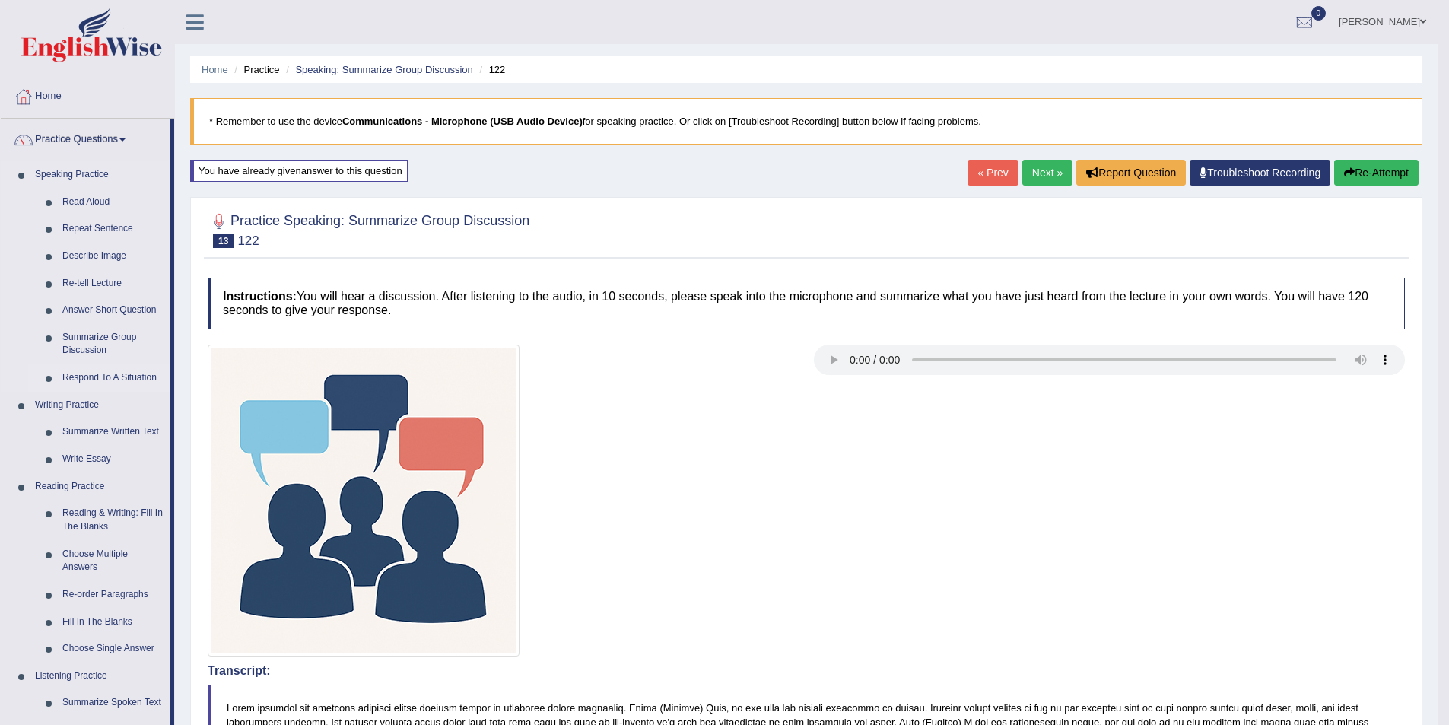
click at [91, 375] on link "Respond To A Situation" at bounding box center [113, 377] width 115 height 27
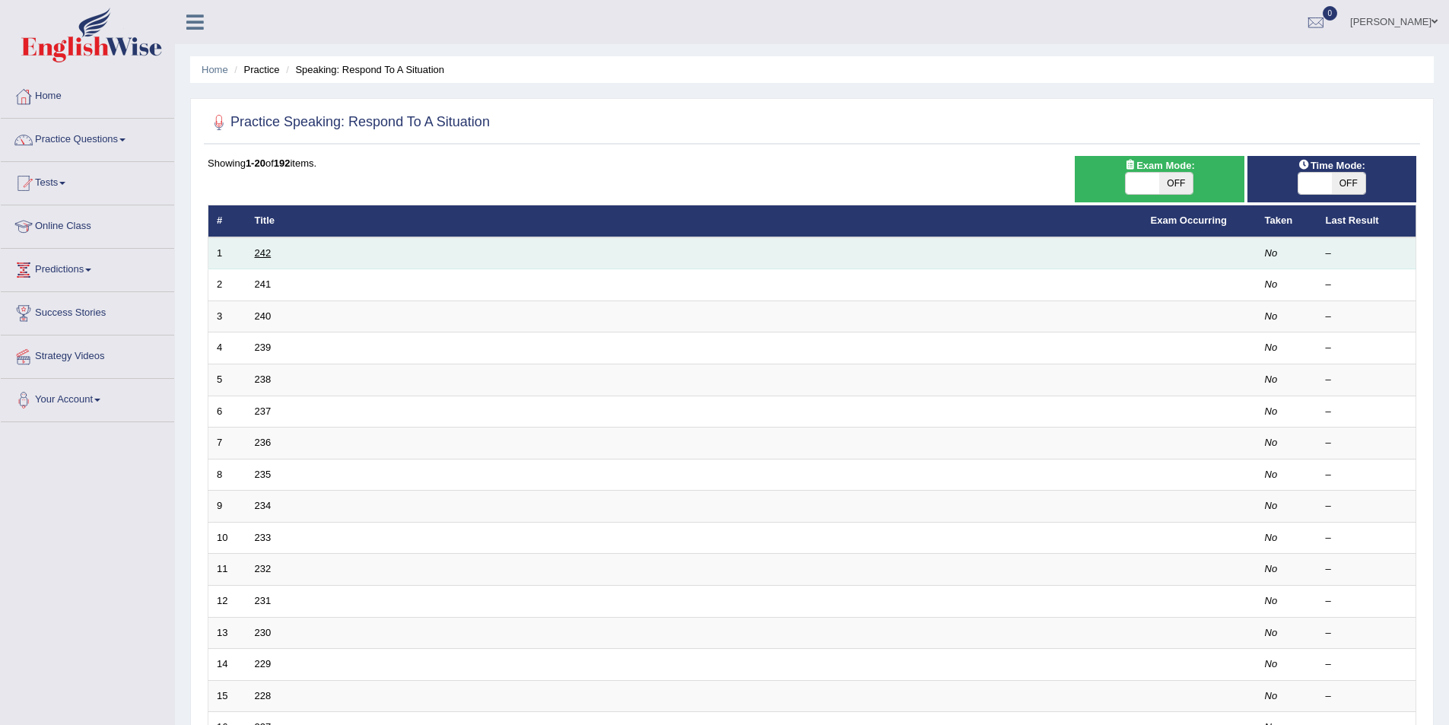
click at [268, 255] on link "242" at bounding box center [263, 252] width 17 height 11
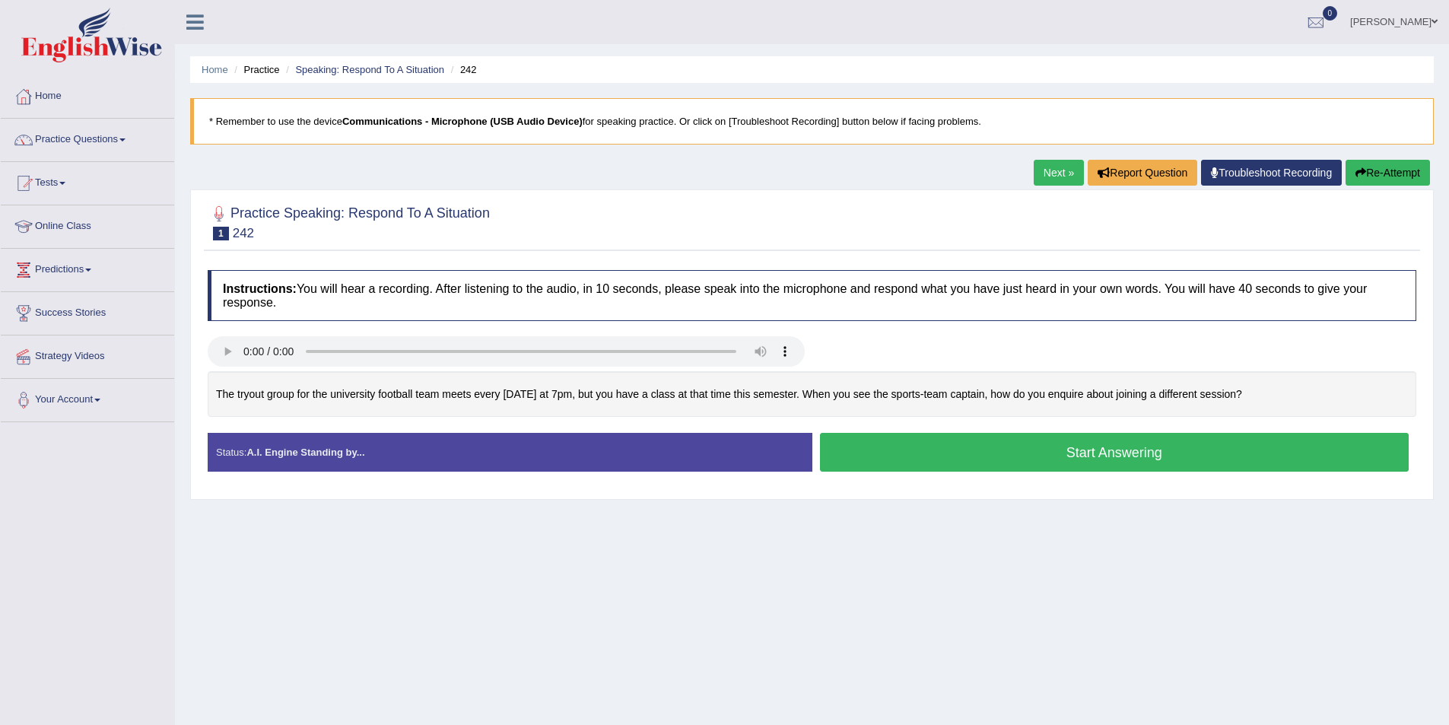
click at [905, 443] on button "Start Answering" at bounding box center [1114, 452] width 589 height 39
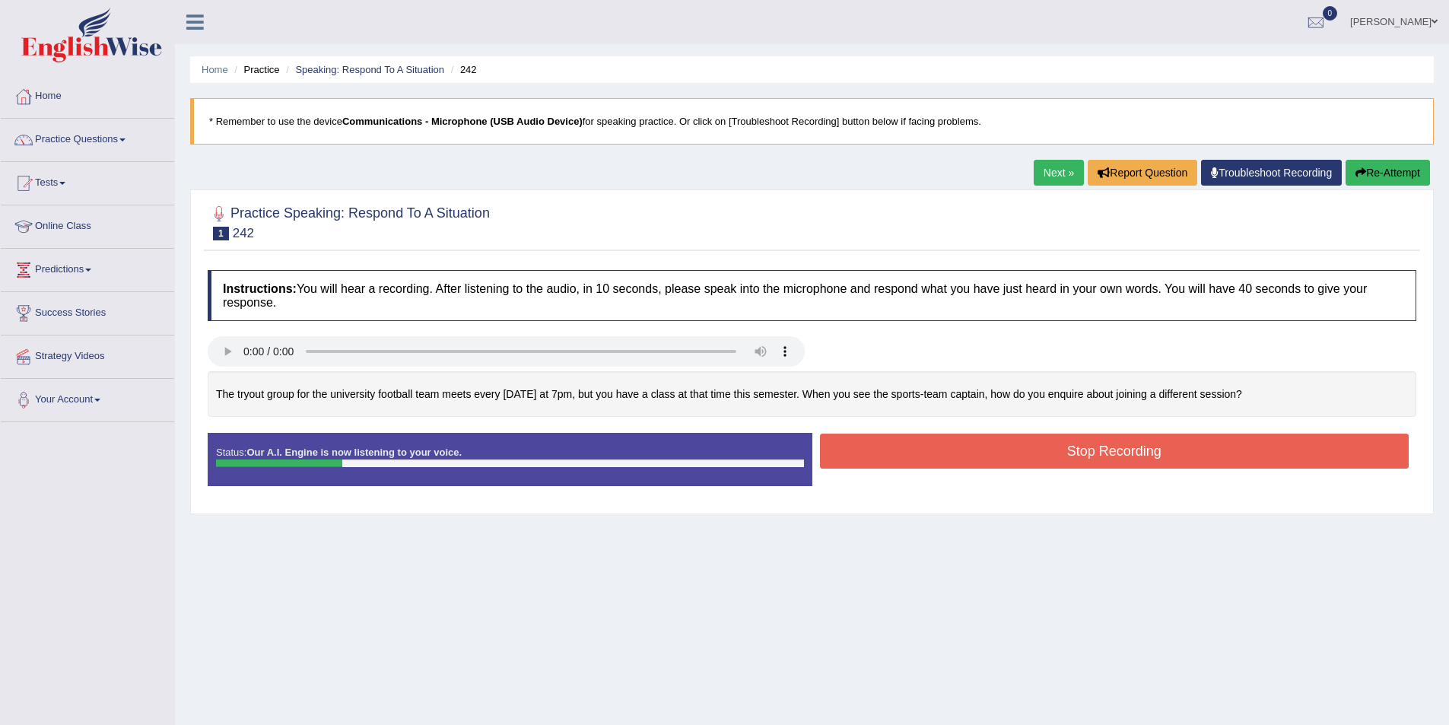
click at [936, 446] on button "Stop Recording" at bounding box center [1114, 451] width 589 height 35
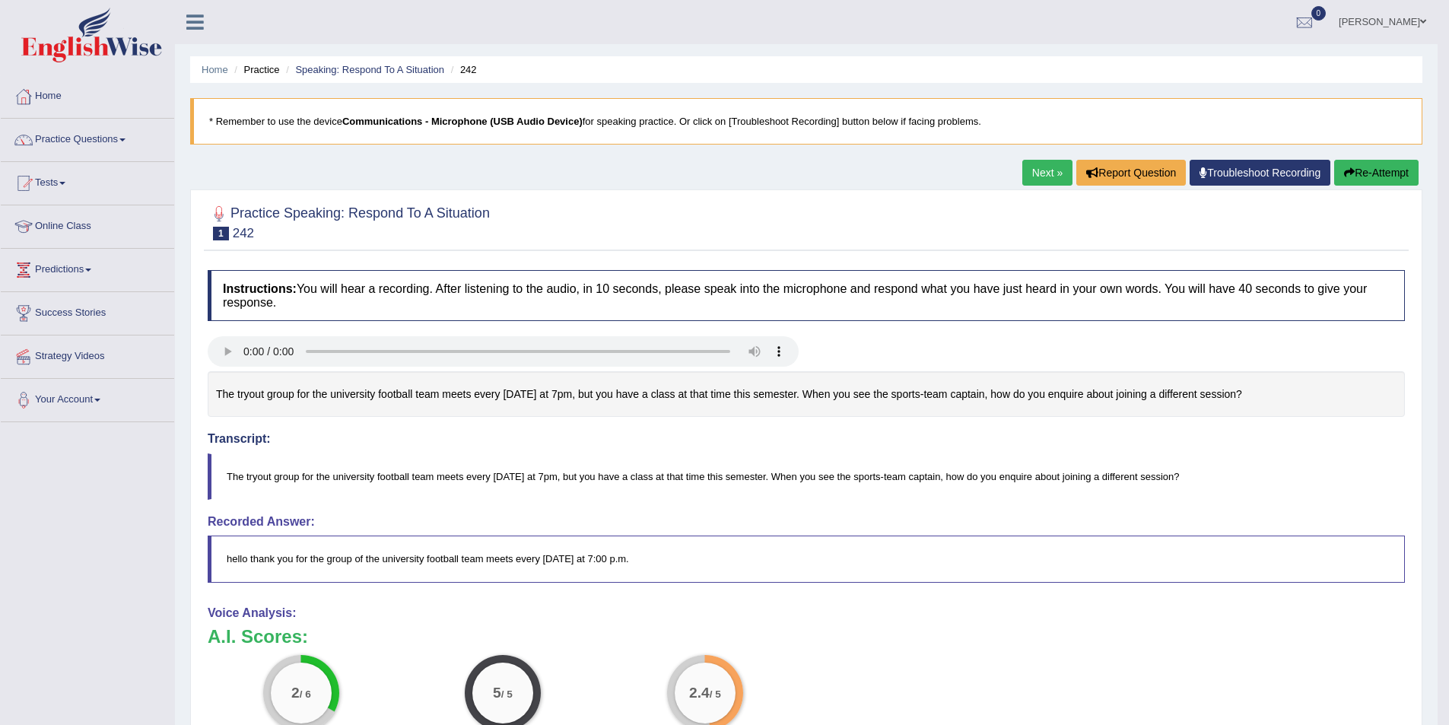
click at [1378, 174] on button "Re-Attempt" at bounding box center [1376, 173] width 84 height 26
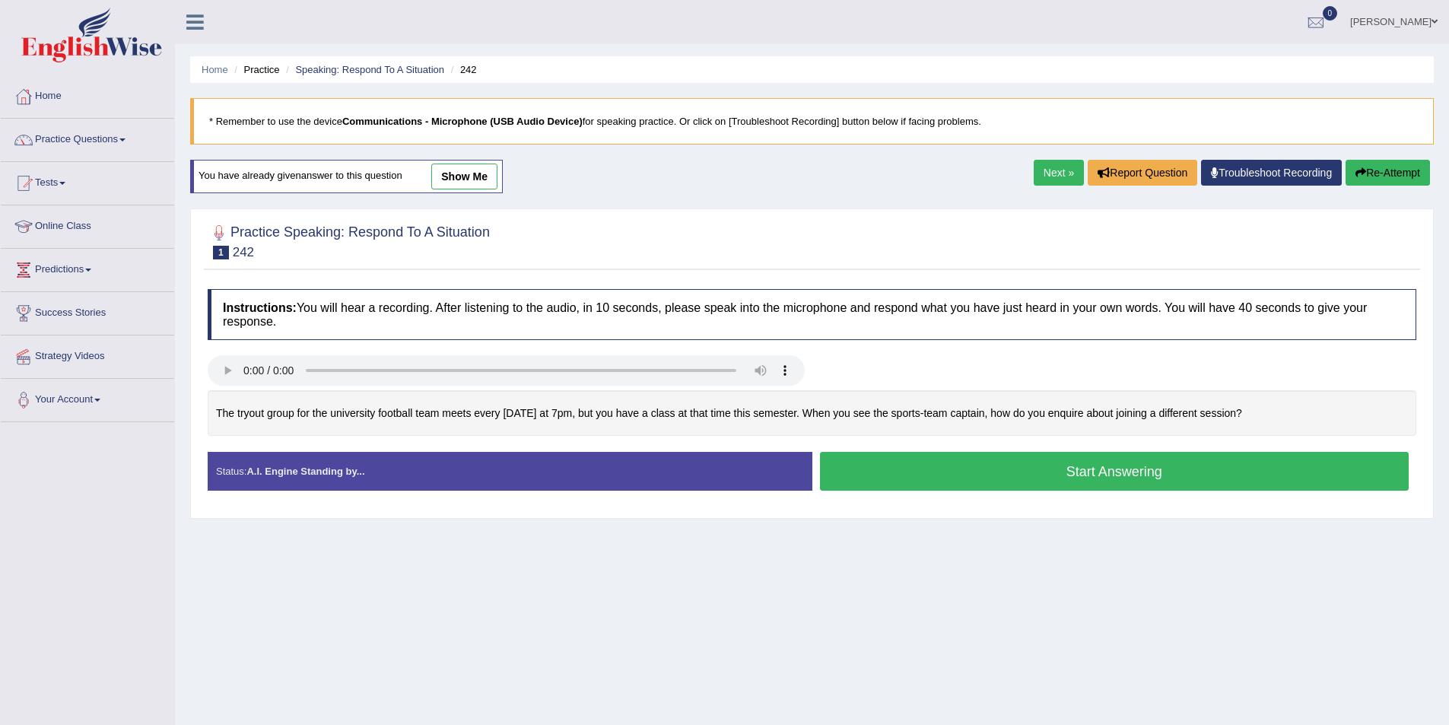
click at [963, 472] on button "Start Answering" at bounding box center [1114, 471] width 589 height 39
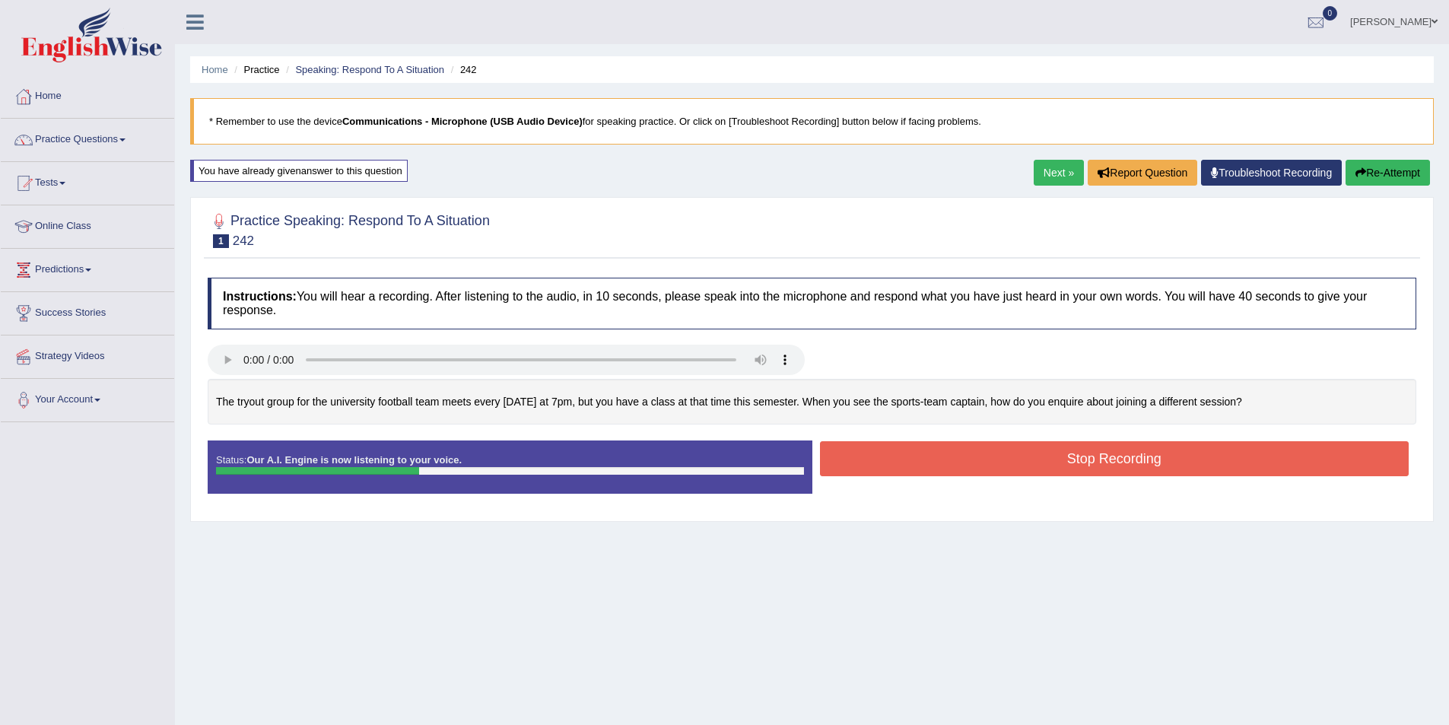
click at [953, 455] on button "Stop Recording" at bounding box center [1114, 458] width 589 height 35
